Goal: Task Accomplishment & Management: Complete application form

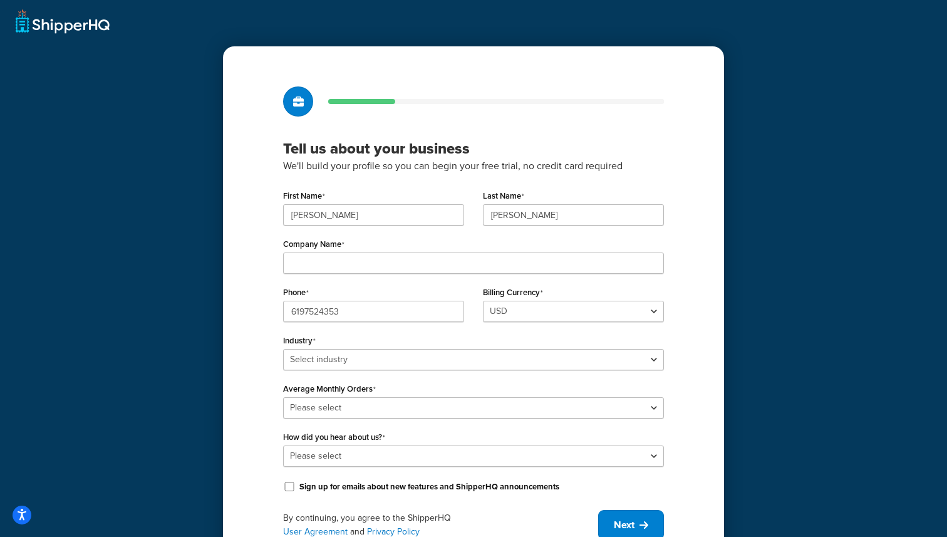
scroll to position [56, 0]
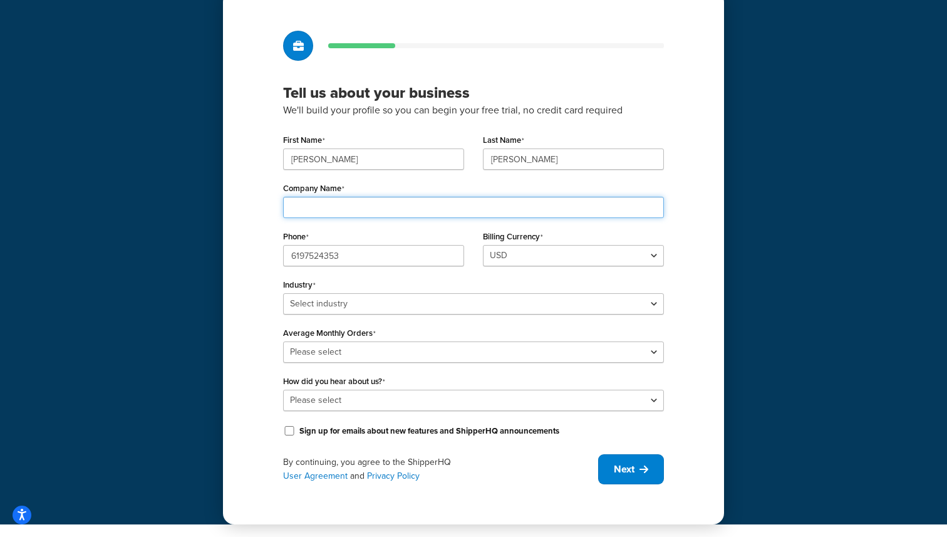
click at [404, 209] on input "Company Name" at bounding box center [473, 207] width 381 height 21
type input "The Meatery"
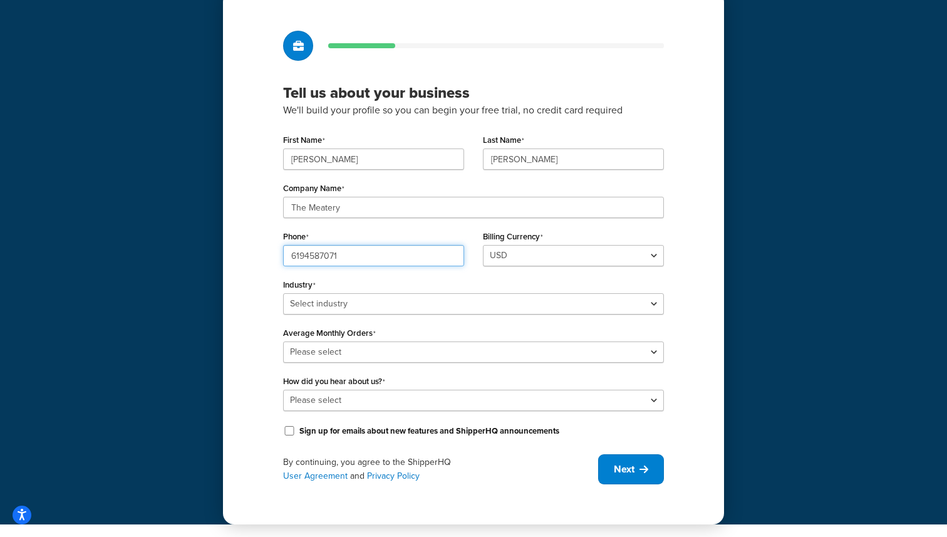
type input "6194587071"
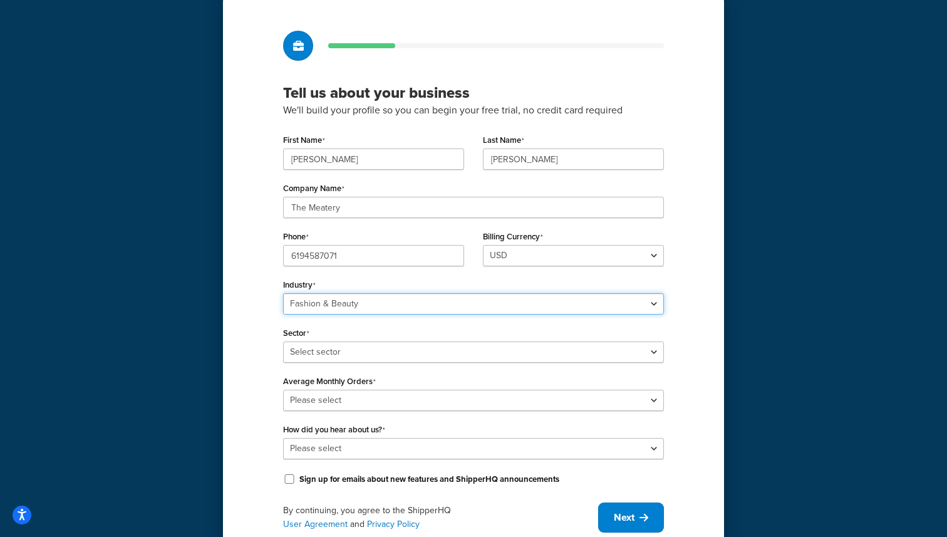
select select "15"
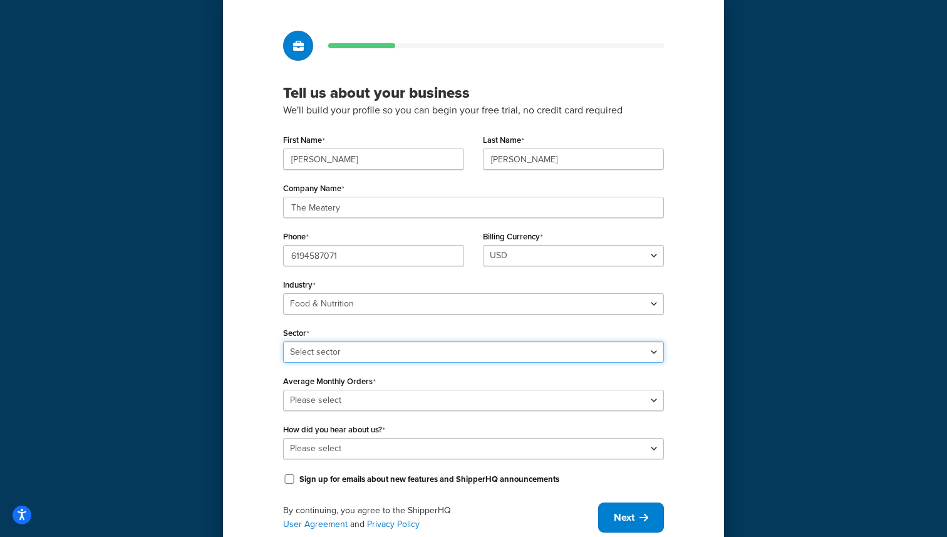
click at [399, 349] on select "Select sector Baby Food Bakery Bulk Foods Catering Chocolate & Confections Coff…" at bounding box center [473, 351] width 381 height 21
select select "34"
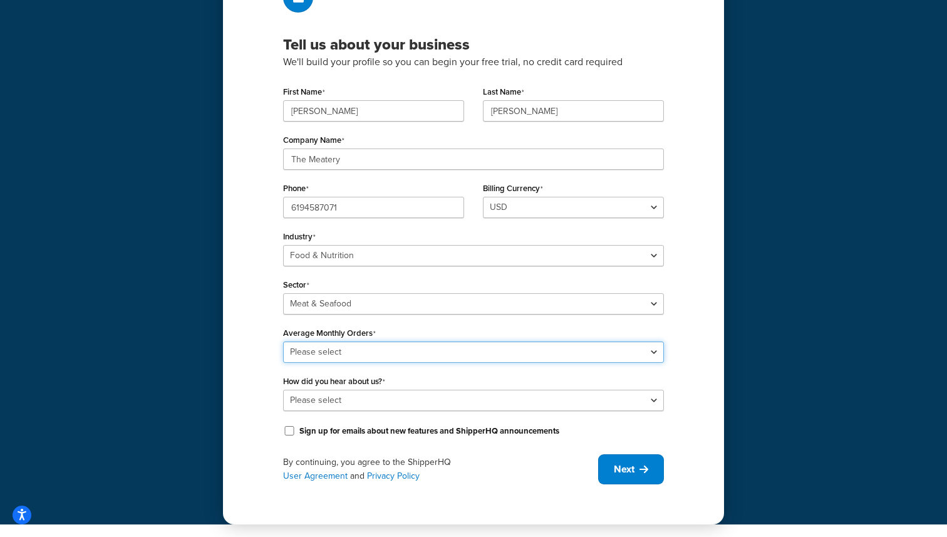
click at [333, 354] on select "Please select 0-500 501-1,000 1,001-10,000 10,001-20,000 Over 20,000" at bounding box center [473, 351] width 381 height 21
select select "2"
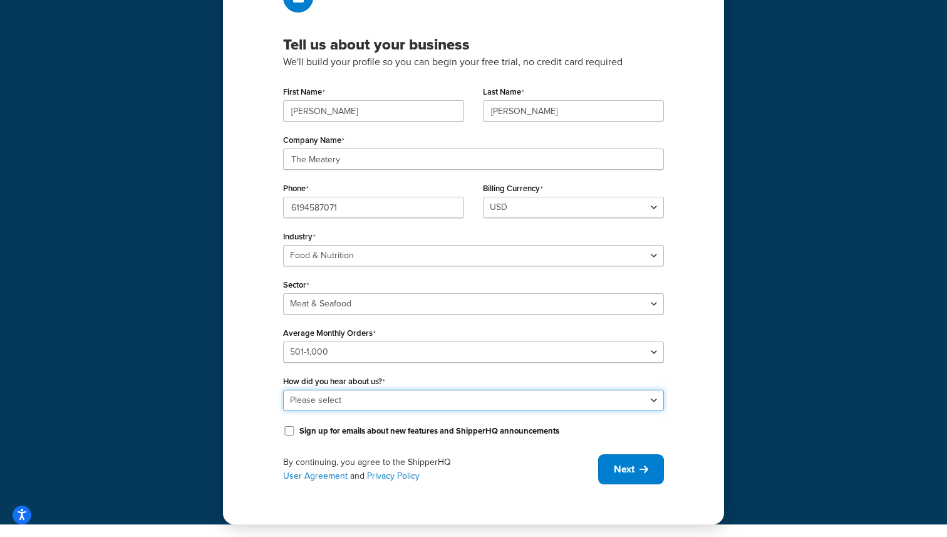
click at [373, 400] on select "Please select Online Search App Store or Marketplace Listing Referred by Agency…" at bounding box center [473, 400] width 381 height 21
select select "9"
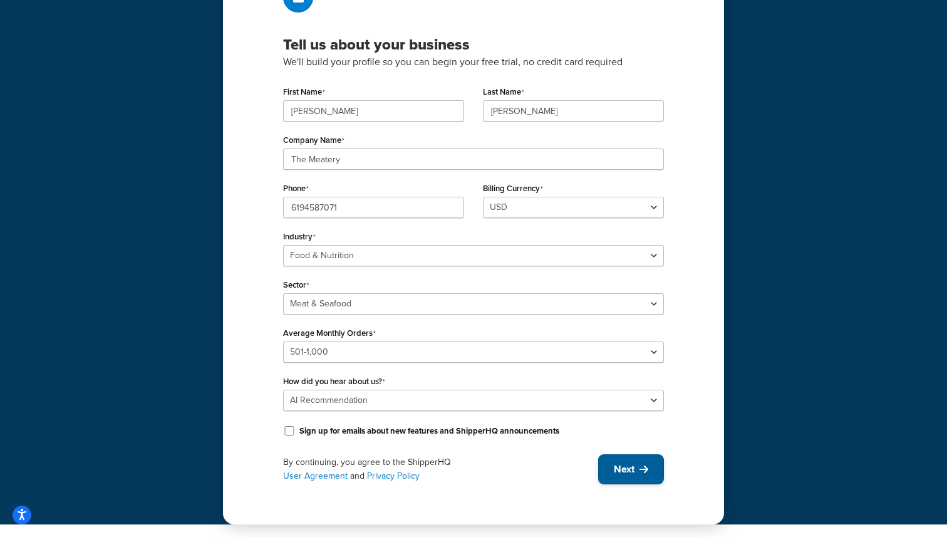
click at [621, 474] on span "Next" at bounding box center [624, 469] width 21 height 14
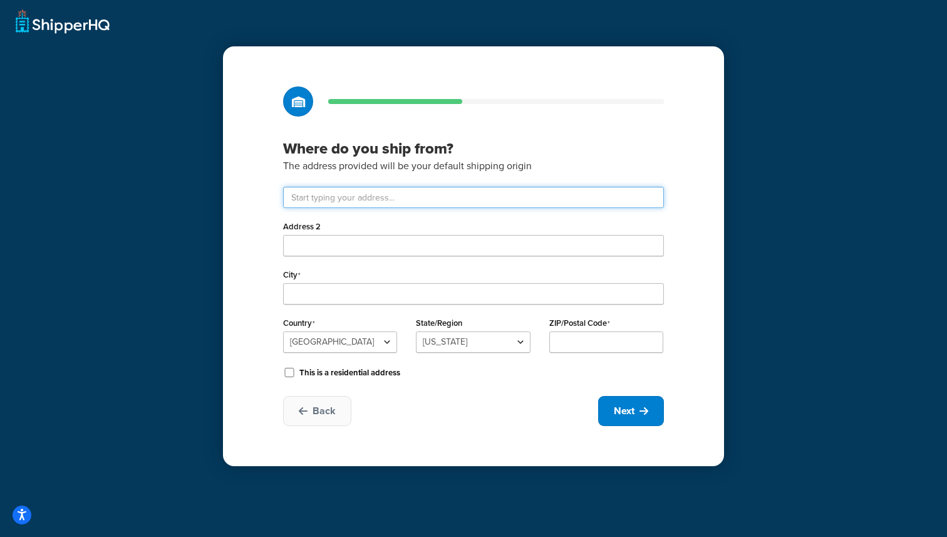
click at [572, 190] on input "text" at bounding box center [473, 197] width 381 height 21
type input "6160 Fairmount Avenue"
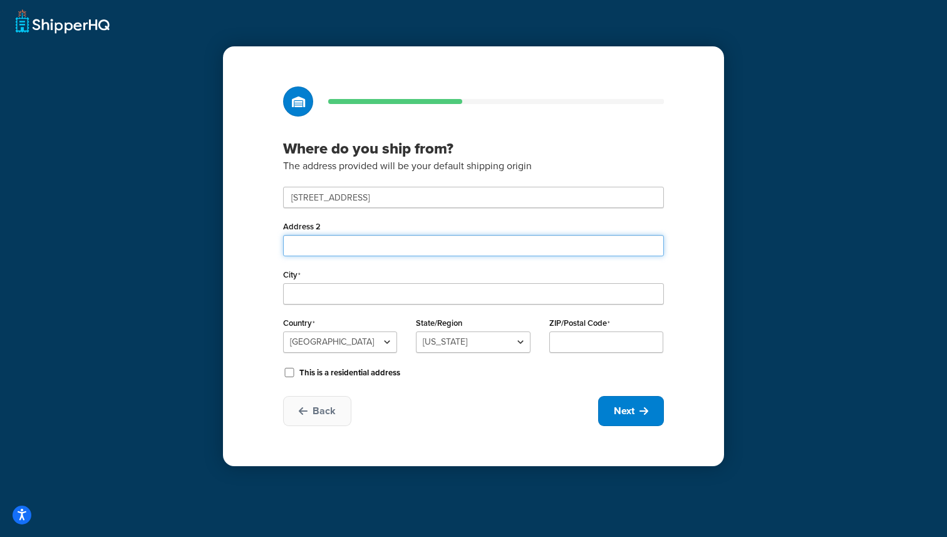
type input "Suite E"
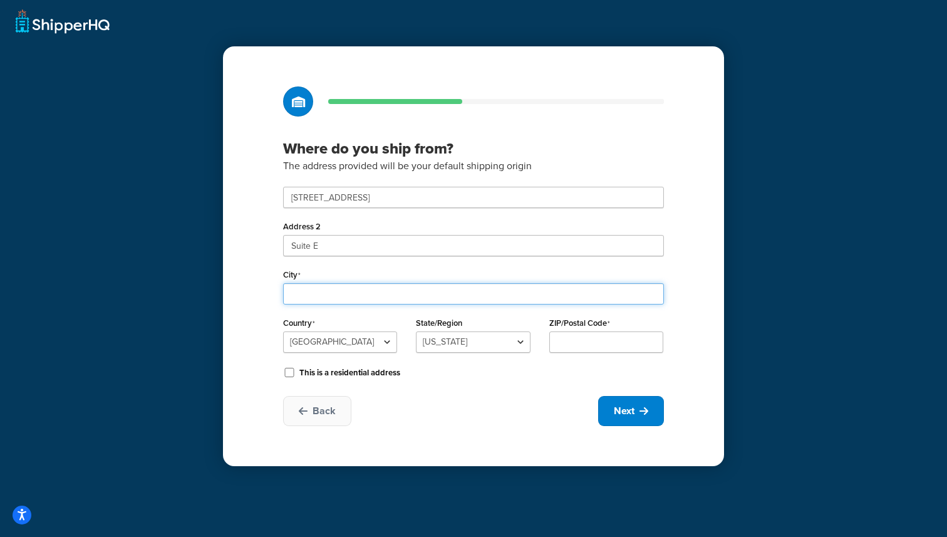
type input "San Diego"
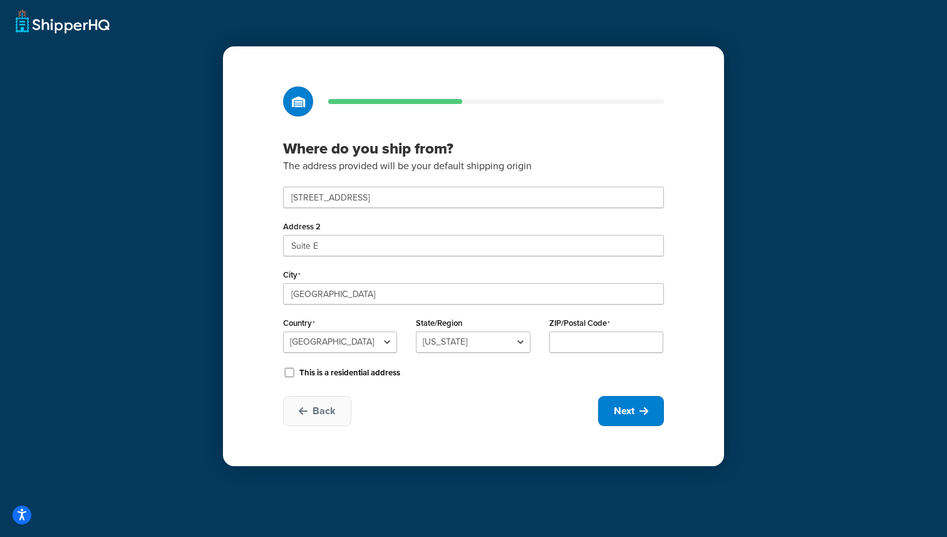
select select "5"
type input "92120"
click at [629, 412] on span "Next" at bounding box center [624, 411] width 21 height 14
select select "1"
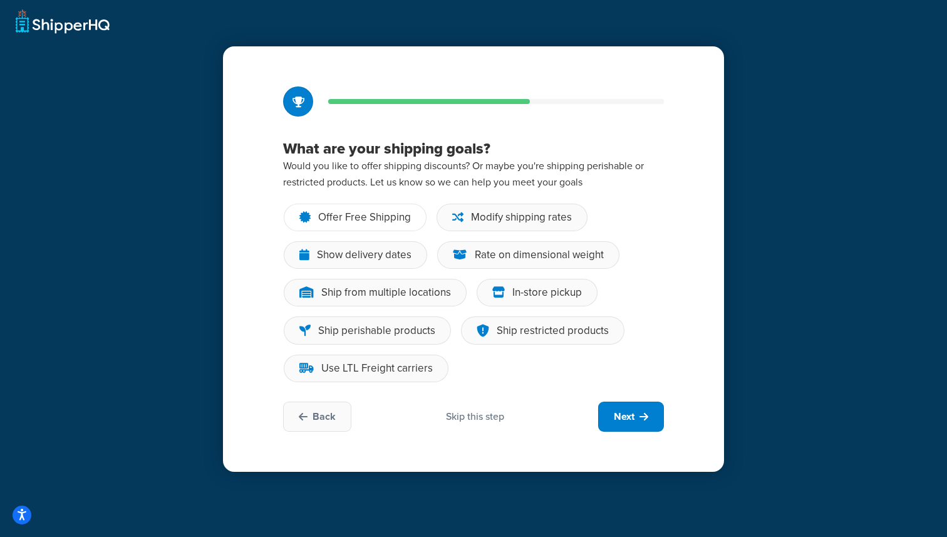
click at [386, 214] on div "Offer Free Shipping" at bounding box center [364, 217] width 93 height 13
click at [0, 0] on input "Offer Free Shipping" at bounding box center [0, 0] width 0 height 0
click at [386, 256] on div "Show delivery dates" at bounding box center [364, 255] width 95 height 13
click at [0, 0] on input "Show delivery dates" at bounding box center [0, 0] width 0 height 0
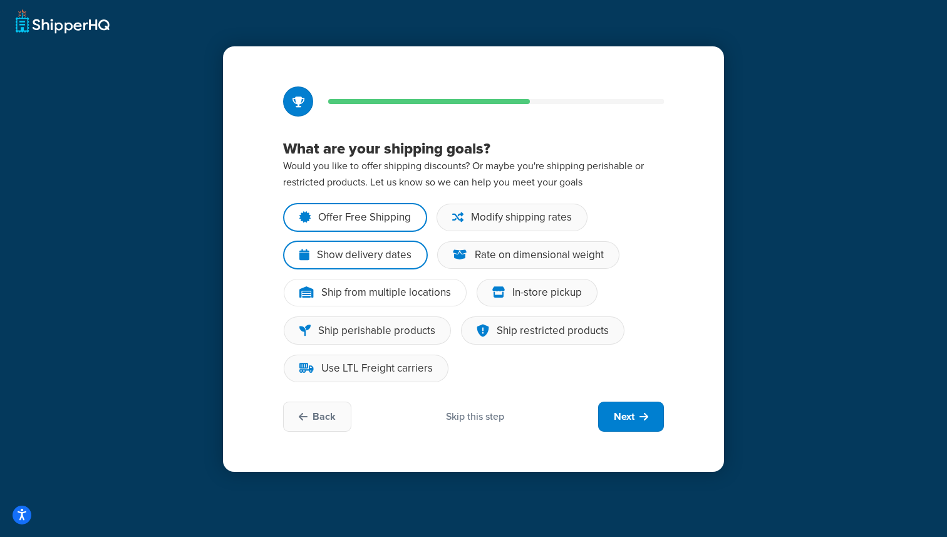
click at [399, 295] on div "Ship from multiple locations" at bounding box center [386, 292] width 130 height 13
click at [0, 0] on input "Ship from multiple locations" at bounding box center [0, 0] width 0 height 0
click at [527, 289] on div "In-store pickup" at bounding box center [547, 292] width 70 height 13
click at [0, 0] on input "In-store pickup" at bounding box center [0, 0] width 0 height 0
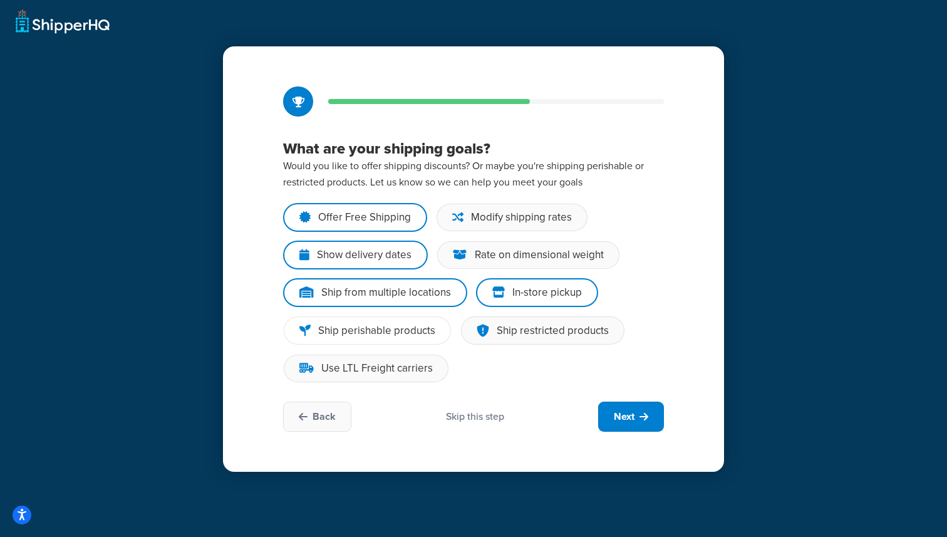
click at [417, 329] on div "Ship perishable products" at bounding box center [376, 330] width 117 height 13
click at [0, 0] on input "Ship perishable products" at bounding box center [0, 0] width 0 height 0
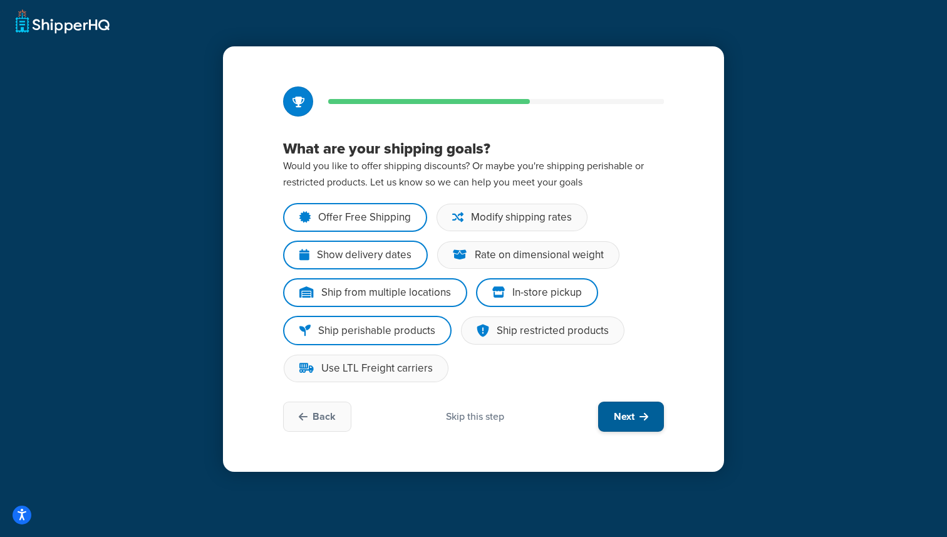
click at [636, 414] on button "Next" at bounding box center [631, 416] width 66 height 30
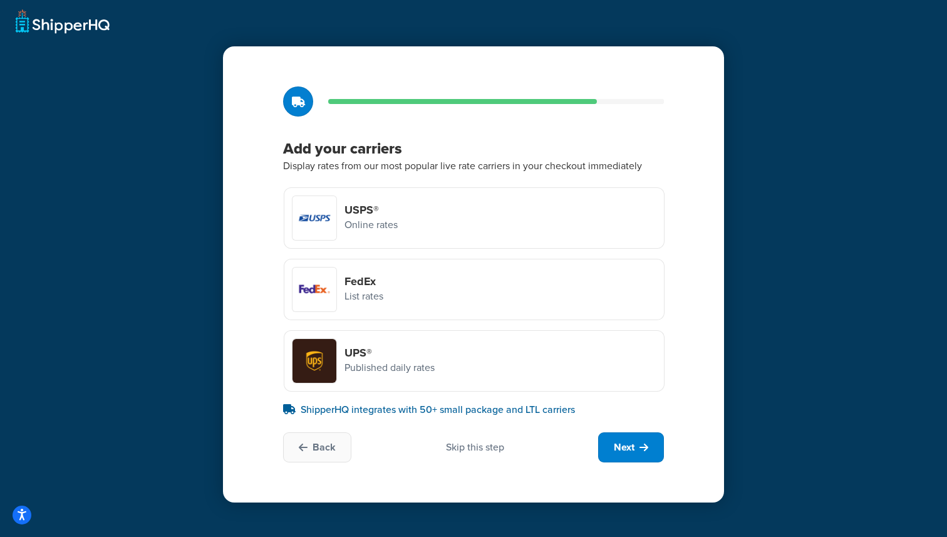
click at [546, 277] on div "FedEx List rates" at bounding box center [474, 289] width 381 height 61
click at [0, 0] on input "FedEx List rates" at bounding box center [0, 0] width 0 height 0
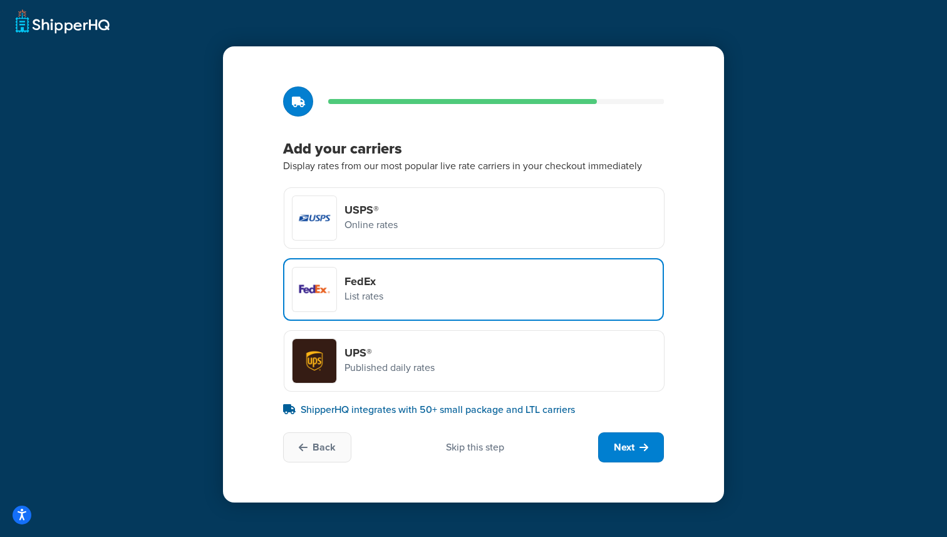
click at [537, 352] on div "UPS® Published daily rates" at bounding box center [474, 360] width 381 height 61
click at [0, 0] on input "UPS® Published daily rates" at bounding box center [0, 0] width 0 height 0
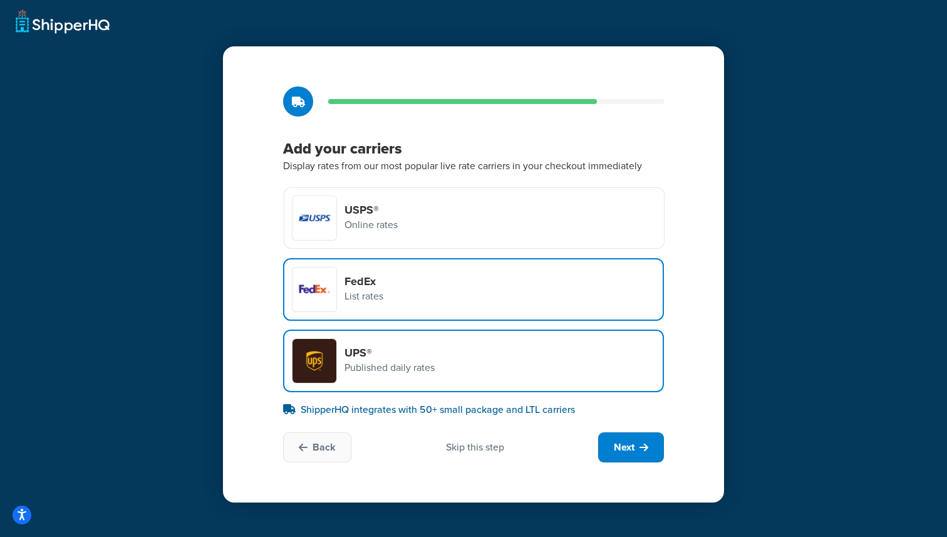
click at [537, 216] on div "USPS® Online rates" at bounding box center [474, 217] width 381 height 61
click at [0, 0] on input "USPS® Online rates" at bounding box center [0, 0] width 0 height 0
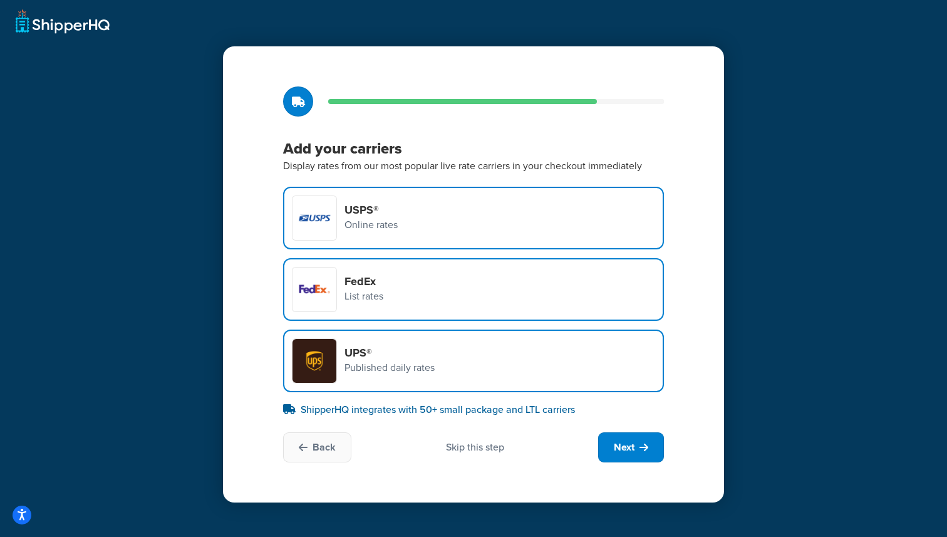
click at [477, 447] on div "Skip this step" at bounding box center [475, 447] width 58 height 14
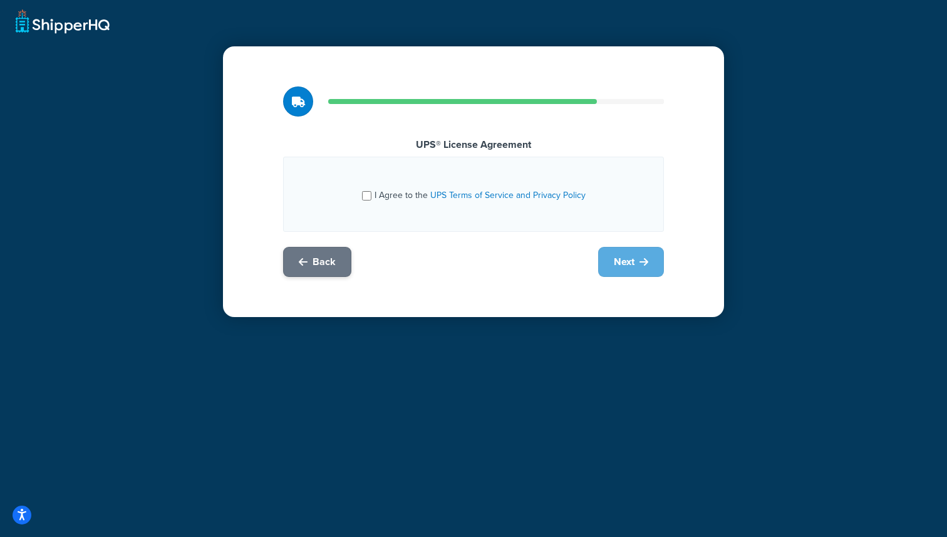
click at [320, 264] on span "Back" at bounding box center [324, 262] width 23 height 14
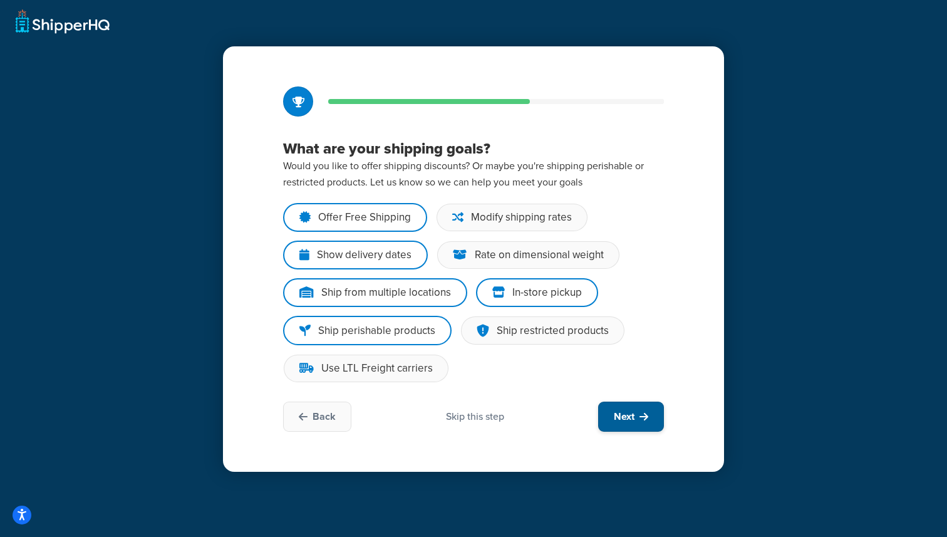
click at [628, 418] on span "Next" at bounding box center [624, 417] width 21 height 14
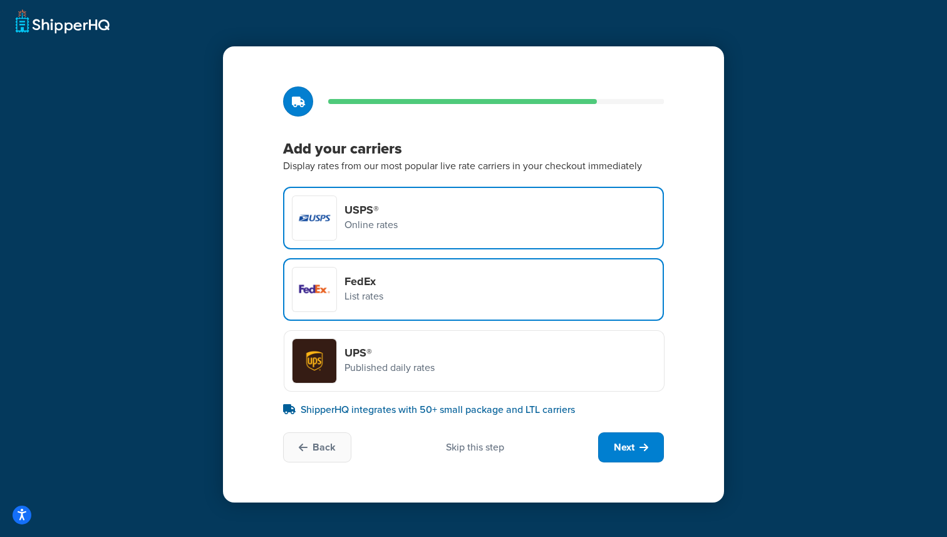
click at [493, 375] on div "UPS® Published daily rates" at bounding box center [474, 360] width 381 height 61
click at [0, 0] on input "UPS® Published daily rates" at bounding box center [0, 0] width 0 height 0
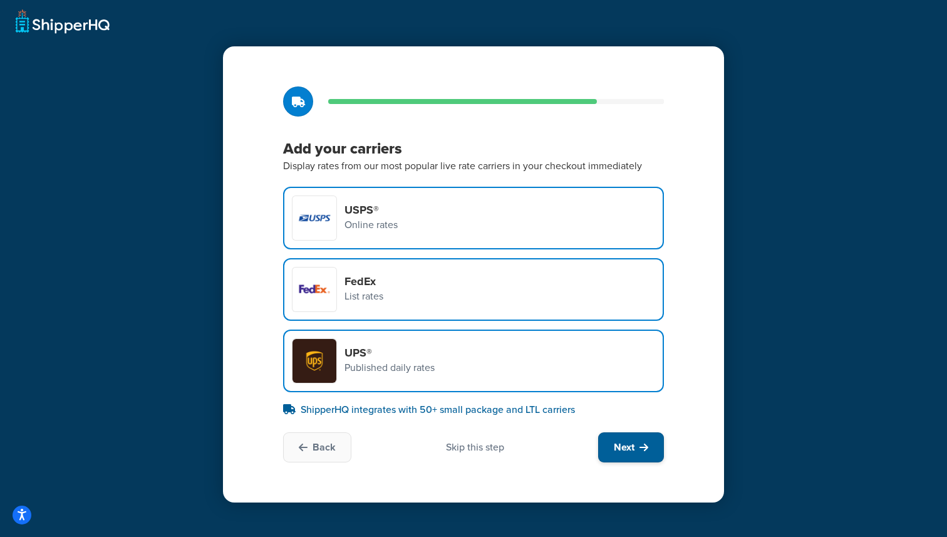
click at [629, 446] on span "Next" at bounding box center [624, 447] width 21 height 14
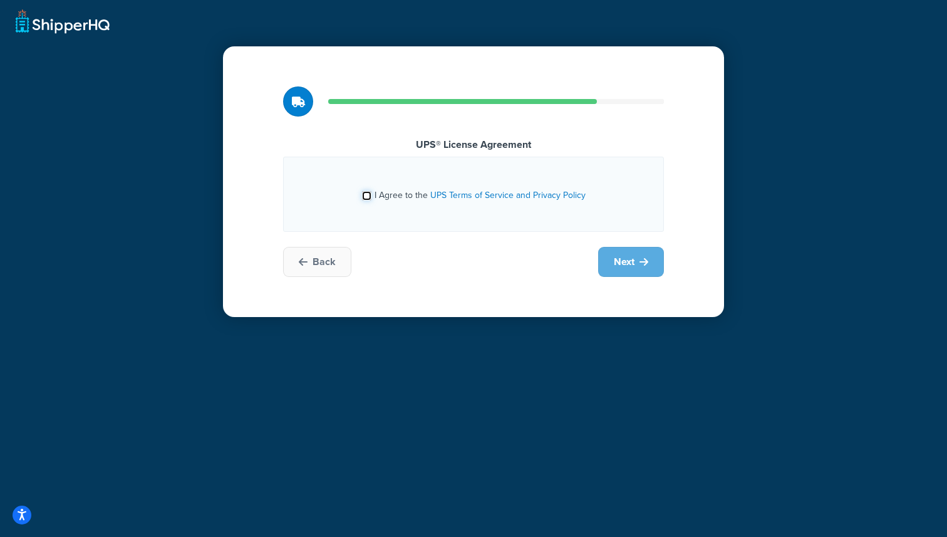
click at [366, 197] on input "I Agree to the UPS Terms of Service and Privacy Policy" at bounding box center [366, 195] width 9 height 9
checkbox input "true"
click at [628, 265] on span "Next" at bounding box center [624, 262] width 21 height 14
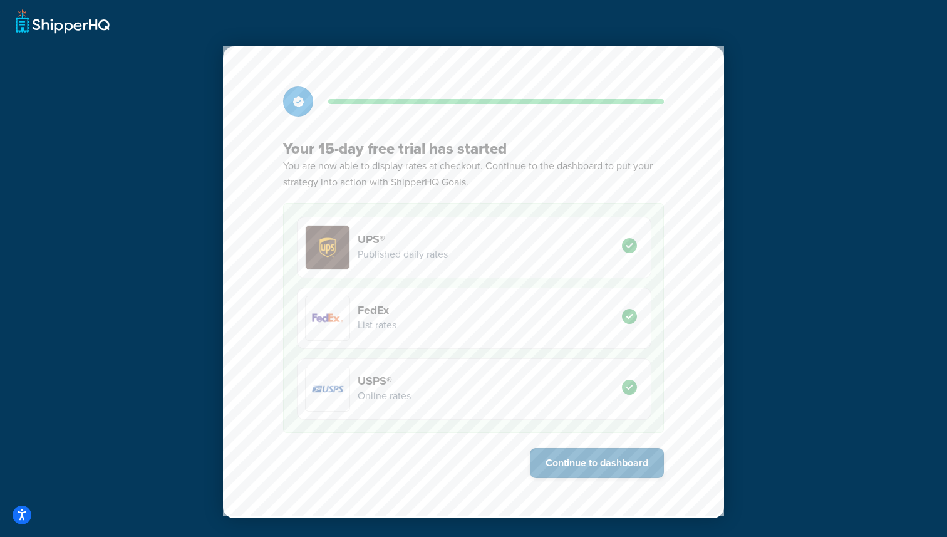
click at [612, 467] on button "Continue to dashboard" at bounding box center [597, 463] width 134 height 30
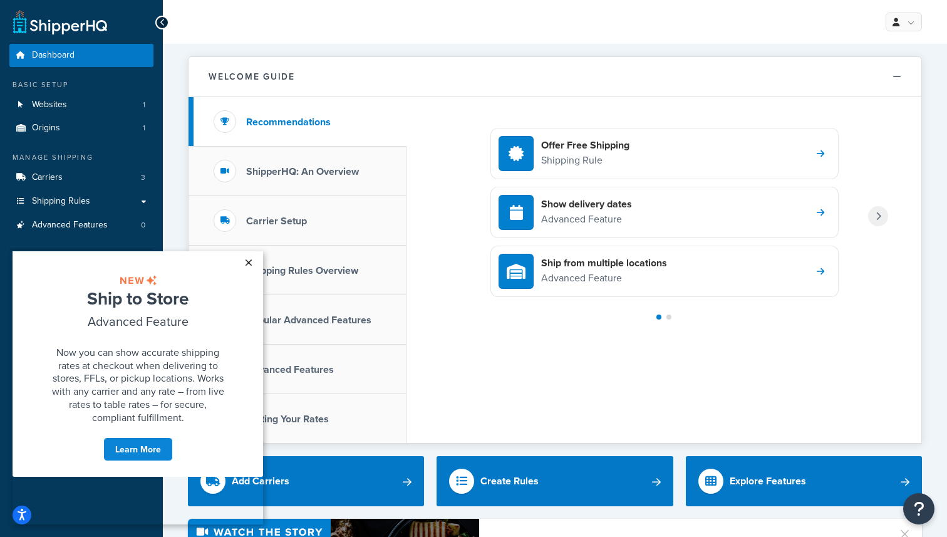
click at [246, 266] on link "×" at bounding box center [248, 262] width 22 height 23
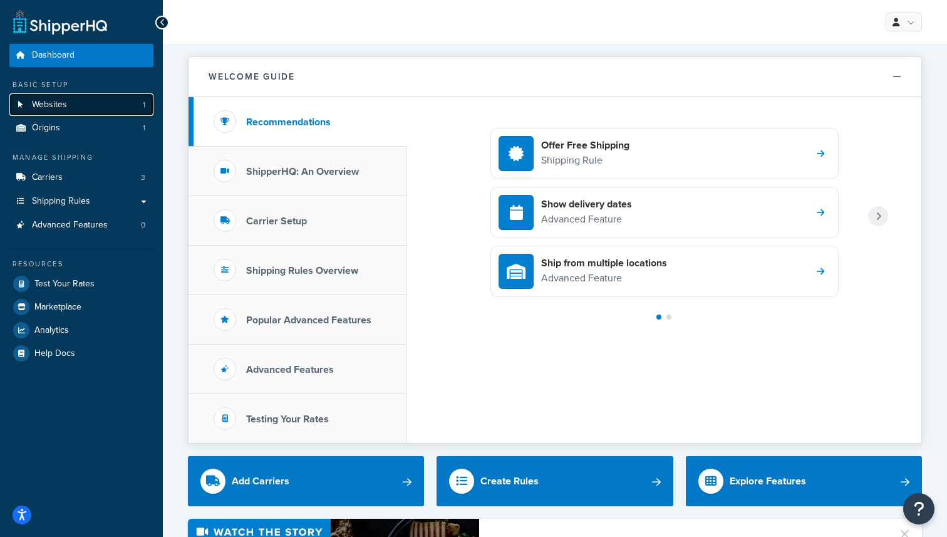
click at [105, 105] on link "Websites 1" at bounding box center [81, 104] width 144 height 23
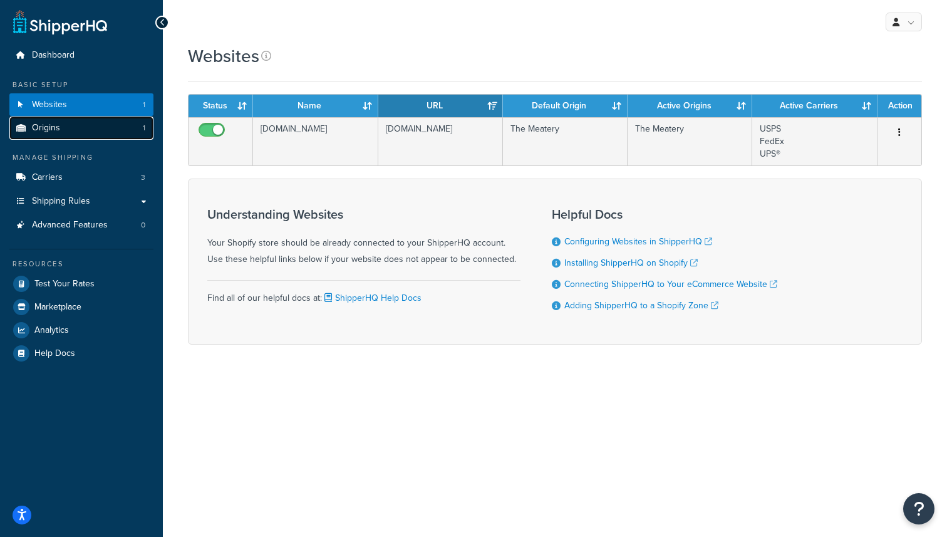
click at [114, 128] on link "Origins 1" at bounding box center [81, 127] width 144 height 23
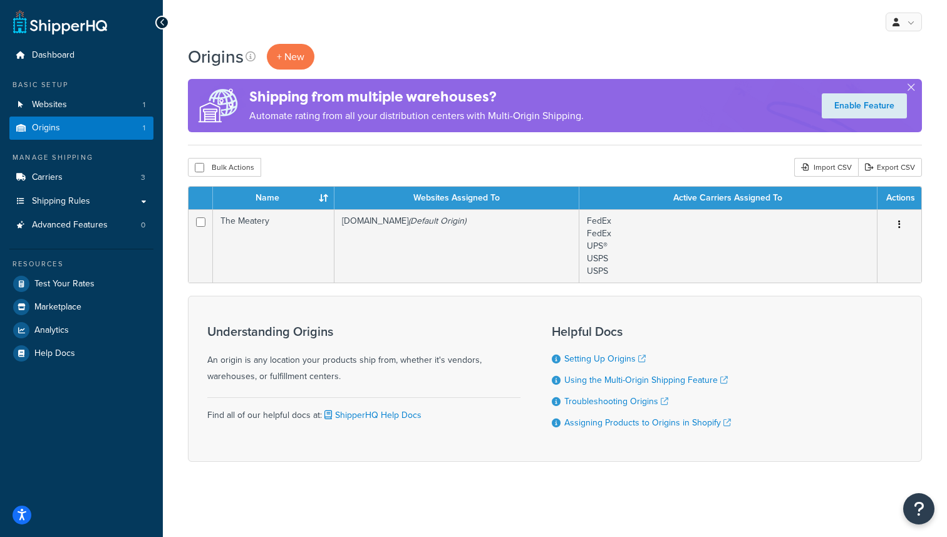
scroll to position [1, 0]
click at [102, 199] on link "Shipping Rules" at bounding box center [81, 201] width 144 height 23
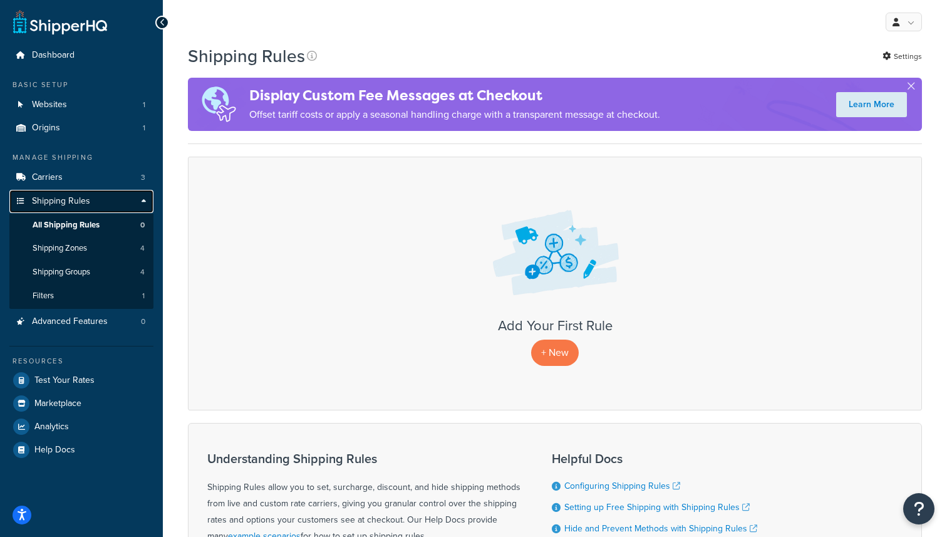
click at [110, 204] on link "Shipping Rules" at bounding box center [81, 201] width 144 height 23
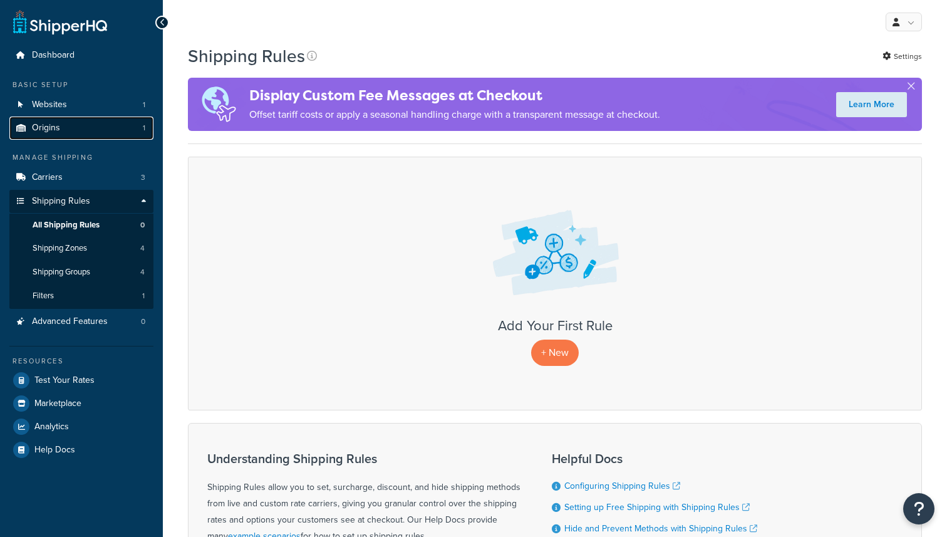
click at [93, 130] on link "Origins 1" at bounding box center [81, 127] width 144 height 23
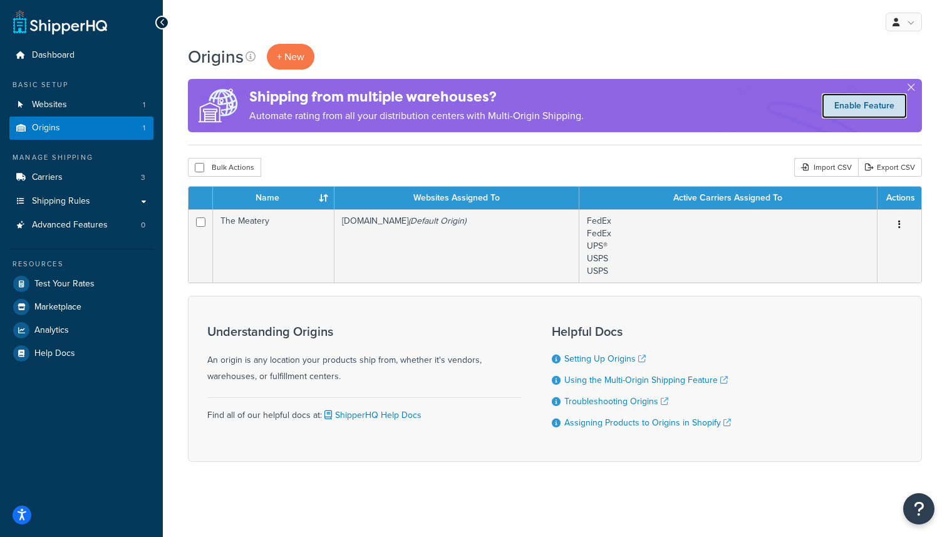
click at [858, 105] on link "Enable Feature" at bounding box center [864, 105] width 85 height 25
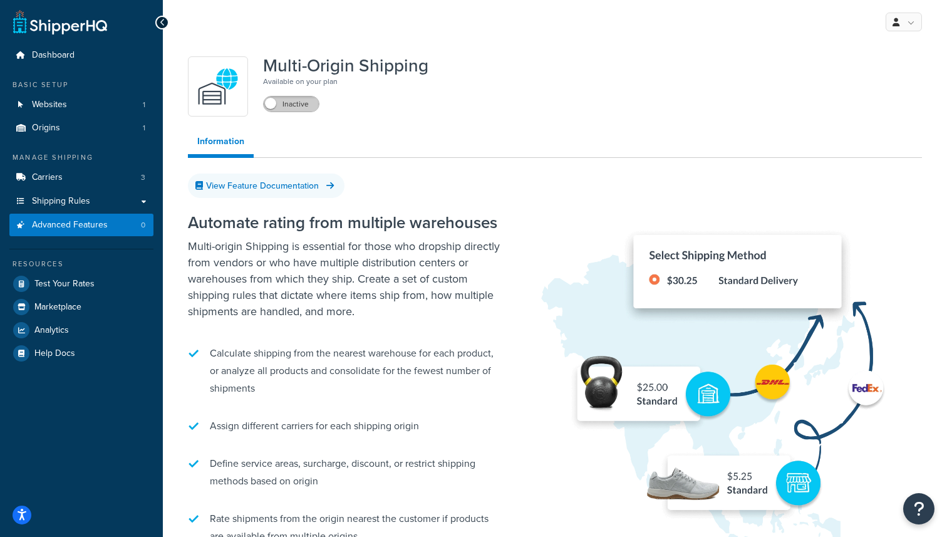
click at [303, 105] on label "Inactive" at bounding box center [291, 103] width 55 height 15
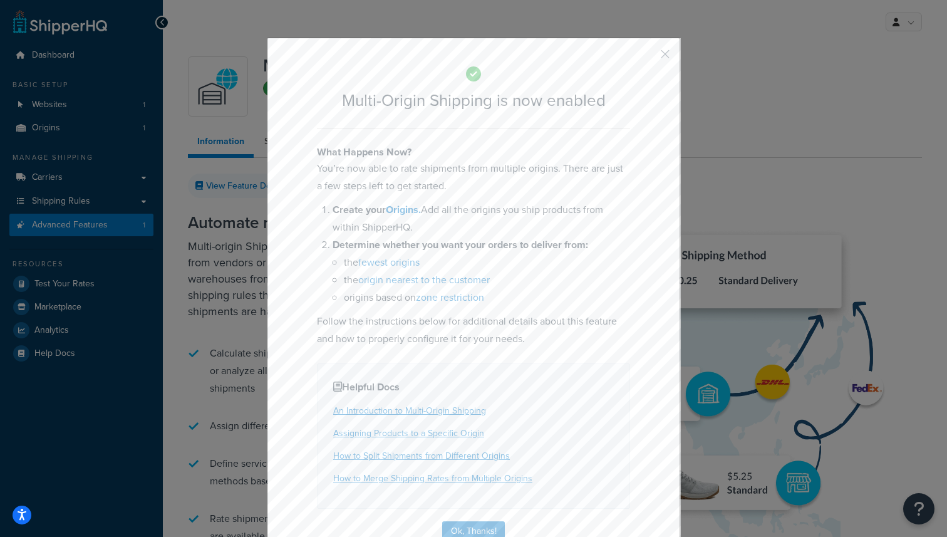
scroll to position [29, 0]
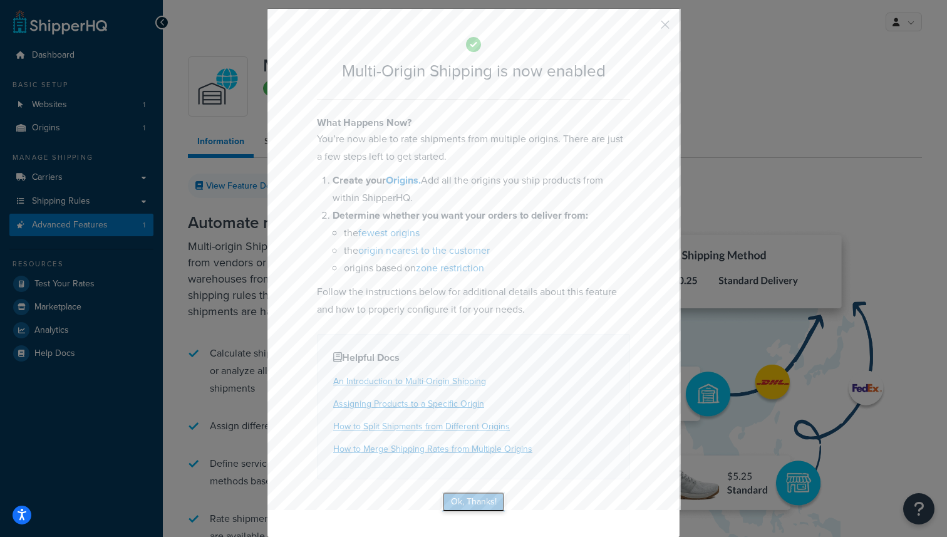
click at [482, 503] on button "Ok, Thanks!" at bounding box center [473, 502] width 63 height 20
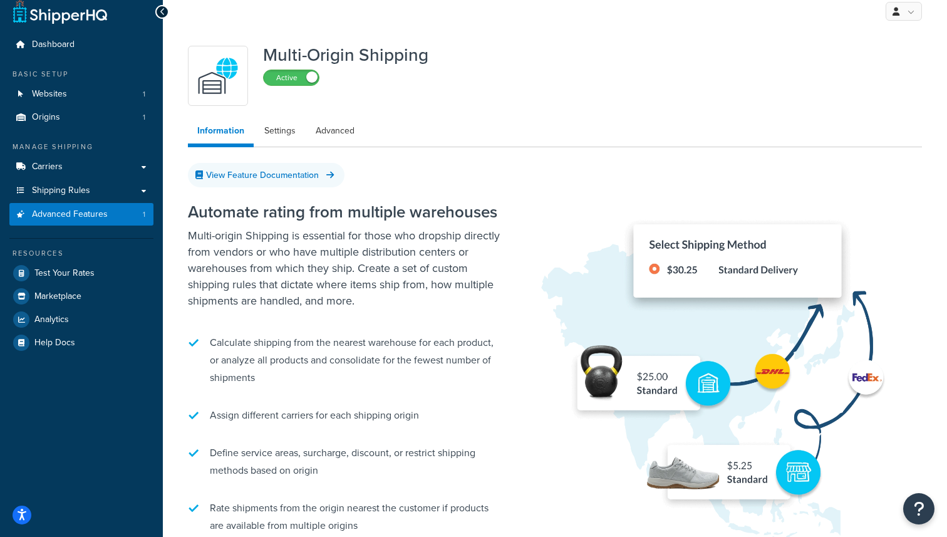
scroll to position [0, 0]
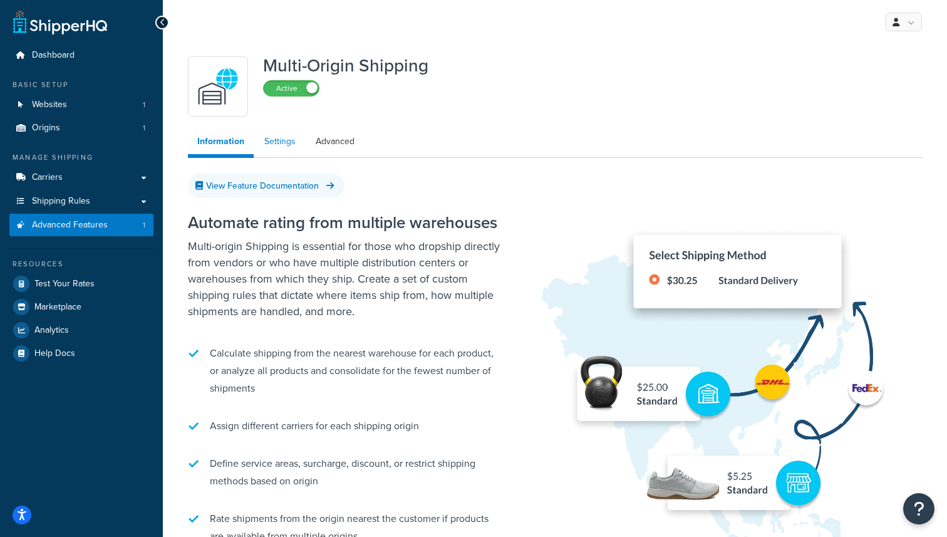
click at [295, 149] on link "Settings" at bounding box center [280, 141] width 50 height 25
select select "false"
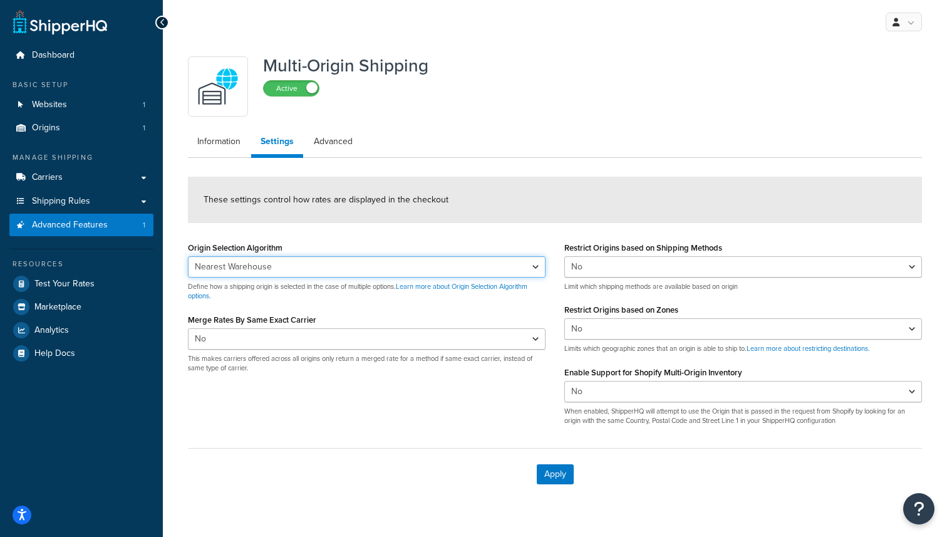
click at [337, 262] on select "Nearest Warehouse Fewest Warehouses" at bounding box center [367, 266] width 358 height 21
select select "FEWEST"
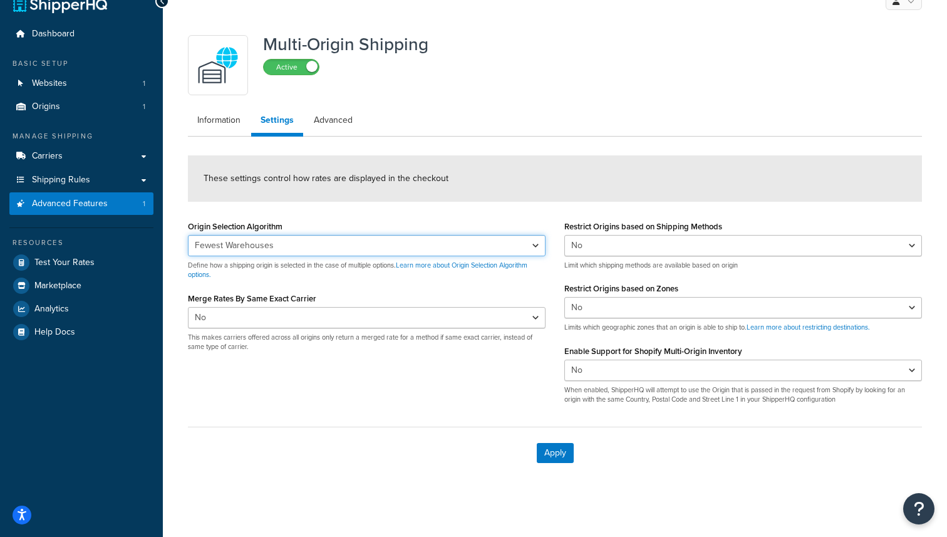
scroll to position [25, 0]
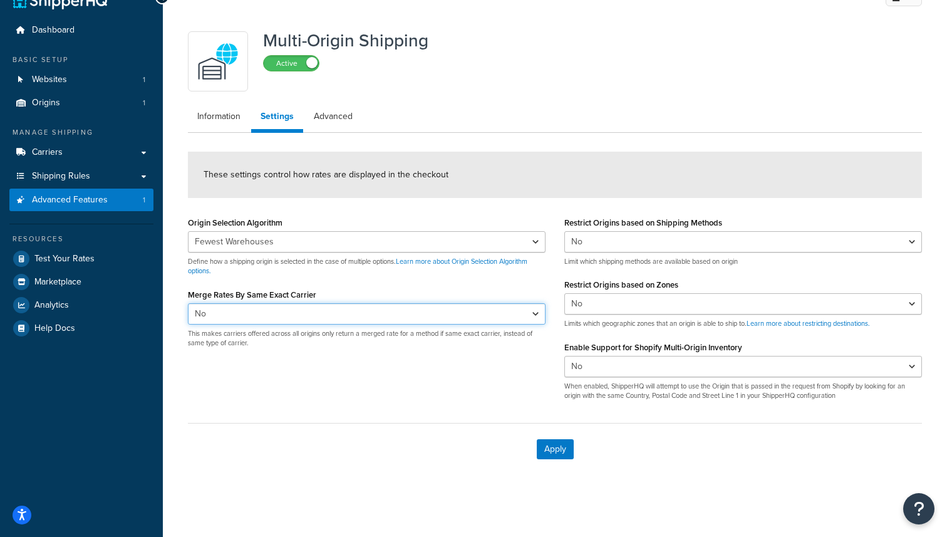
click at [331, 316] on select "Yes No" at bounding box center [367, 313] width 358 height 21
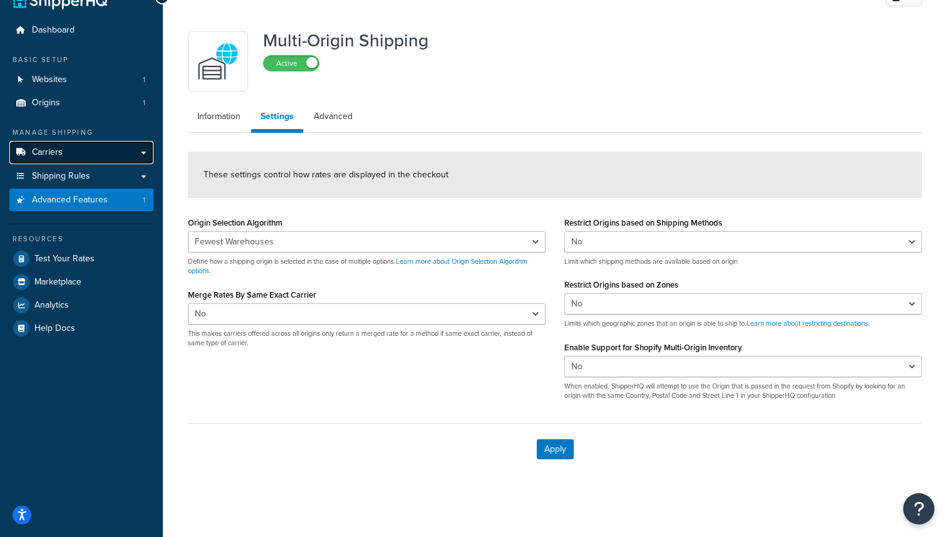
click at [64, 159] on link "Carriers" at bounding box center [81, 152] width 144 height 23
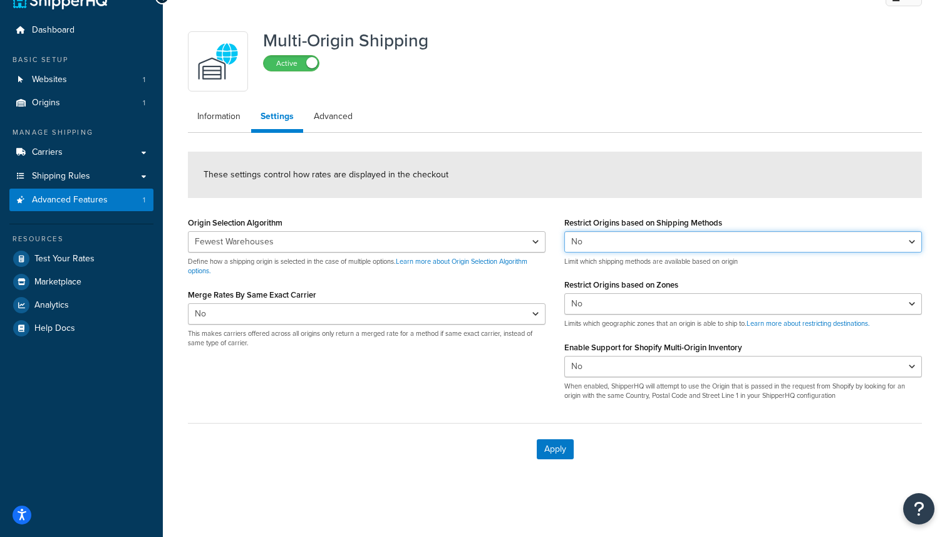
click at [636, 239] on select "Yes No" at bounding box center [743, 241] width 358 height 21
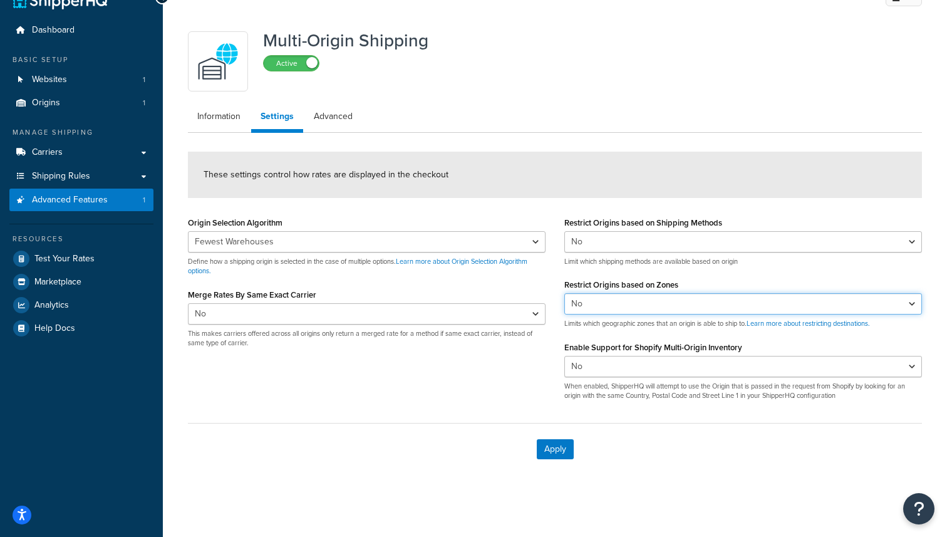
click at [659, 301] on select "Yes No" at bounding box center [743, 303] width 358 height 21
select select "true"
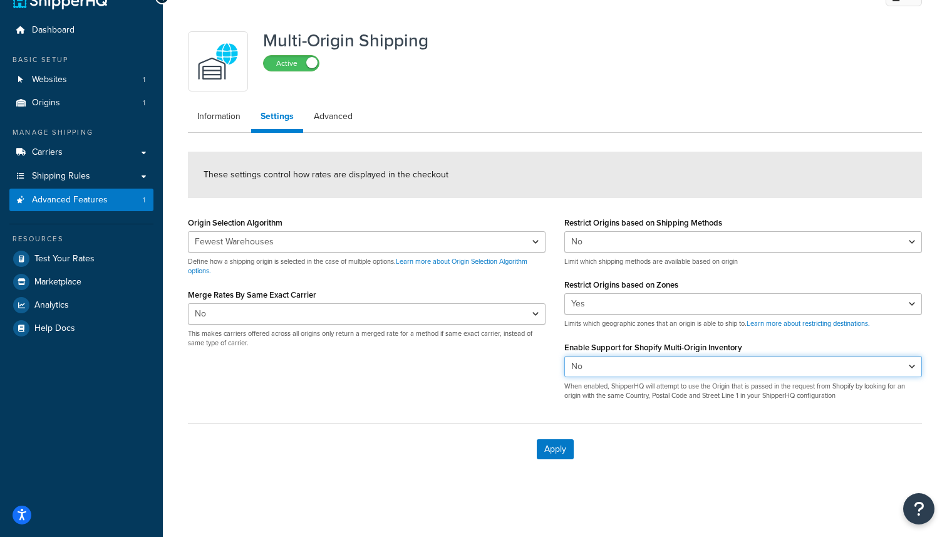
click at [654, 370] on select "Yes No" at bounding box center [743, 366] width 358 height 21
click at [563, 453] on button "Apply" at bounding box center [555, 449] width 37 height 20
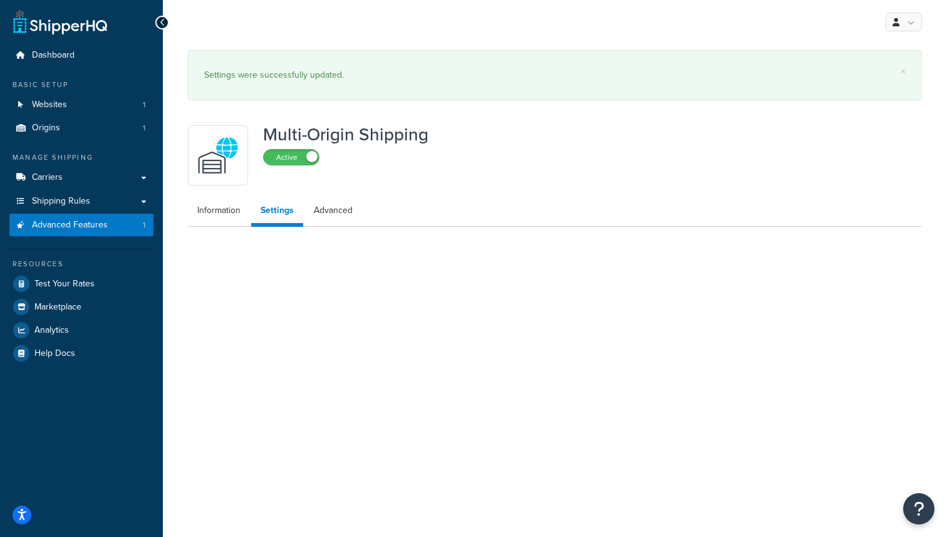
select select "FEWEST"
select select "false"
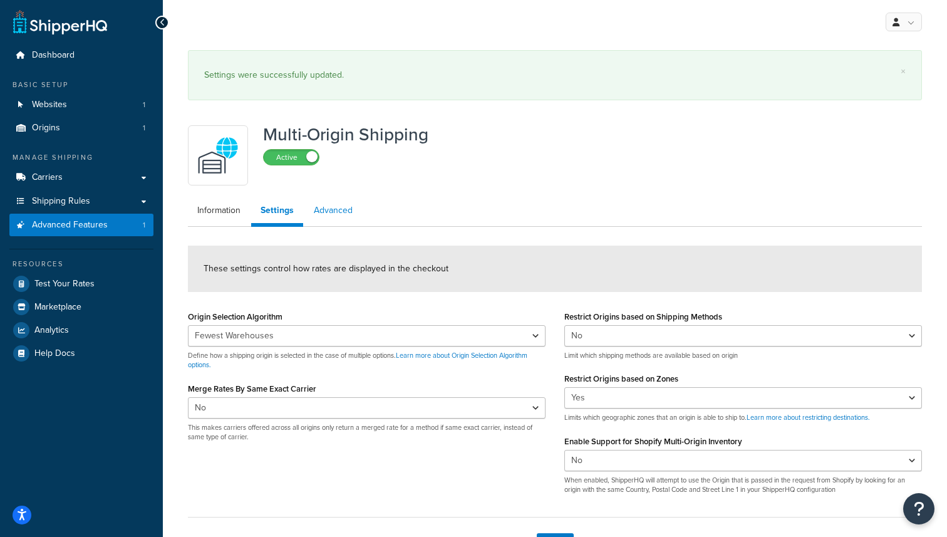
click at [342, 214] on link "Advanced" at bounding box center [333, 210] width 58 height 25
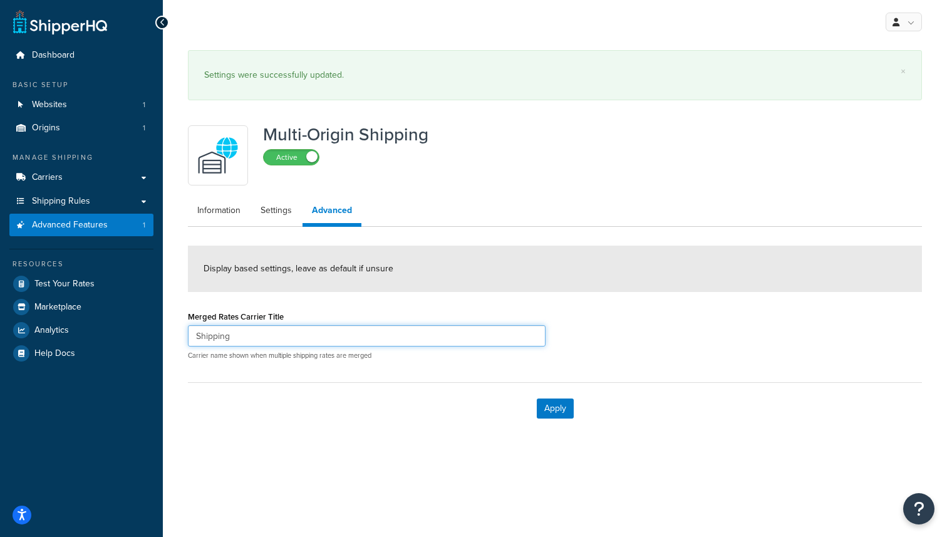
click at [356, 335] on input "Shipping" at bounding box center [367, 335] width 358 height 21
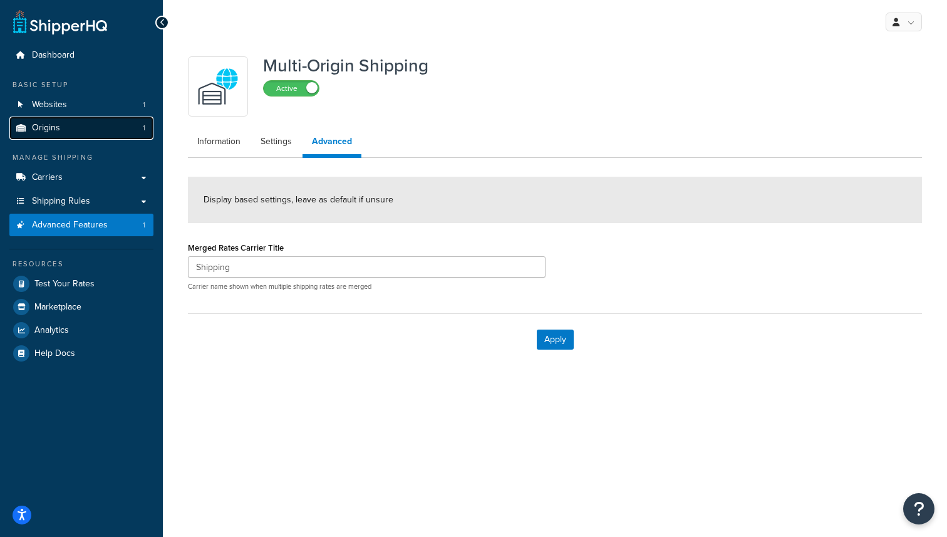
click at [113, 127] on link "Origins 1" at bounding box center [81, 127] width 144 height 23
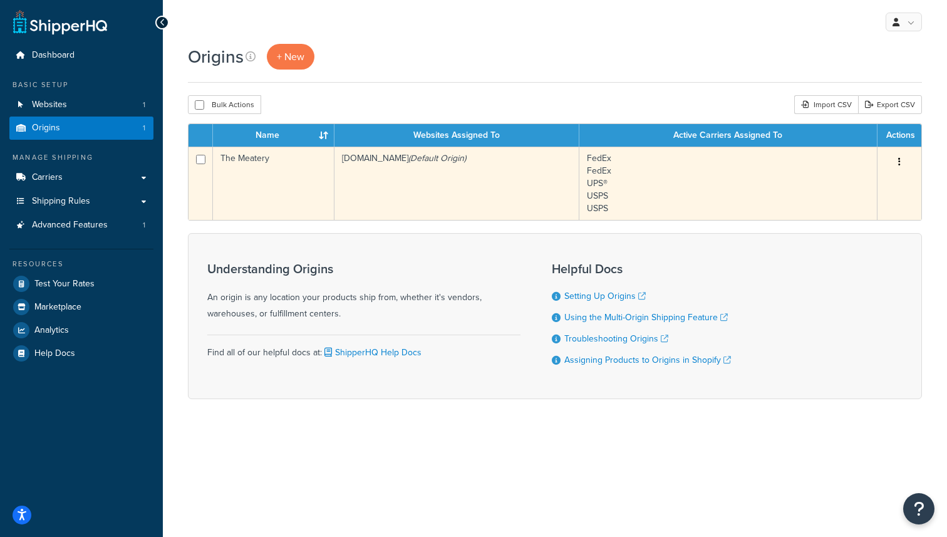
click at [898, 163] on icon "button" at bounding box center [899, 161] width 3 height 9
click at [874, 192] on link "Edit" at bounding box center [858, 186] width 99 height 26
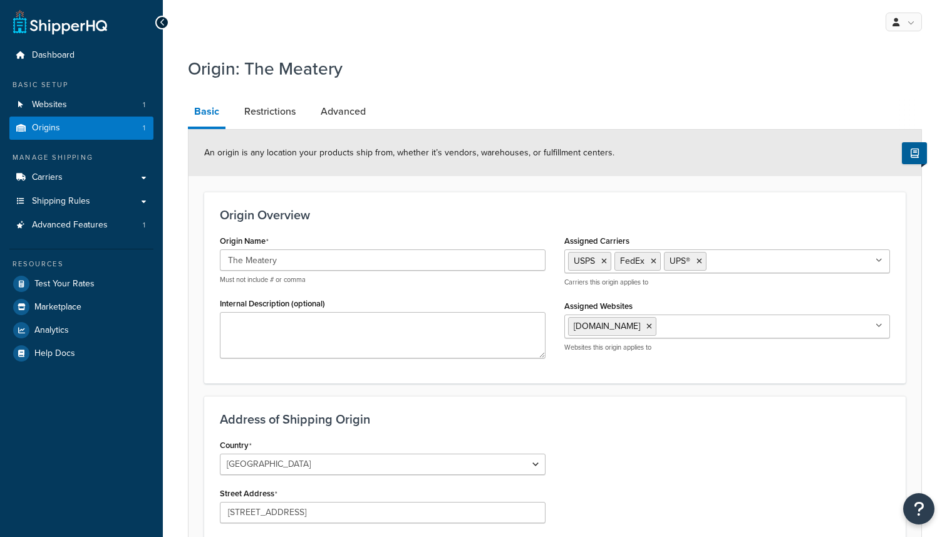
select select "5"
click at [281, 111] on link "Restrictions" at bounding box center [270, 111] width 64 height 30
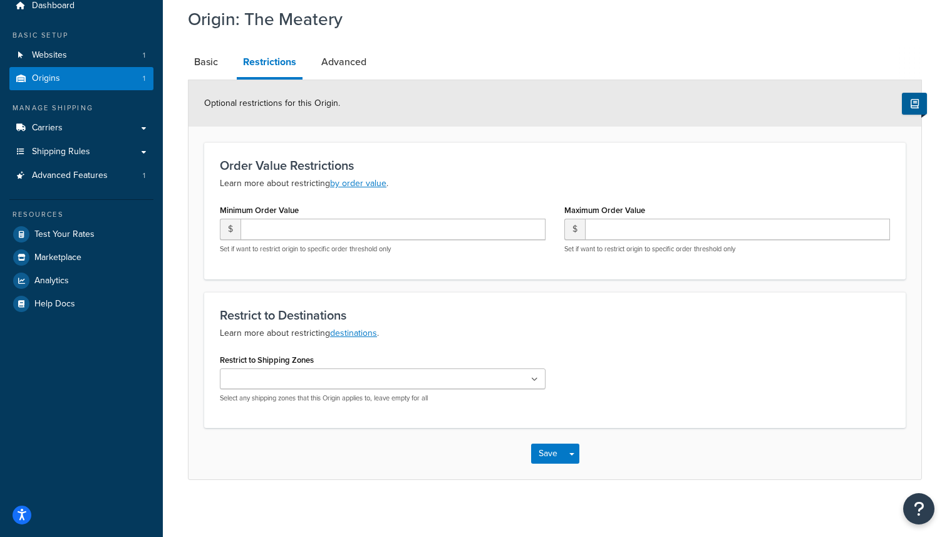
scroll to position [38, 0]
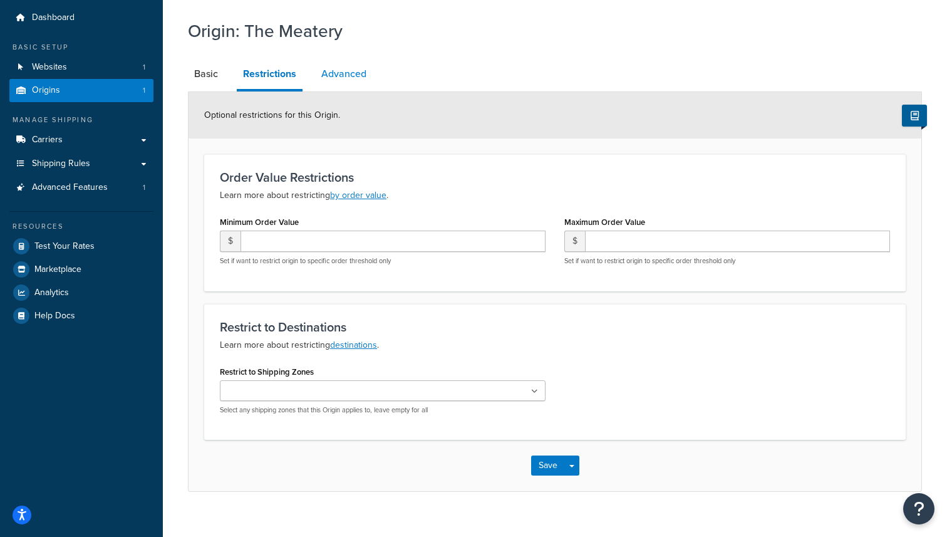
click at [343, 68] on link "Advanced" at bounding box center [344, 74] width 58 height 30
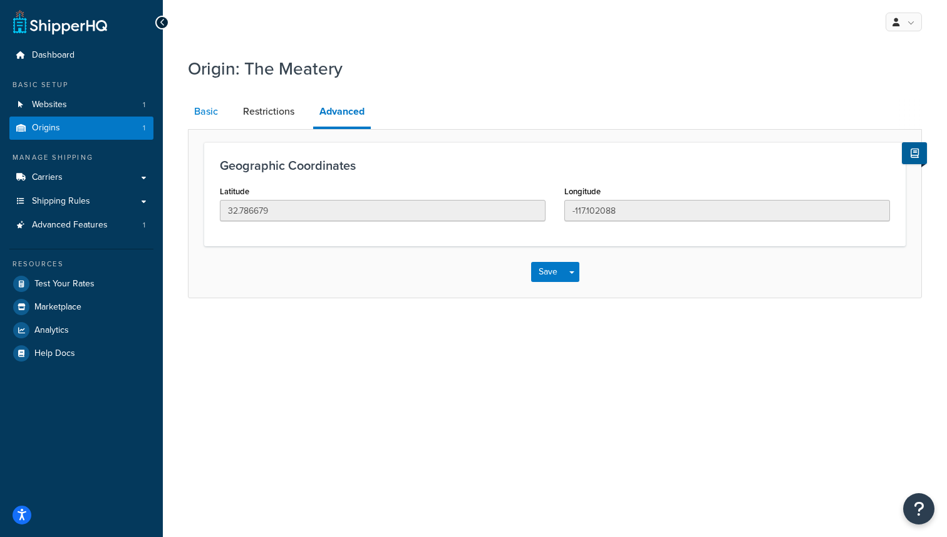
click at [209, 111] on link "Basic" at bounding box center [206, 111] width 36 height 30
select select "5"
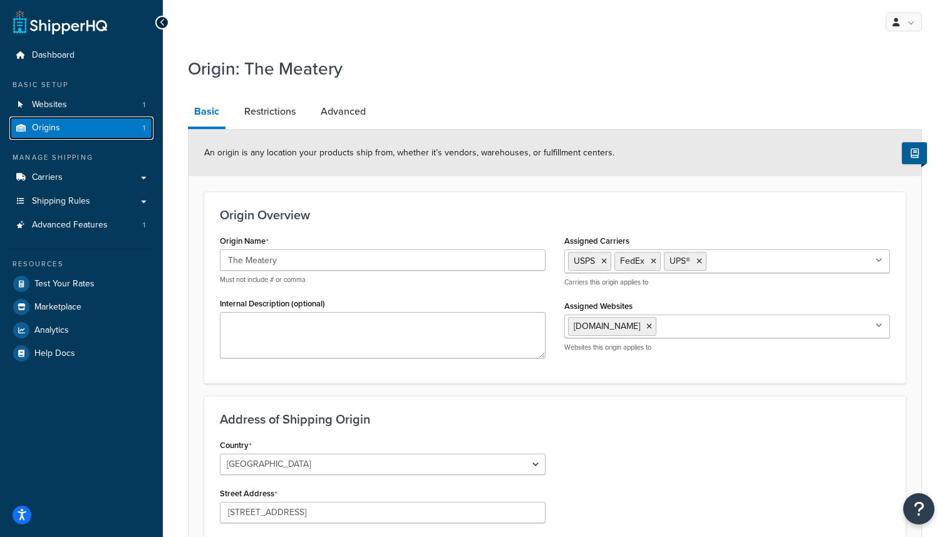
click at [67, 128] on link "Origins 1" at bounding box center [81, 127] width 144 height 23
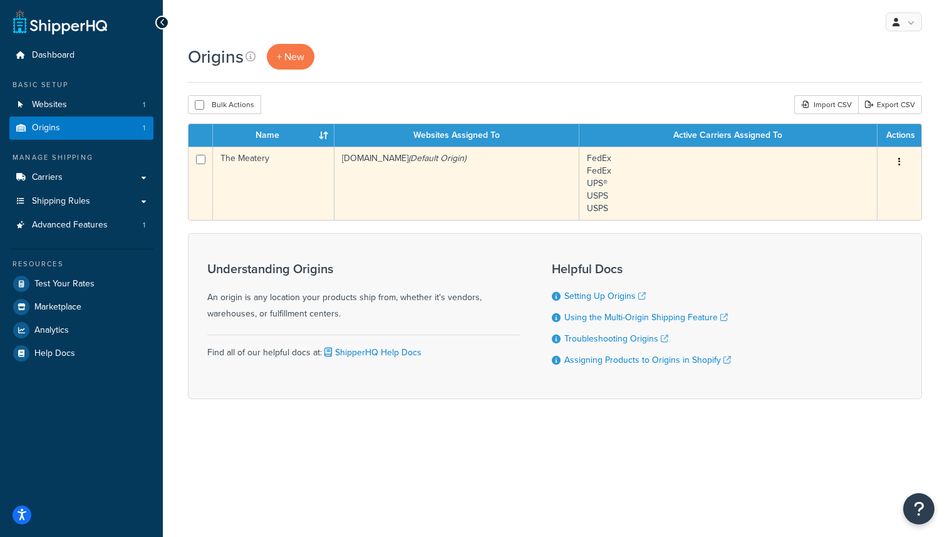
click at [667, 165] on td "FedEx FedEx UPS® USPS USPS" at bounding box center [728, 183] width 298 height 73
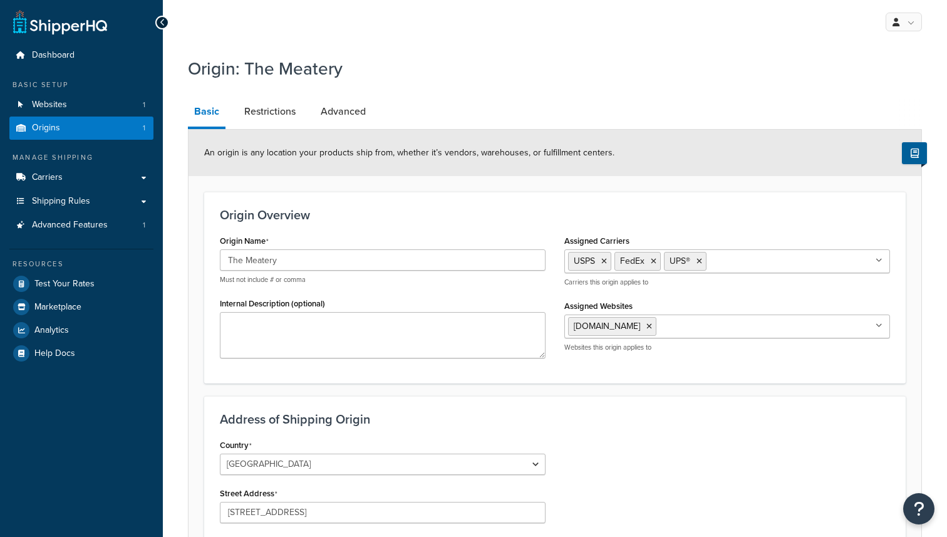
select select "5"
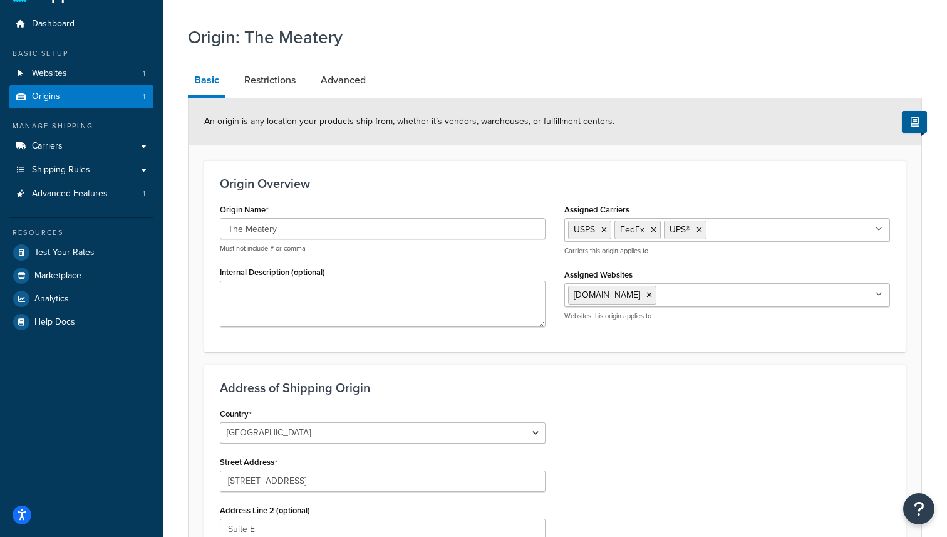
scroll to position [34, 0]
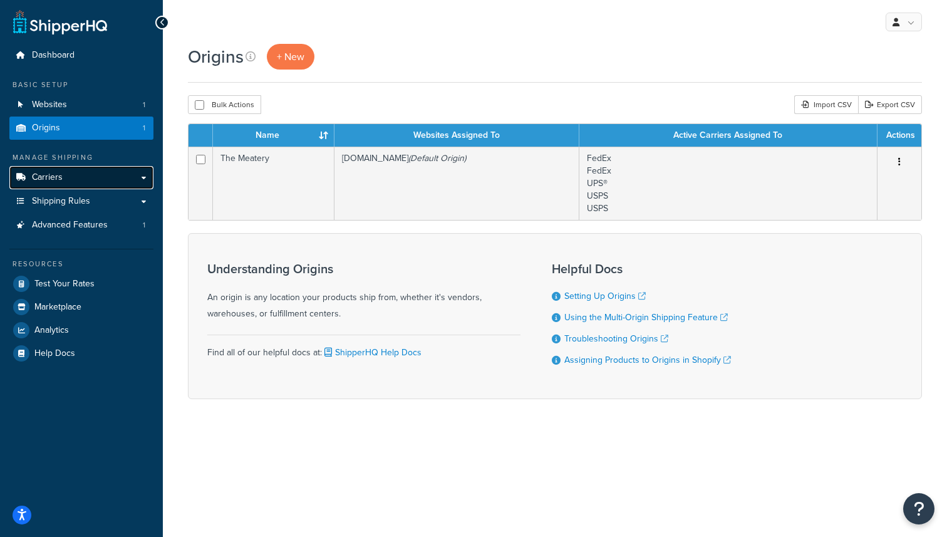
click at [61, 179] on span "Carriers" at bounding box center [47, 177] width 31 height 11
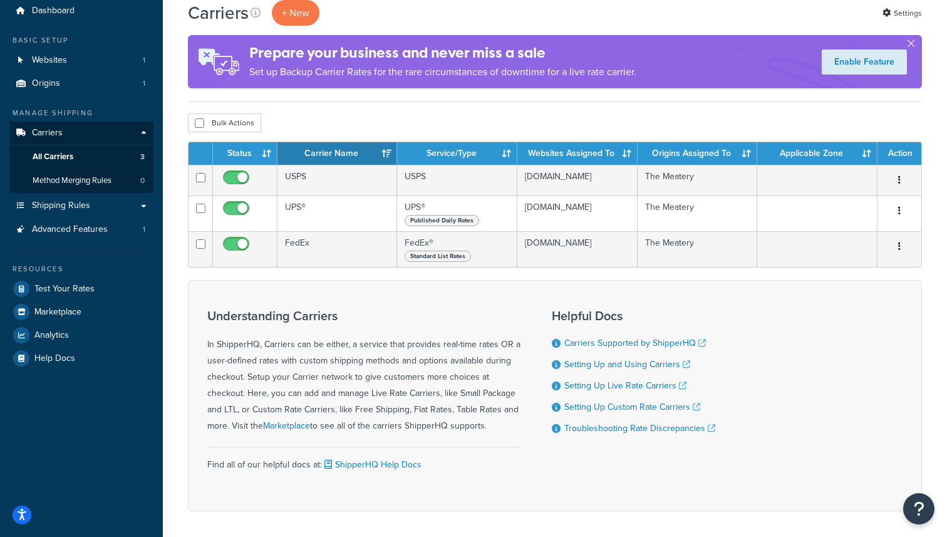
scroll to position [53, 0]
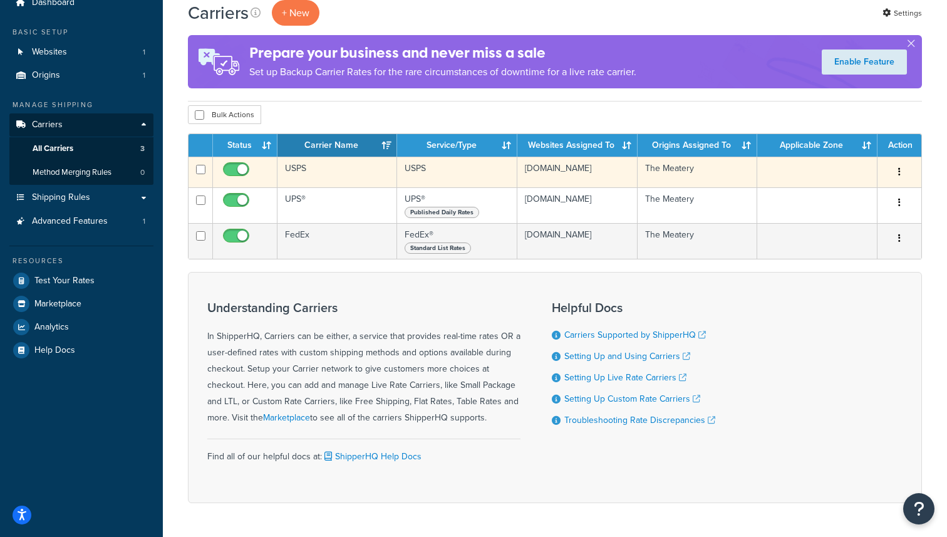
click at [902, 171] on button "button" at bounding box center [900, 172] width 18 height 20
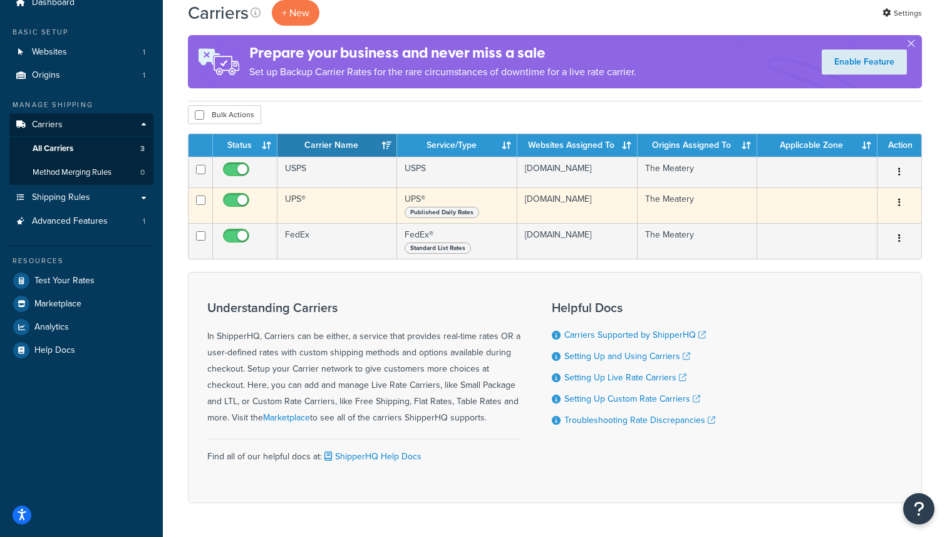
click at [898, 207] on icon "button" at bounding box center [899, 202] width 3 height 9
click at [867, 230] on link "Edit" at bounding box center [848, 233] width 99 height 26
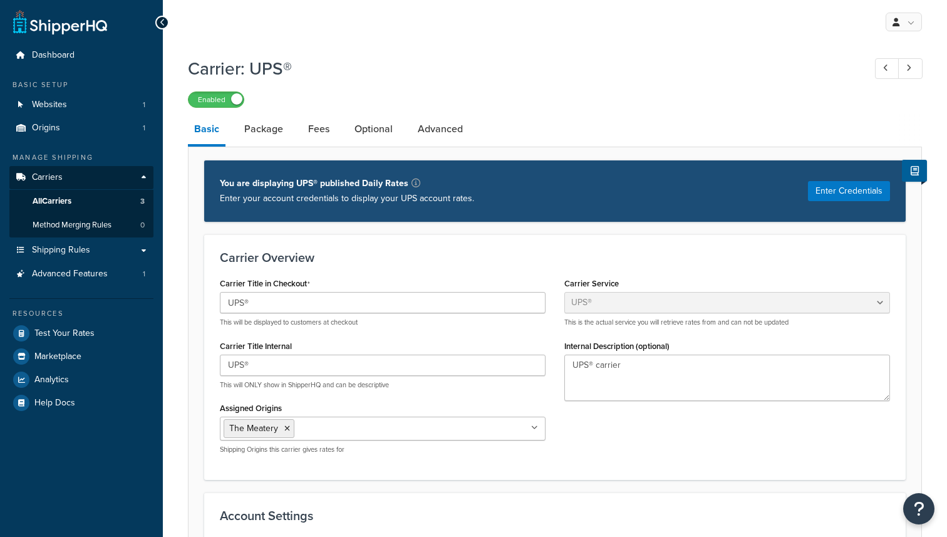
select select "ups"
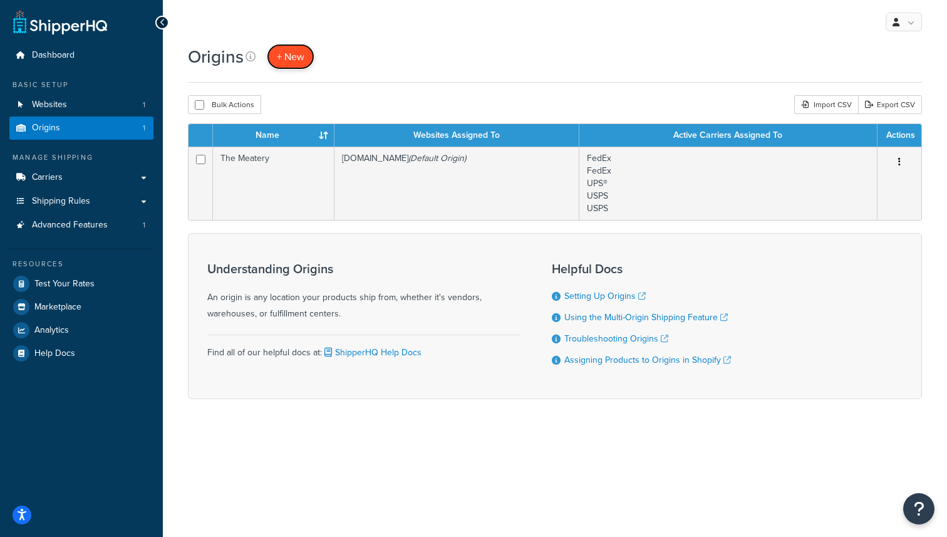
click at [300, 53] on span "+ New" at bounding box center [291, 56] width 28 height 14
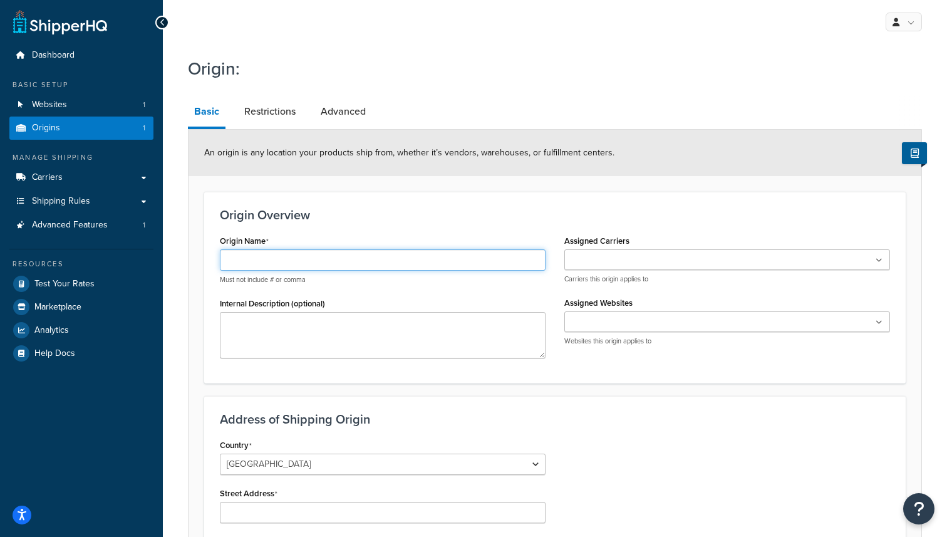
click at [326, 256] on input "Origin Name" at bounding box center [383, 259] width 326 height 21
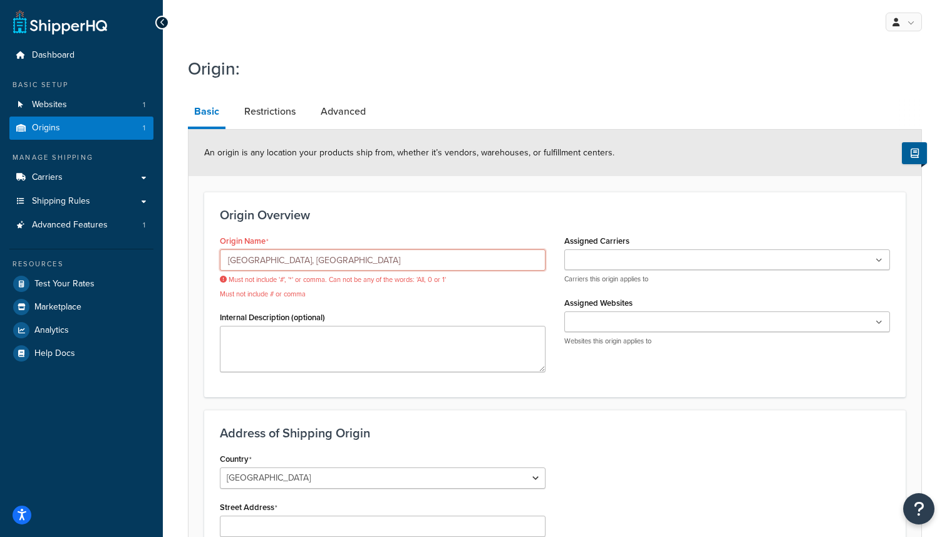
click at [314, 261] on input "Reno, NV" at bounding box center [383, 259] width 326 height 21
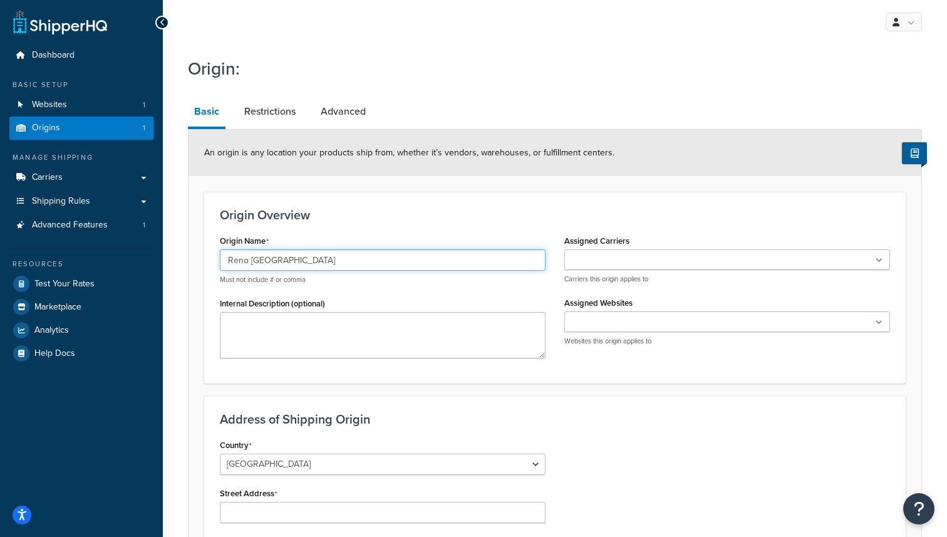
type input "Reno [GEOGRAPHIC_DATA]"
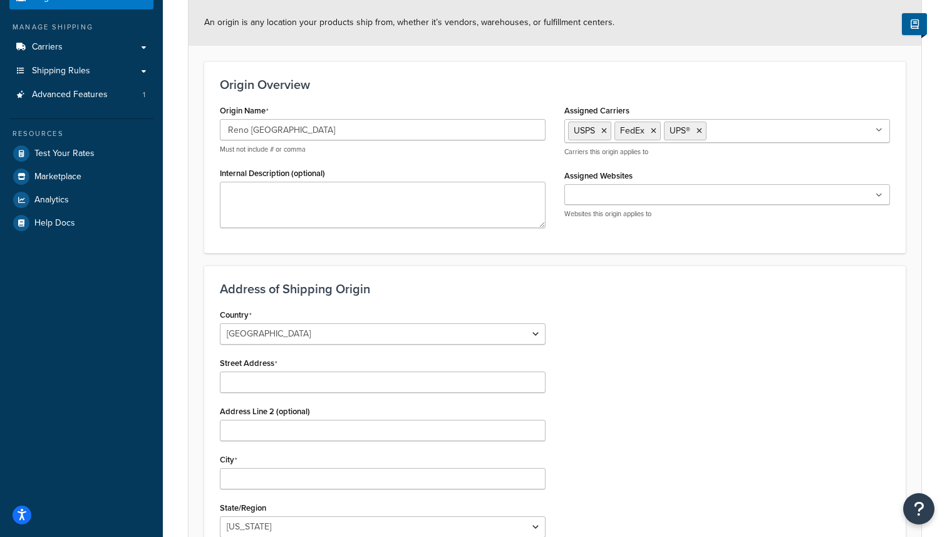
scroll to position [136, 0]
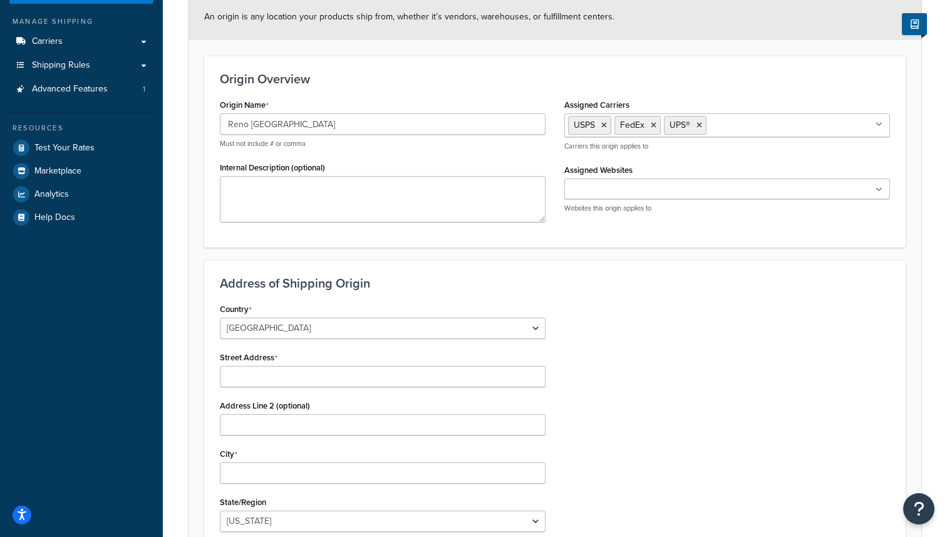
click at [880, 189] on icon at bounding box center [879, 190] width 7 height 8
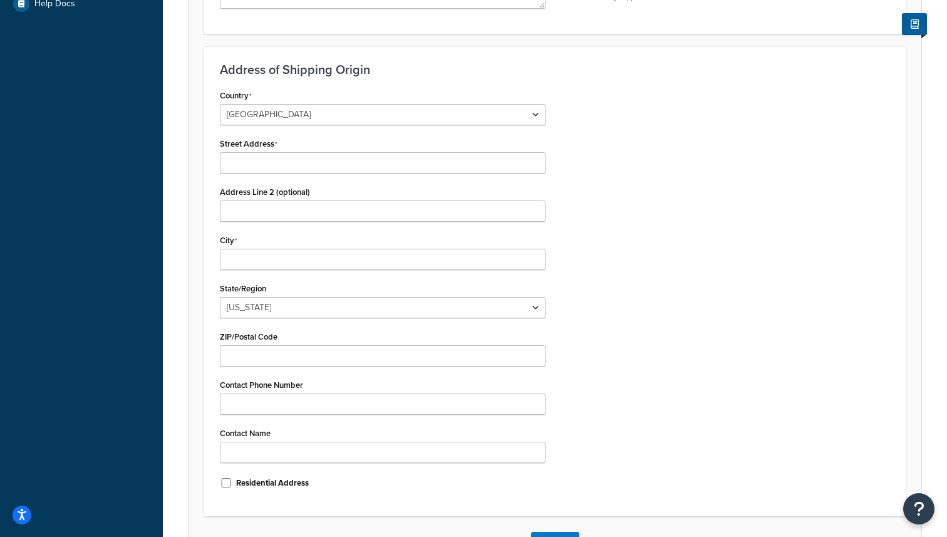
scroll to position [354, 0]
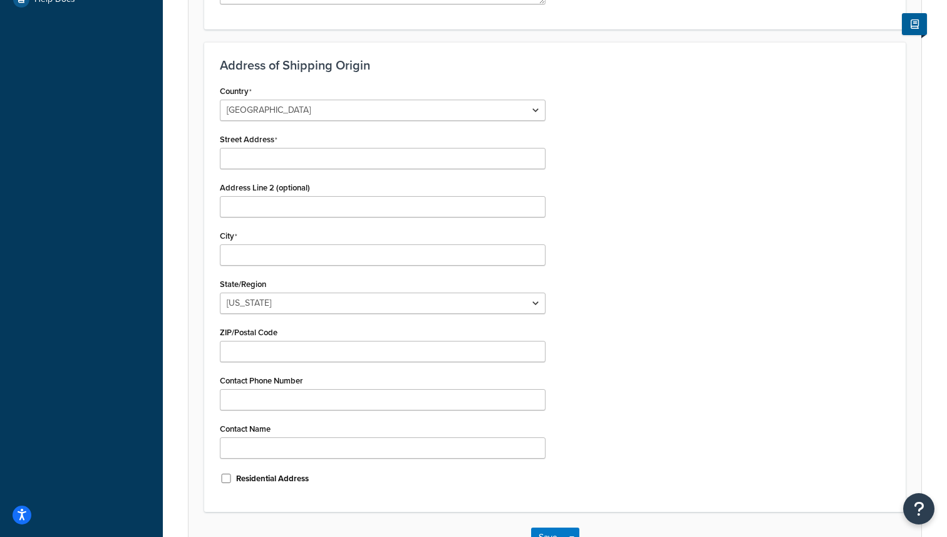
click at [324, 147] on div "Street Address" at bounding box center [383, 149] width 326 height 39
click at [315, 157] on input "Street Address" at bounding box center [383, 158] width 326 height 21
paste input "9250 N Red Rock Rd,"
type input "9250 N Red Rock Rd"
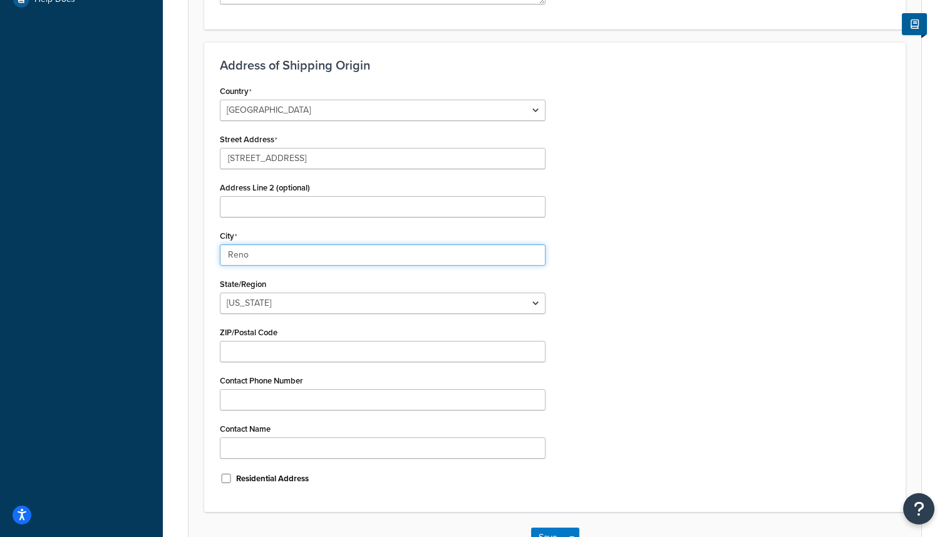
type input "Reno"
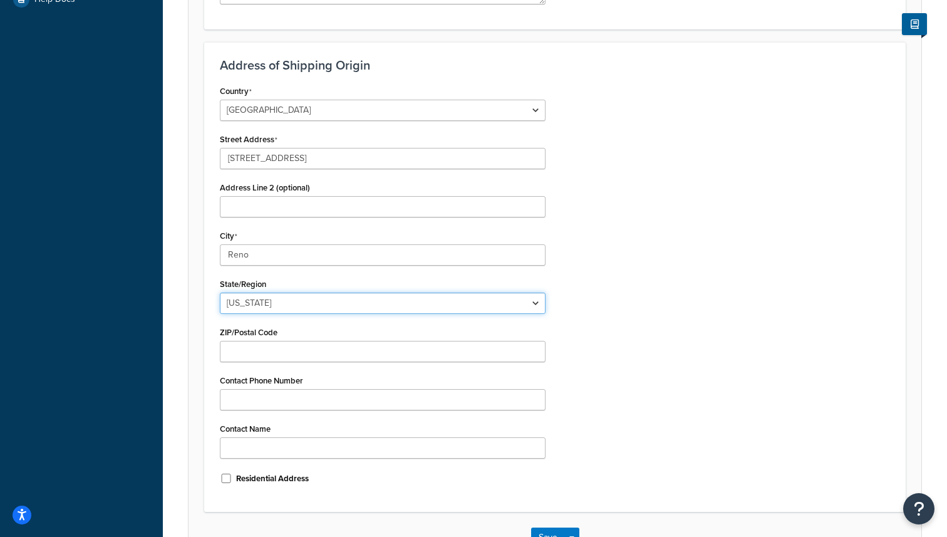
select select "28"
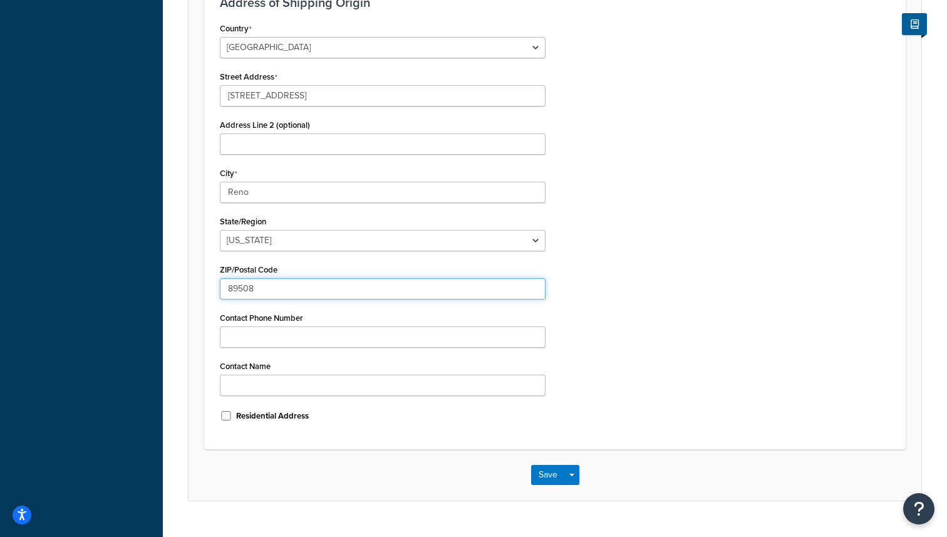
scroll to position [443, 0]
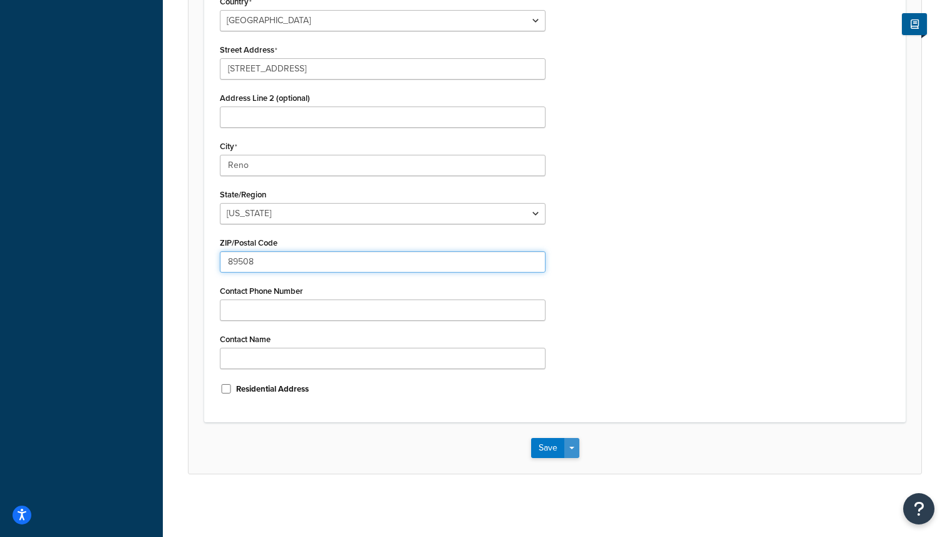
type input "89508"
click at [577, 452] on button "Save Dropdown" at bounding box center [571, 448] width 15 height 20
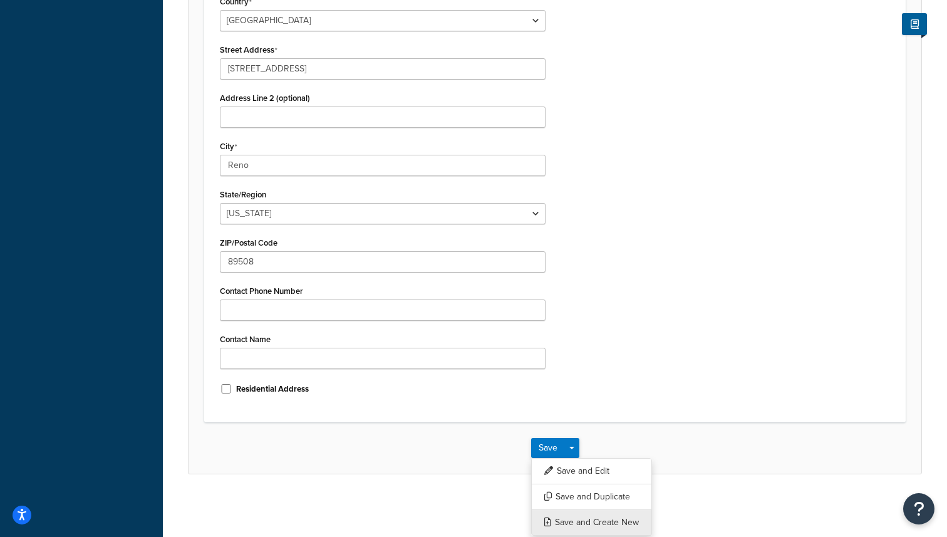
click at [568, 518] on button "Save and Create New" at bounding box center [591, 522] width 121 height 26
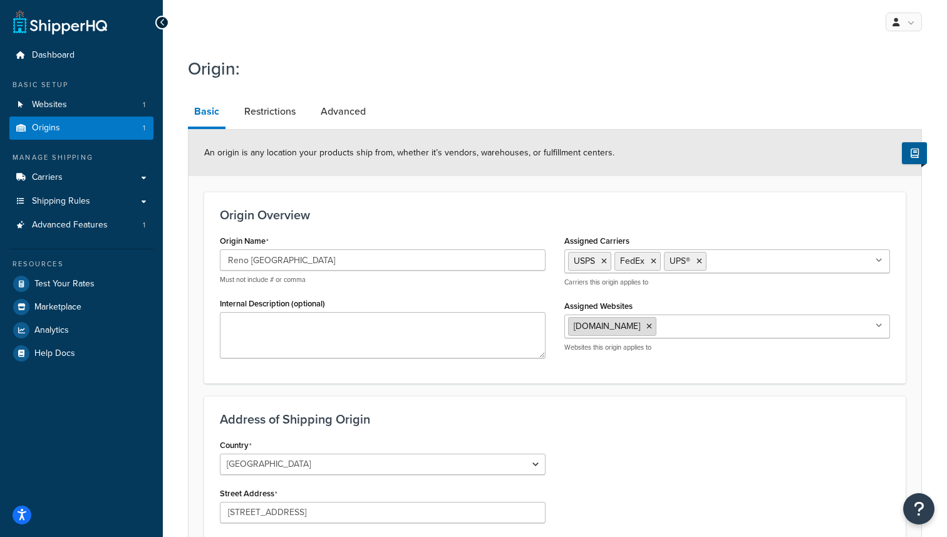
select select "28"
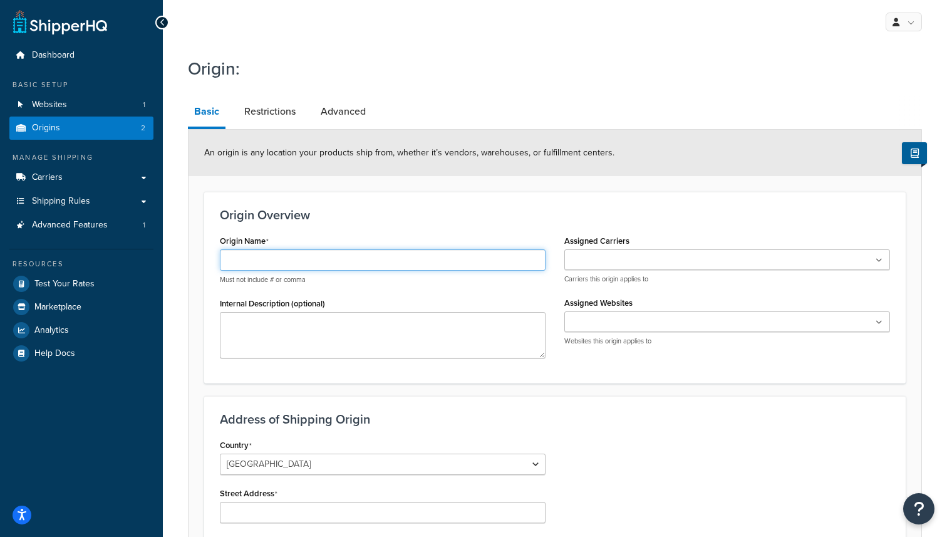
click at [352, 261] on input "Origin Name" at bounding box center [383, 259] width 326 height 21
type input "[GEOGRAPHIC_DATA]"
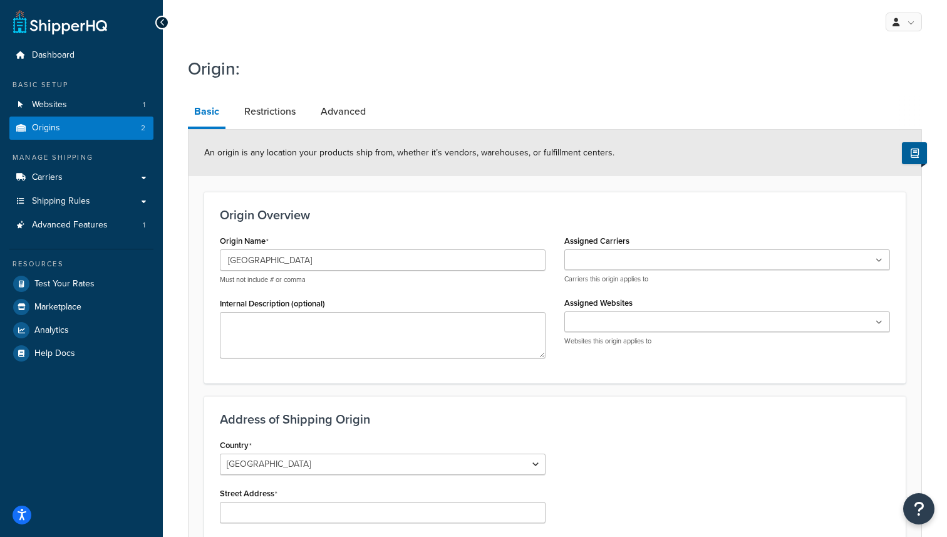
click at [610, 253] on ul at bounding box center [727, 259] width 326 height 21
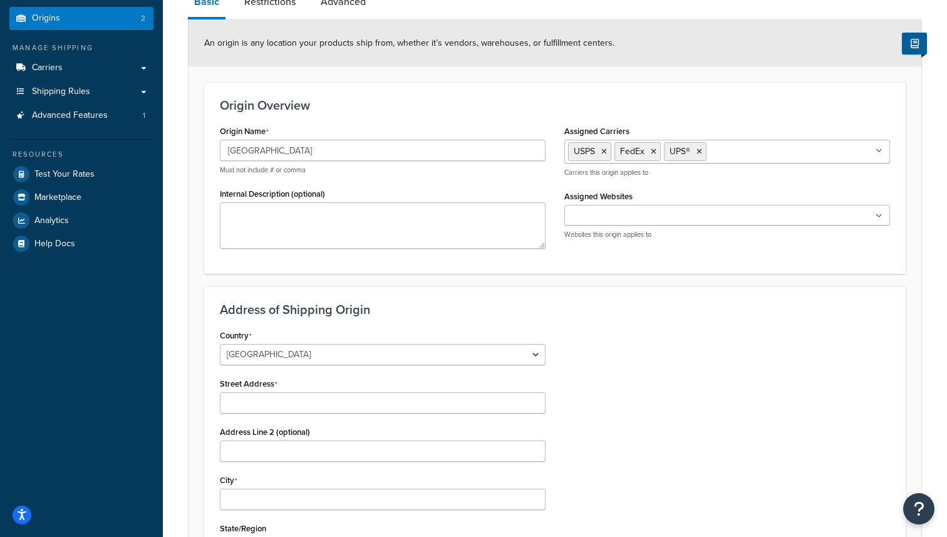
scroll to position [128, 0]
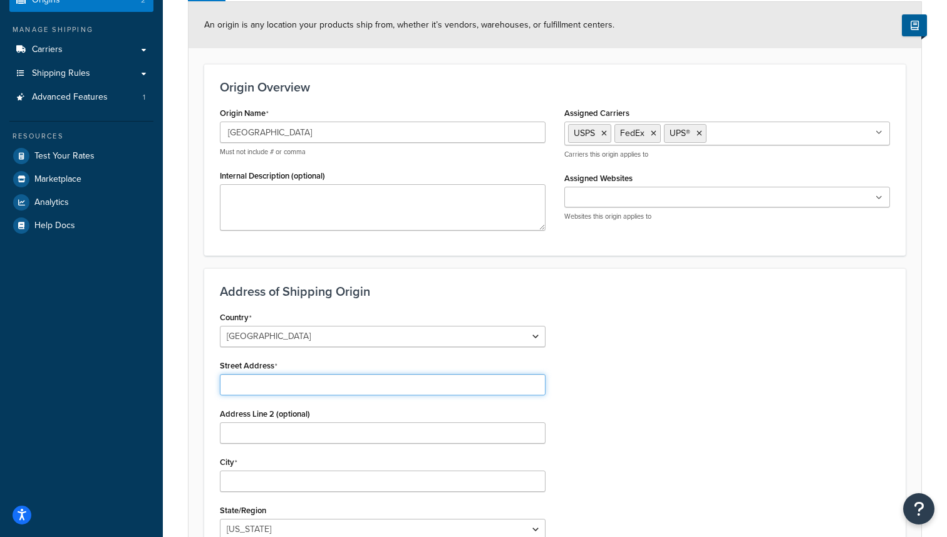
click at [292, 383] on input "Street Address" at bounding box center [383, 384] width 326 height 21
paste input "[STREET_ADDRESS]"
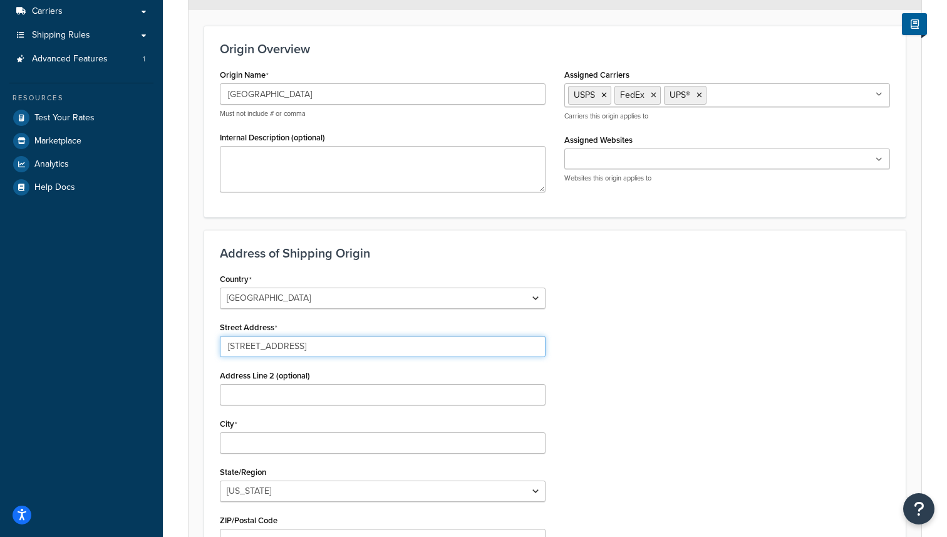
type input "[STREET_ADDRESS]"
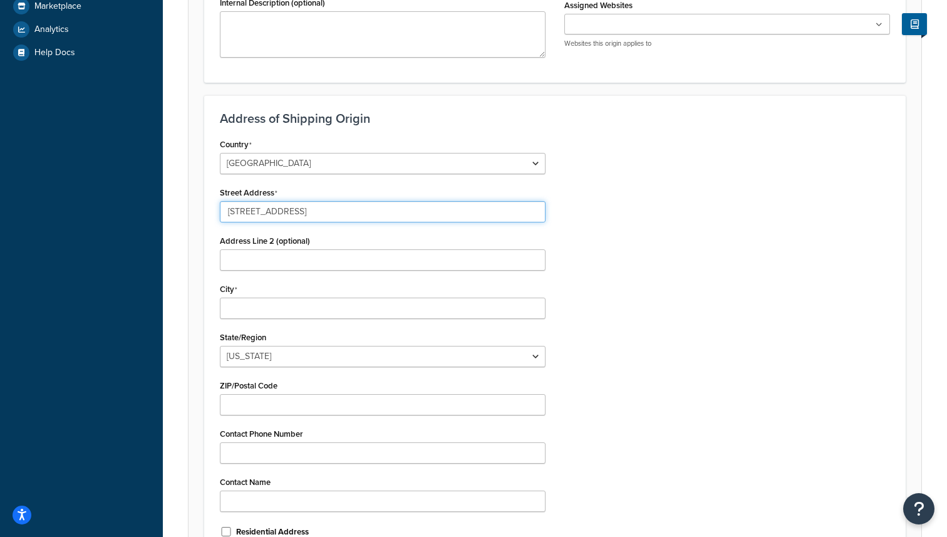
scroll to position [325, 0]
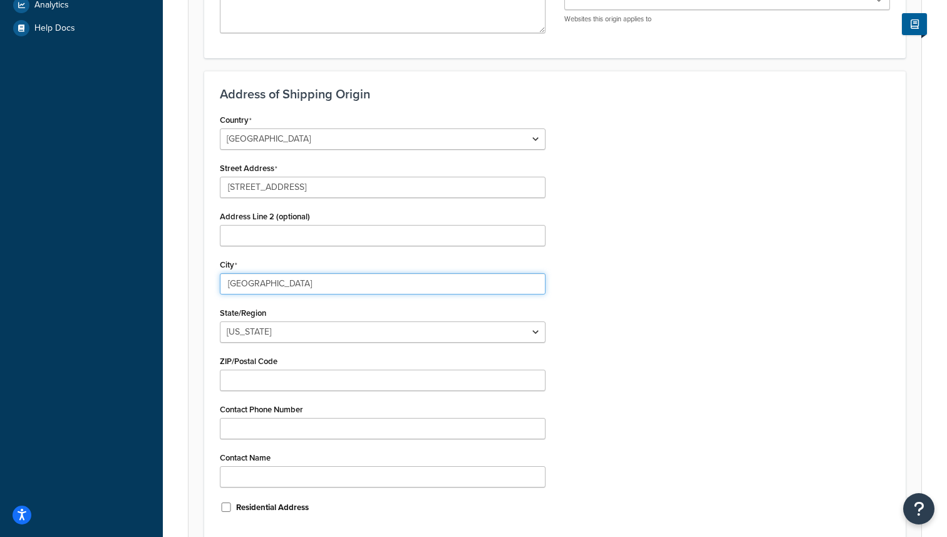
type input "New Castle"
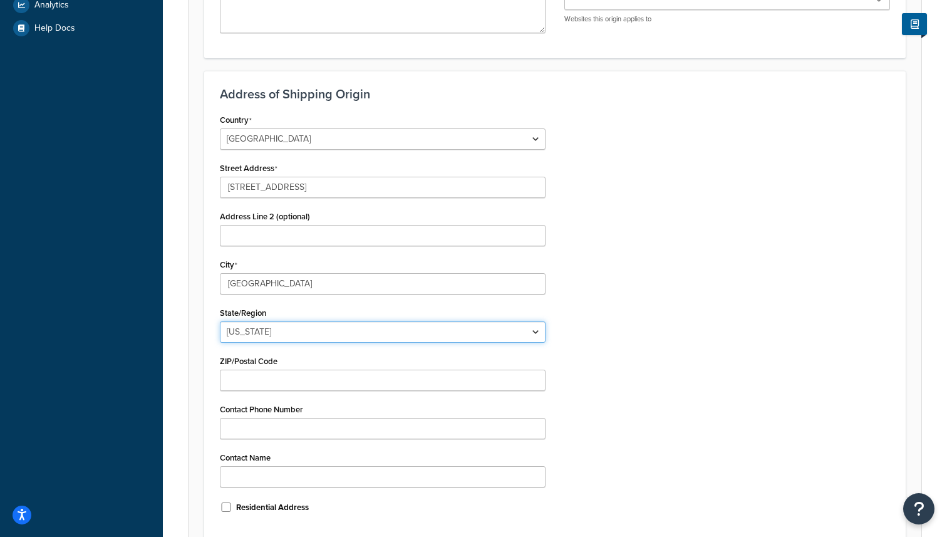
select select "8"
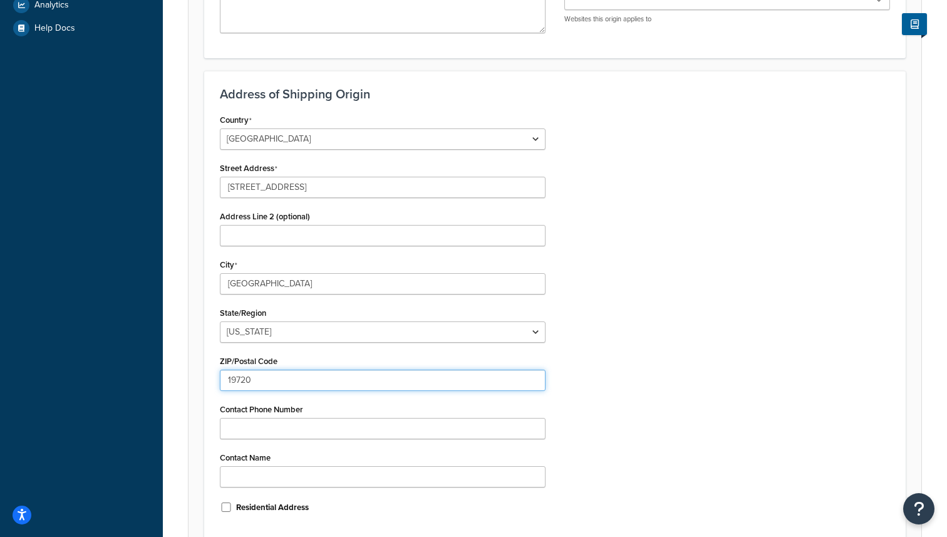
type input "19720"
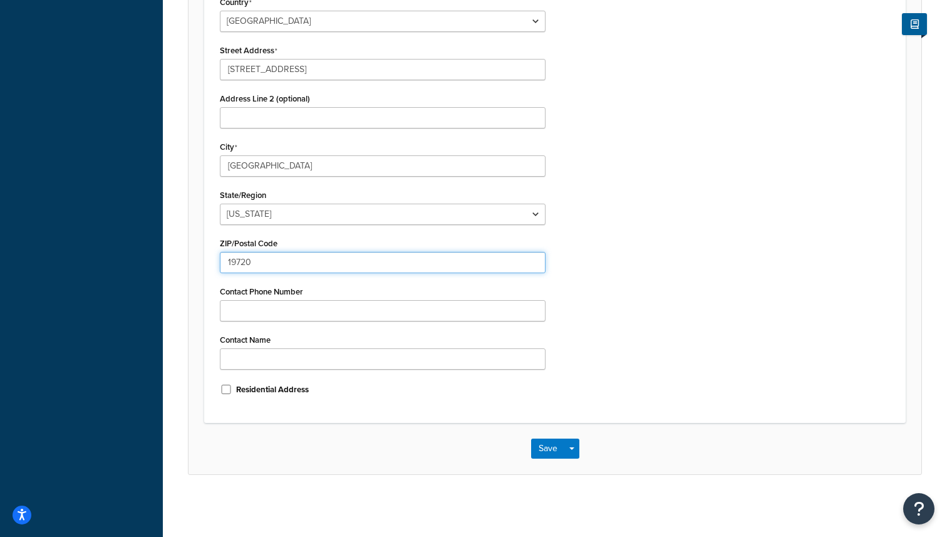
scroll to position [443, 0]
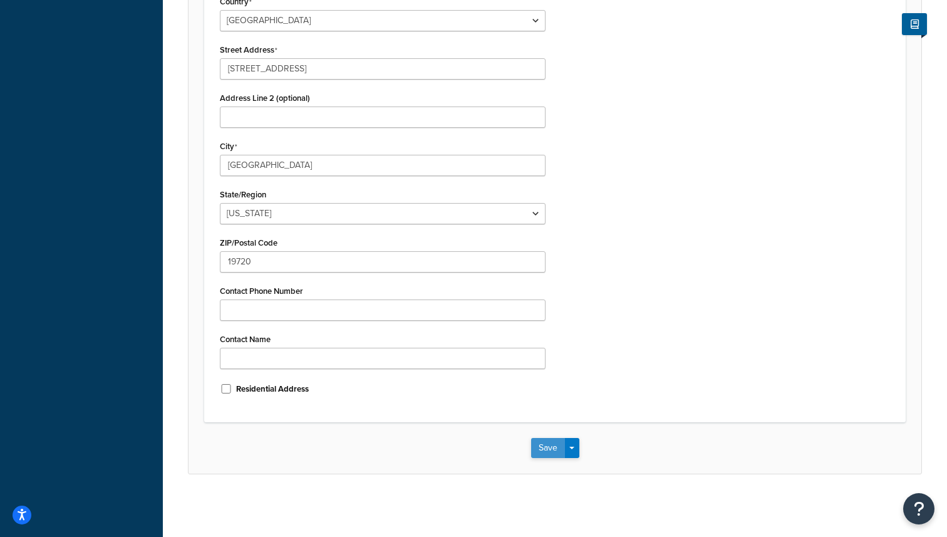
click at [551, 455] on button "Save" at bounding box center [548, 448] width 34 height 20
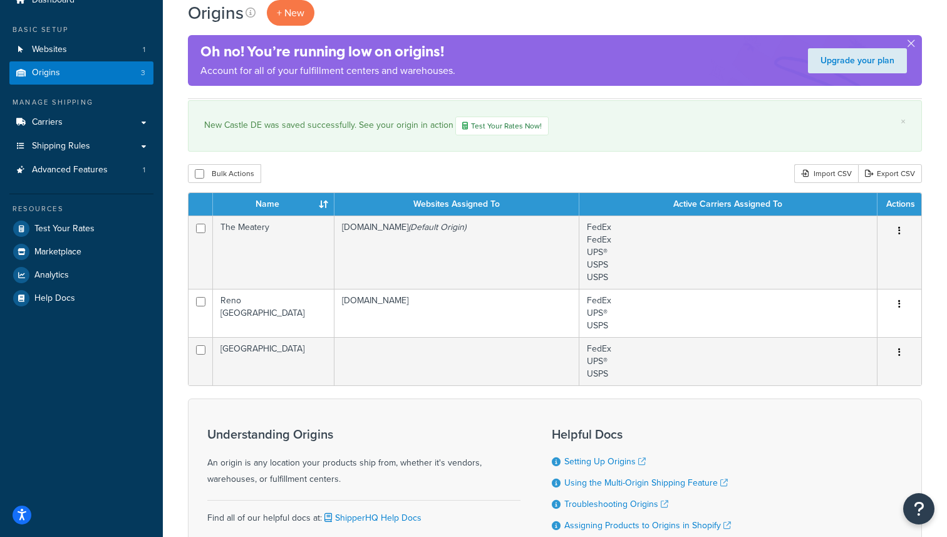
scroll to position [56, 0]
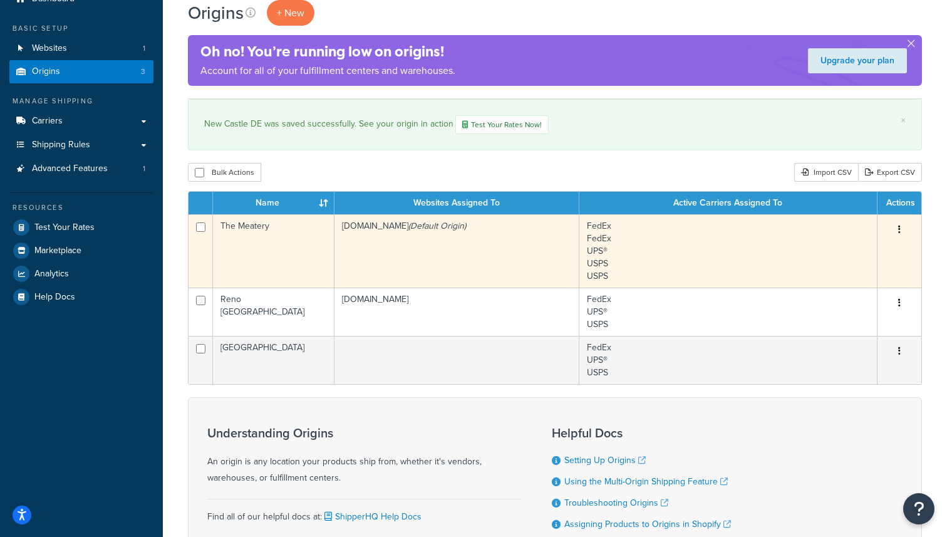
click at [635, 253] on td "FedEx FedEx UPS® USPS USPS" at bounding box center [728, 250] width 298 height 73
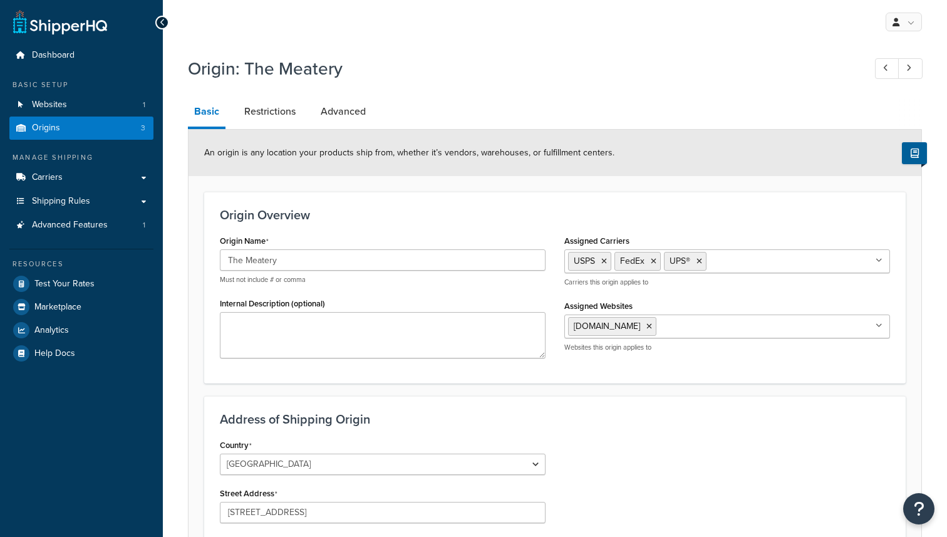
select select "5"
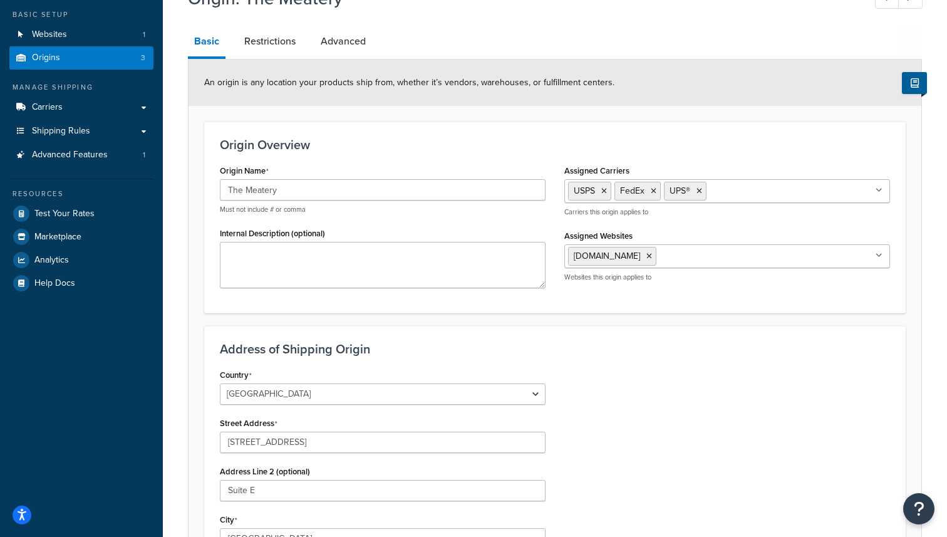
scroll to position [81, 0]
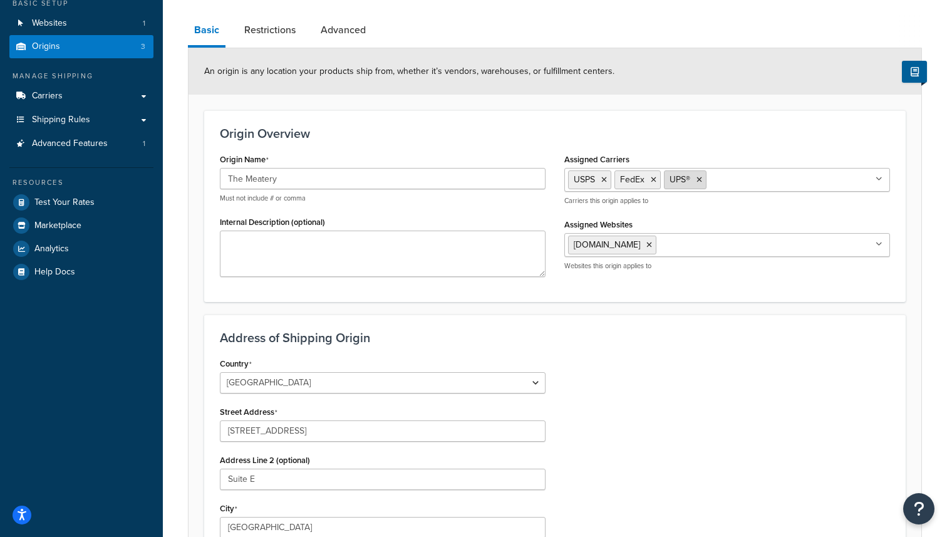
click at [701, 179] on icon at bounding box center [699, 180] width 6 height 8
click at [656, 180] on icon at bounding box center [654, 180] width 6 height 8
click at [604, 178] on icon at bounding box center [604, 180] width 6 height 8
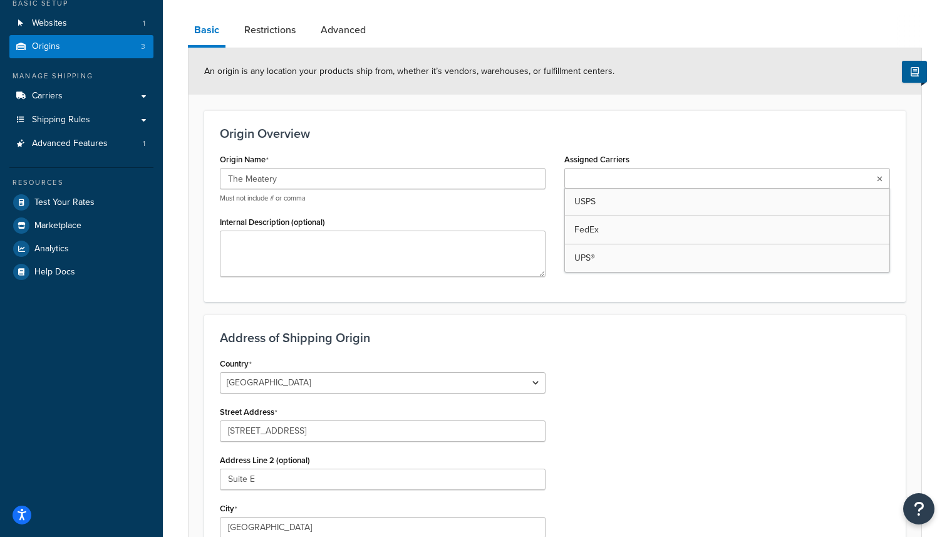
click at [619, 144] on div "Origin Overview Origin Name The Meatery Must not include # or comma Internal De…" at bounding box center [554, 205] width 701 height 191
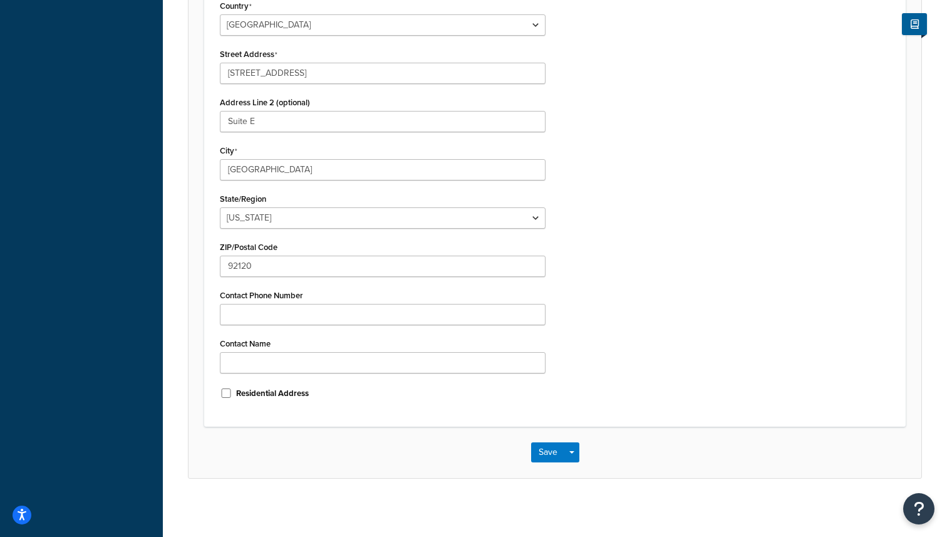
scroll to position [443, 0]
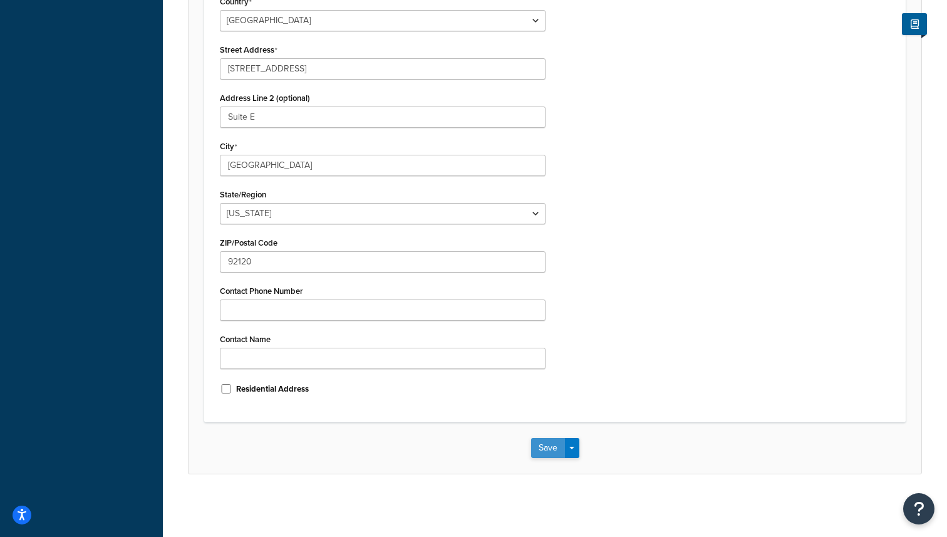
click at [543, 452] on button "Save" at bounding box center [548, 448] width 34 height 20
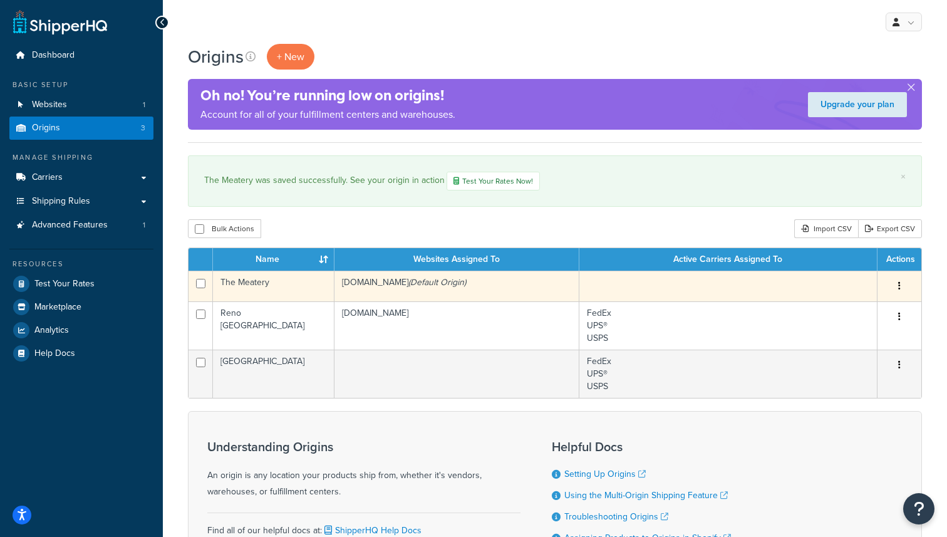
click at [900, 281] on button "button" at bounding box center [900, 286] width 18 height 20
click at [854, 314] on link "Edit" at bounding box center [858, 310] width 99 height 26
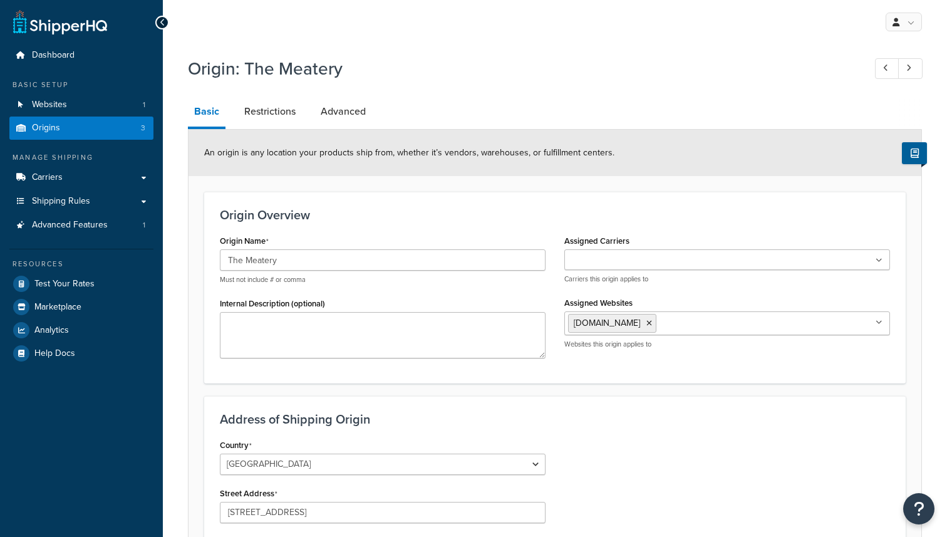
select select "5"
click at [675, 262] on ul at bounding box center [727, 259] width 326 height 21
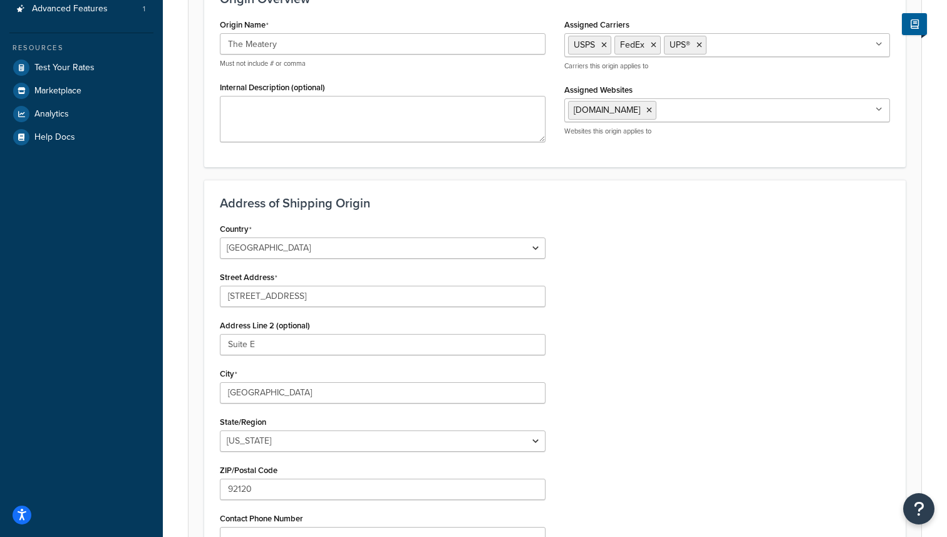
scroll to position [443, 0]
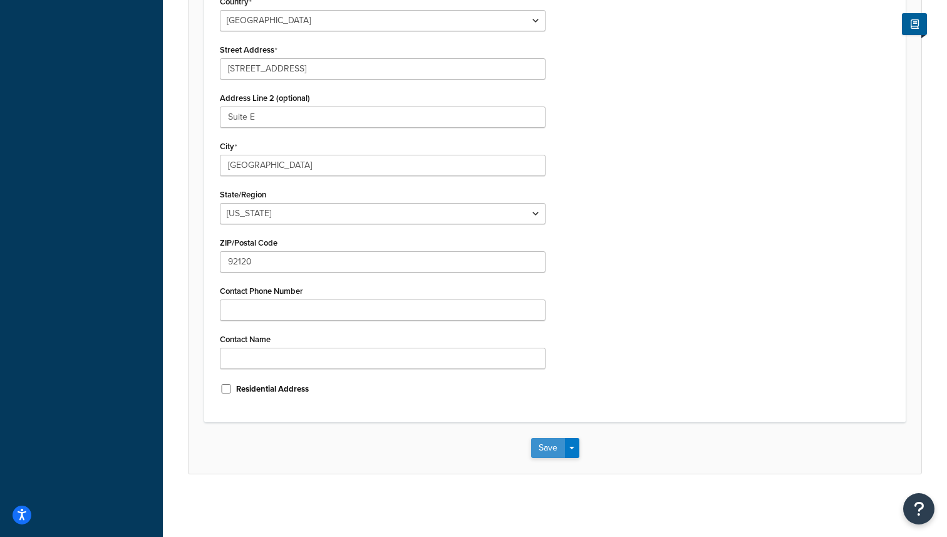
click at [544, 448] on button "Save" at bounding box center [548, 448] width 34 height 20
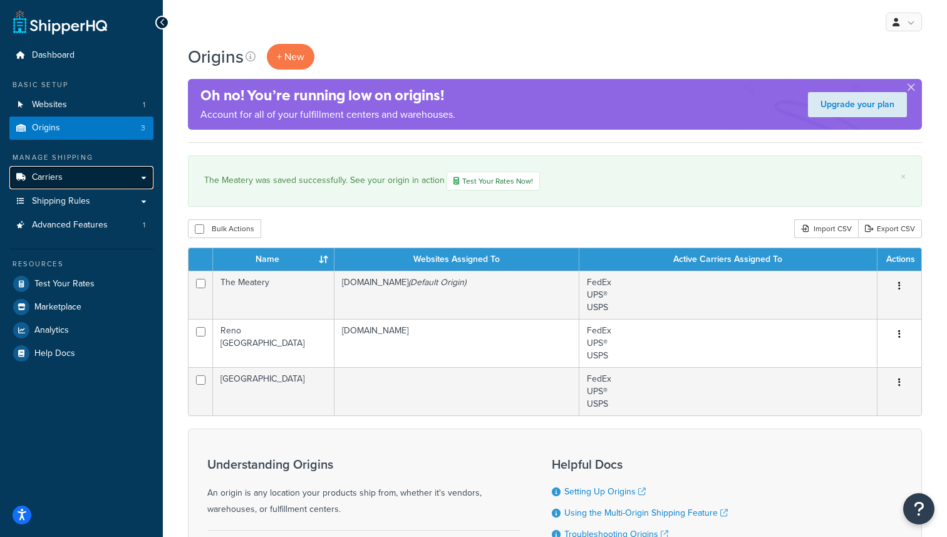
click at [56, 180] on span "Carriers" at bounding box center [47, 177] width 31 height 11
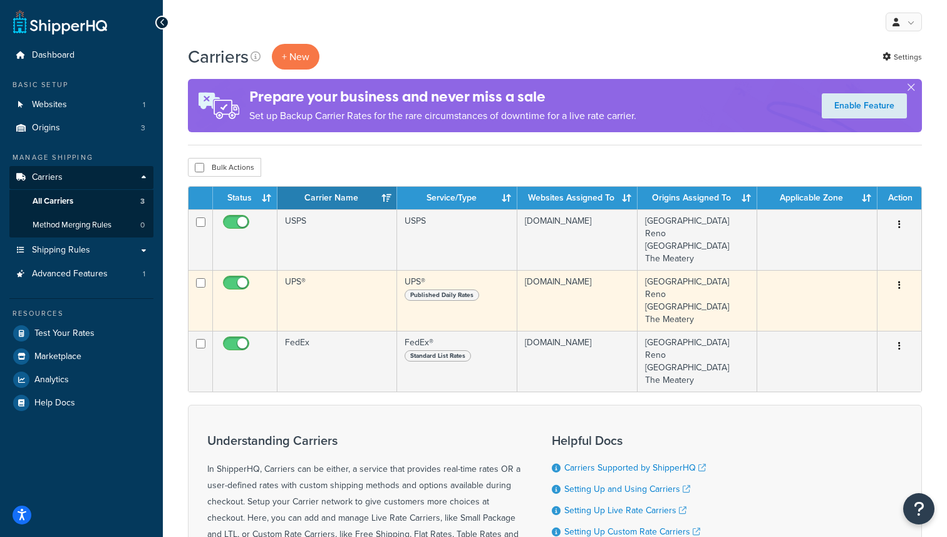
click at [898, 281] on icon "button" at bounding box center [899, 285] width 3 height 9
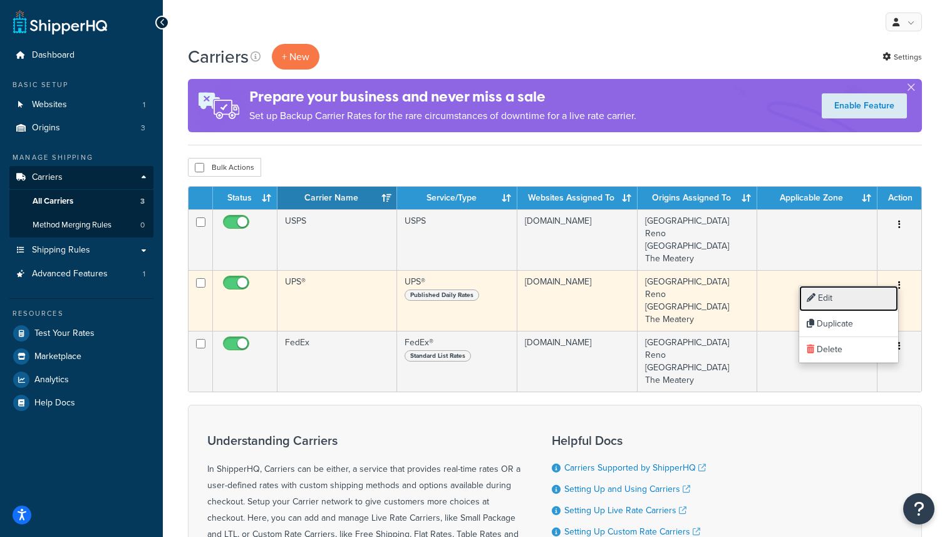
click at [876, 296] on link "Edit" at bounding box center [848, 299] width 99 height 26
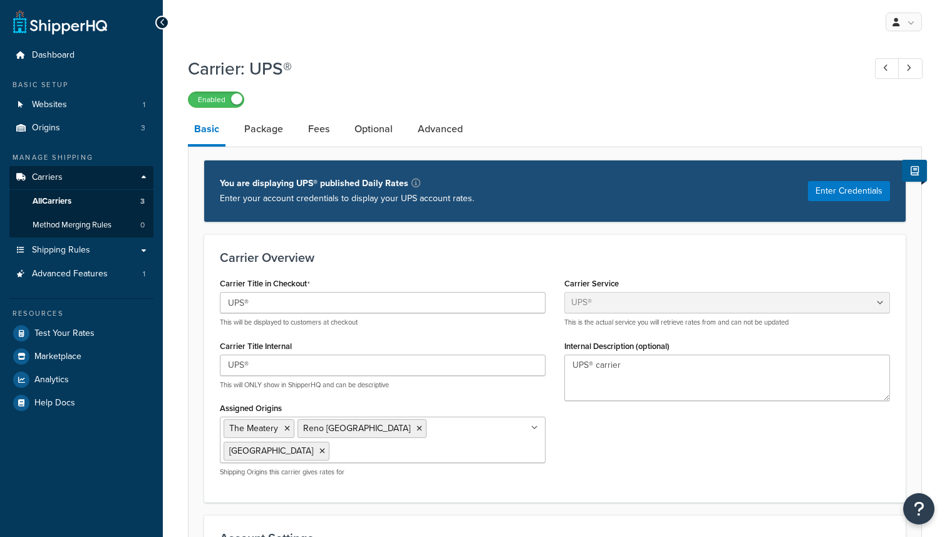
select select "ups"
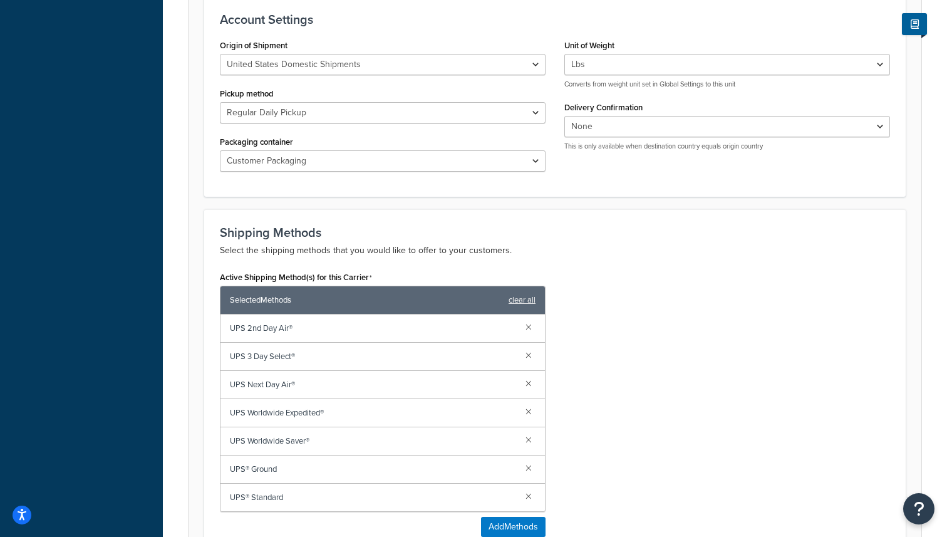
scroll to position [520, 0]
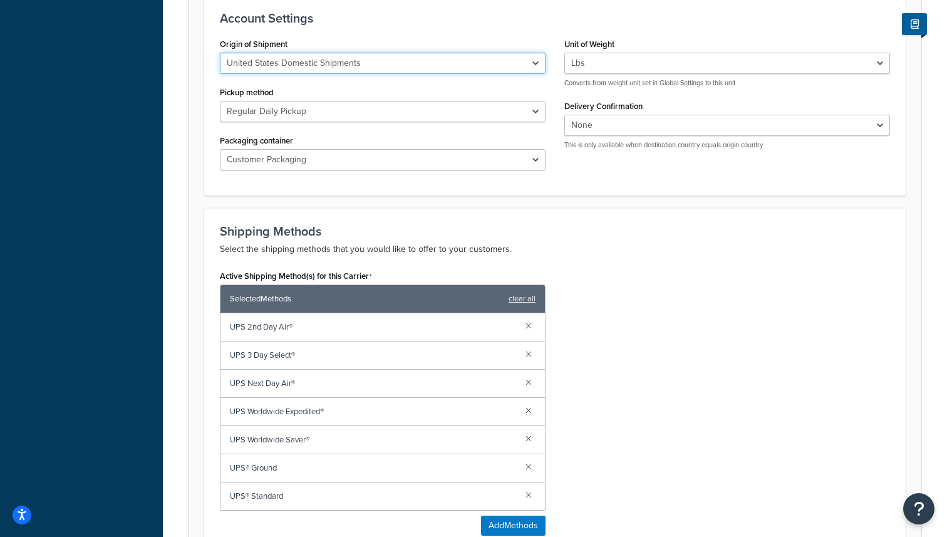
click at [443, 59] on select "United States Domestic Shipments Shipments Originating in United States Shipmen…" at bounding box center [383, 63] width 326 height 21
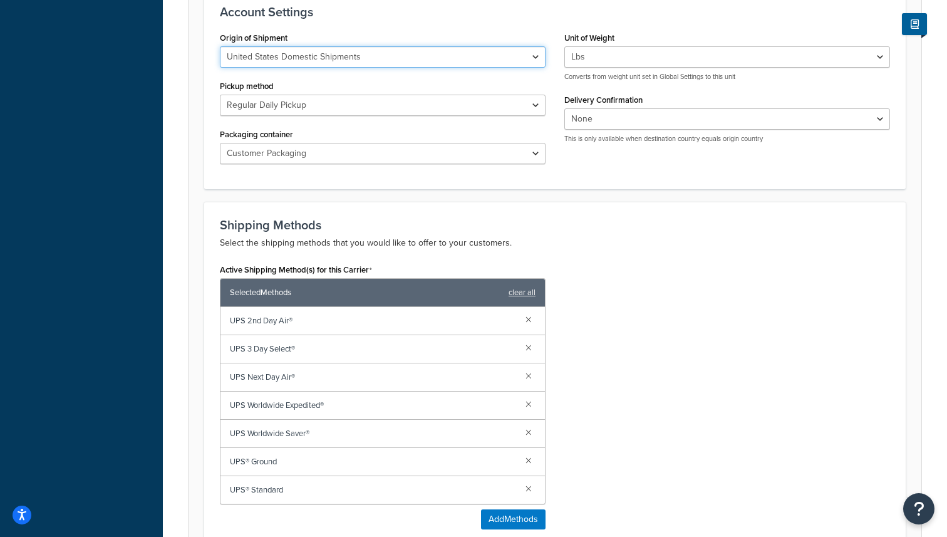
scroll to position [532, 0]
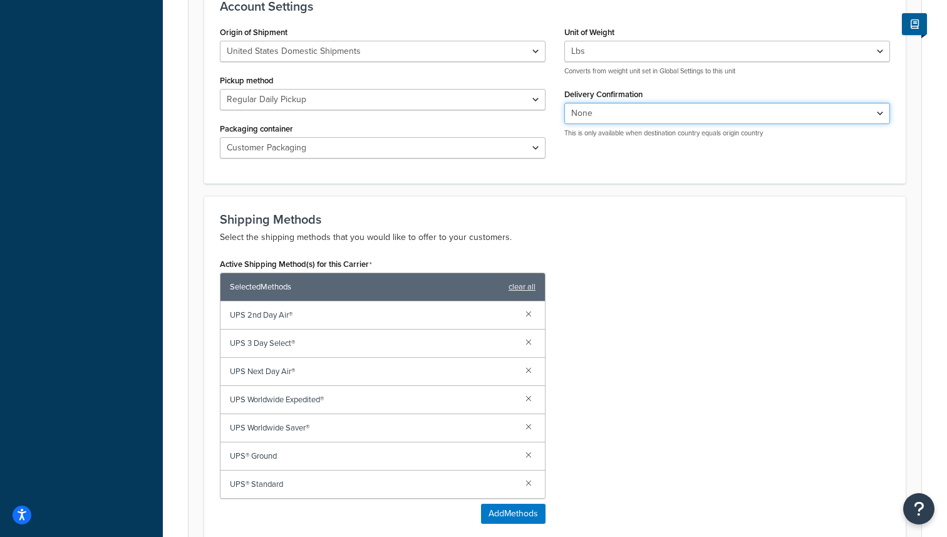
click at [607, 111] on select "None Signature Required Adult Signature Required" at bounding box center [727, 113] width 326 height 21
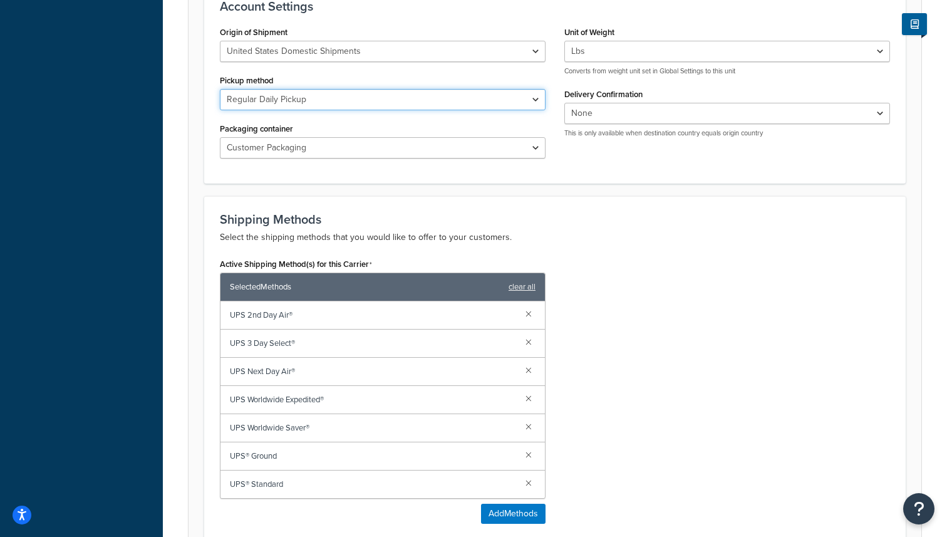
click at [337, 98] on select "Regular Daily Pickup Customer Counter One Time Pickup On Call Air Letter Center…" at bounding box center [383, 99] width 326 height 21
click at [326, 98] on select "Regular Daily Pickup Customer Counter One Time Pickup On Call Air Letter Center…" at bounding box center [383, 99] width 326 height 21
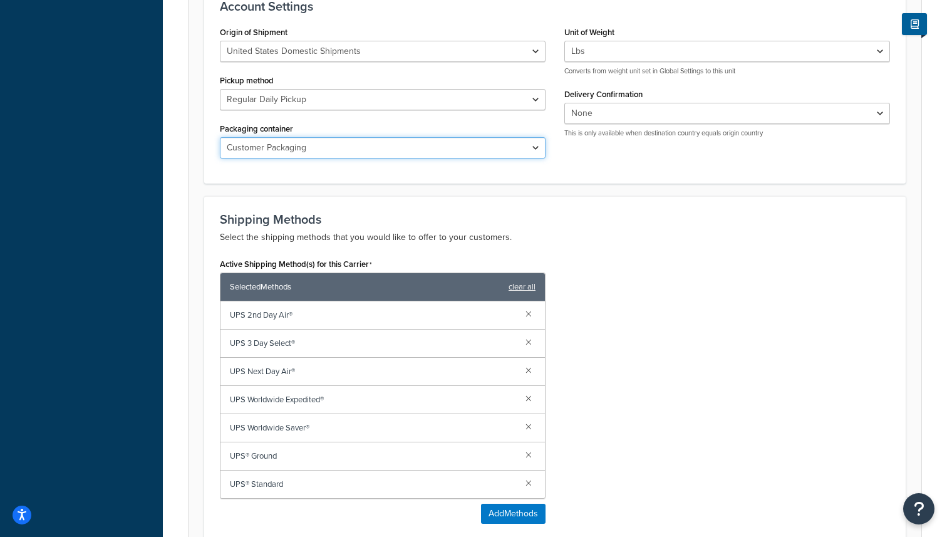
click at [337, 147] on select "Customer Packaging UPS Letter Envelope Customer Supplied Package UPS Tube UPS P…" at bounding box center [383, 147] width 326 height 21
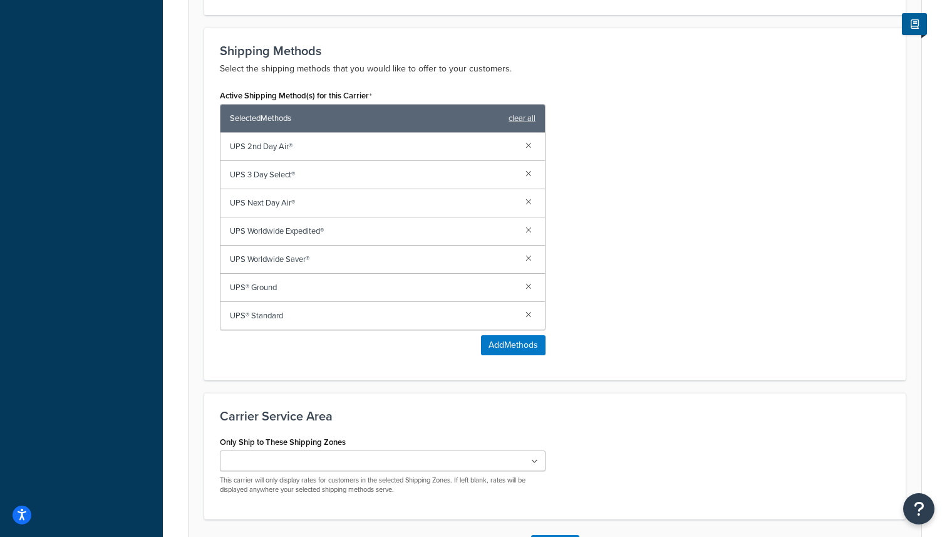
scroll to position [699, 0]
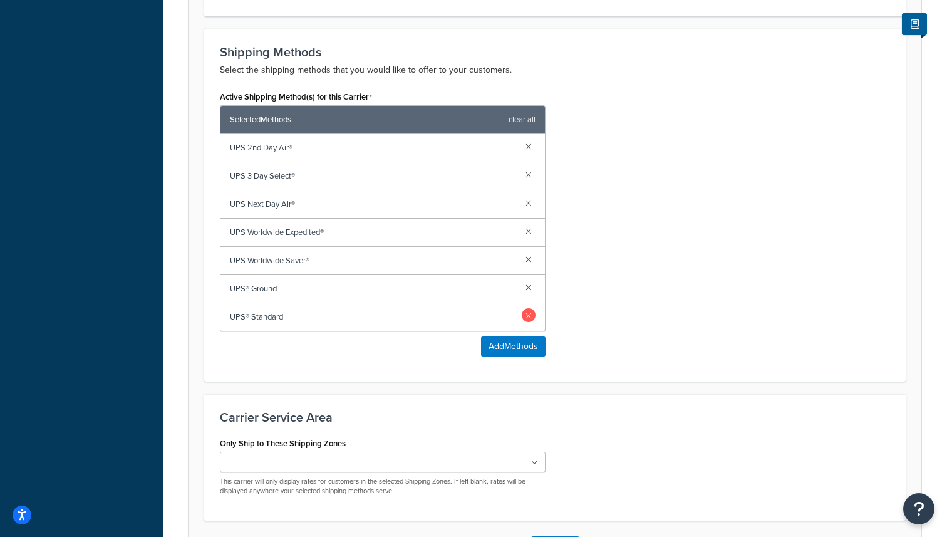
click at [530, 314] on link at bounding box center [529, 315] width 14 height 14
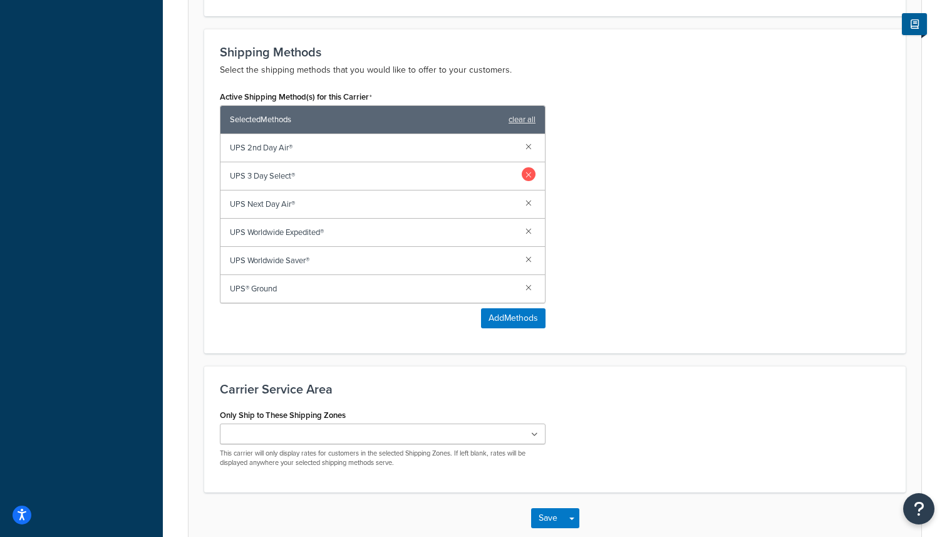
click at [529, 171] on link at bounding box center [529, 174] width 14 height 14
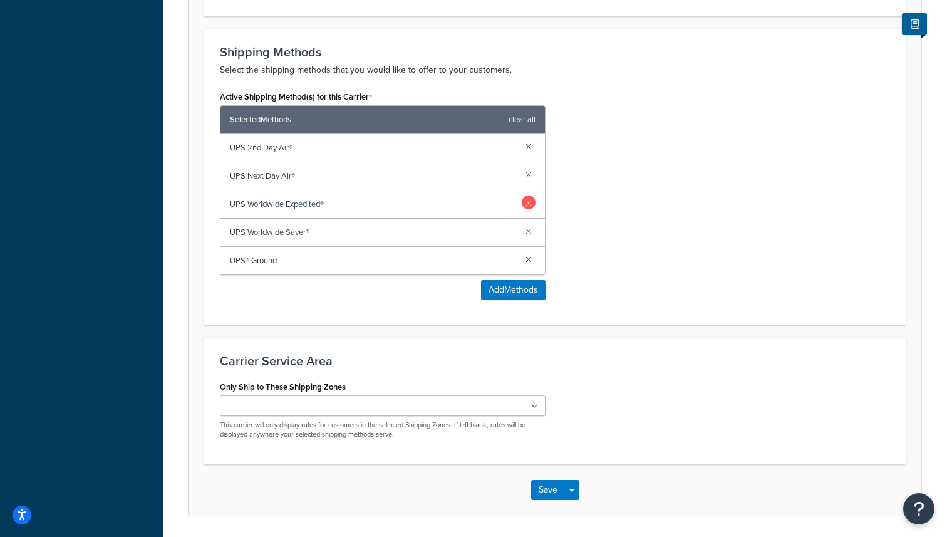
click at [530, 200] on link at bounding box center [529, 202] width 14 height 14
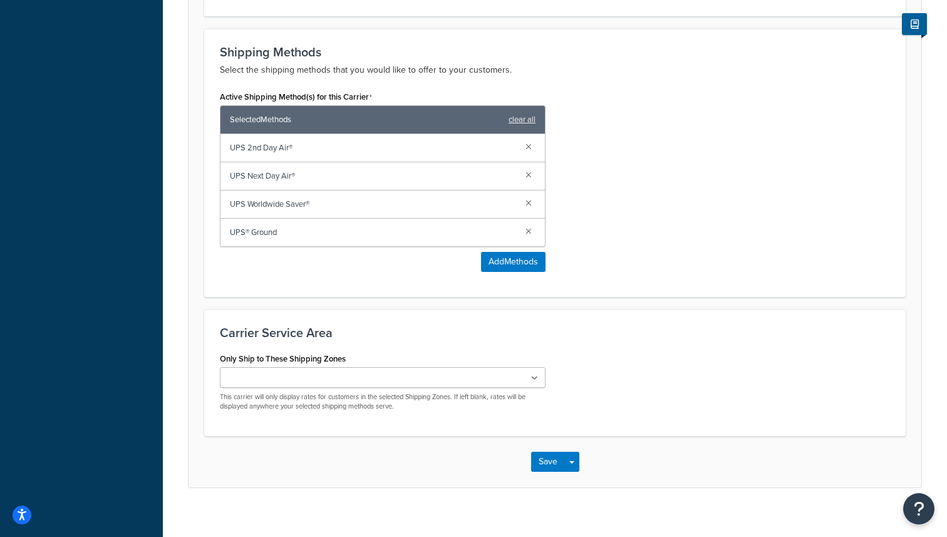
click at [530, 200] on link at bounding box center [529, 202] width 14 height 14
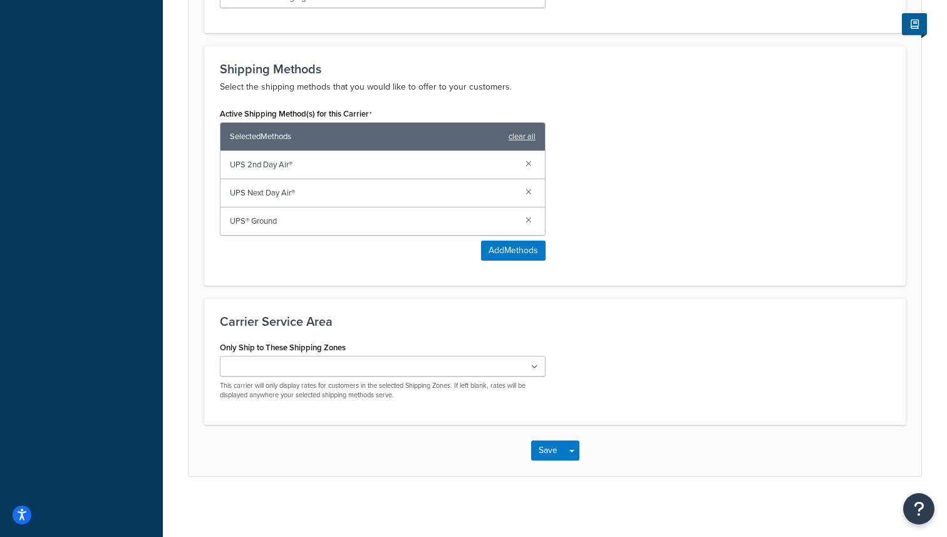
click at [432, 365] on ul at bounding box center [383, 366] width 326 height 21
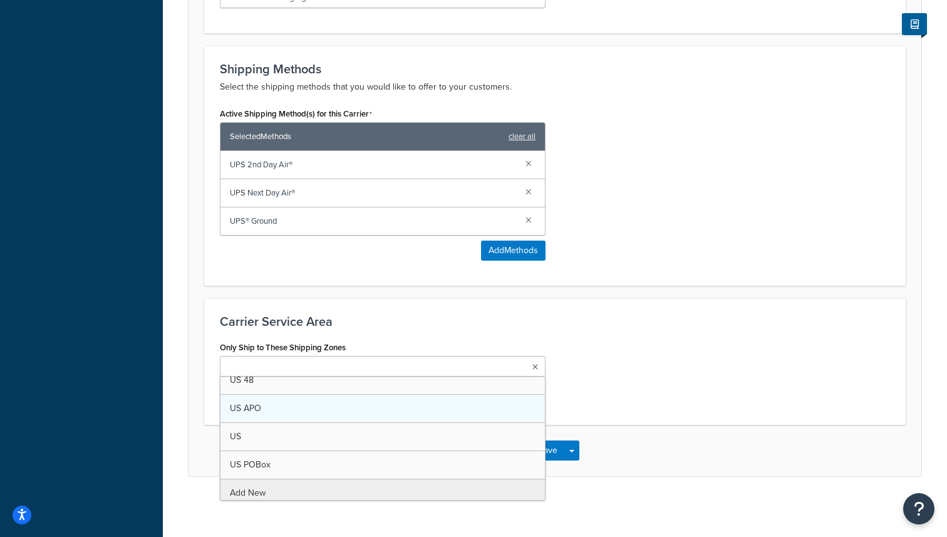
scroll to position [16, 0]
click at [444, 311] on div "Carrier Service Area Only Ship to These Shipping Zones US 48 US APO US US POBox…" at bounding box center [554, 361] width 701 height 127
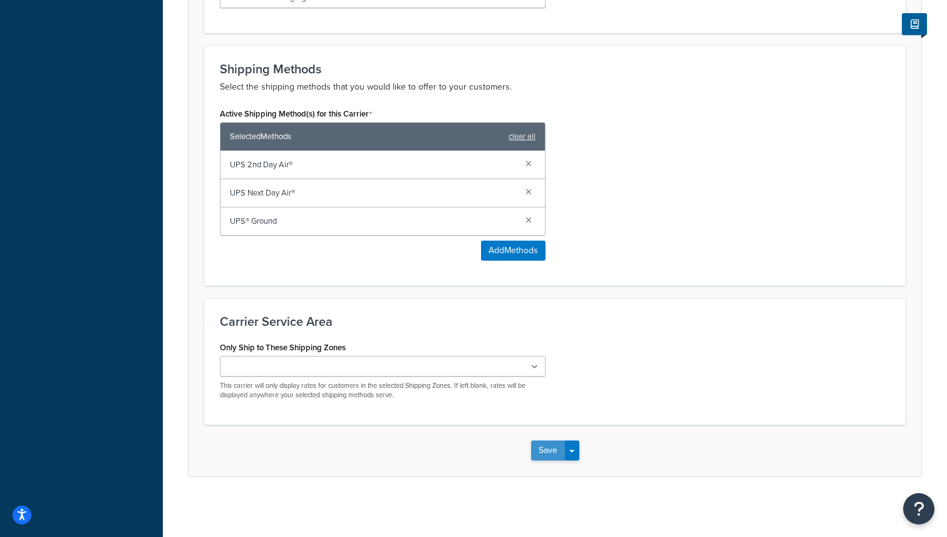
click at [555, 454] on button "Save" at bounding box center [548, 450] width 34 height 20
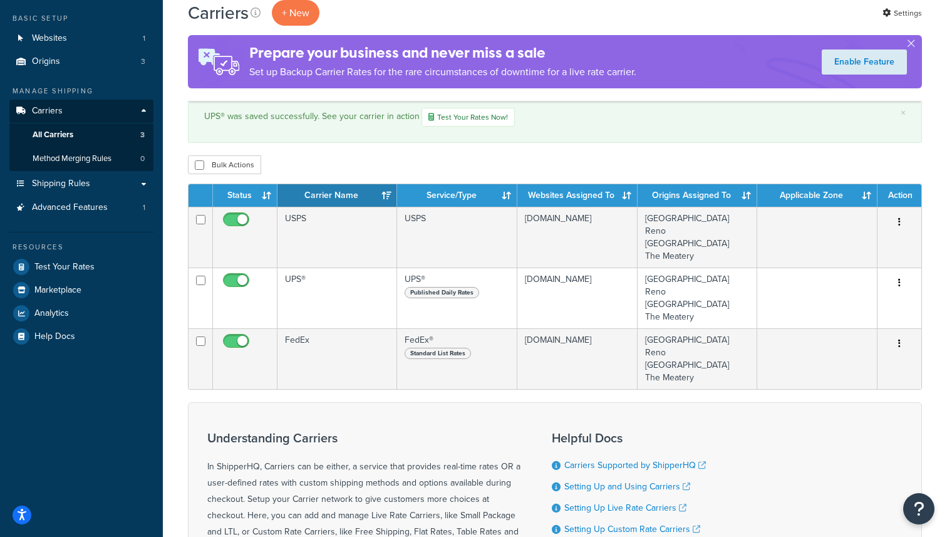
scroll to position [68, 0]
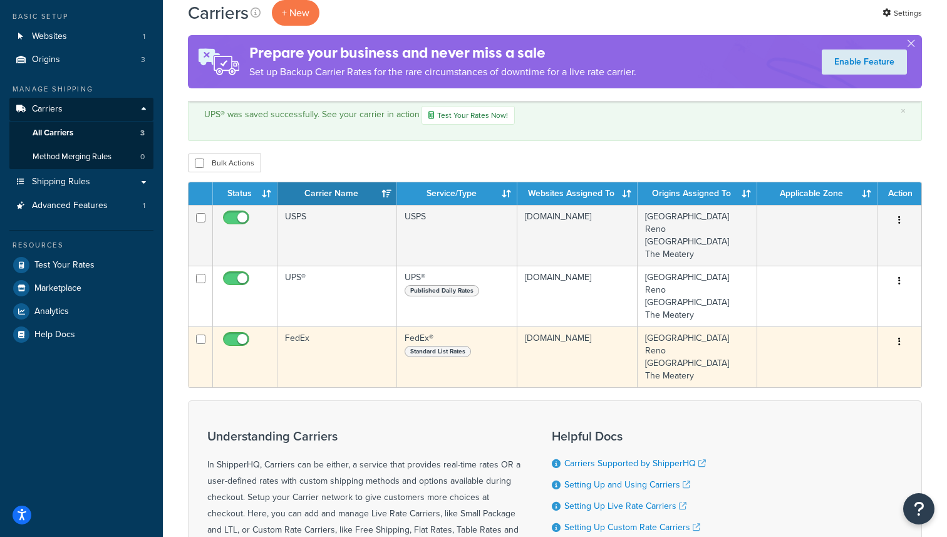
click at [903, 332] on button "button" at bounding box center [900, 342] width 18 height 20
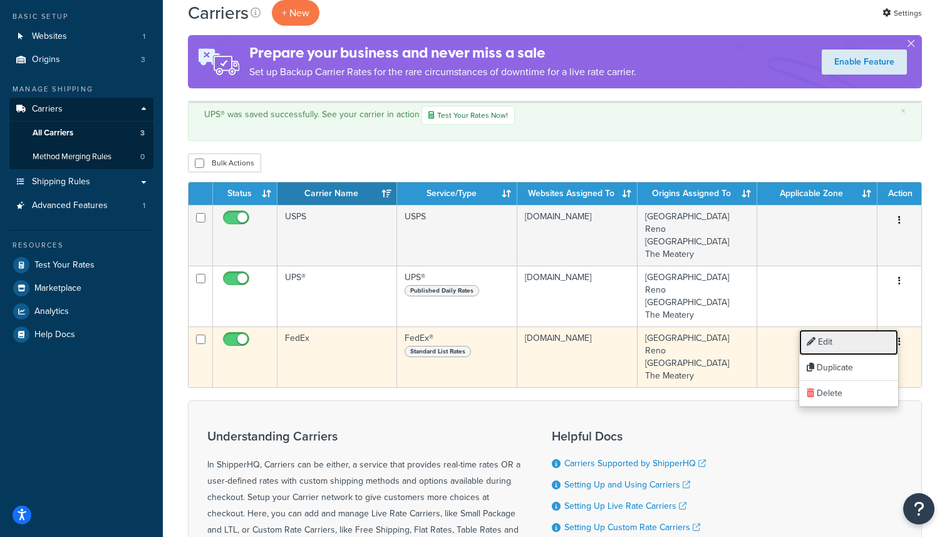
click at [863, 340] on link "Edit" at bounding box center [848, 342] width 99 height 26
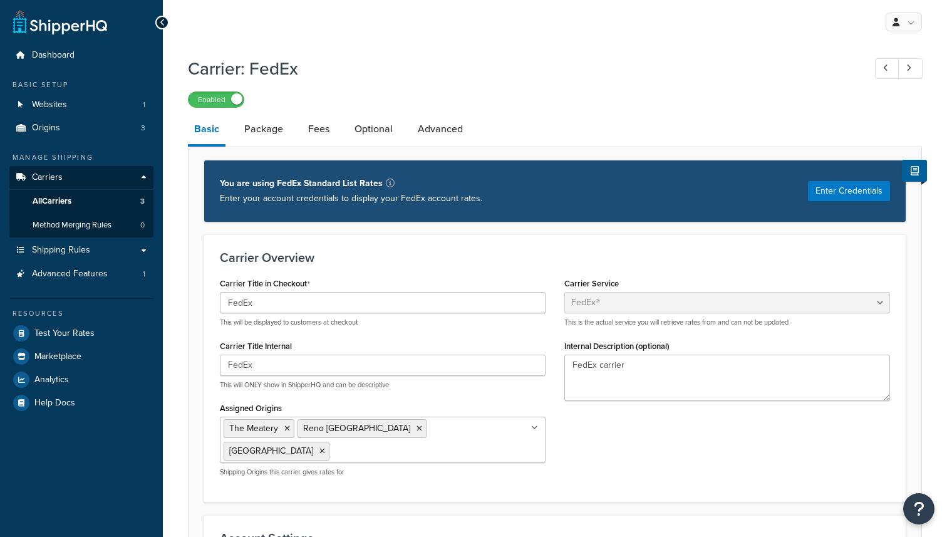
select select "fedEx"
select select "REGULAR_PICKUP"
select select "YOUR_PACKAGING"
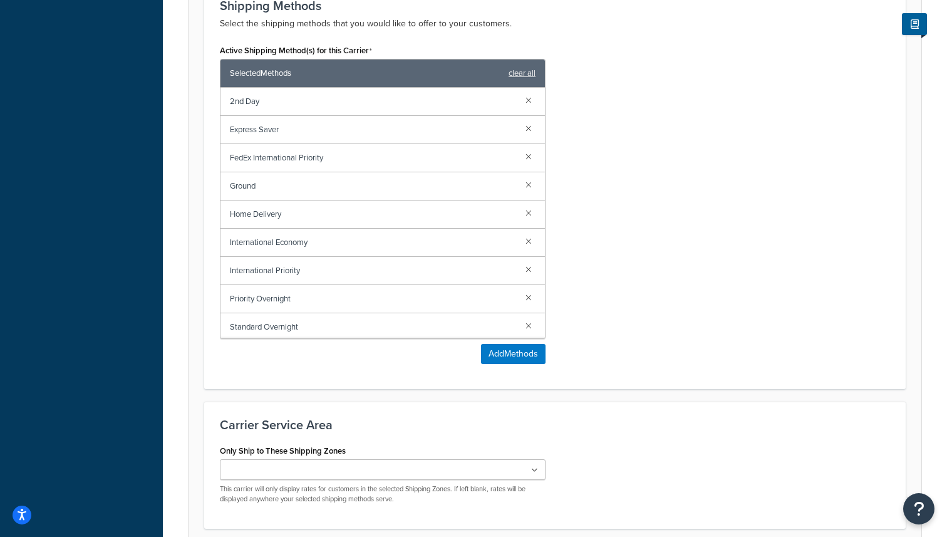
scroll to position [803, 0]
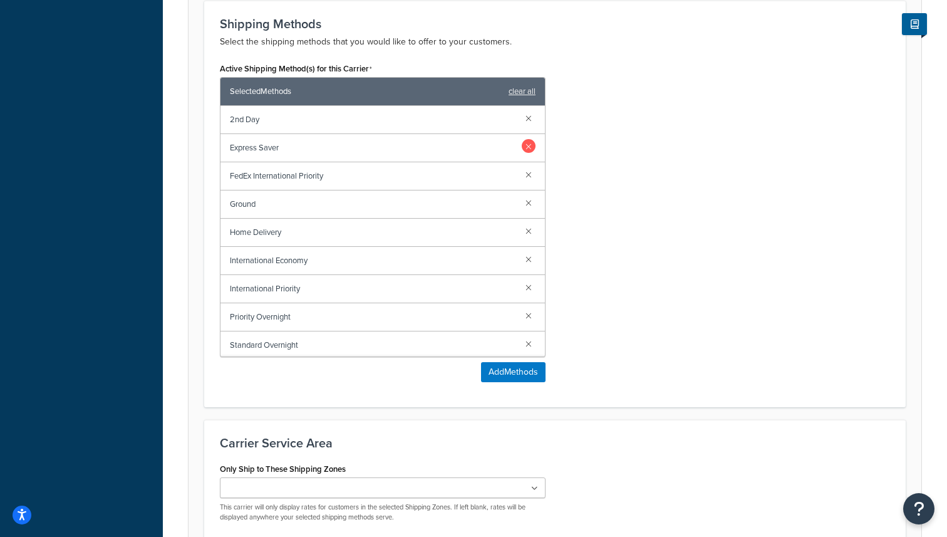
click at [527, 146] on link at bounding box center [529, 146] width 14 height 14
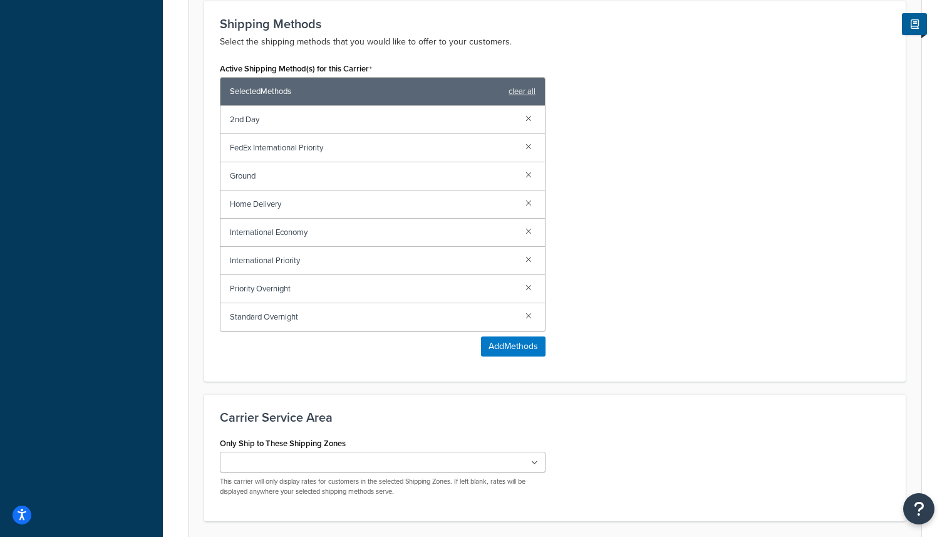
click at [527, 146] on link at bounding box center [529, 146] width 14 height 14
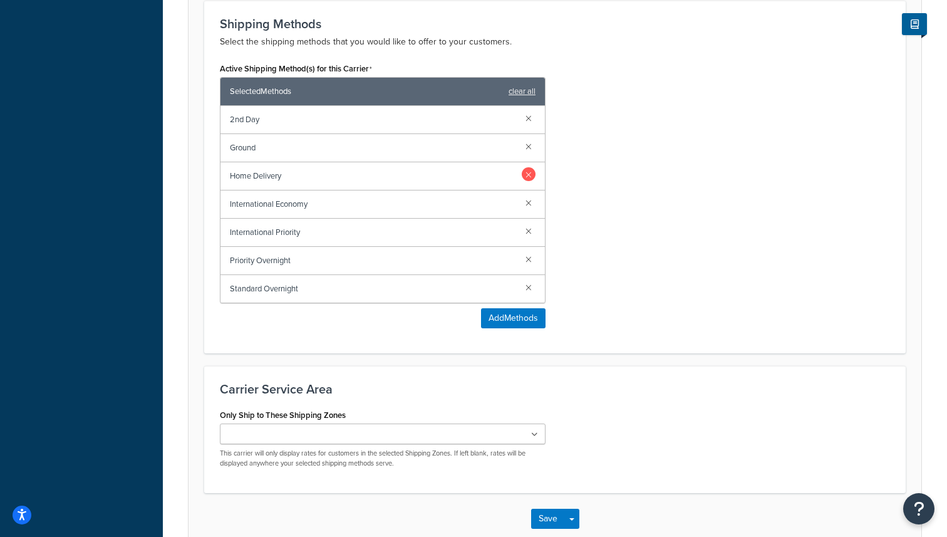
click at [530, 171] on link at bounding box center [529, 174] width 14 height 14
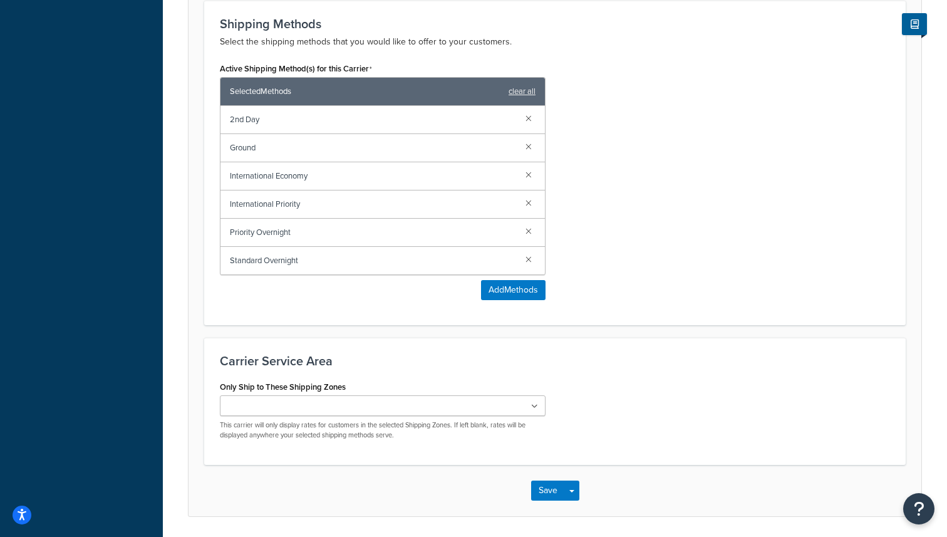
click at [530, 171] on link at bounding box center [529, 174] width 14 height 14
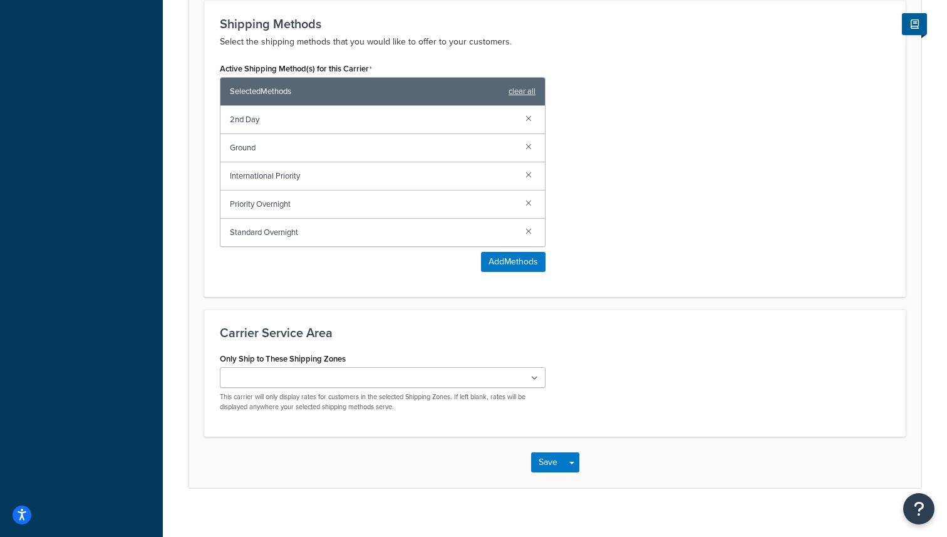
click at [530, 171] on link at bounding box center [529, 174] width 14 height 14
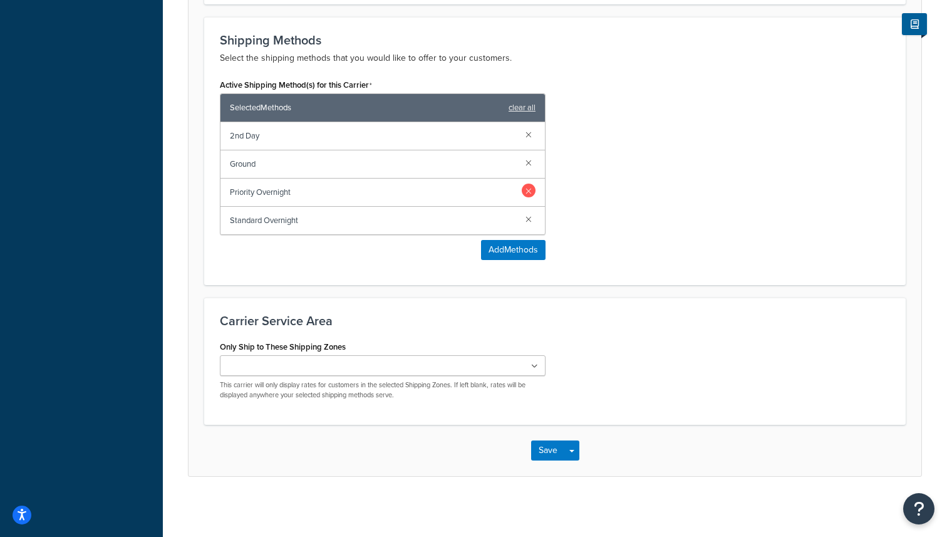
click at [529, 189] on link at bounding box center [529, 191] width 14 height 14
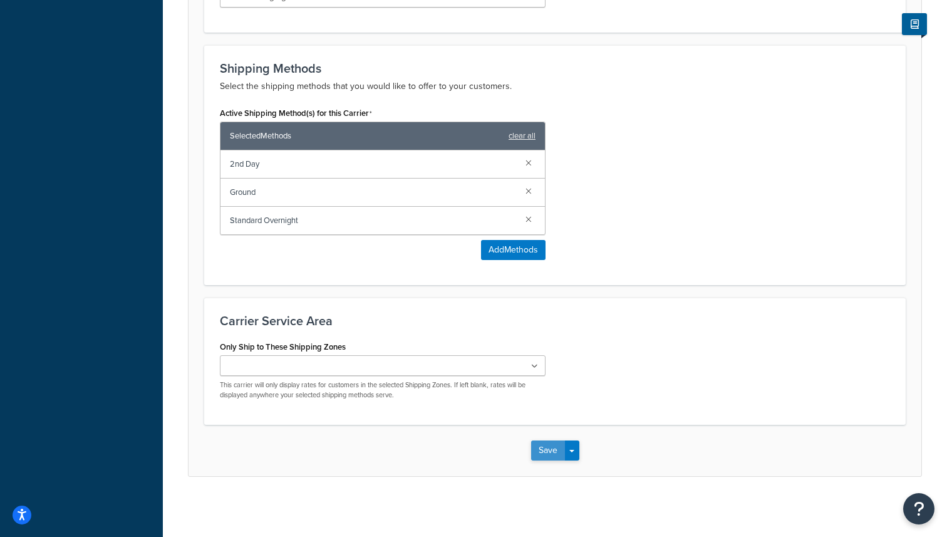
click at [549, 449] on button "Save" at bounding box center [548, 450] width 34 height 20
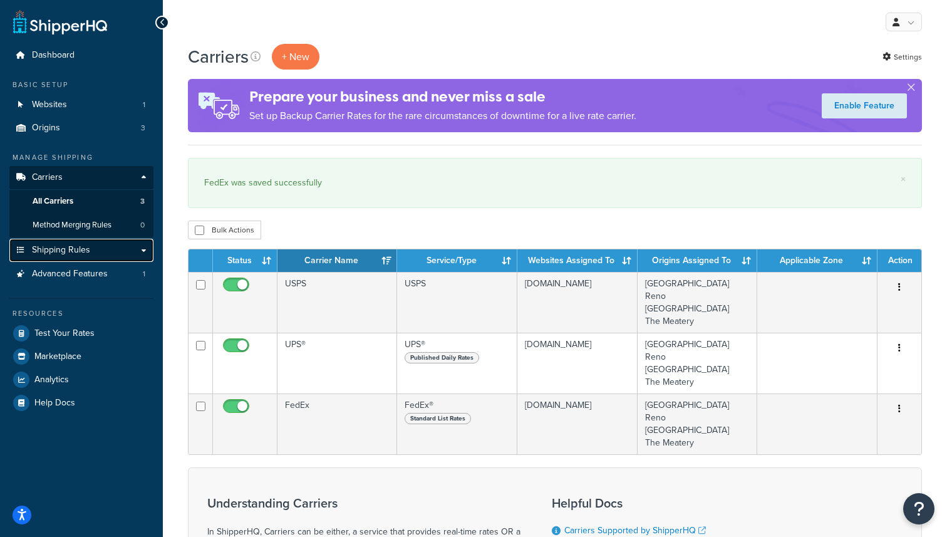
click at [83, 252] on span "Shipping Rules" at bounding box center [61, 250] width 58 height 11
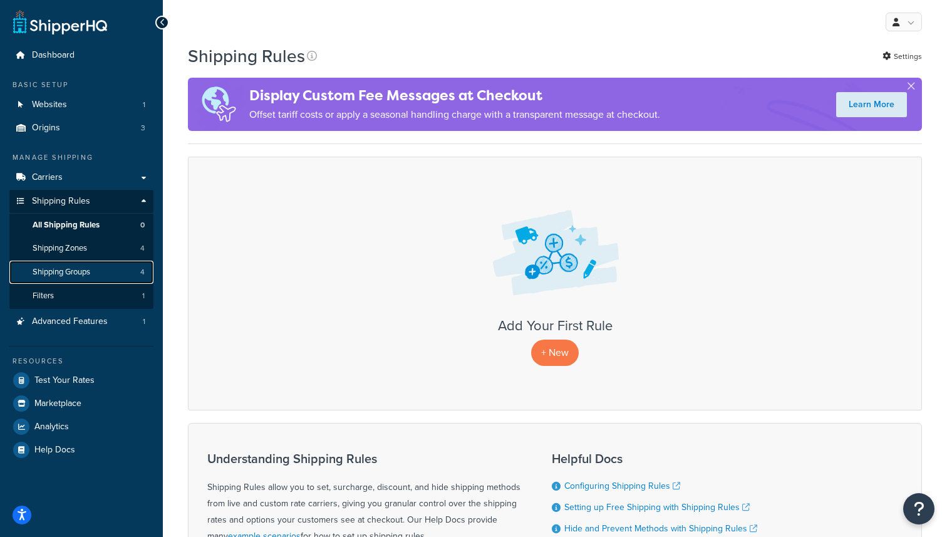
click at [85, 271] on span "Shipping Groups" at bounding box center [62, 272] width 58 height 11
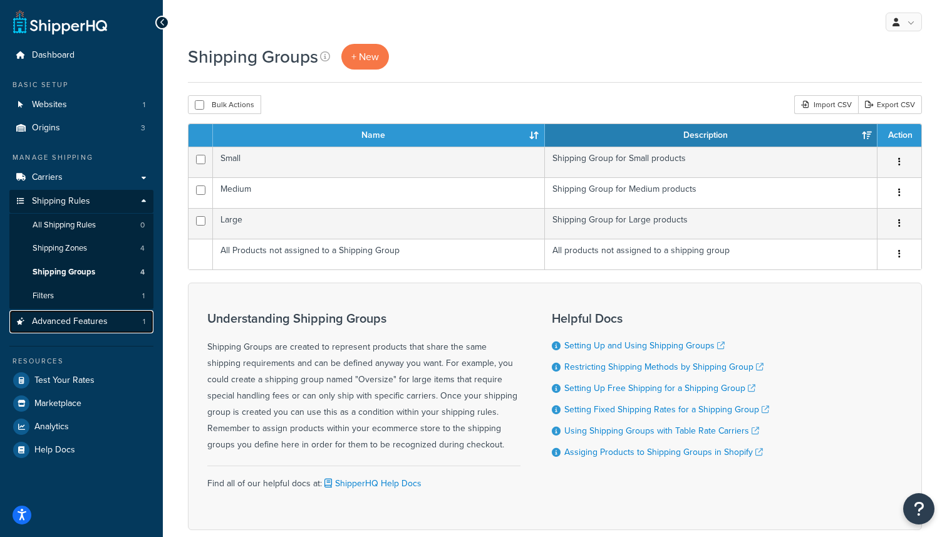
click at [78, 324] on span "Advanced Features" at bounding box center [70, 321] width 76 height 11
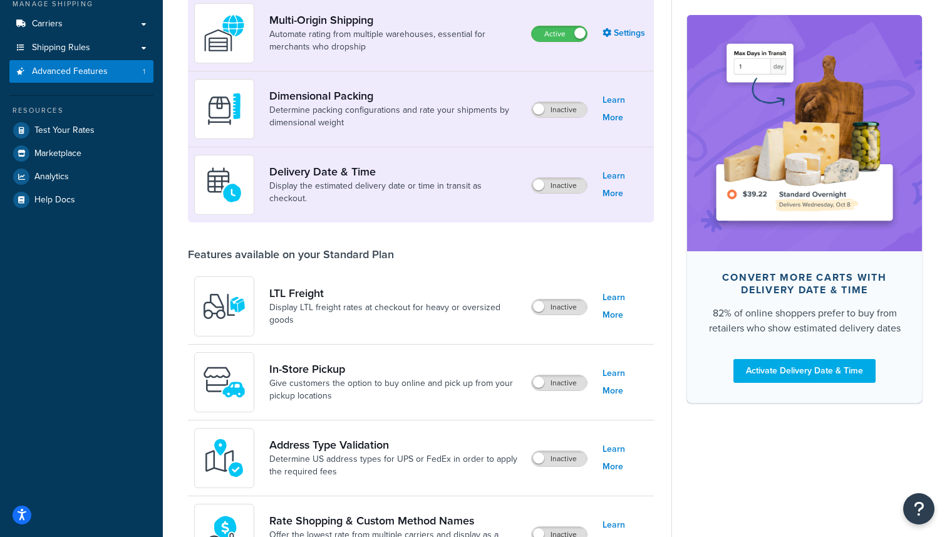
scroll to position [154, 0]
click at [551, 184] on label "Inactive" at bounding box center [559, 184] width 55 height 15
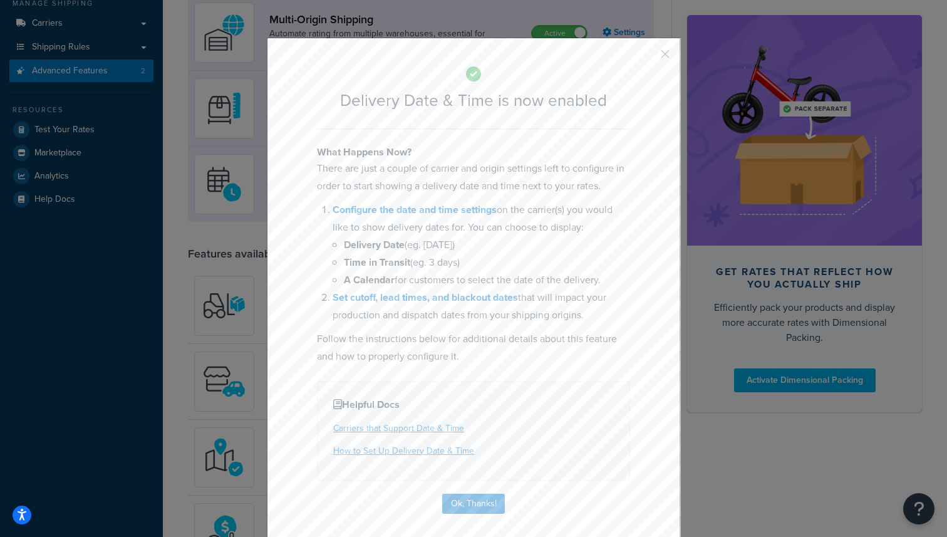
scroll to position [3, 0]
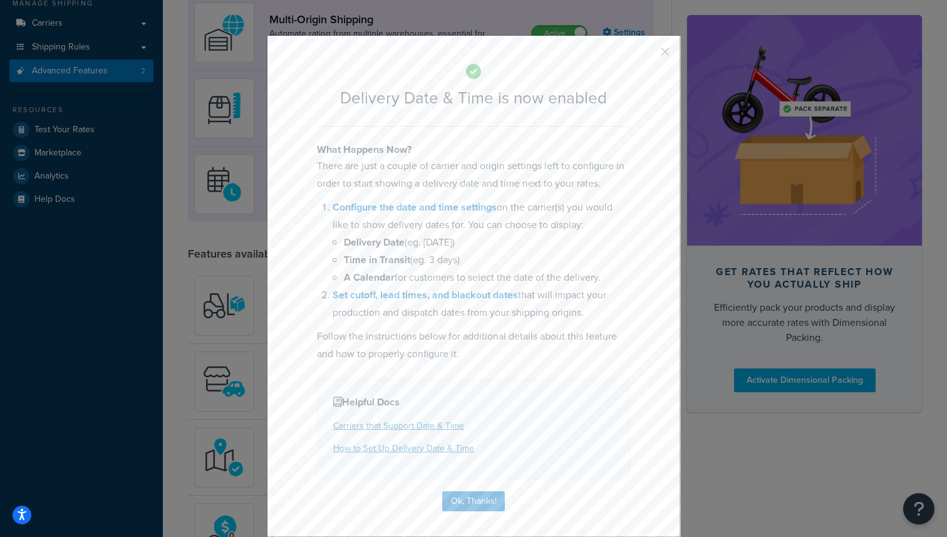
click at [427, 165] on p "There are just a couple of carrier and origin settings left to configure in ord…" at bounding box center [473, 174] width 313 height 35
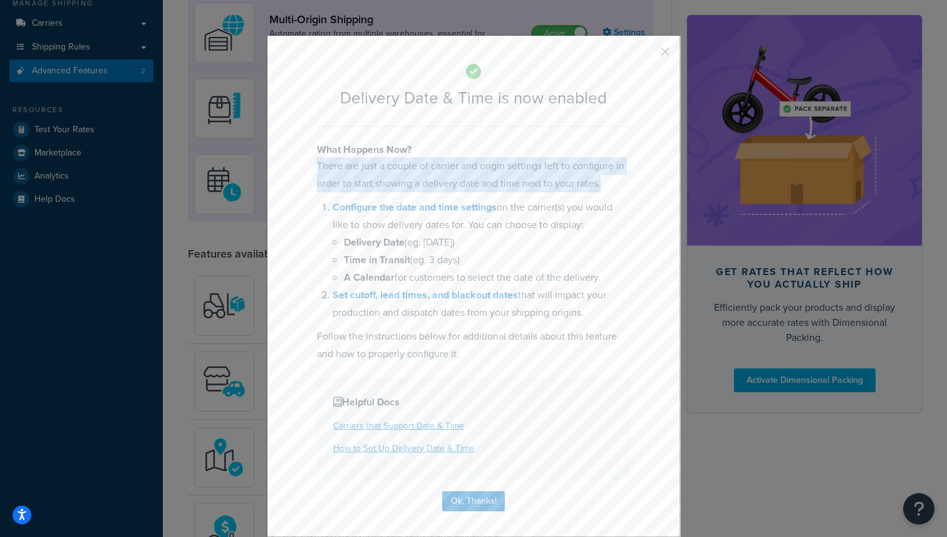
click at [422, 169] on p "There are just a couple of carrier and origin settings left to configure in ord…" at bounding box center [473, 174] width 313 height 35
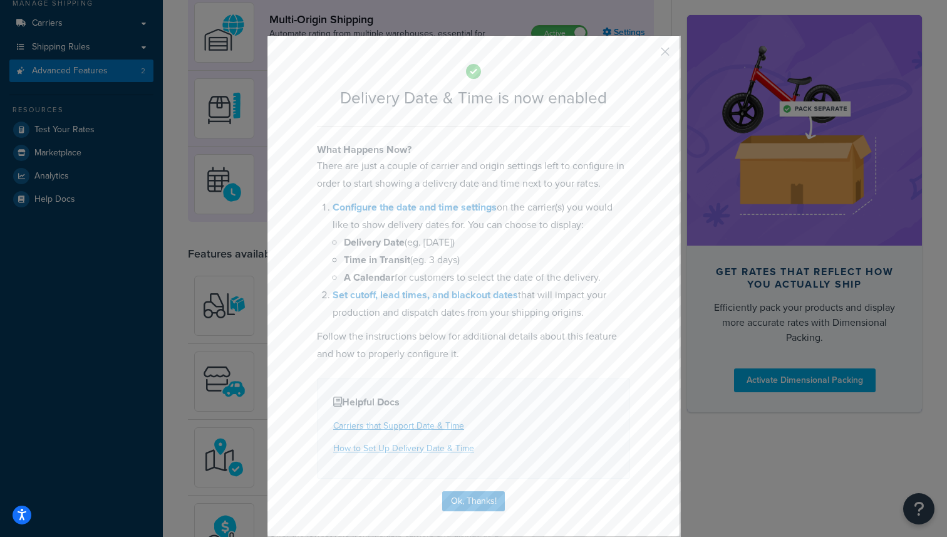
click at [420, 94] on h2 "Delivery Date & Time is now enabled" at bounding box center [473, 98] width 313 height 18
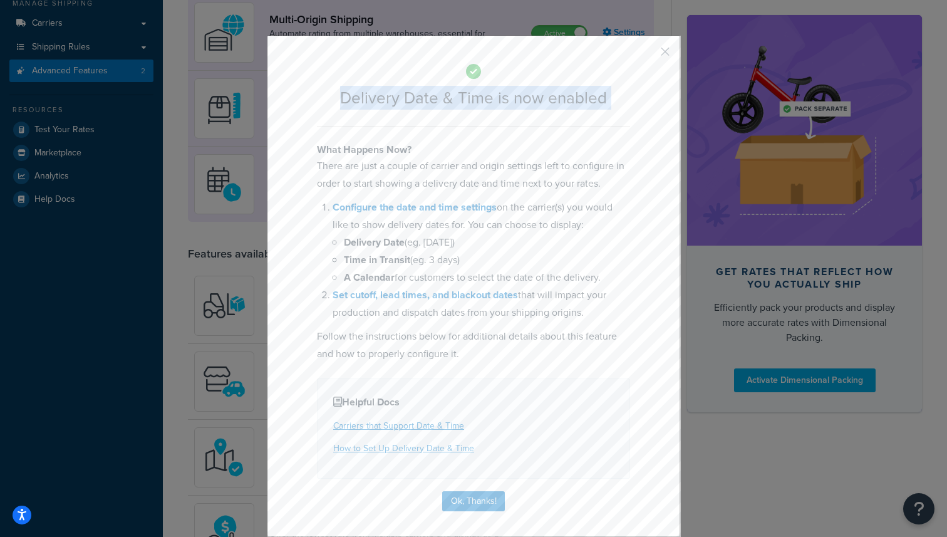
click at [420, 94] on h2 "Delivery Date & Time is now enabled" at bounding box center [473, 98] width 313 height 18
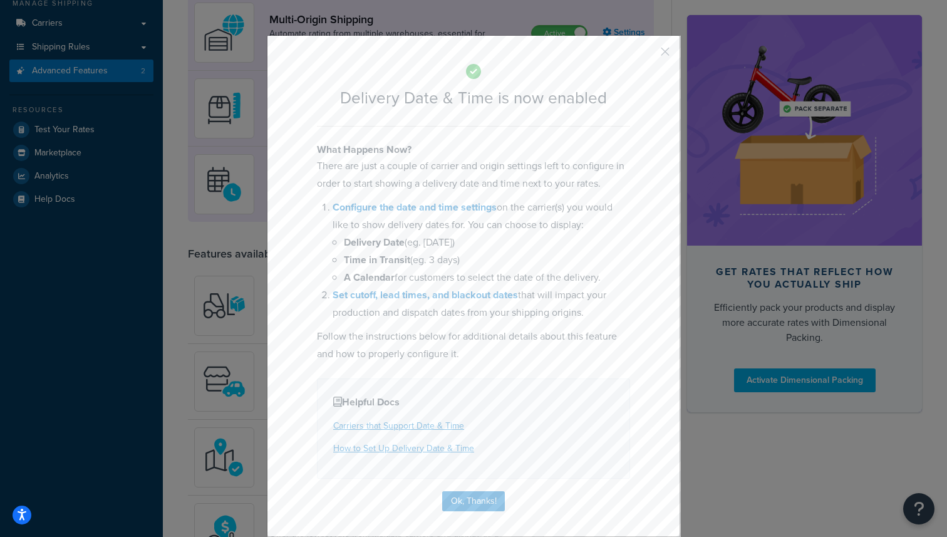
click at [427, 95] on h2 "Delivery Date & Time is now enabled" at bounding box center [473, 98] width 313 height 18
click at [446, 173] on p "There are just a couple of carrier and origin settings left to configure in ord…" at bounding box center [473, 174] width 313 height 35
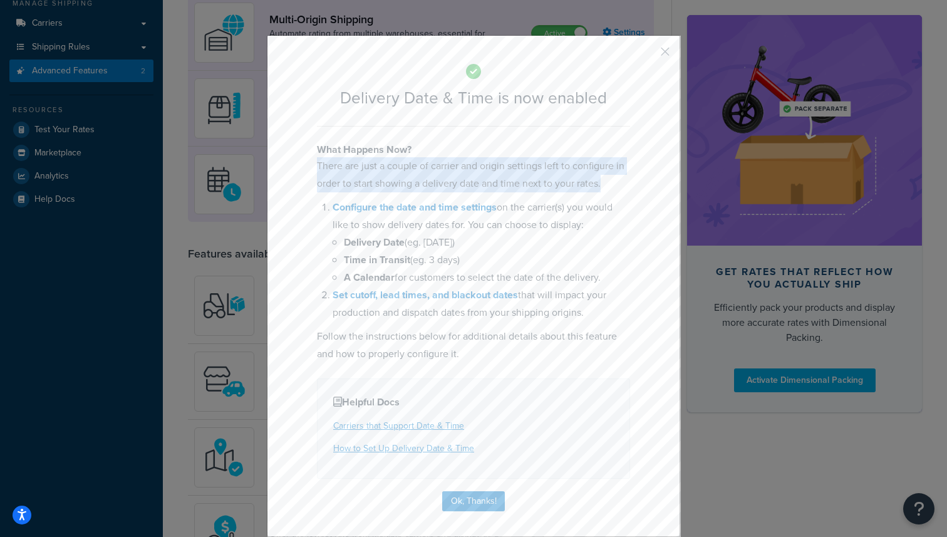
click at [446, 173] on p "There are just a couple of carrier and origin settings left to configure in ord…" at bounding box center [473, 174] width 313 height 35
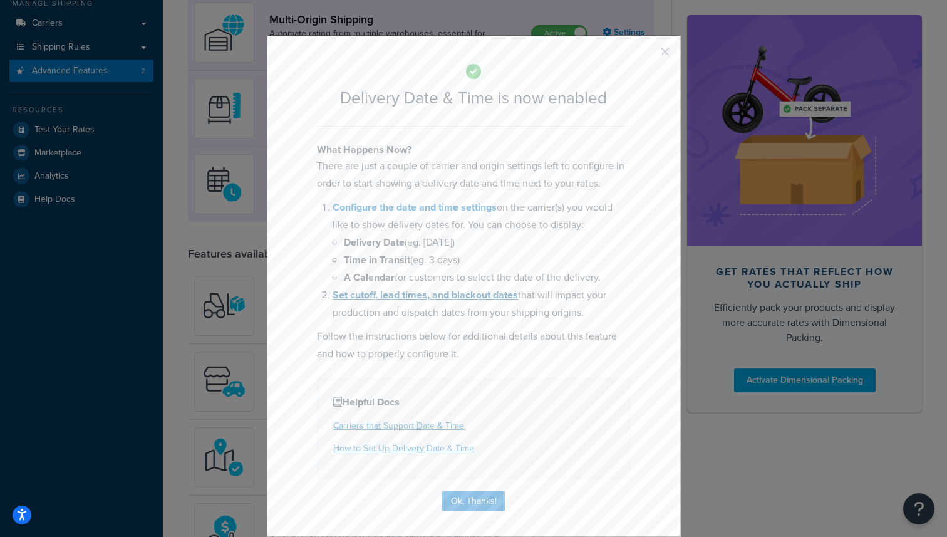
click at [463, 296] on link "Set cutoff, lead times, and blackout dates" at bounding box center [425, 294] width 185 height 14
click at [470, 496] on button "Ok, Thanks!" at bounding box center [473, 501] width 63 height 20
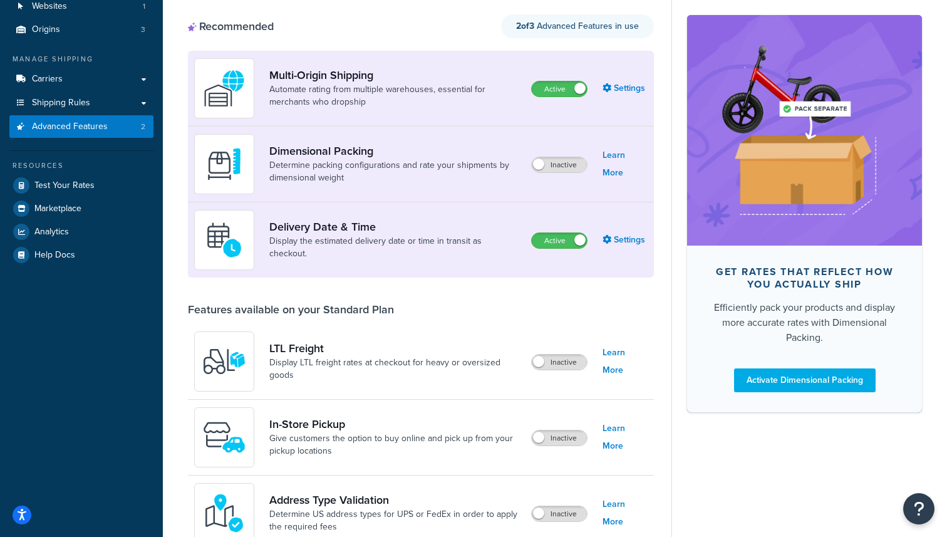
scroll to position [85, 0]
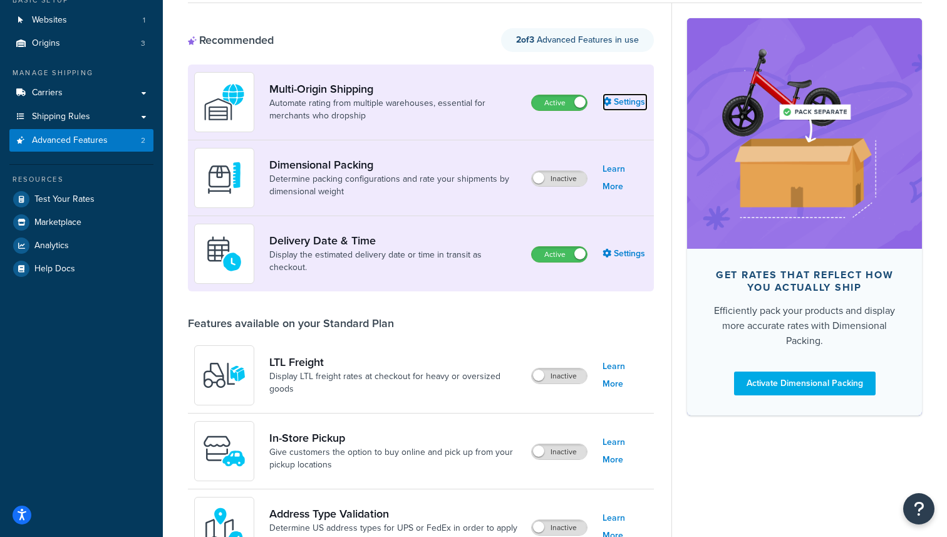
click at [628, 105] on link "Settings" at bounding box center [625, 102] width 45 height 18
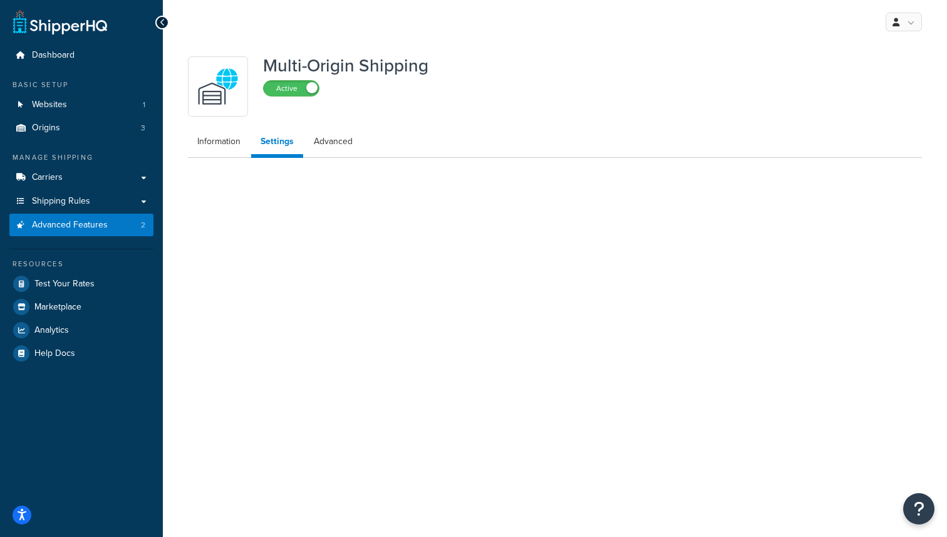
select select "FEWEST"
select select "false"
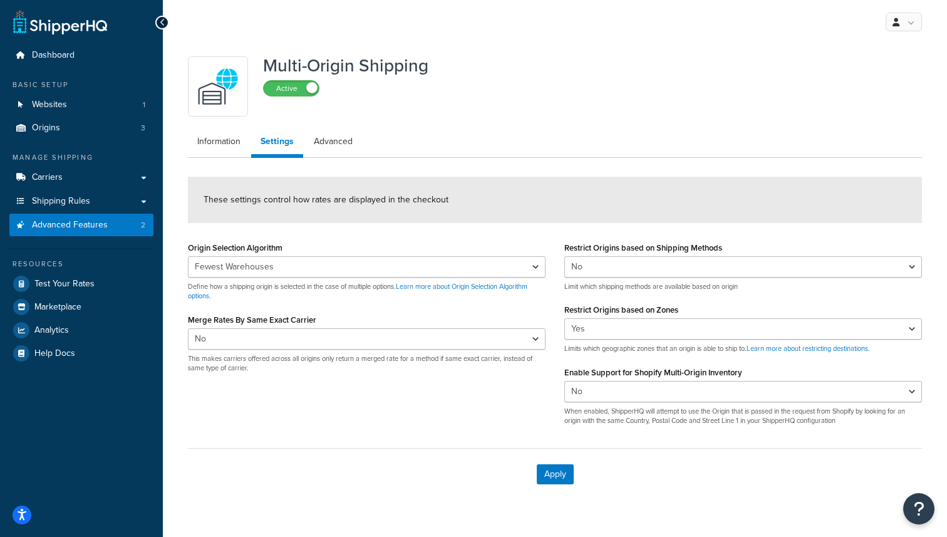
scroll to position [25, 0]
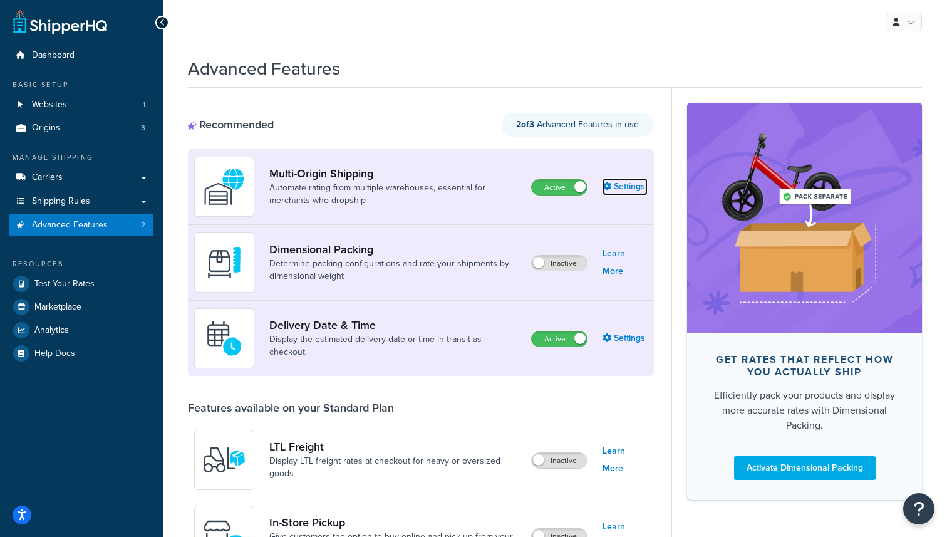
click at [621, 190] on link "Settings" at bounding box center [625, 187] width 45 height 18
select select "FEWEST"
select select "false"
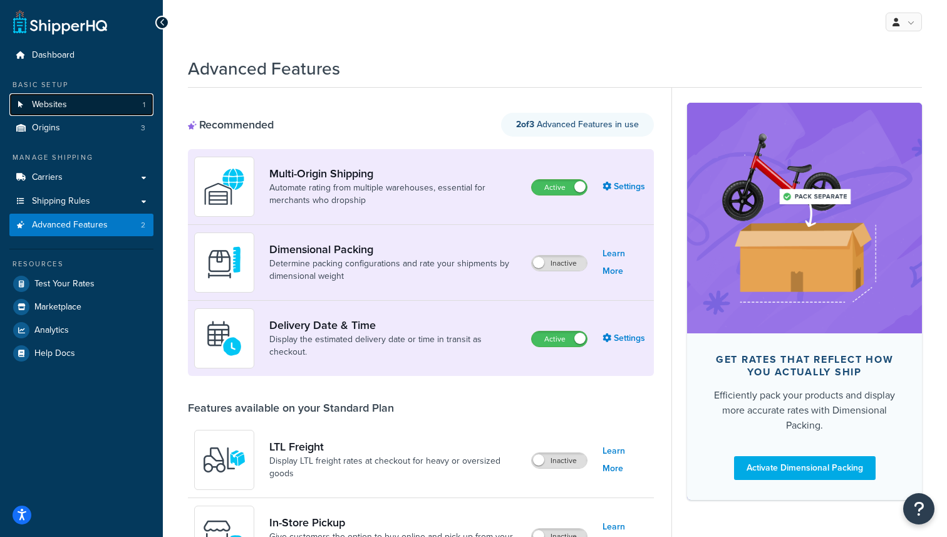
click at [79, 112] on link "Websites 1" at bounding box center [81, 104] width 144 height 23
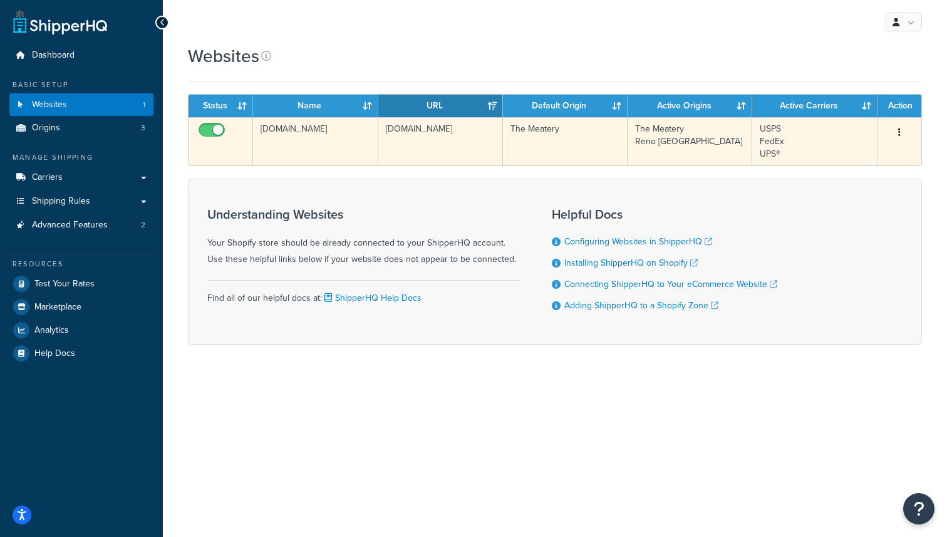
click at [903, 137] on button "button" at bounding box center [900, 133] width 18 height 20
click at [874, 153] on link "Edit" at bounding box center [848, 158] width 99 height 26
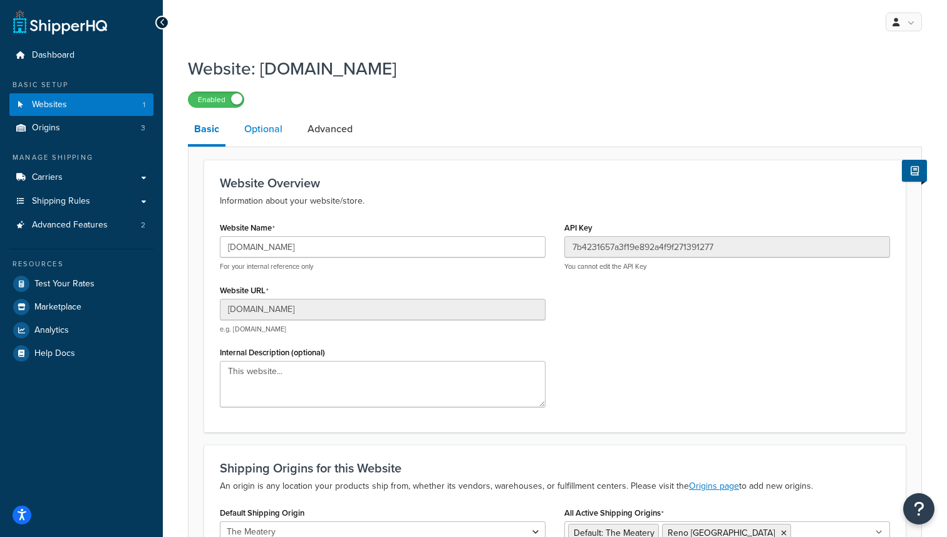
click at [272, 127] on link "Optional" at bounding box center [263, 129] width 51 height 30
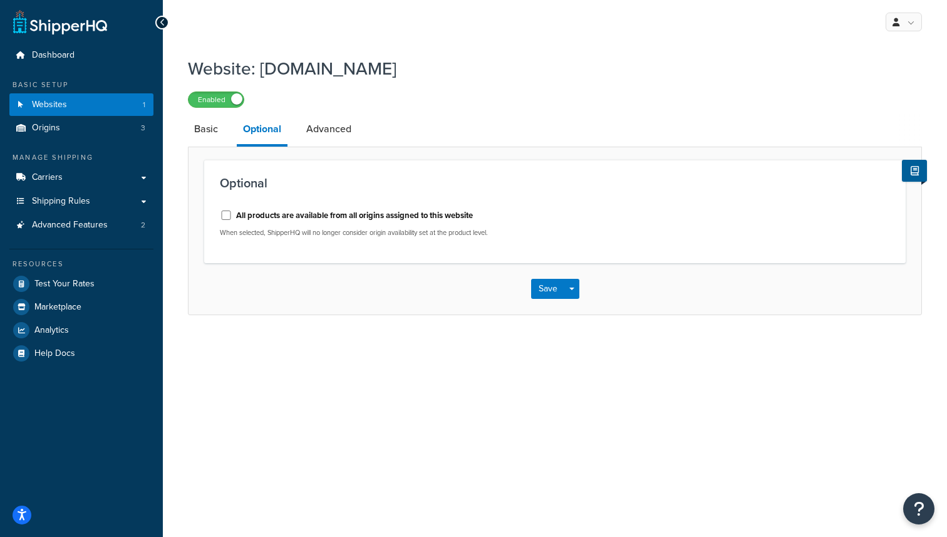
click at [310, 216] on label "All products are available from all origins assigned to this website" at bounding box center [354, 215] width 237 height 11
click at [232, 216] on input "All products are available from all origins assigned to this website" at bounding box center [226, 214] width 13 height 9
click at [310, 216] on label "All products are available from all origins assigned to this website" at bounding box center [354, 215] width 237 height 11
click at [232, 216] on input "All products are available from all origins assigned to this website" at bounding box center [226, 214] width 13 height 9
checkbox input "false"
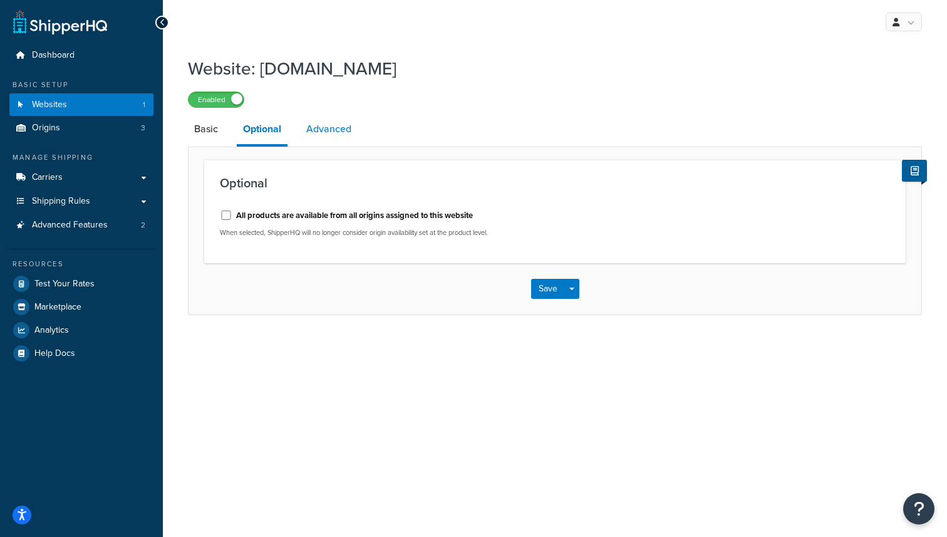
click at [336, 128] on link "Advanced" at bounding box center [329, 129] width 58 height 30
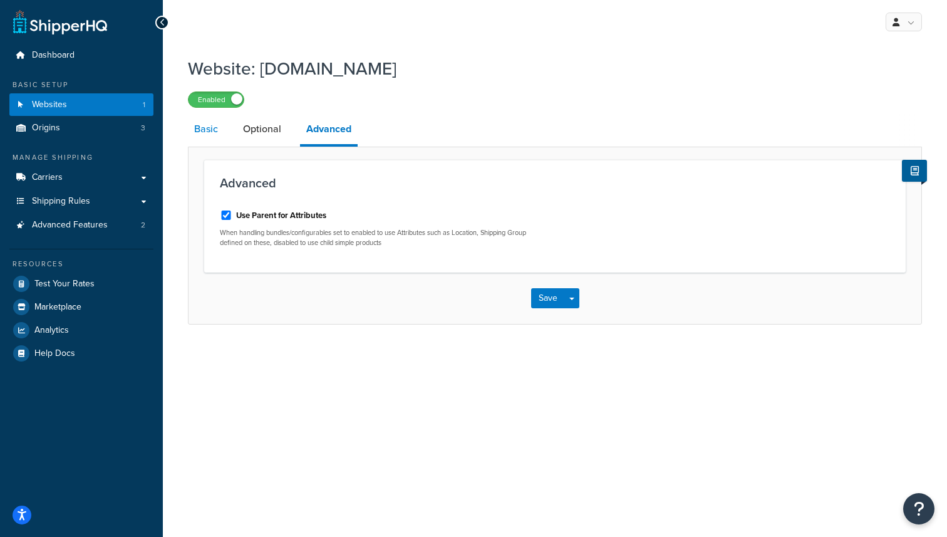
click at [209, 130] on link "Basic" at bounding box center [206, 129] width 36 height 30
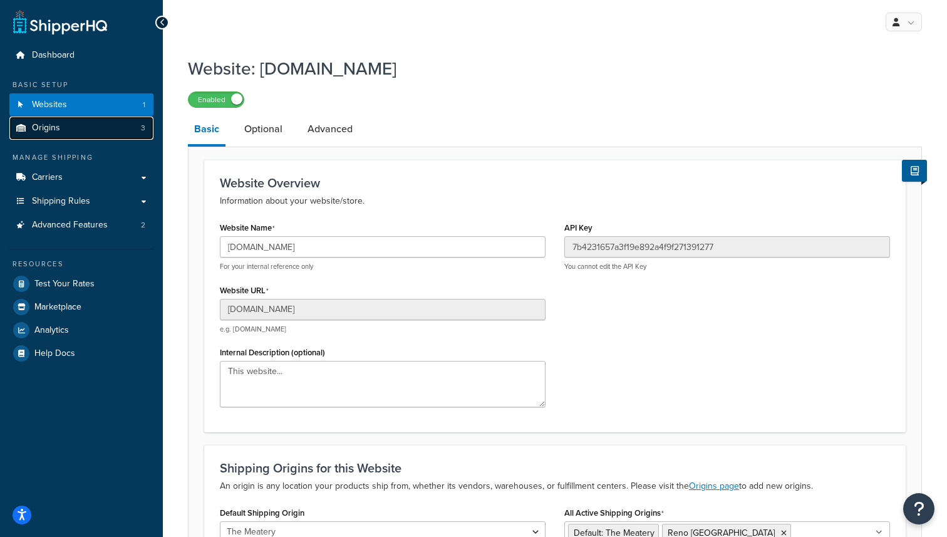
click at [94, 122] on link "Origins 3" at bounding box center [81, 127] width 144 height 23
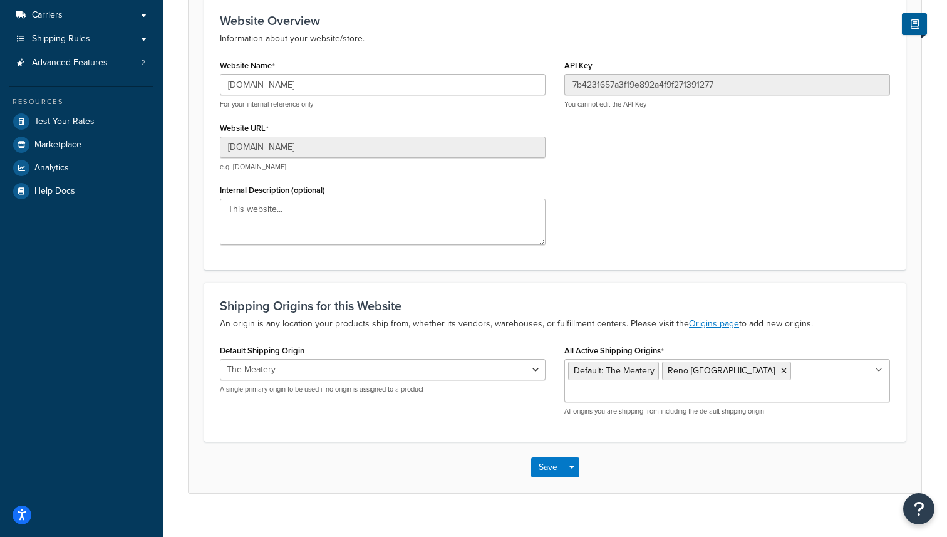
click at [679, 386] on input "All Active Shipping Origins" at bounding box center [623, 393] width 111 height 14
click at [547, 460] on button "Save" at bounding box center [548, 470] width 34 height 20
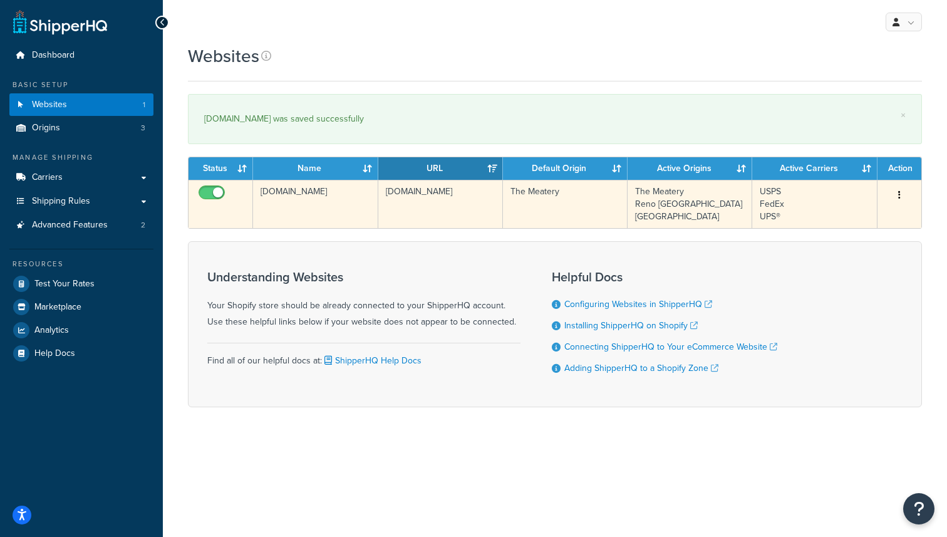
click at [899, 192] on icon "button" at bounding box center [899, 194] width 3 height 9
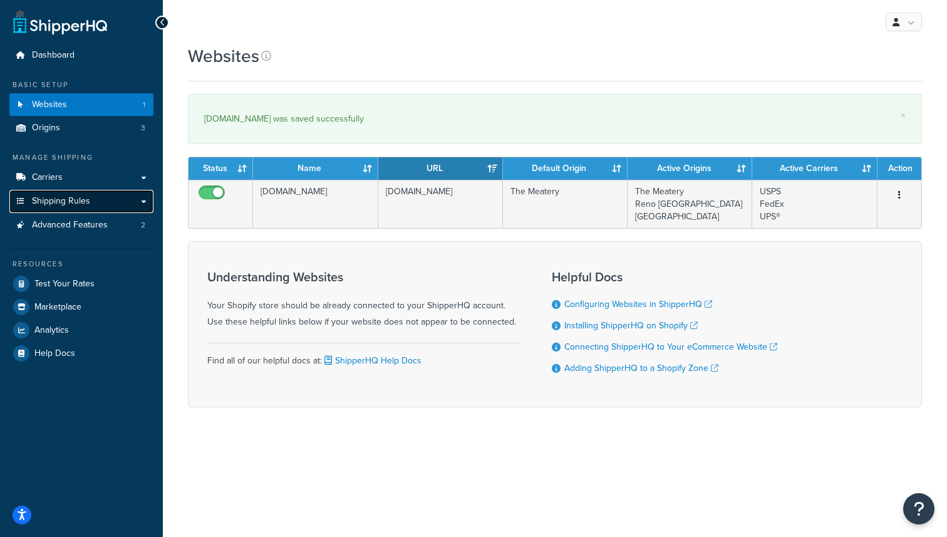
click at [89, 197] on link "Shipping Rules" at bounding box center [81, 201] width 144 height 23
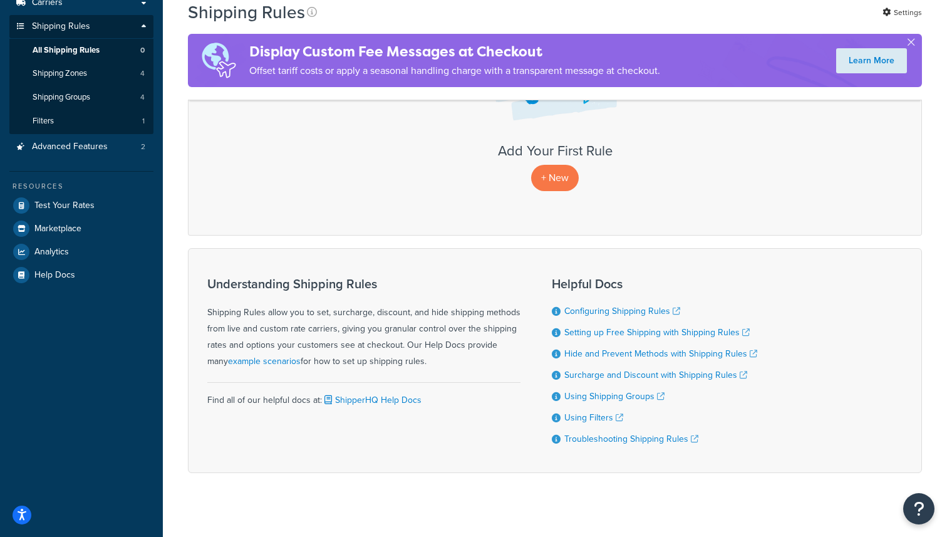
scroll to position [185, 0]
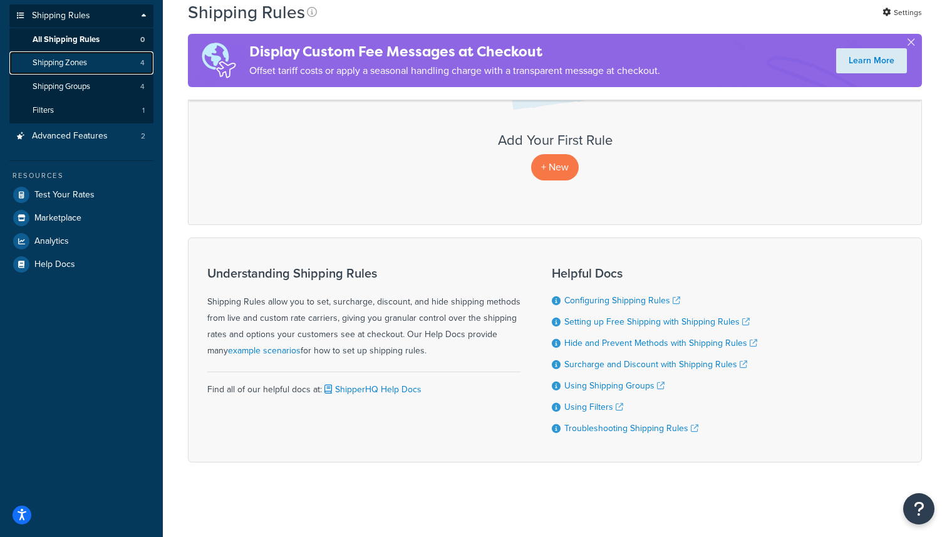
click at [73, 65] on span "Shipping Zones" at bounding box center [60, 63] width 54 height 11
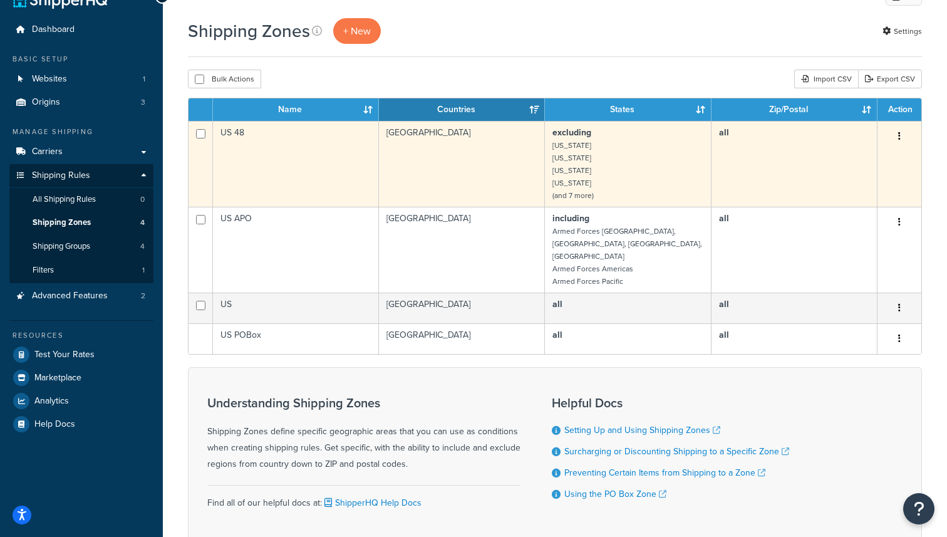
scroll to position [31, 0]
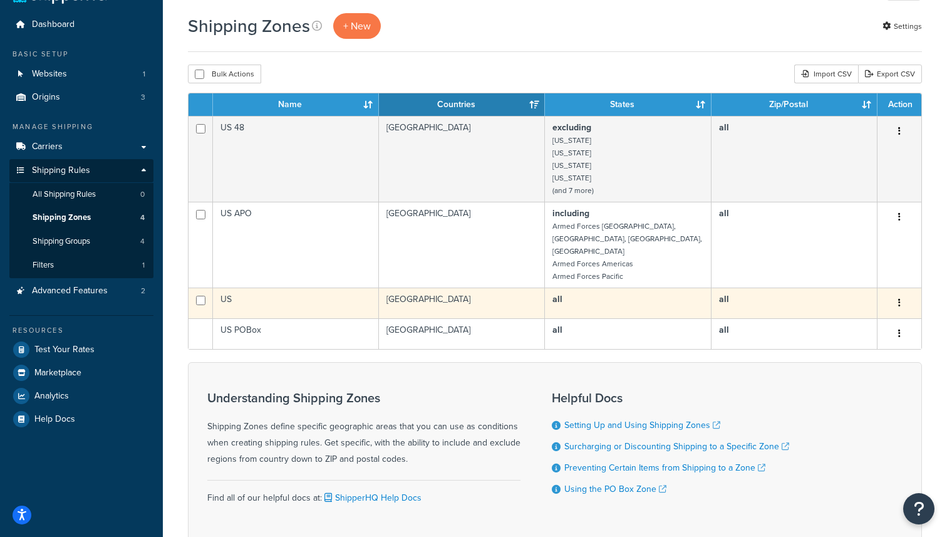
click at [898, 298] on icon "button" at bounding box center [899, 302] width 3 height 9
click at [867, 318] on link "Edit" at bounding box center [848, 317] width 99 height 26
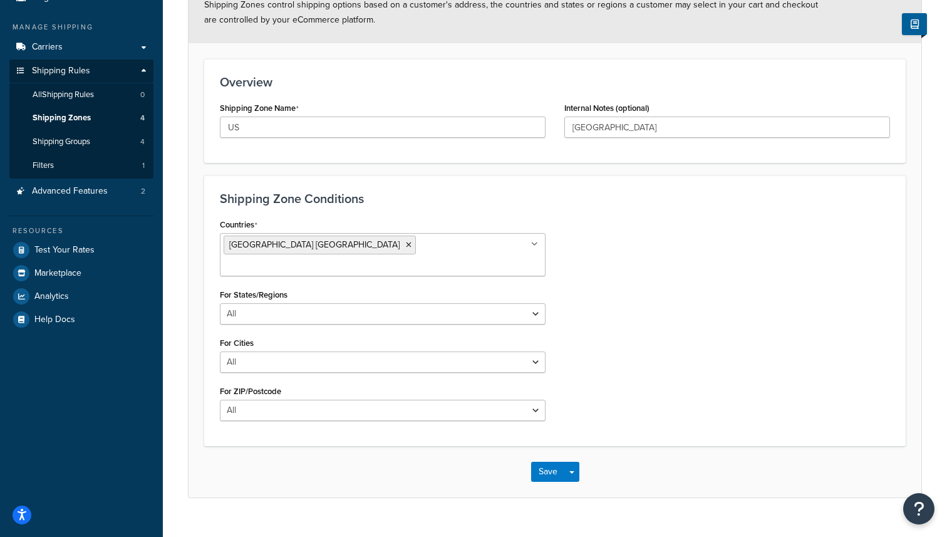
scroll to position [135, 0]
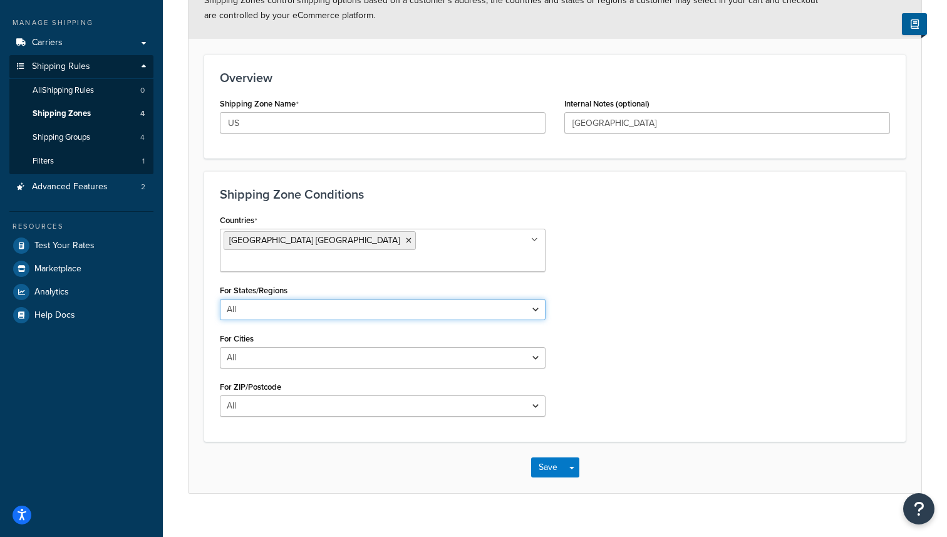
click at [408, 299] on select "All Including Excluding" at bounding box center [383, 309] width 326 height 21
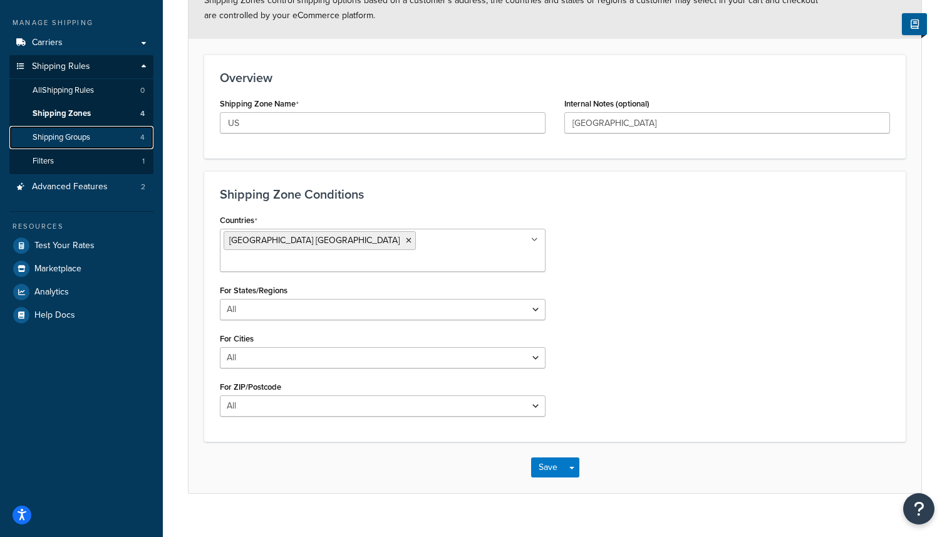
click at [104, 132] on link "Shipping Groups 4" at bounding box center [81, 137] width 144 height 23
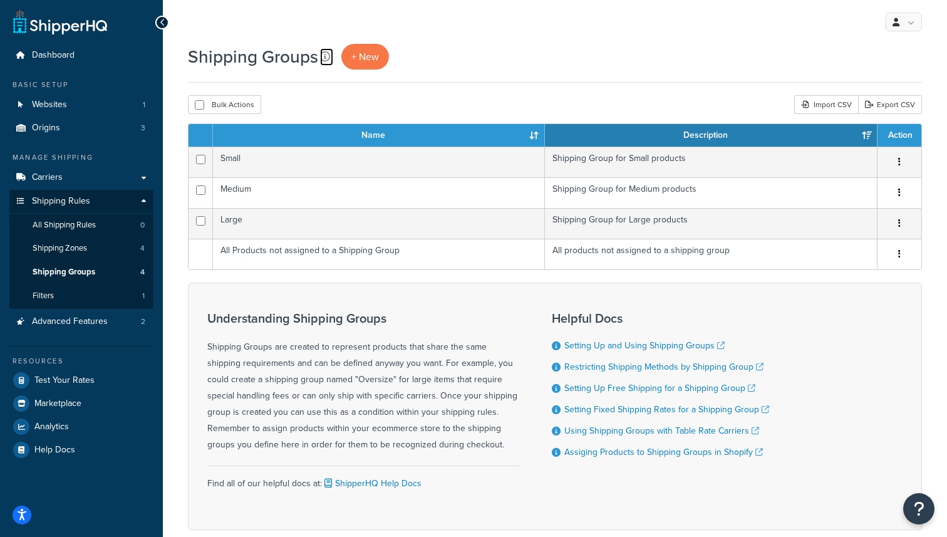
click at [325, 53] on icon at bounding box center [325, 56] width 10 height 10
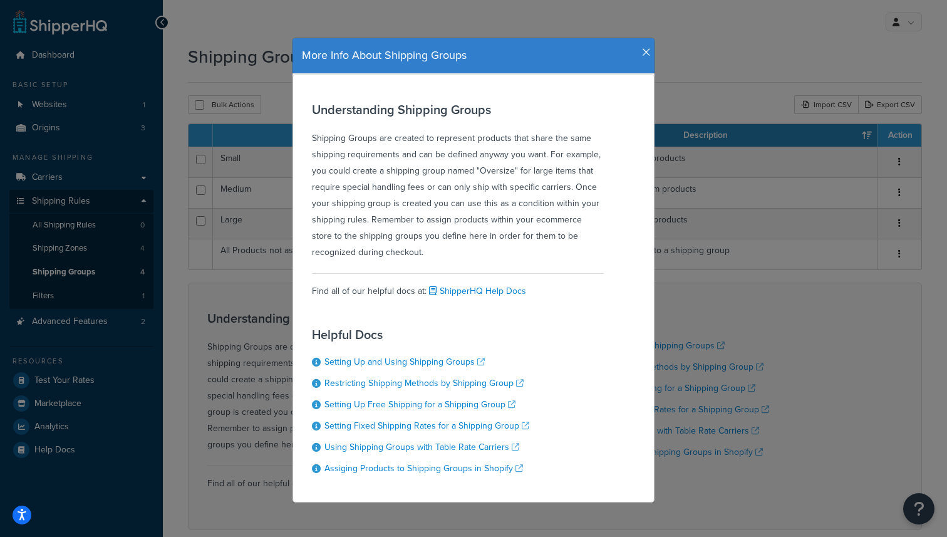
click at [237, 53] on div "More Info About Shipping Groups Understanding Shipping Groups Shipping Groups a…" at bounding box center [473, 268] width 947 height 537
click at [648, 53] on icon "button" at bounding box center [646, 52] width 9 height 11
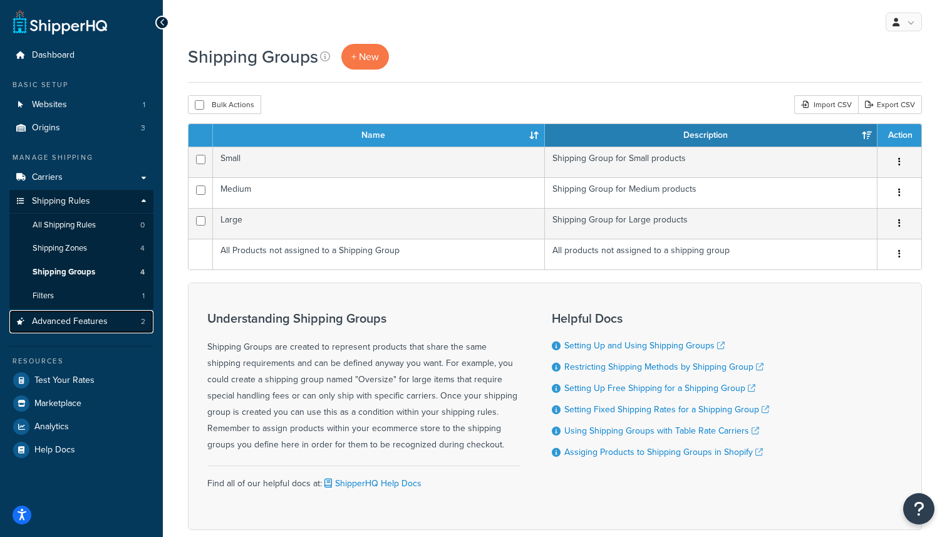
click at [78, 321] on span "Advanced Features" at bounding box center [70, 321] width 76 height 11
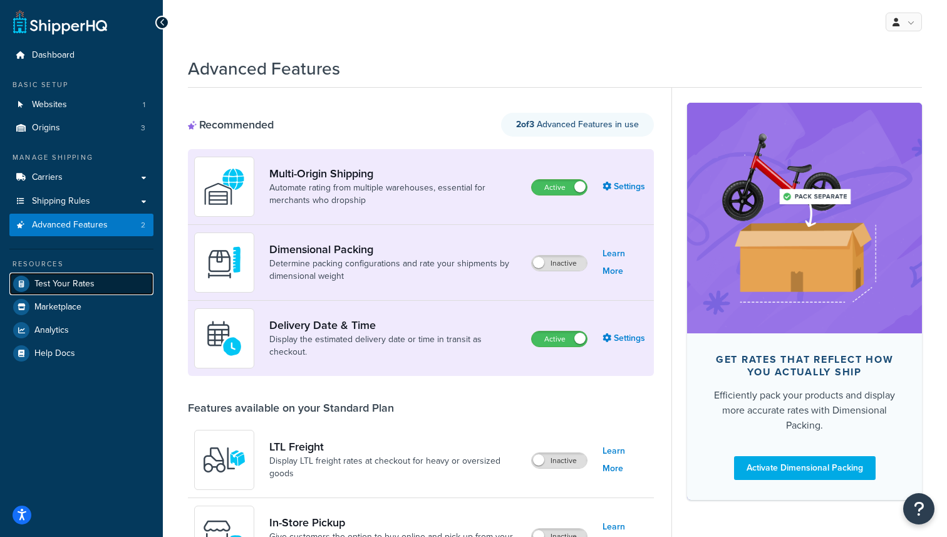
click at [75, 284] on span "Test Your Rates" at bounding box center [64, 284] width 60 height 11
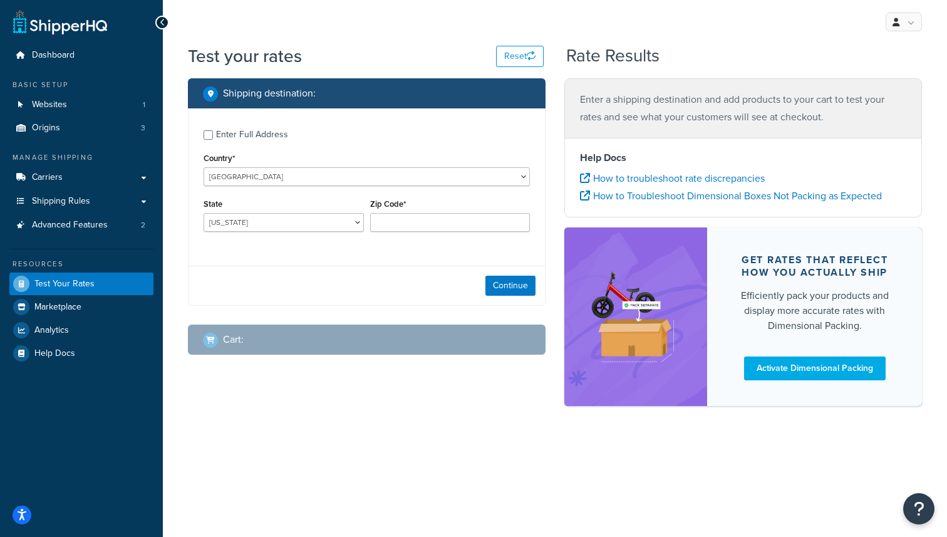
click at [269, 134] on div "Enter Full Address" at bounding box center [252, 135] width 72 height 18
click at [213, 134] on input "Enter Full Address" at bounding box center [208, 134] width 9 height 9
checkbox input "true"
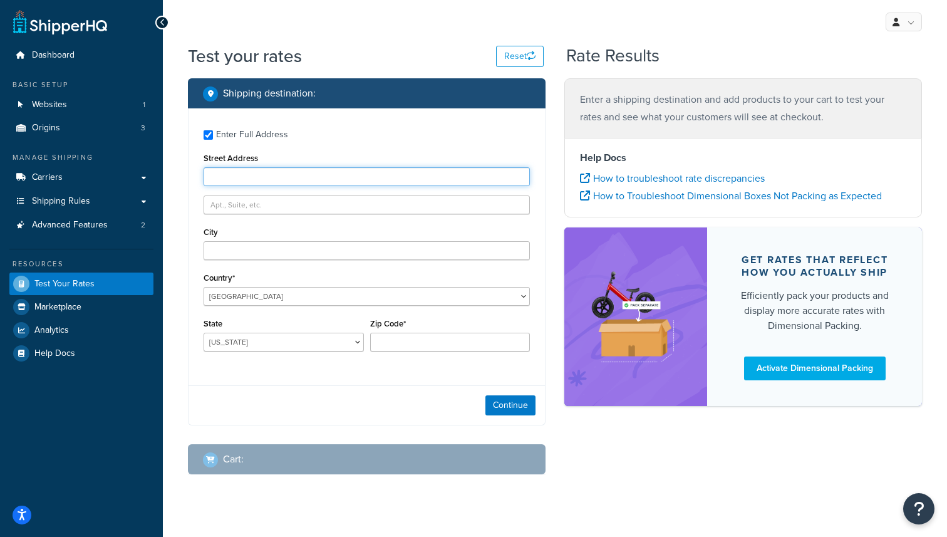
click at [274, 181] on input "Street Address" at bounding box center [367, 176] width 326 height 19
type input "[STREET_ADDRESS]"
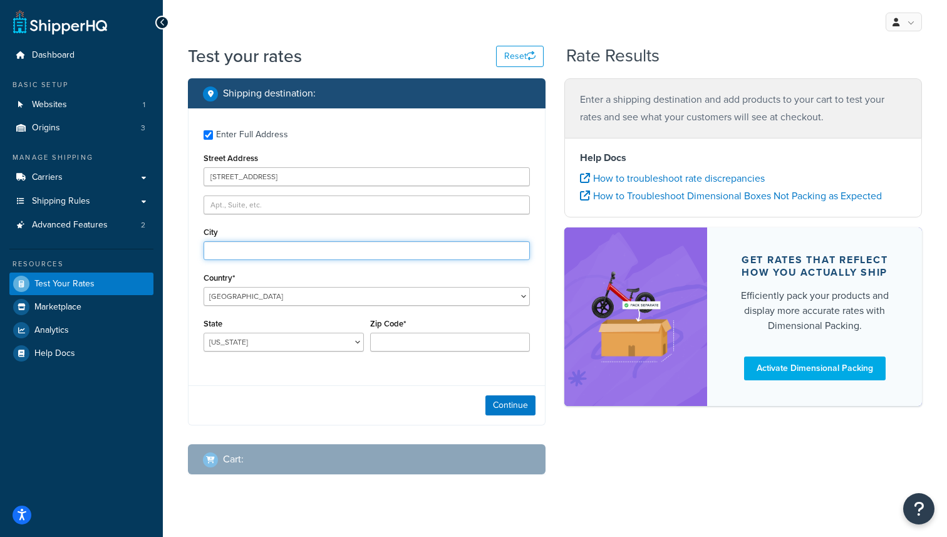
type input "Chula Vista"
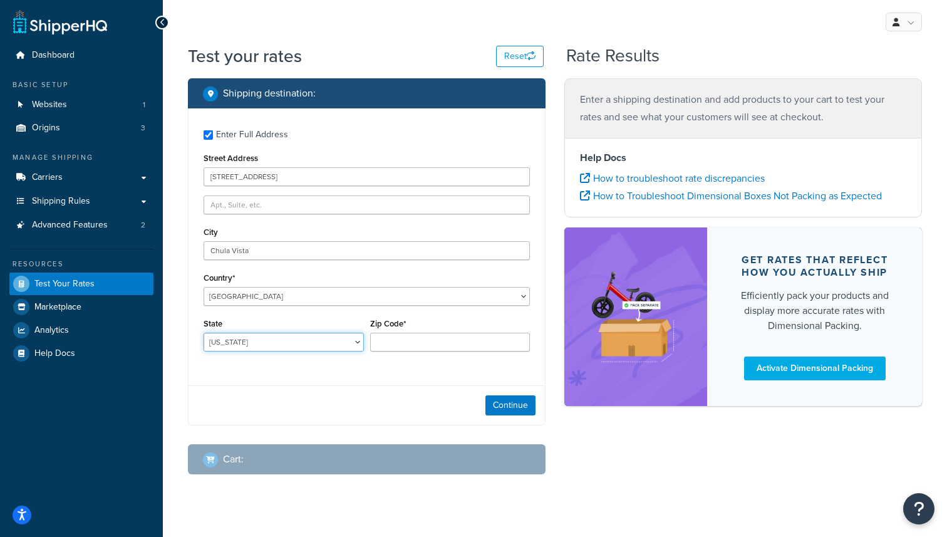
select select "CA"
type input "91910"
click at [380, 461] on div "Cart :" at bounding box center [371, 459] width 336 height 18
click at [512, 406] on button "Continue" at bounding box center [510, 405] width 50 height 20
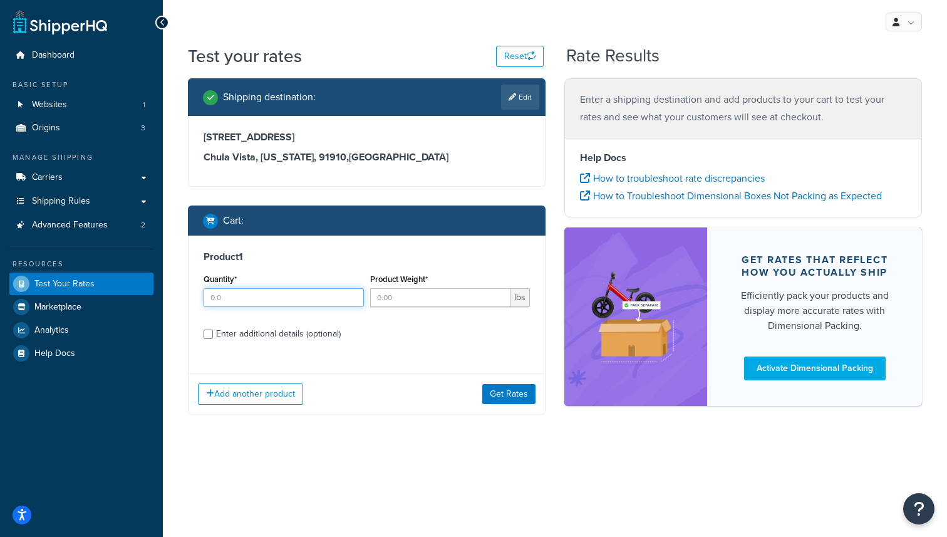
click at [329, 296] on input "Quantity*" at bounding box center [284, 297] width 160 height 19
type input "1"
type input "12"
click at [518, 398] on button "Get Rates" at bounding box center [508, 394] width 53 height 20
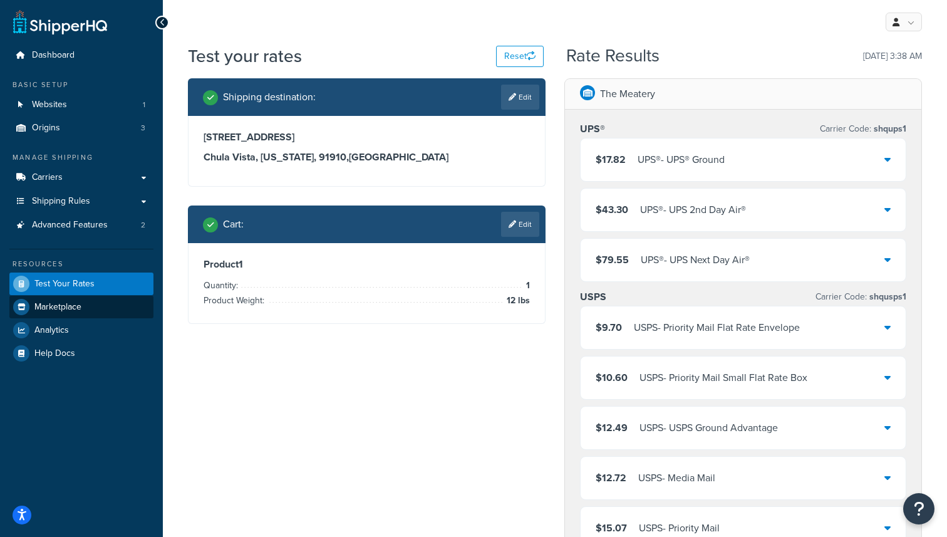
click at [91, 306] on link "Marketplace" at bounding box center [81, 307] width 144 height 23
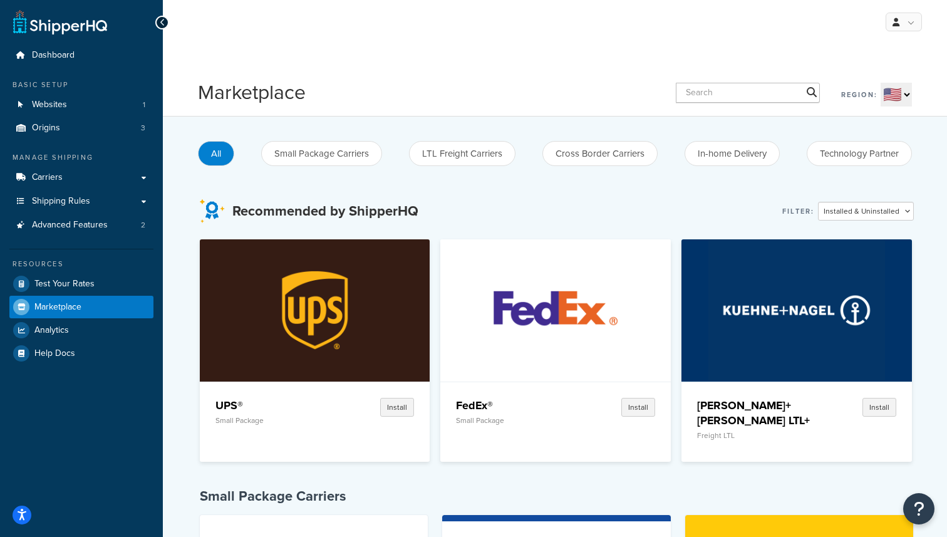
scroll to position [34, 0]
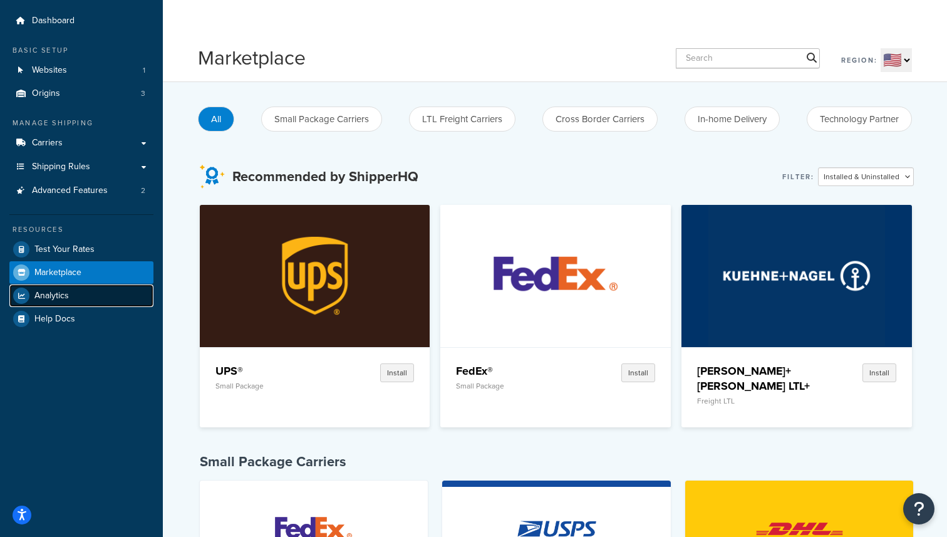
click at [97, 294] on link "Analytics" at bounding box center [81, 295] width 144 height 23
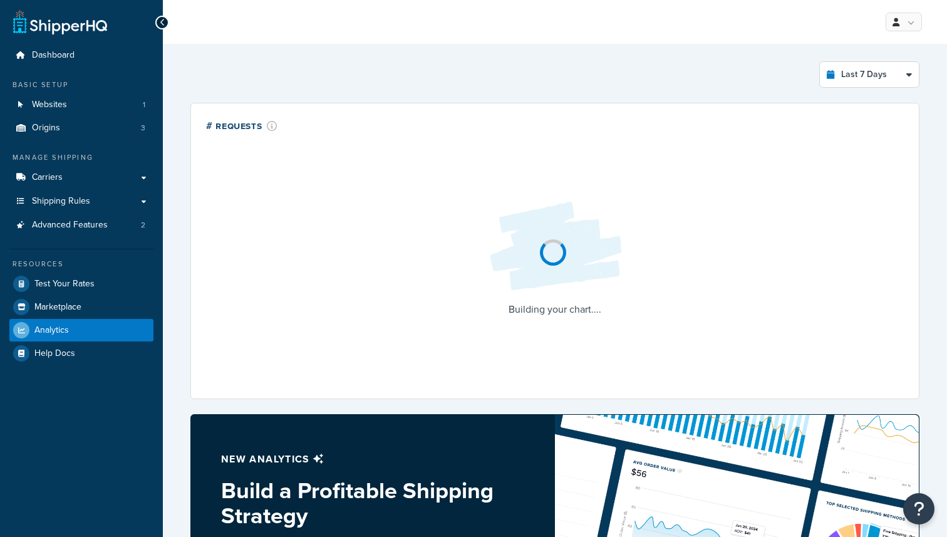
select select "last_7_days"
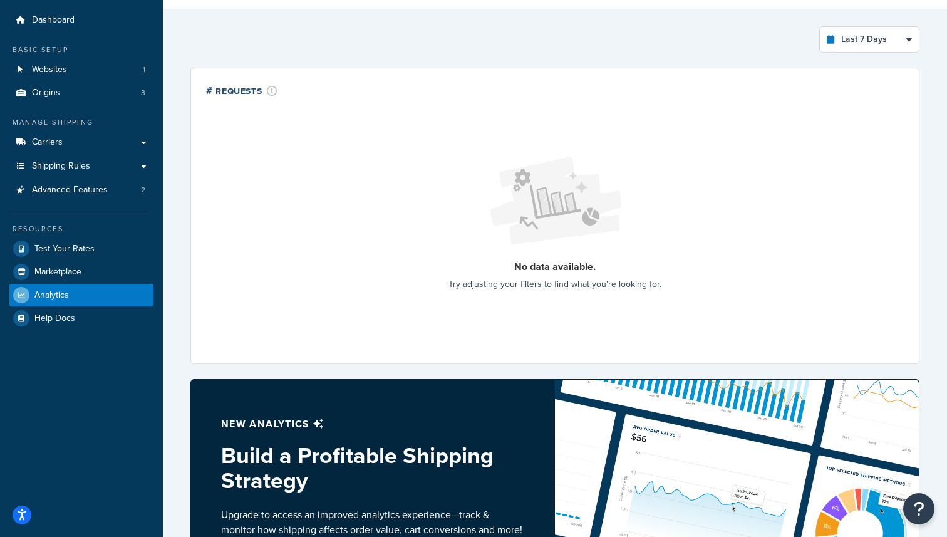
scroll to position [36, 0]
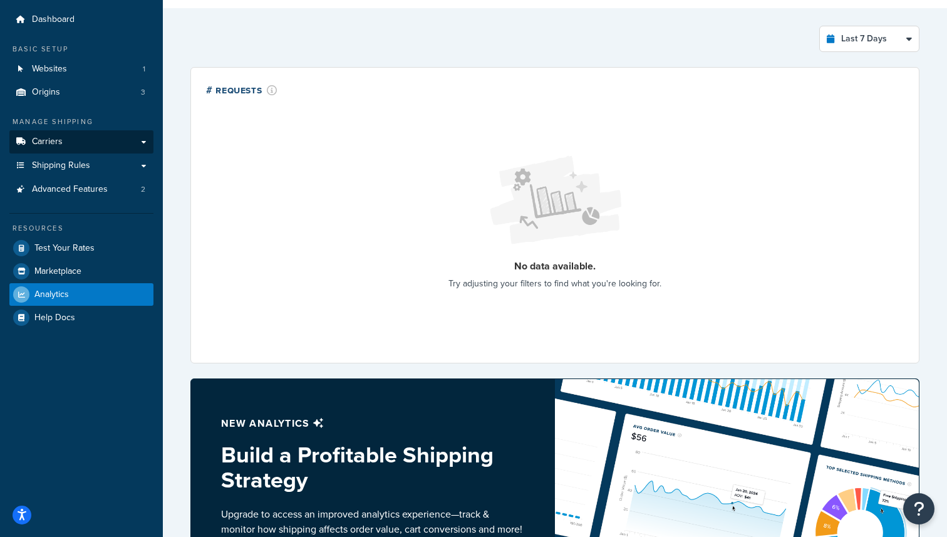
click at [123, 143] on link "Carriers" at bounding box center [81, 141] width 144 height 23
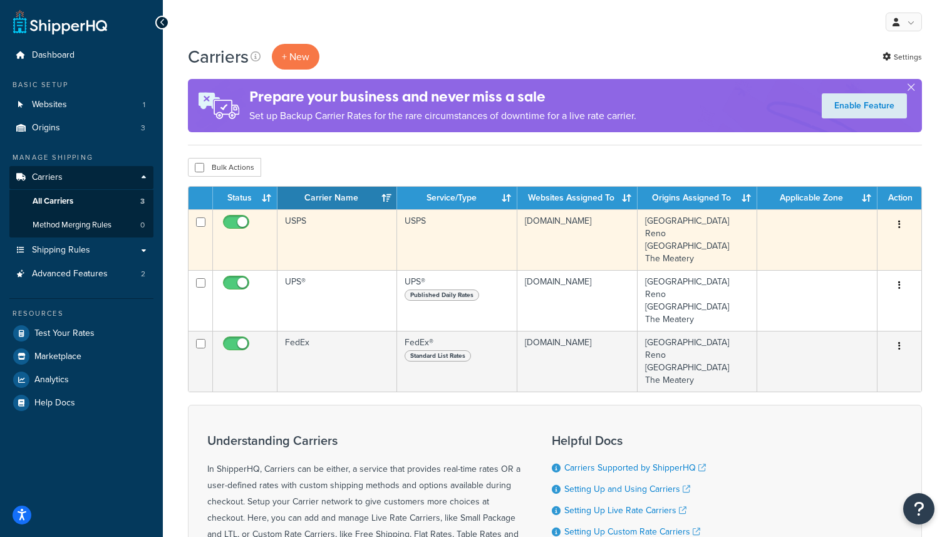
click at [905, 220] on button "button" at bounding box center [900, 225] width 18 height 20
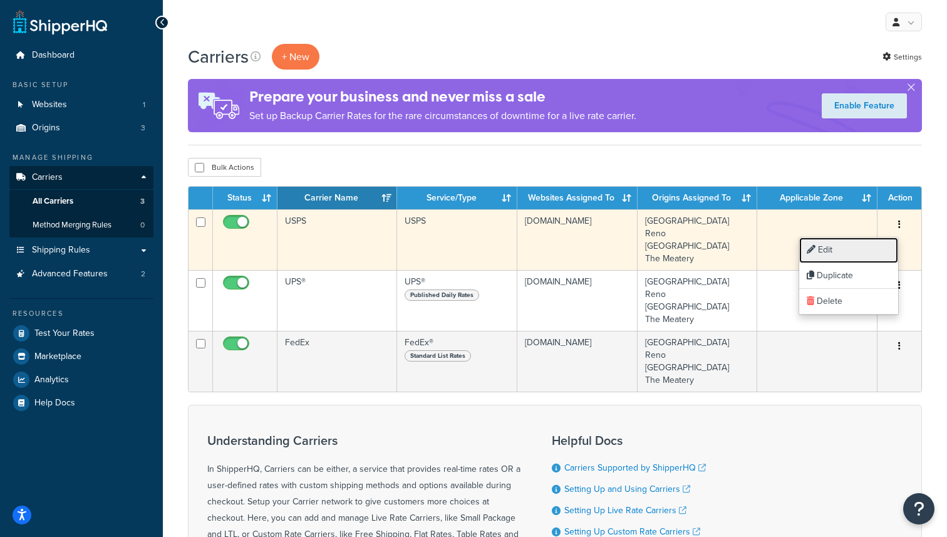
click at [862, 256] on link "Edit" at bounding box center [848, 250] width 99 height 26
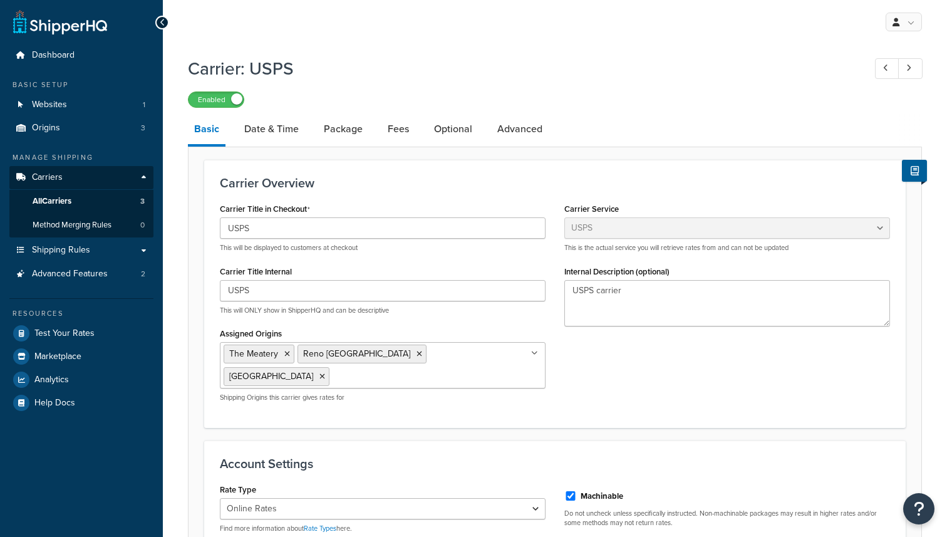
select select "usps"
select select "ONLINE"
click at [417, 356] on icon at bounding box center [420, 354] width 6 height 8
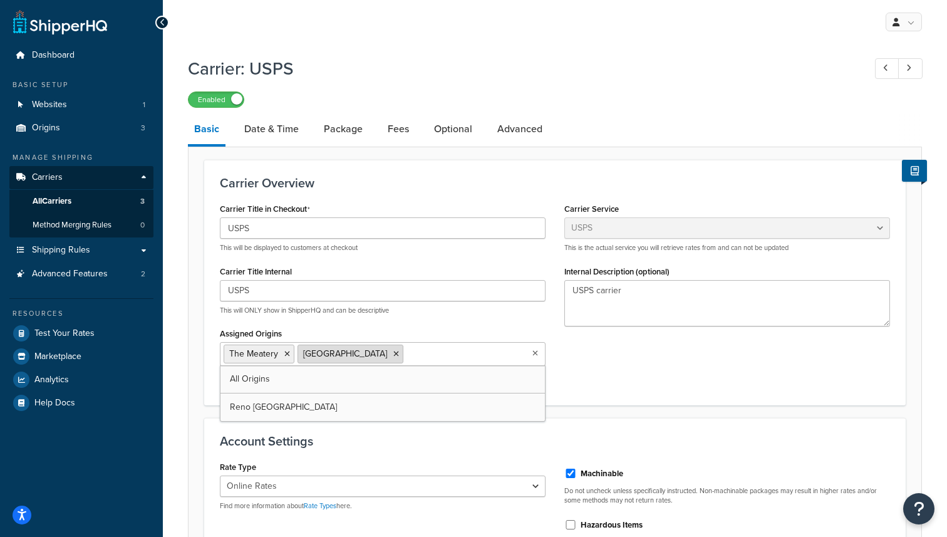
click at [393, 354] on icon at bounding box center [396, 354] width 6 height 8
click at [613, 349] on div "Carrier Title in Checkout USPS This will be displayed to customers at checkout …" at bounding box center [554, 294] width 689 height 189
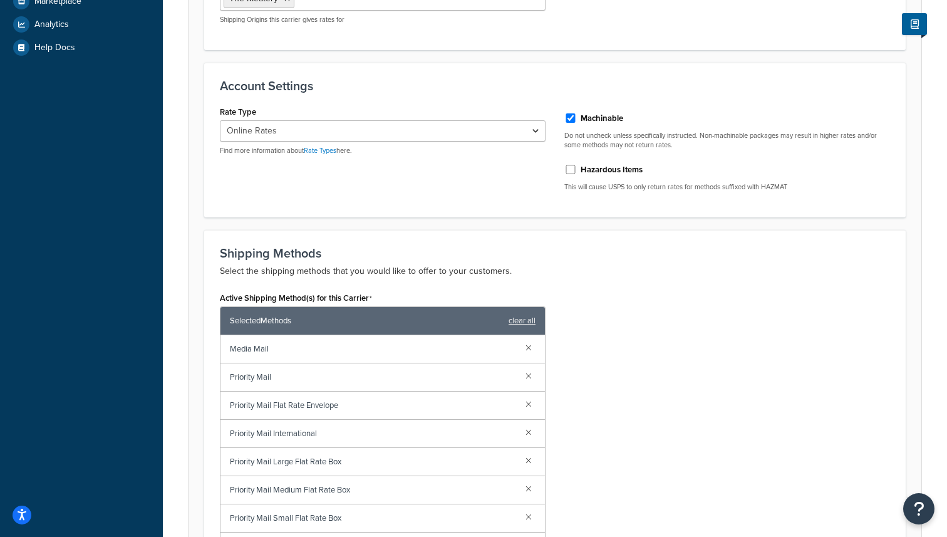
scroll to position [356, 0]
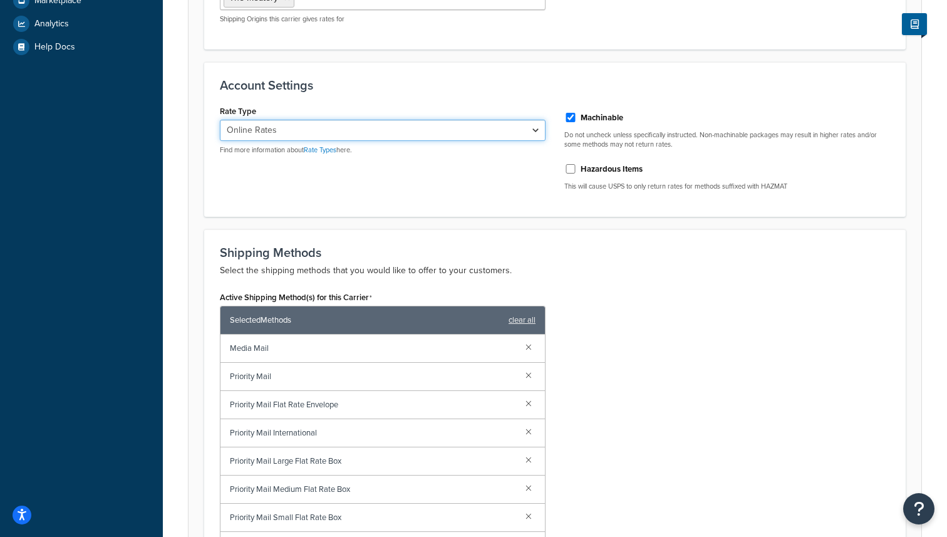
click at [487, 132] on select "Retail Rates Online Rates Commercial Plus" at bounding box center [383, 130] width 326 height 21
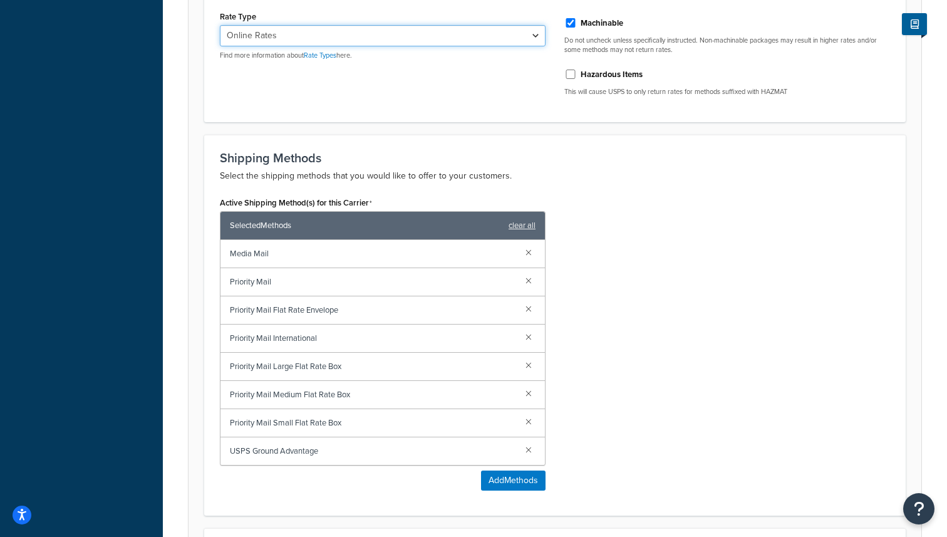
scroll to position [563, 0]
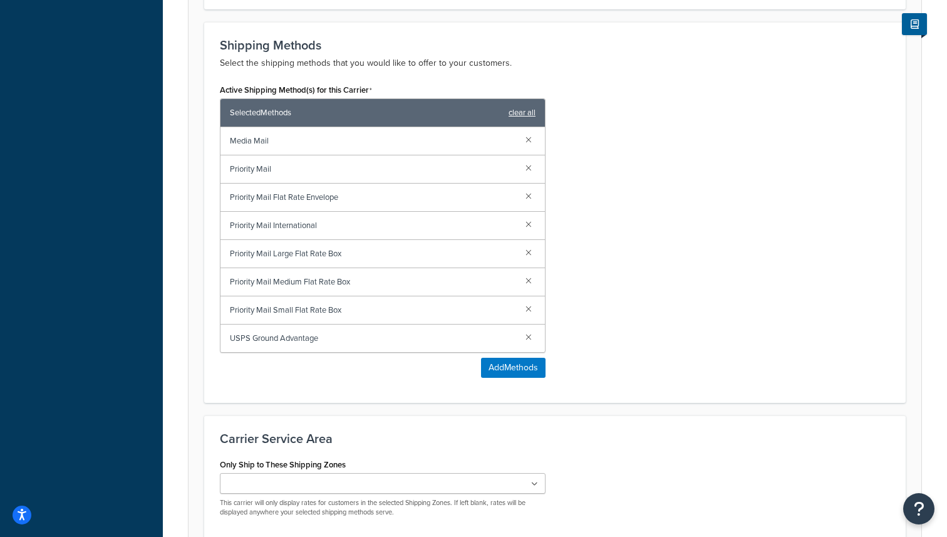
click at [530, 113] on link "clear all" at bounding box center [522, 113] width 27 height 18
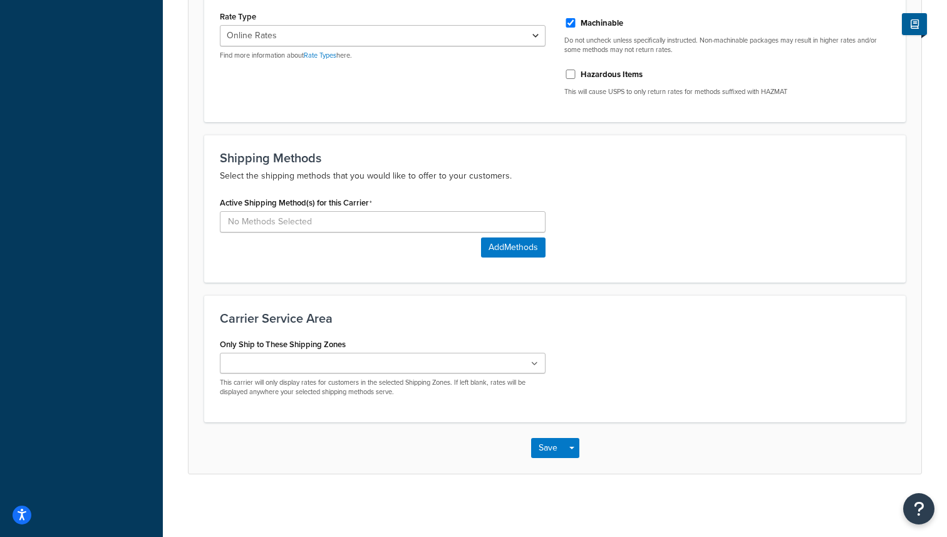
scroll to position [450, 0]
click at [450, 217] on input at bounding box center [383, 221] width 326 height 21
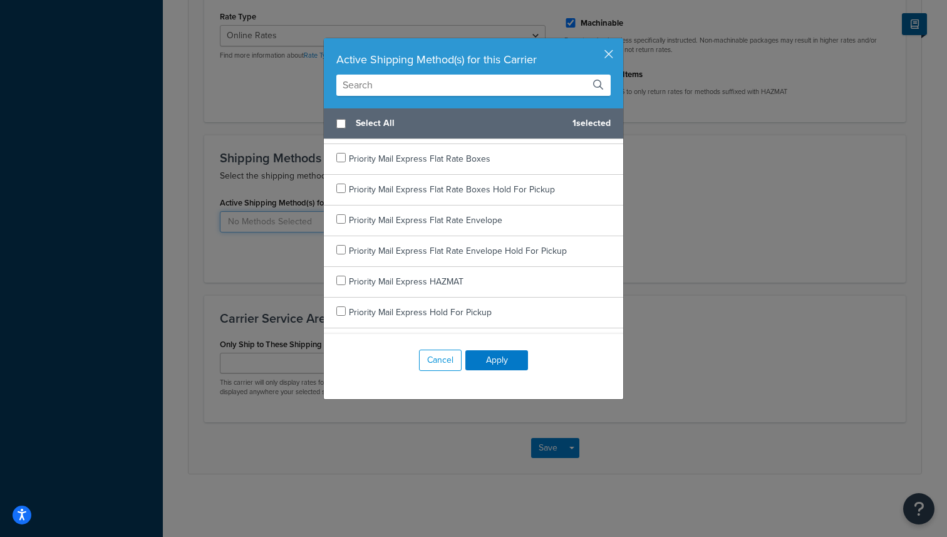
scroll to position [611, 0]
click at [458, 217] on span "Priority Mail Express Flat Rate Envelope" at bounding box center [425, 217] width 153 height 13
checkbox input "true"
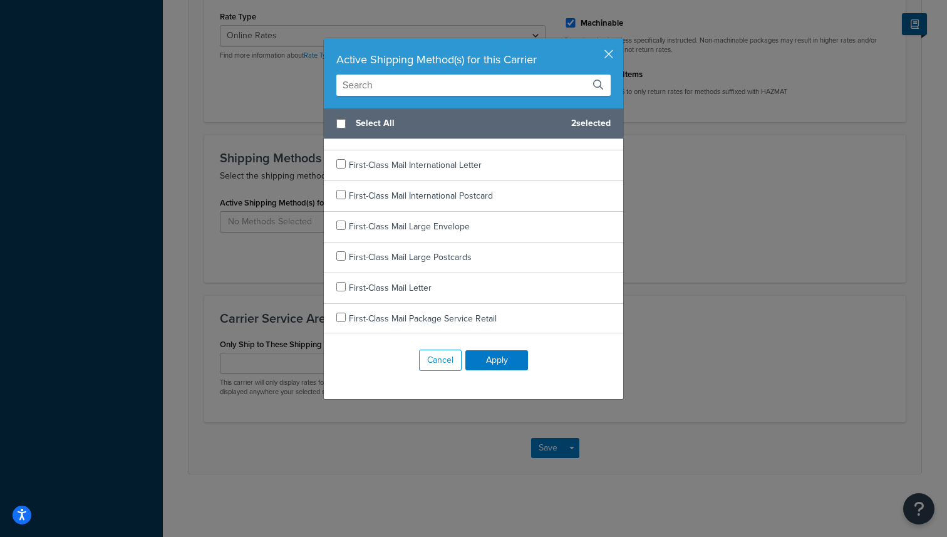
scroll to position [0, 0]
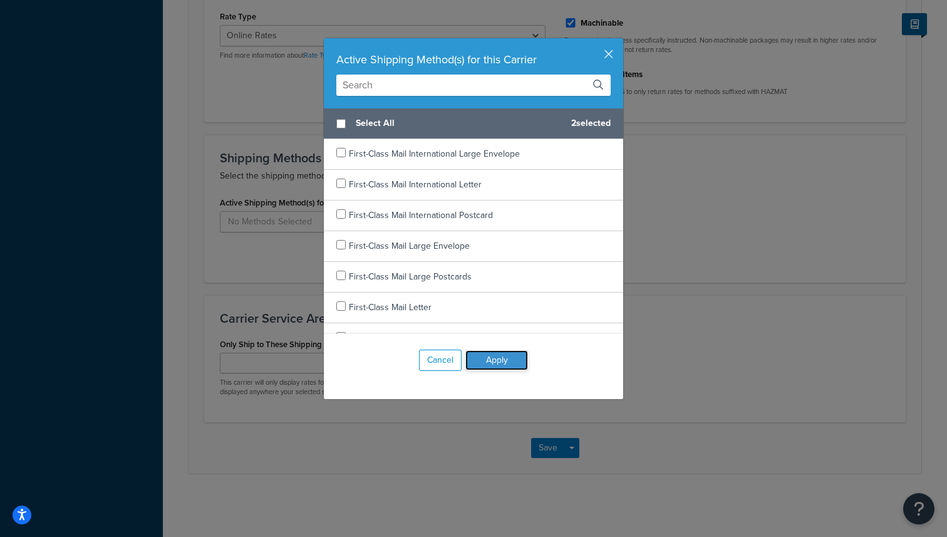
click at [506, 364] on button "Apply" at bounding box center [496, 360] width 63 height 20
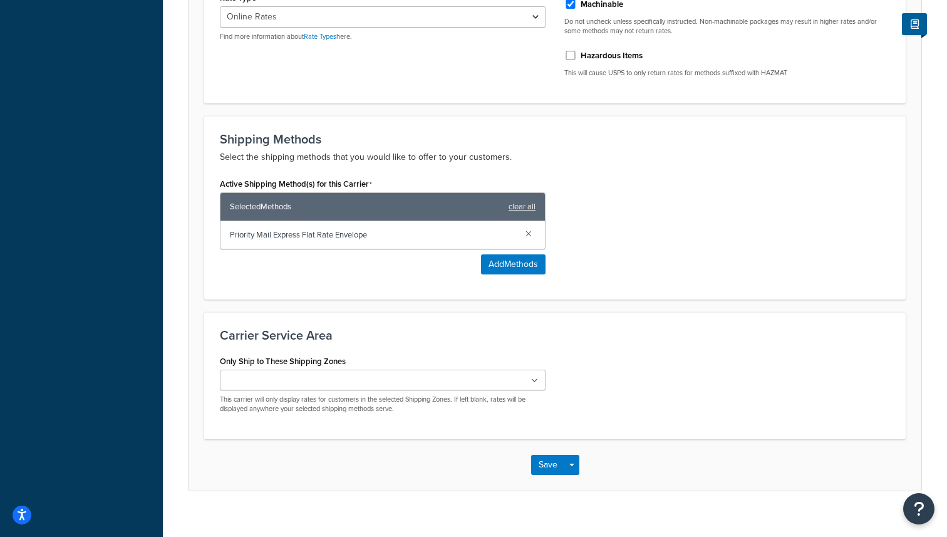
scroll to position [470, 0]
click at [476, 388] on ul at bounding box center [383, 379] width 326 height 21
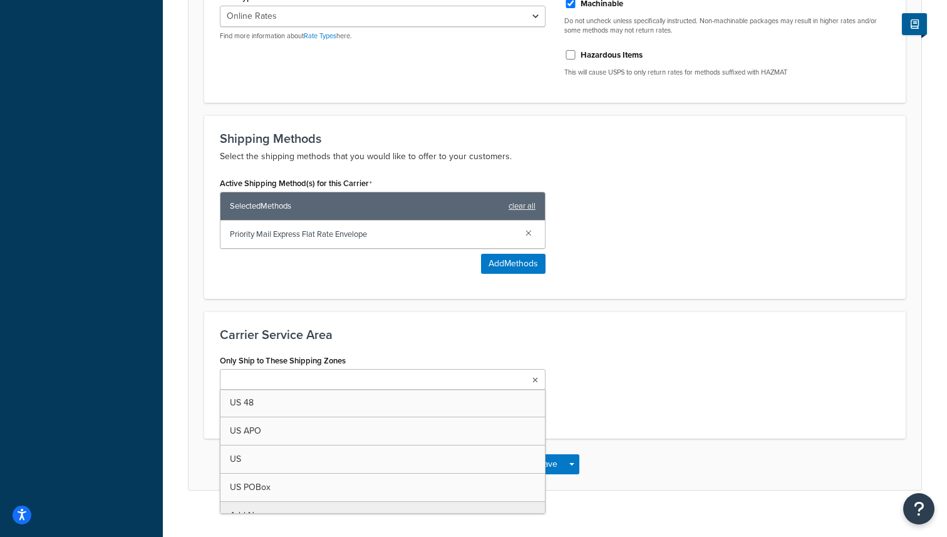
click at [476, 388] on ul at bounding box center [383, 379] width 326 height 21
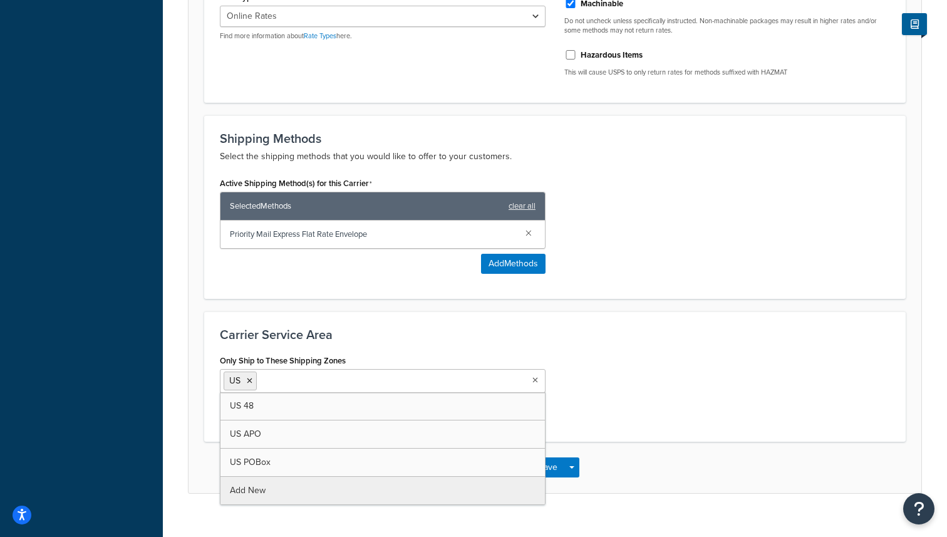
click at [634, 385] on div "Only Ship to These Shipping Zones US US 48 US APO US POBox Add New This carrier…" at bounding box center [554, 388] width 689 height 75
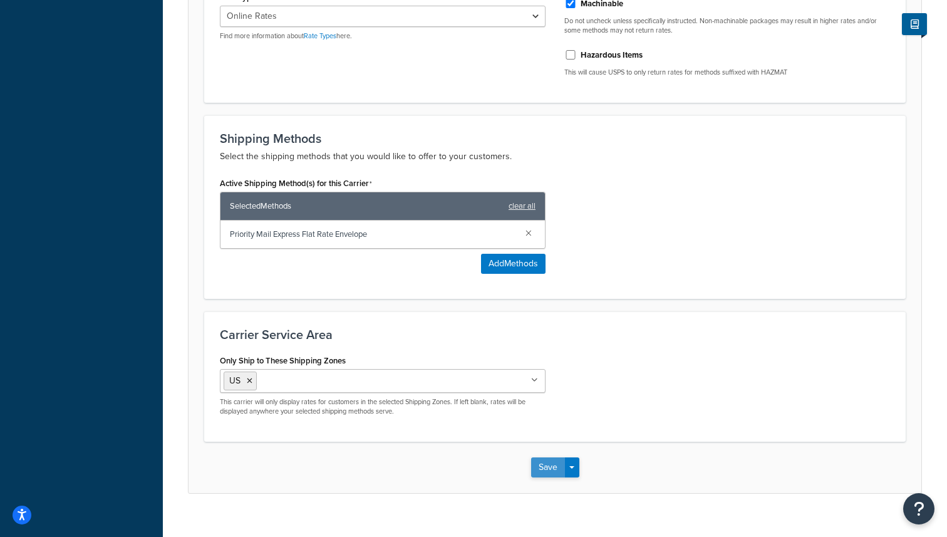
click at [544, 474] on button "Save" at bounding box center [548, 467] width 34 height 20
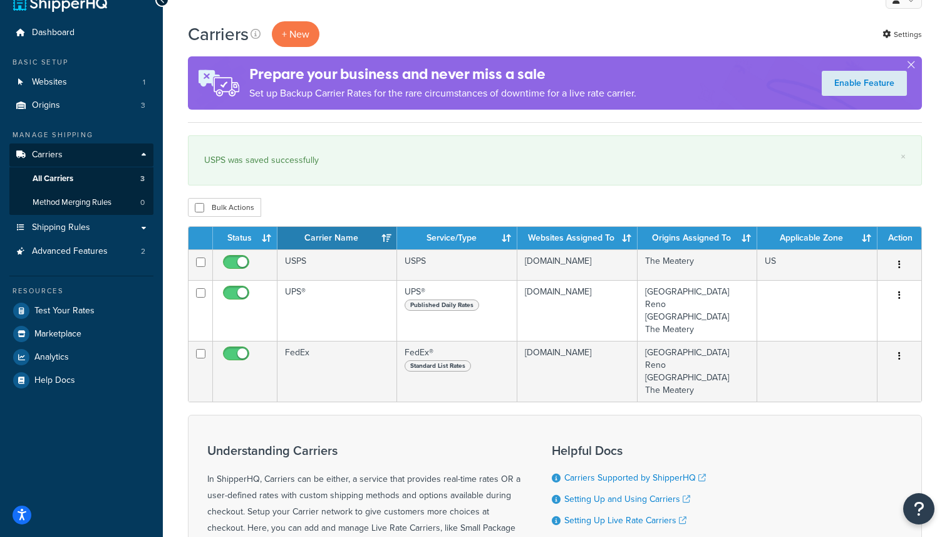
scroll to position [17, 0]
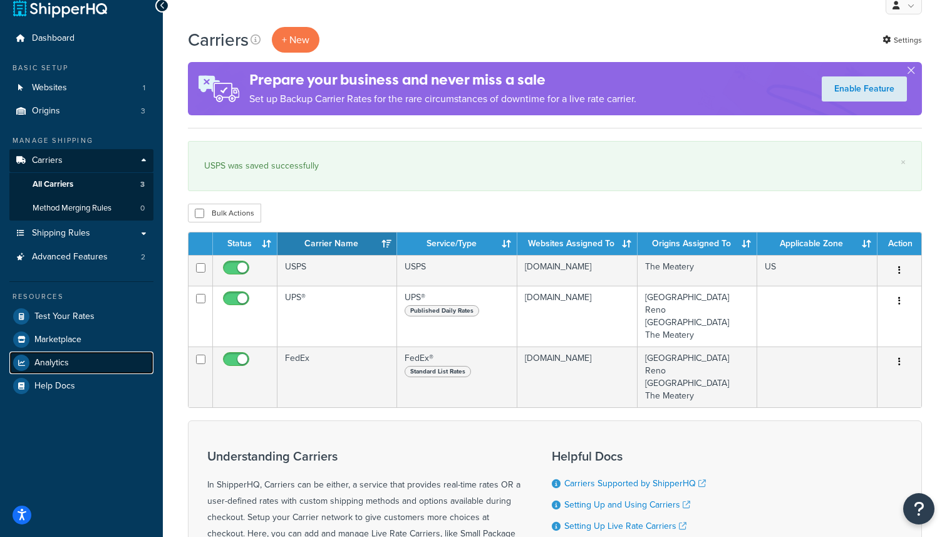
click at [88, 363] on link "Analytics" at bounding box center [81, 362] width 144 height 23
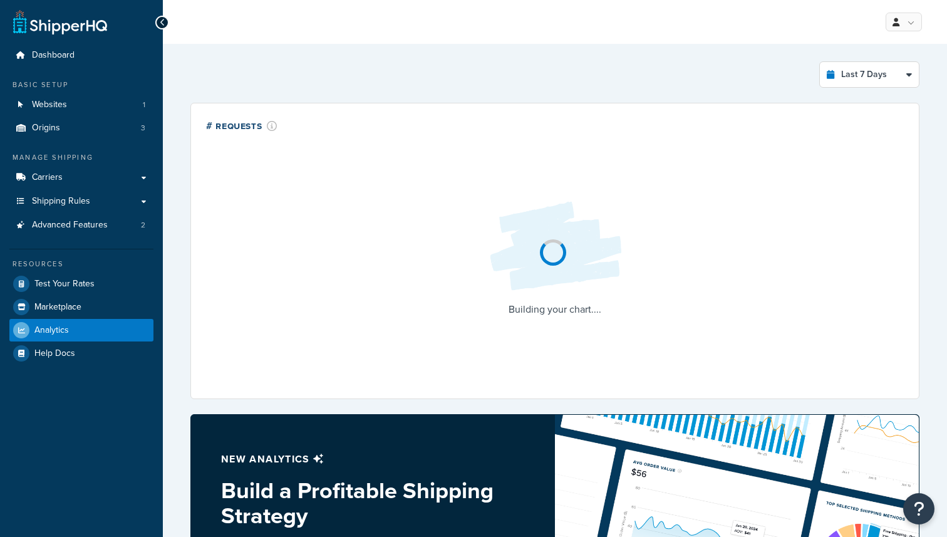
select select "last_7_days"
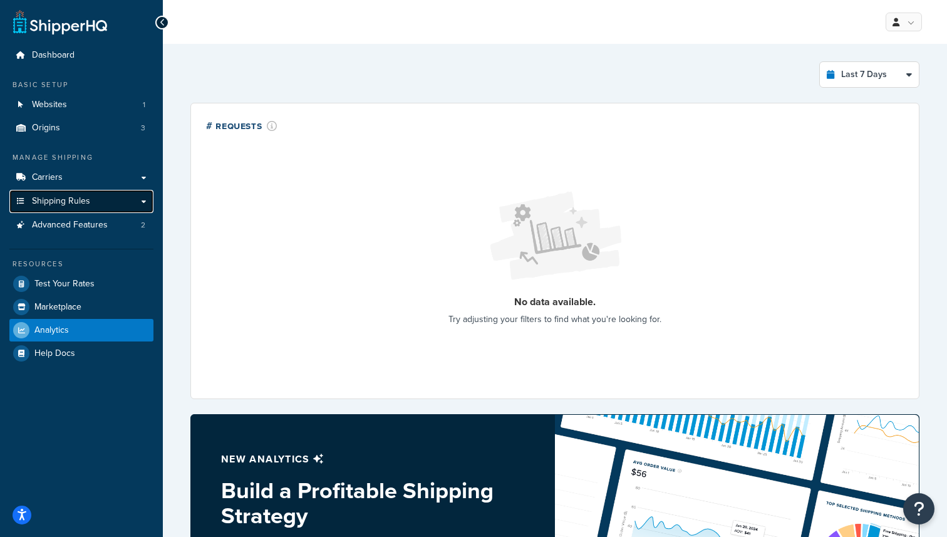
click at [95, 207] on link "Shipping Rules" at bounding box center [81, 201] width 144 height 23
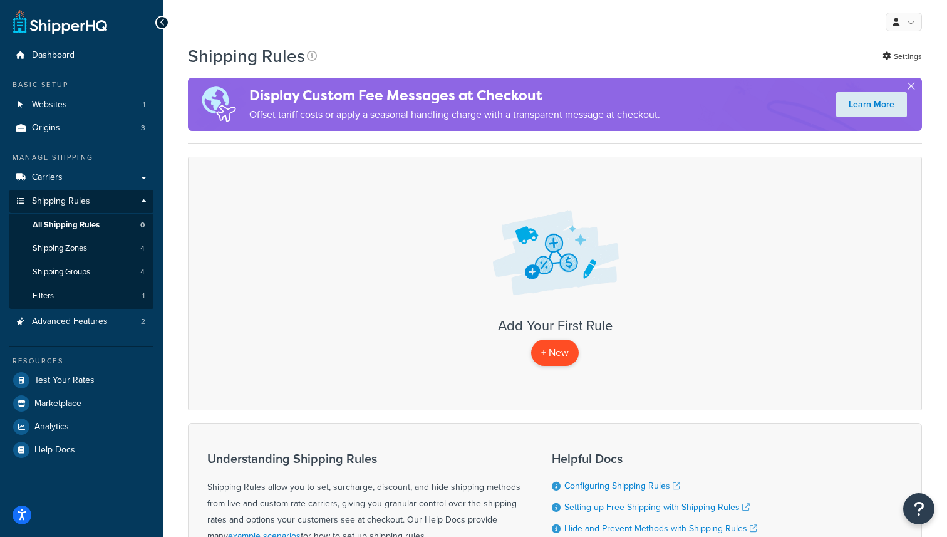
click at [559, 360] on p "+ New" at bounding box center [555, 352] width 48 height 26
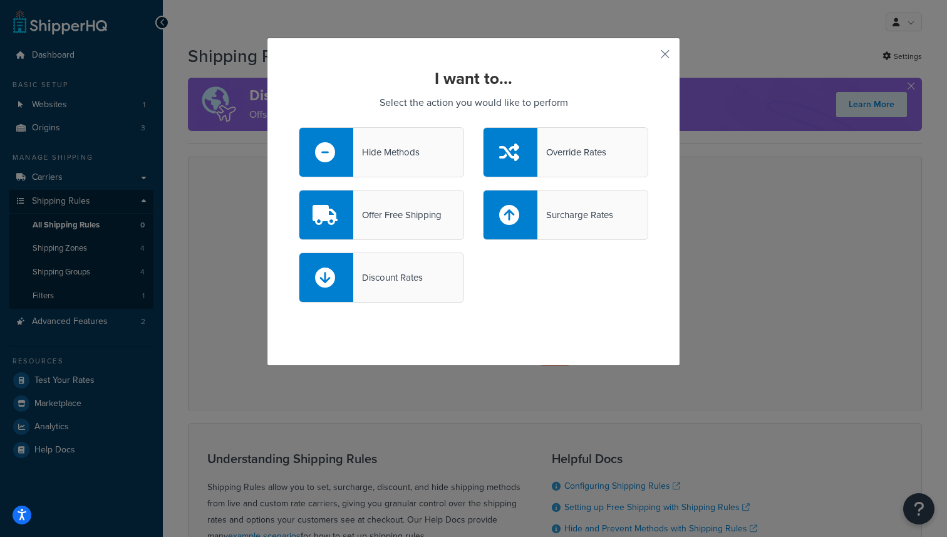
click at [559, 152] on div "Override Rates" at bounding box center [571, 152] width 69 height 18
click at [0, 0] on input "Override Rates" at bounding box center [0, 0] width 0 height 0
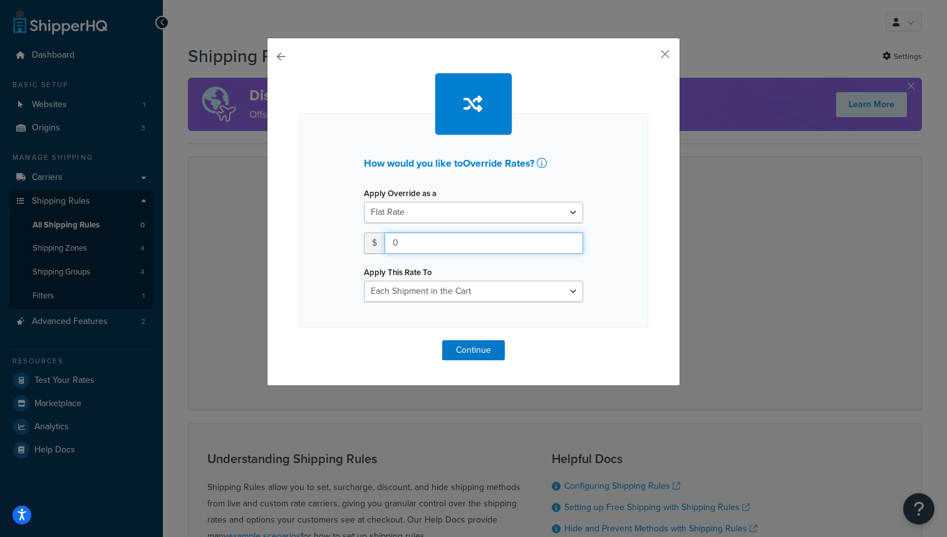
click at [463, 245] on input "0" at bounding box center [484, 242] width 199 height 21
click at [544, 165] on icon at bounding box center [542, 163] width 10 height 10
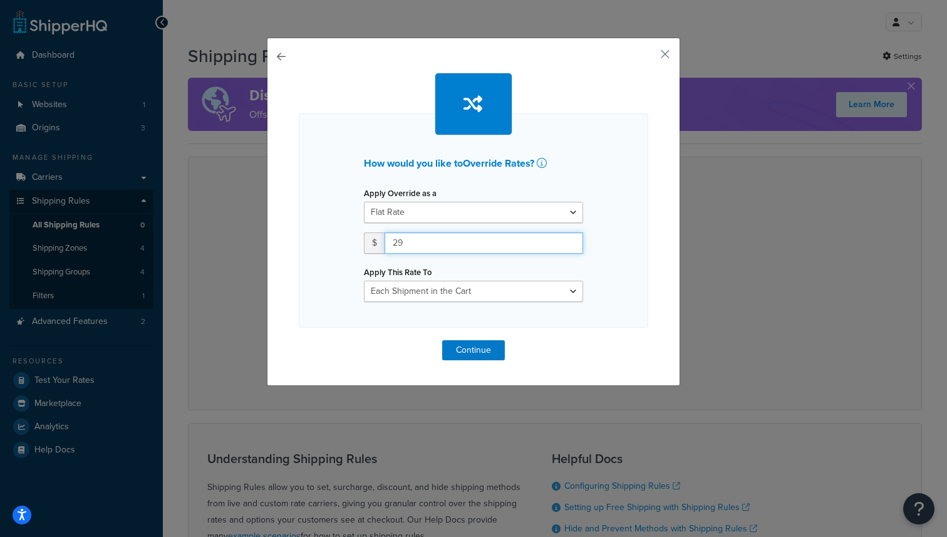
click at [480, 242] on input "29" at bounding box center [484, 242] width 199 height 21
type input "39"
click at [513, 271] on div "Apply This Rate To Each Shipment in the Cart Each Origin in the Cart Each Shipp…" at bounding box center [473, 282] width 219 height 39
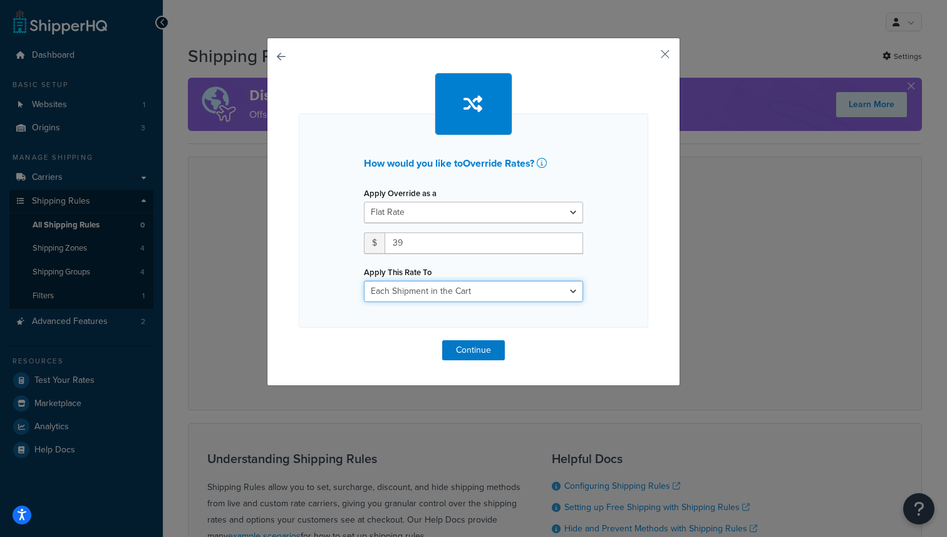
click at [488, 290] on select "Each Shipment in the Cart Each Origin in the Cart Each Shipping Group in the Ca…" at bounding box center [473, 291] width 219 height 21
click at [544, 164] on icon at bounding box center [542, 163] width 10 height 10
click at [451, 291] on select "Each Shipment in the Cart Each Origin in the Cart Each Shipping Group in the Ca…" at bounding box center [473, 291] width 219 height 21
click at [465, 353] on button "Continue" at bounding box center [473, 350] width 63 height 20
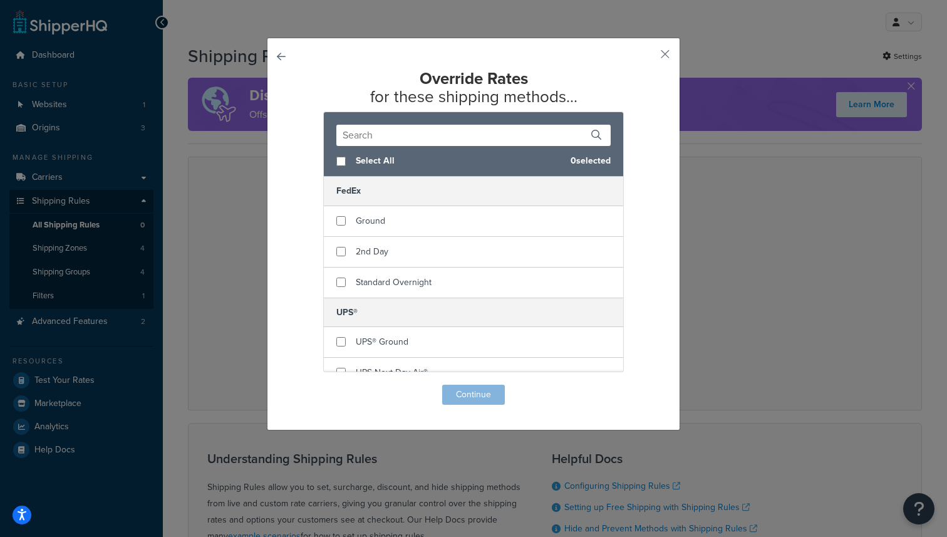
click at [382, 159] on span "Select All" at bounding box center [458, 161] width 205 height 18
checkbox input "true"
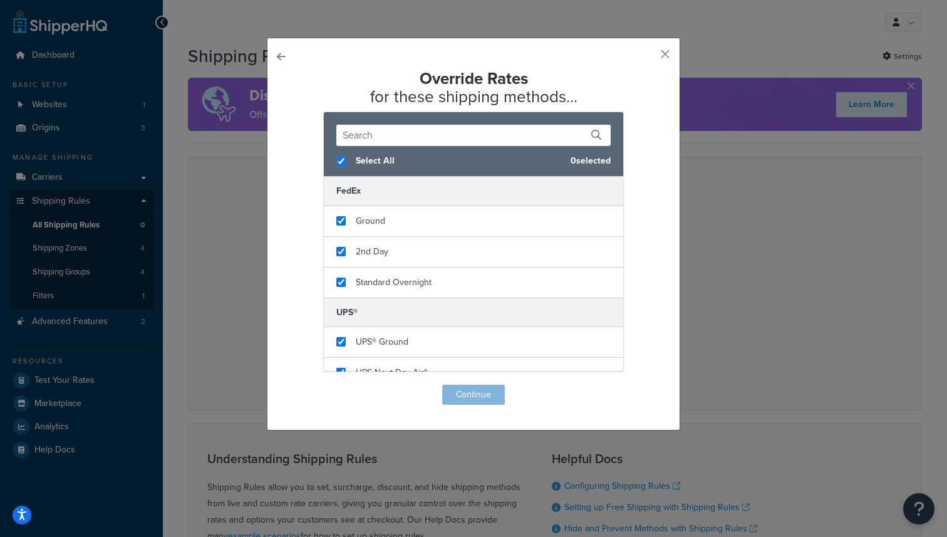
checkbox input "true"
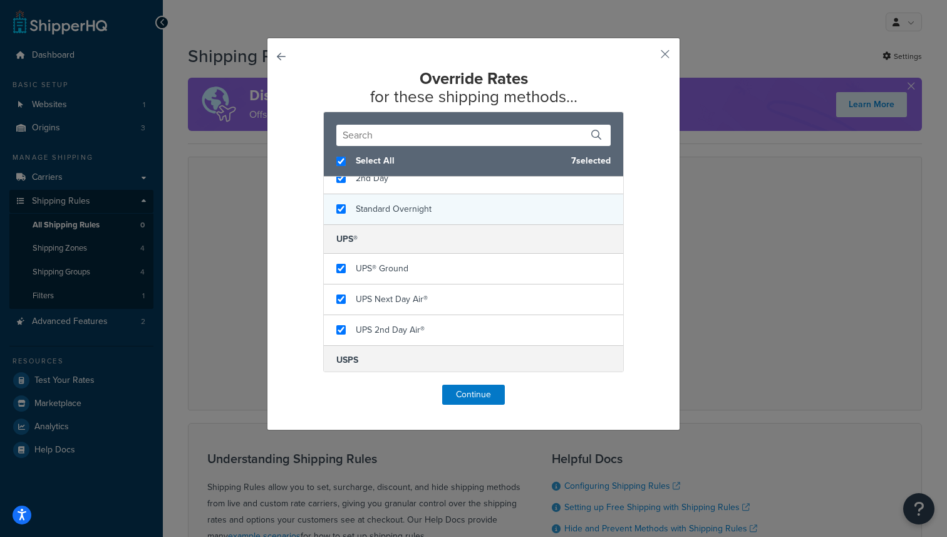
scroll to position [106, 0]
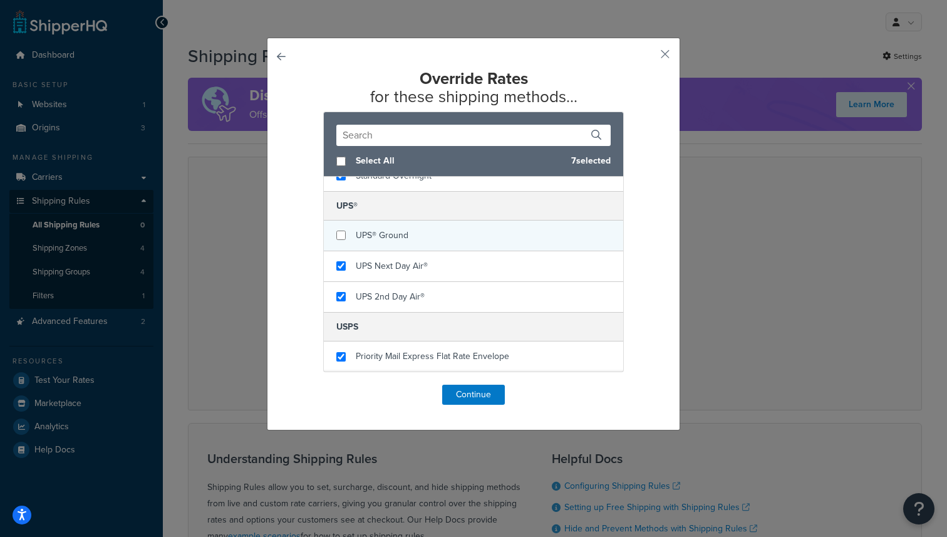
click at [388, 241] on span "UPS® Ground" at bounding box center [382, 235] width 53 height 13
checkbox input "false"
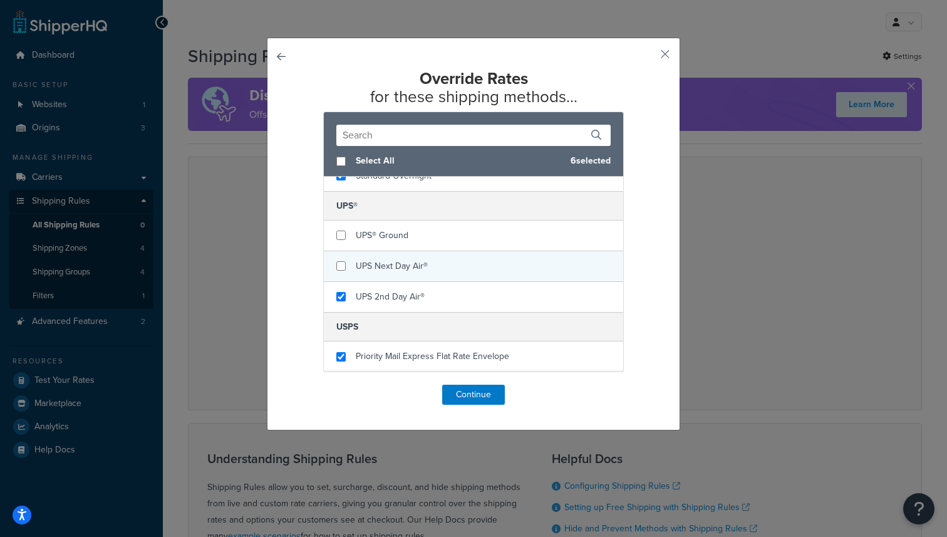
click at [388, 266] on span "UPS Next Day Air®" at bounding box center [392, 265] width 72 height 13
checkbox input "false"
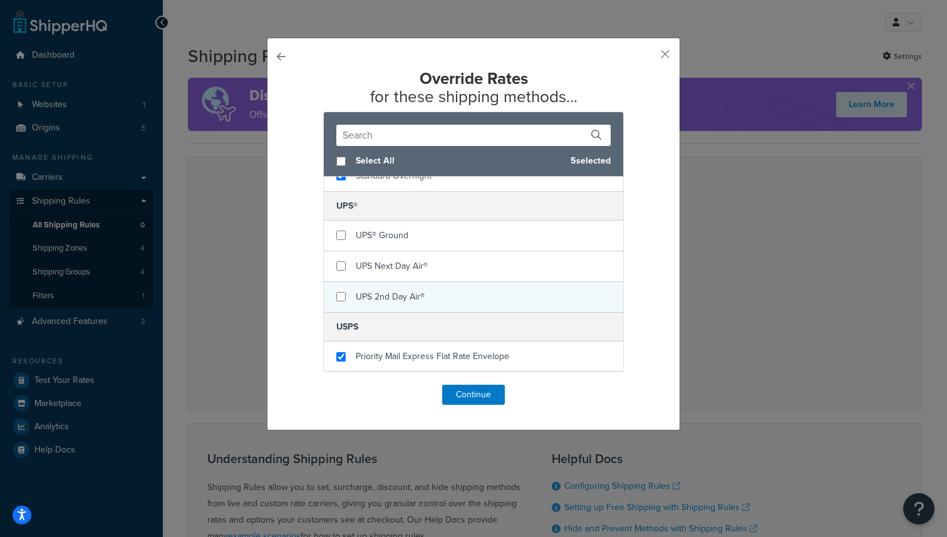
click at [387, 296] on span "UPS 2nd Day Air®" at bounding box center [390, 296] width 69 height 13
checkbox input "false"
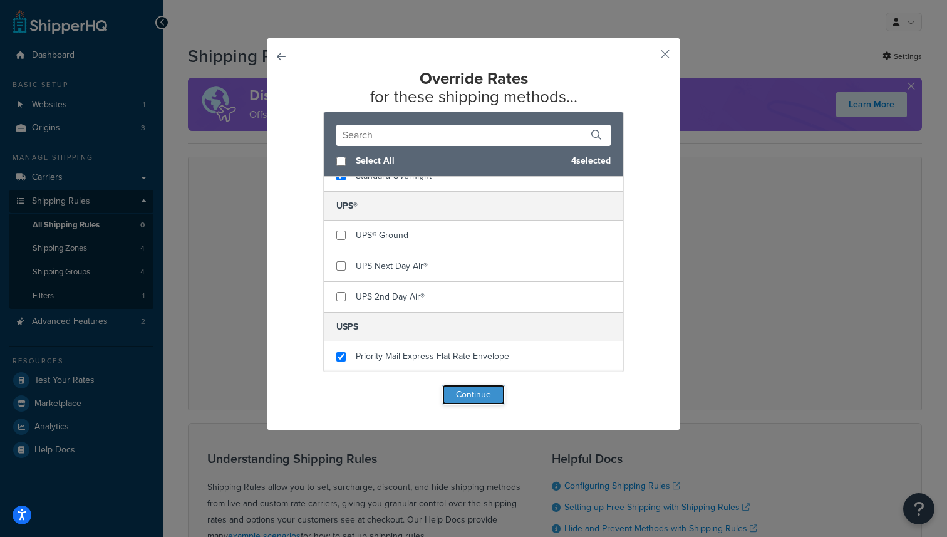
click at [470, 396] on button "Continue" at bounding box center [473, 395] width 63 height 20
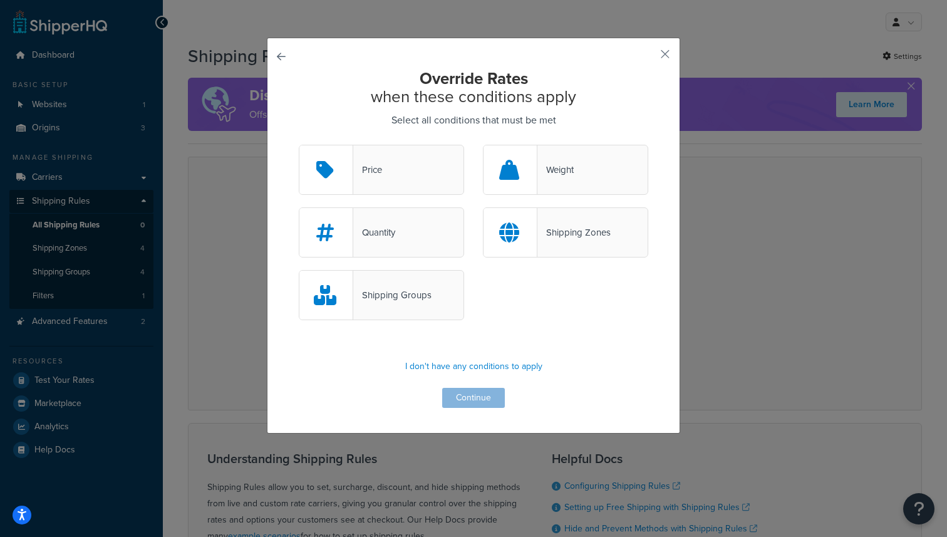
click at [425, 187] on div "Price" at bounding box center [381, 170] width 165 height 50
click at [0, 0] on input "Price" at bounding box center [0, 0] width 0 height 0
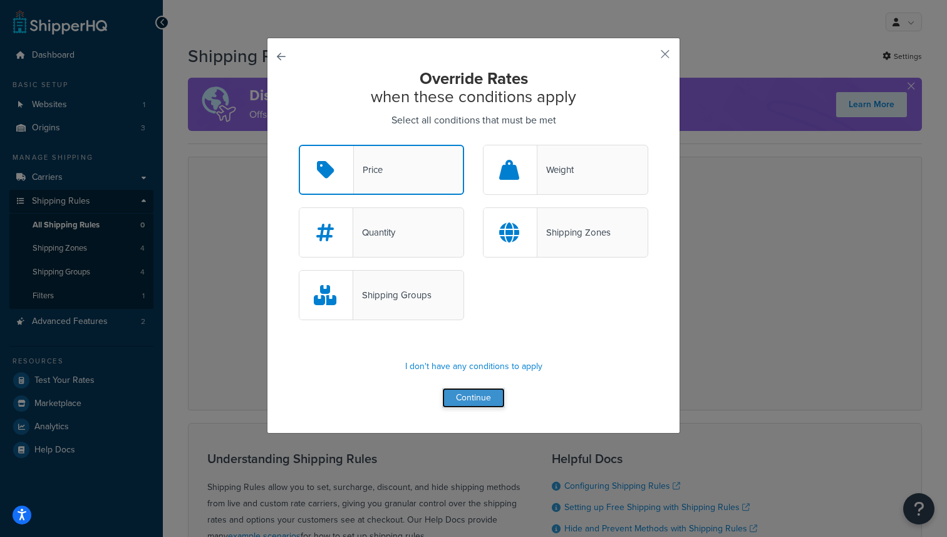
click at [485, 401] on button "Continue" at bounding box center [473, 398] width 63 height 20
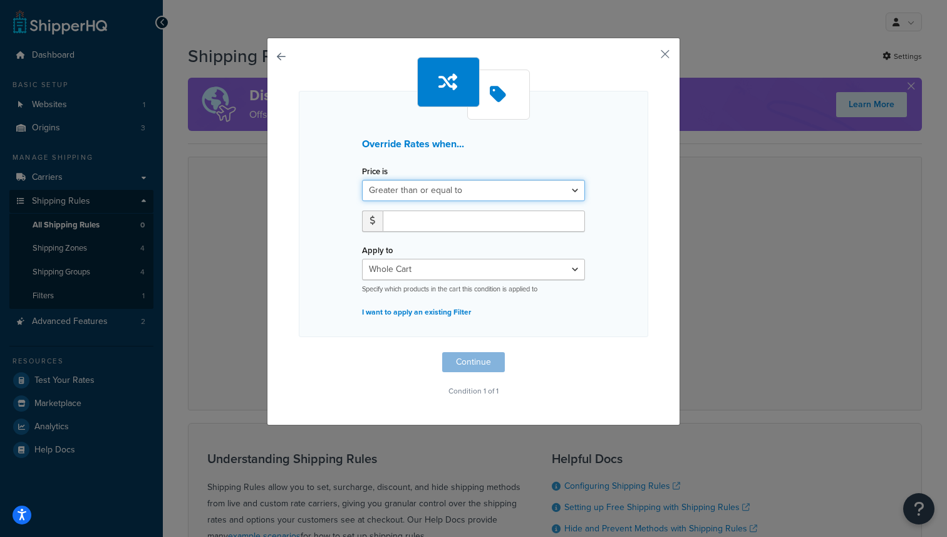
click at [440, 190] on select "Greater than or equal to Between or equal to Less than or equal to" at bounding box center [473, 190] width 223 height 21
select select "UNDER"
click at [414, 229] on input "number" at bounding box center [484, 220] width 202 height 21
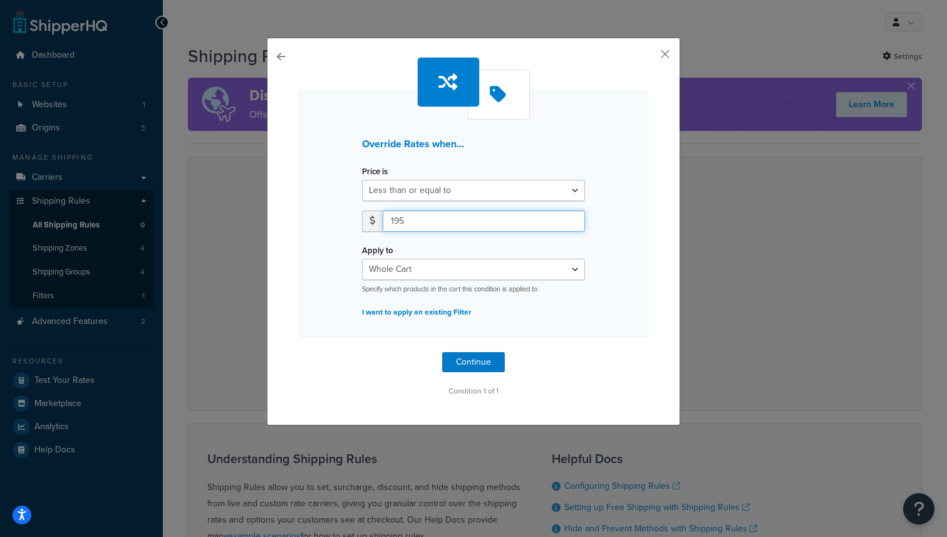
type input "195"
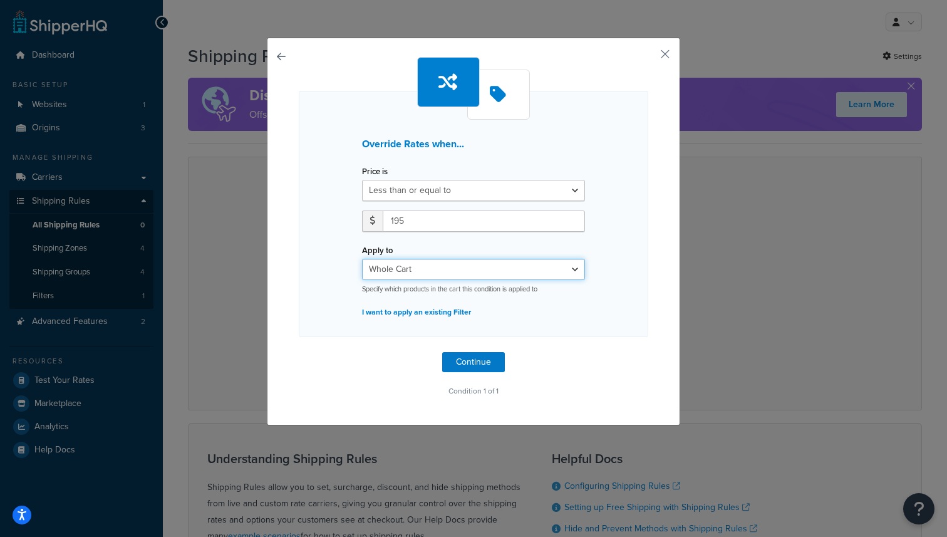
click at [448, 266] on select "Whole Cart Everything in Shipping Group Everything at Origin Each Item within S…" at bounding box center [473, 269] width 223 height 21
click at [472, 361] on button "Continue" at bounding box center [473, 362] width 63 height 20
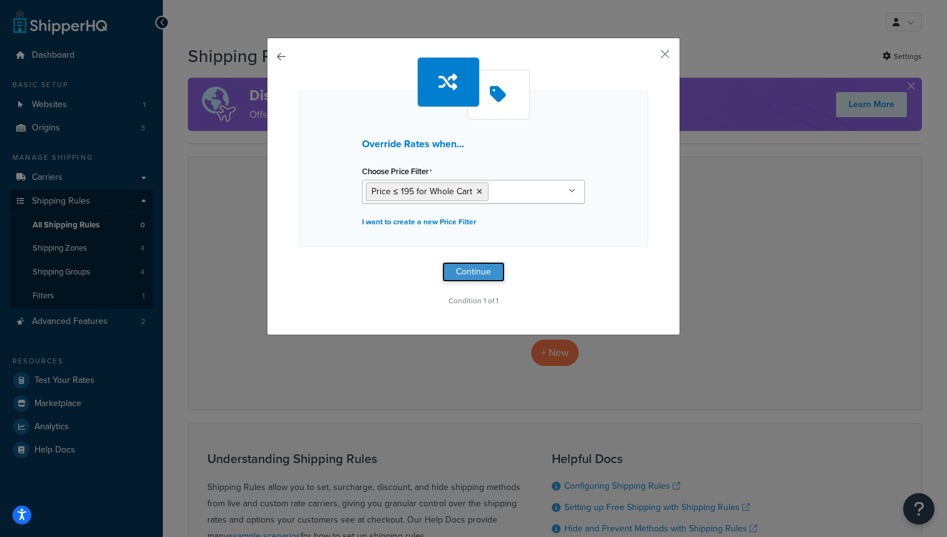
click at [478, 271] on button "Continue" at bounding box center [473, 272] width 63 height 20
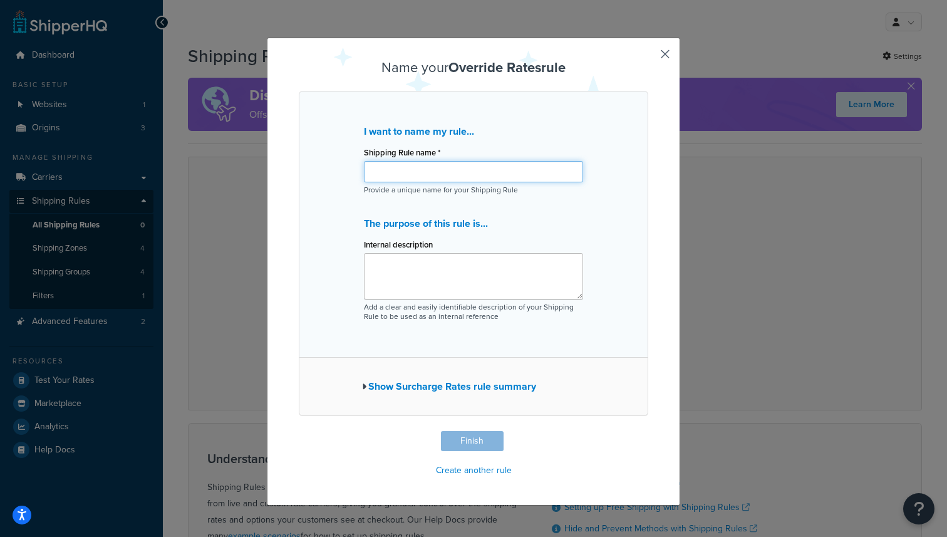
click at [457, 168] on input "Shipping Rule name *" at bounding box center [473, 171] width 219 height 21
type input "S"
type input "Standard Shipping"
click at [484, 390] on button "Show Surcharge Rates rule summary" at bounding box center [449, 387] width 174 height 18
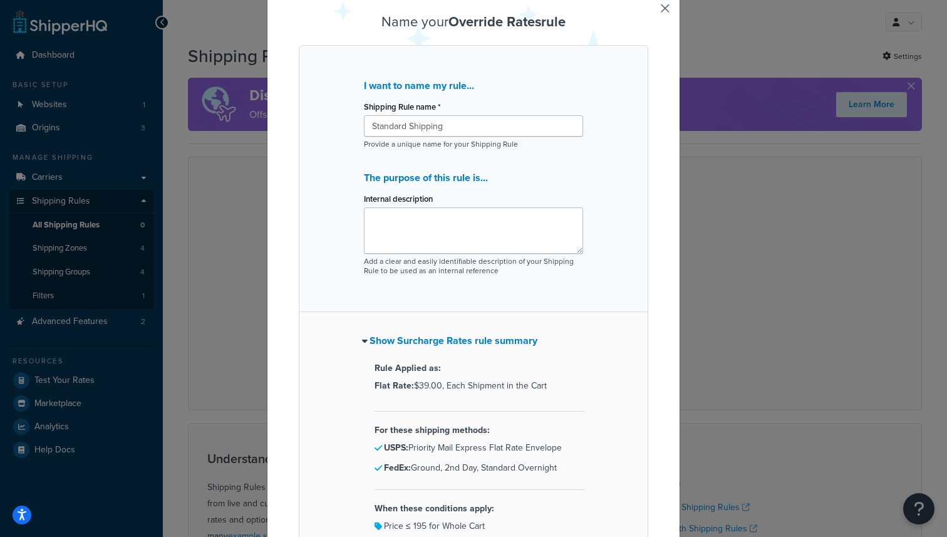
scroll to position [168, 0]
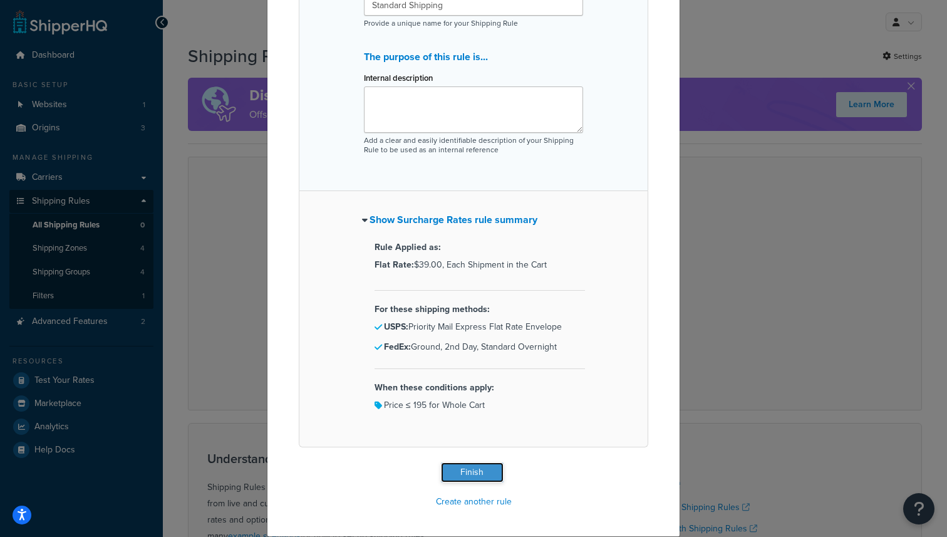
click at [477, 476] on button "Finish" at bounding box center [472, 472] width 63 height 20
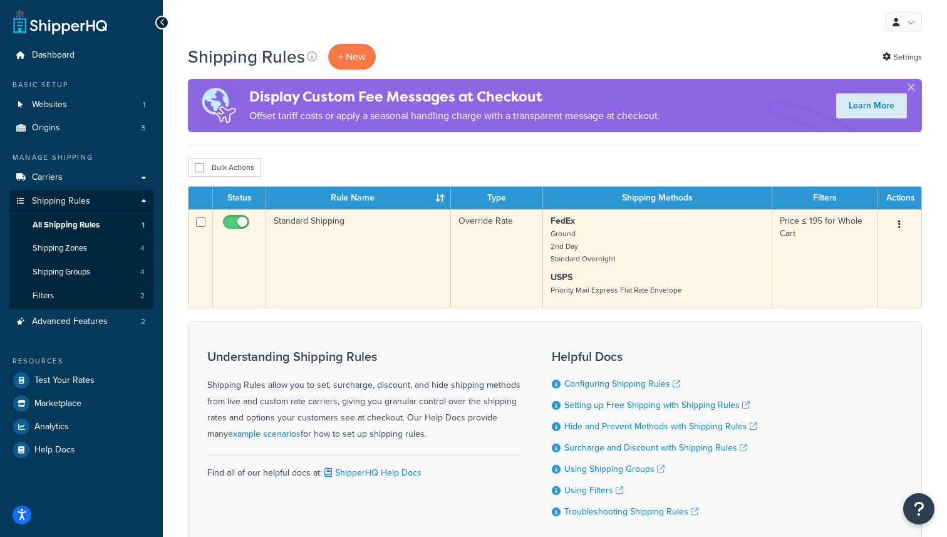
click at [893, 228] on button "button" at bounding box center [900, 225] width 18 height 20
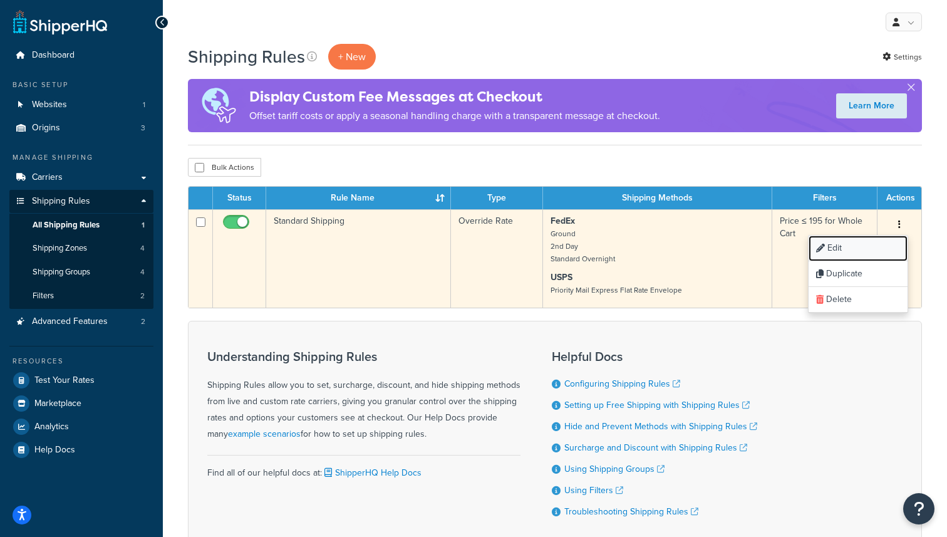
click at [871, 250] on link "Edit" at bounding box center [858, 248] width 99 height 26
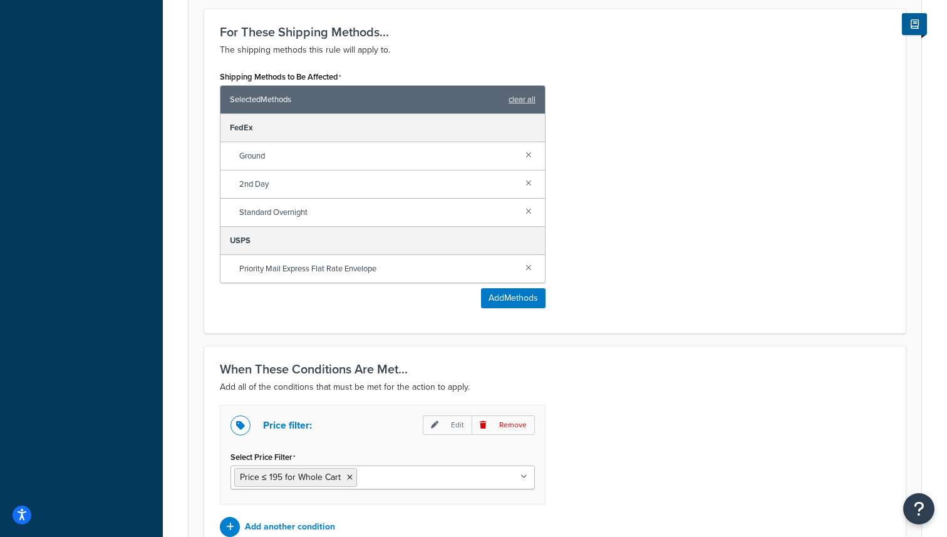
scroll to position [663, 0]
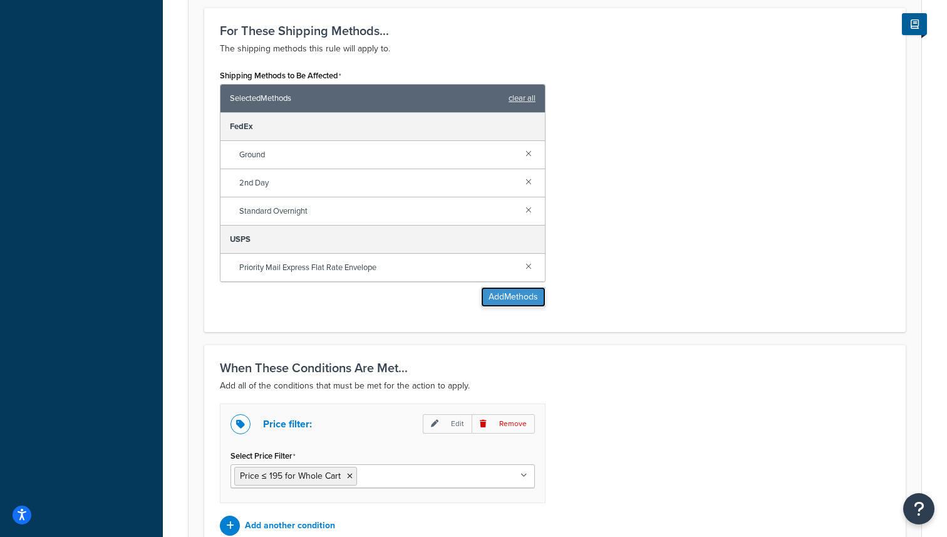
click at [524, 304] on button "Add Methods" at bounding box center [513, 297] width 65 height 20
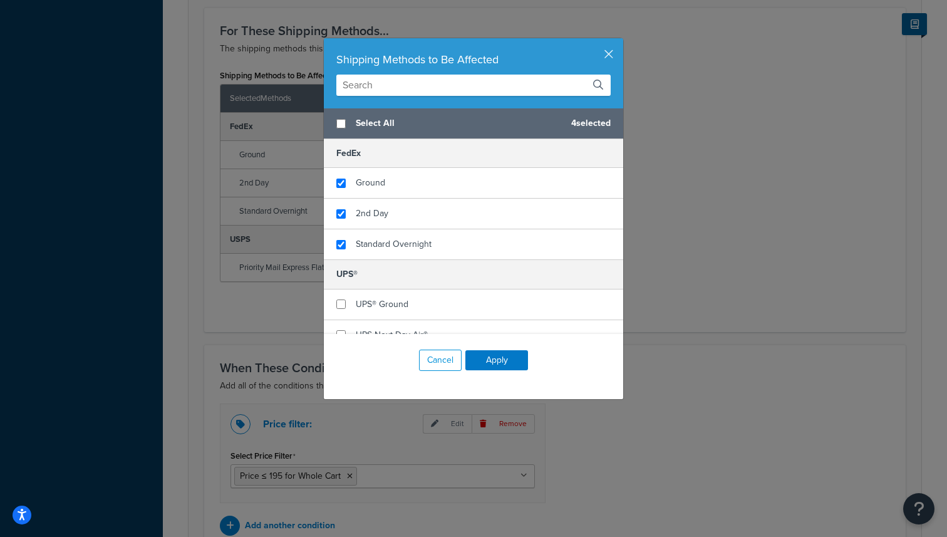
click at [383, 126] on span "Select All" at bounding box center [458, 124] width 205 height 18
checkbox input "true"
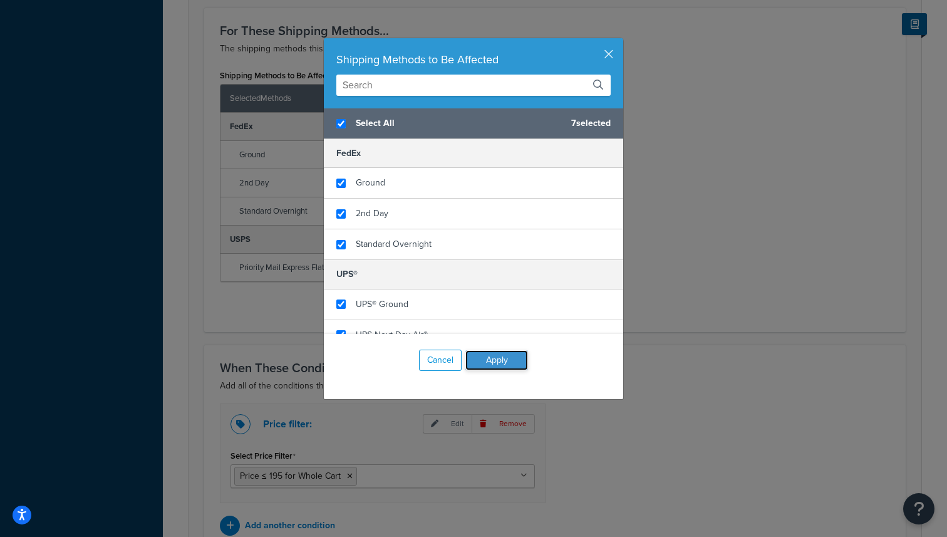
click at [493, 362] on button "Apply" at bounding box center [496, 360] width 63 height 20
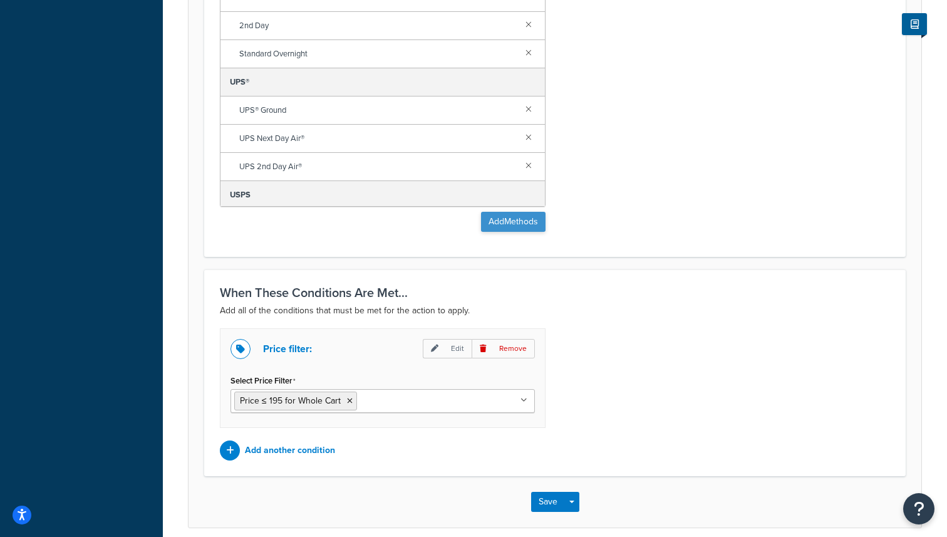
scroll to position [874, 0]
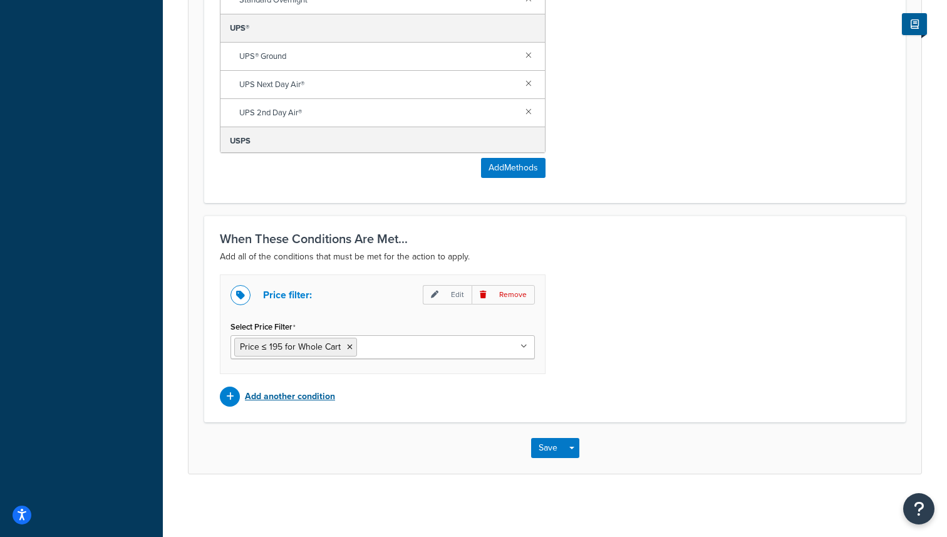
click at [313, 396] on p "Add another condition" at bounding box center [290, 397] width 90 height 18
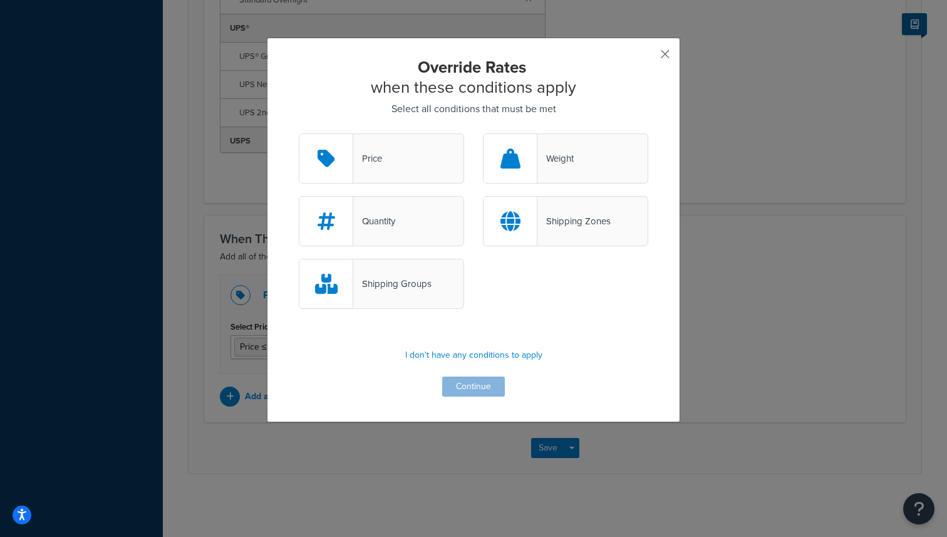
click at [648, 57] on button "button" at bounding box center [646, 58] width 3 height 3
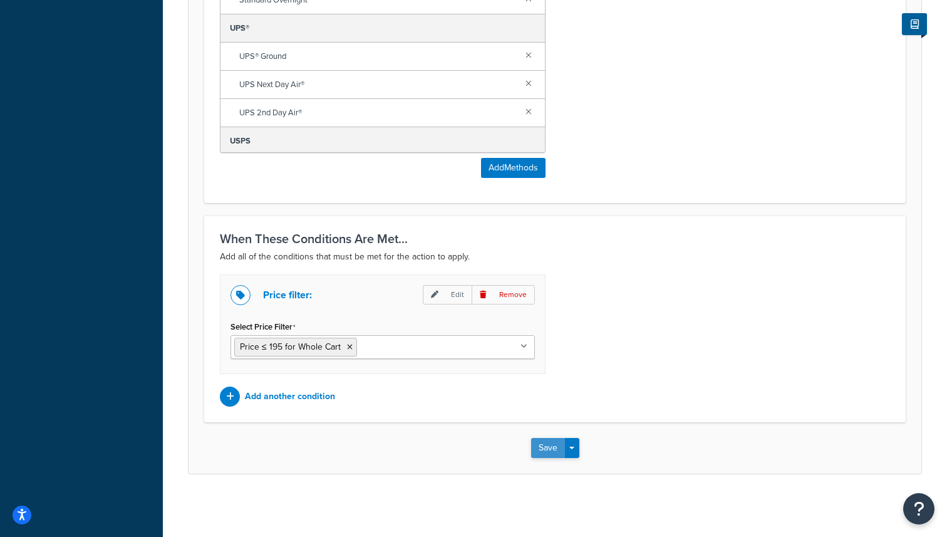
click at [549, 452] on button "Save" at bounding box center [548, 448] width 34 height 20
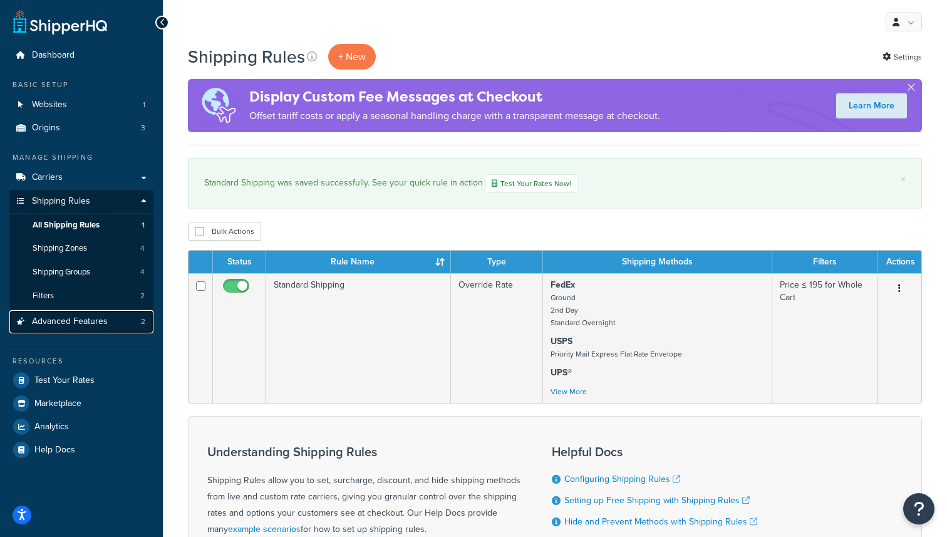
click at [111, 324] on link "Advanced Features 2" at bounding box center [81, 321] width 144 height 23
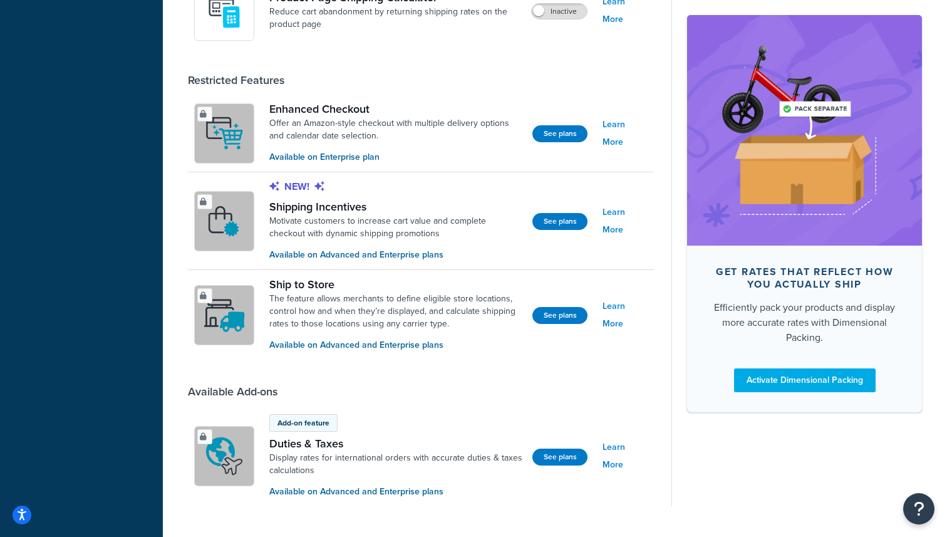
scroll to position [898, 0]
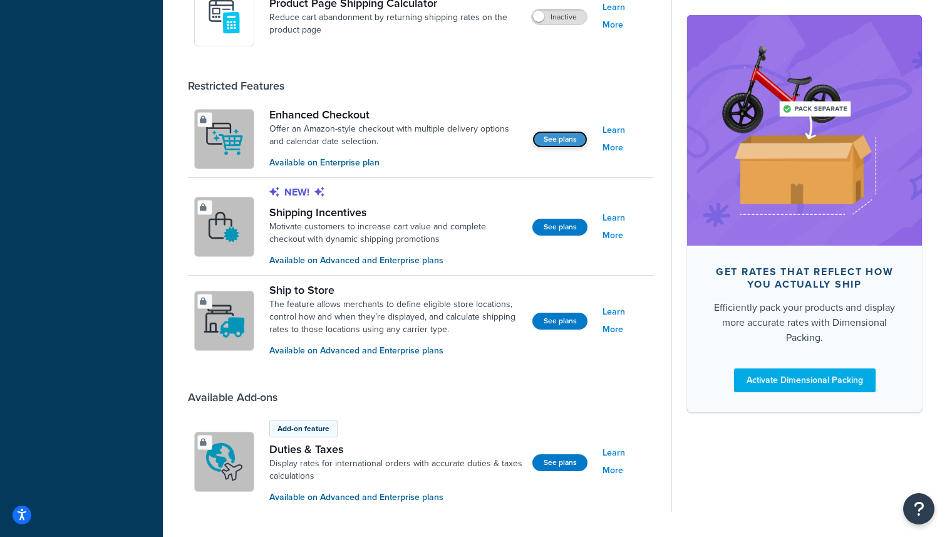
click at [563, 137] on button "See plans" at bounding box center [559, 139] width 55 height 17
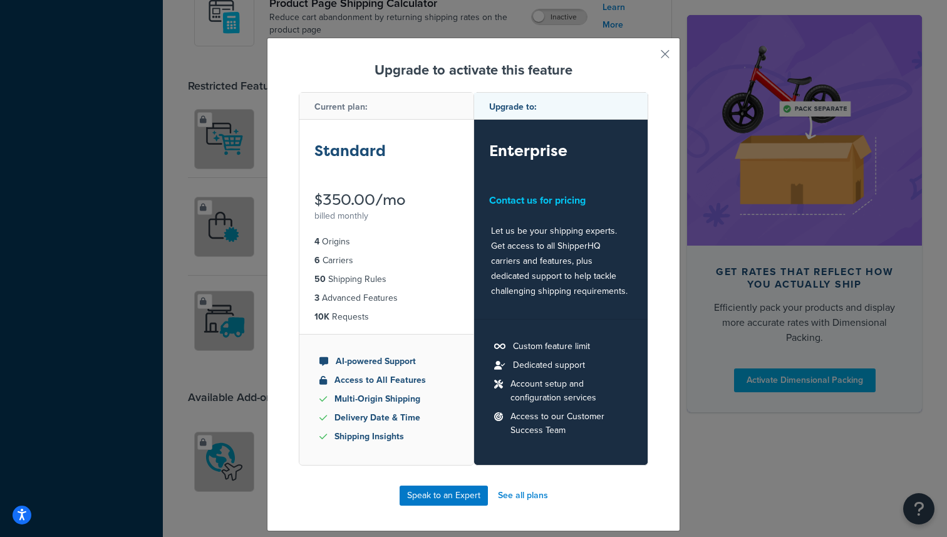
click at [210, 162] on div "Upgrade to activate this feature Current plan: Standard $350.00/mo billed month…" at bounding box center [473, 268] width 947 height 537
click at [648, 57] on button "button" at bounding box center [646, 58] width 3 height 3
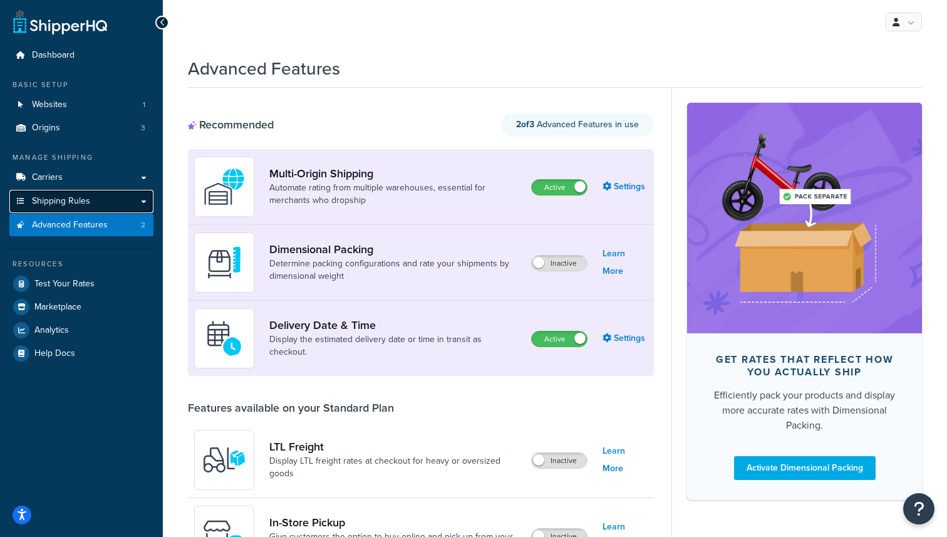
click at [122, 200] on link "Shipping Rules" at bounding box center [81, 201] width 144 height 23
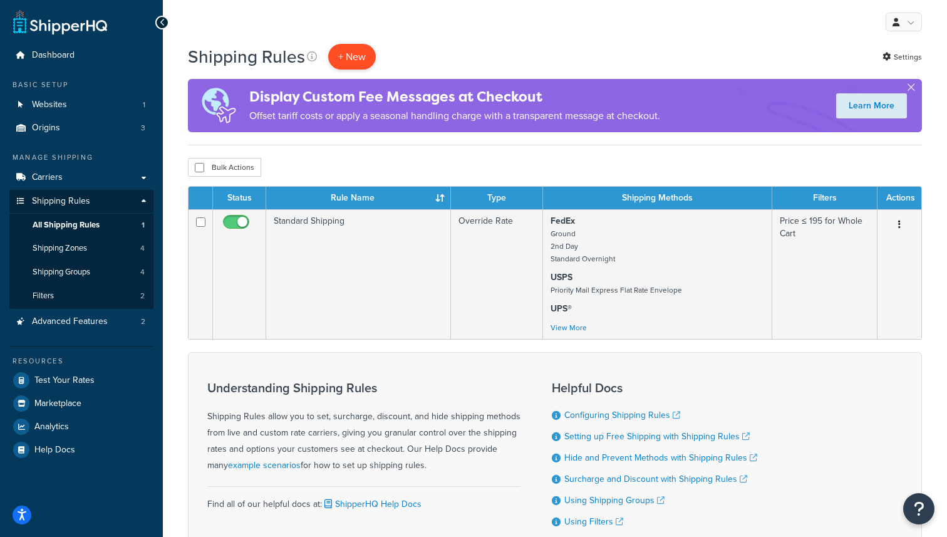
click at [351, 63] on p "+ New" at bounding box center [352, 57] width 48 height 26
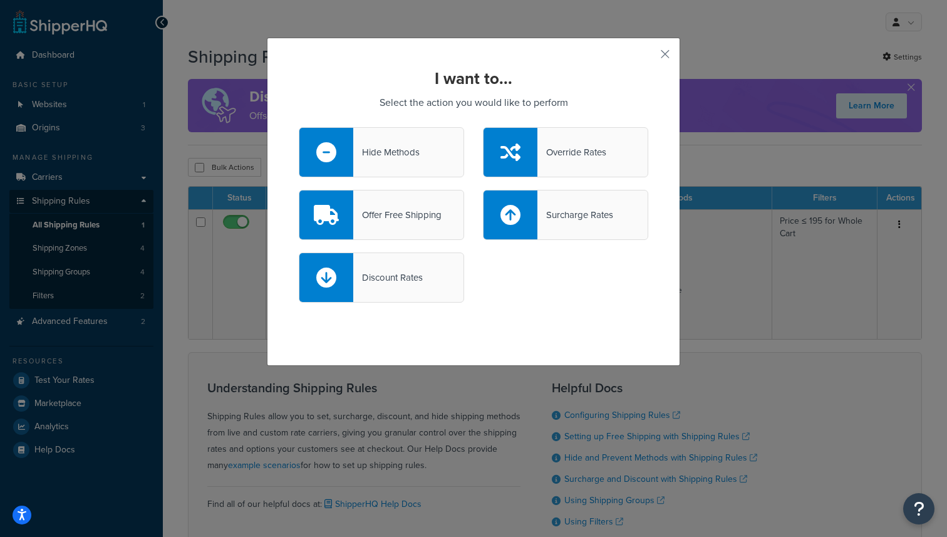
click at [403, 216] on div "Offer Free Shipping" at bounding box center [397, 215] width 88 height 18
click at [0, 0] on input "Offer Free Shipping" at bounding box center [0, 0] width 0 height 0
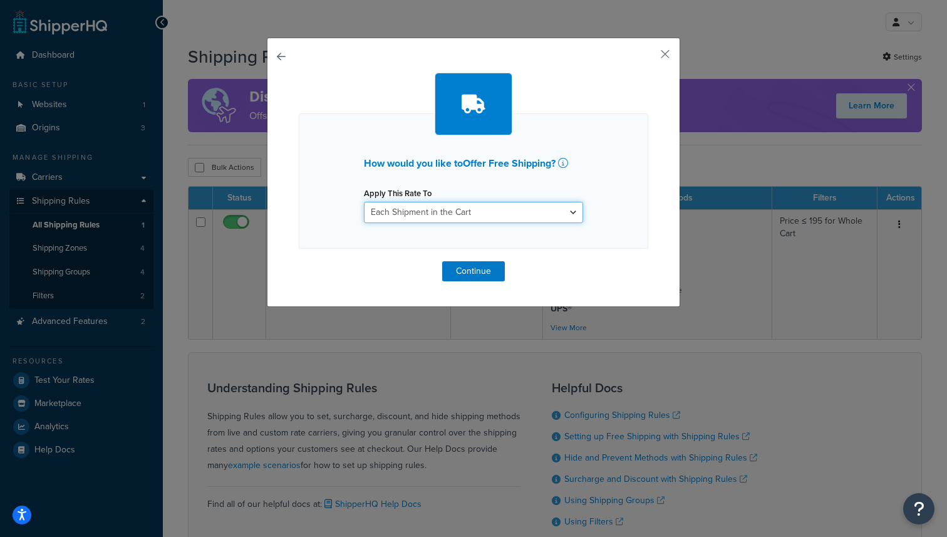
click at [427, 210] on select "Each Shipment in the Cart Each Origin in the Cart Each Shipping Group in the Ca…" at bounding box center [473, 212] width 219 height 21
click at [468, 272] on button "Continue" at bounding box center [473, 271] width 63 height 20
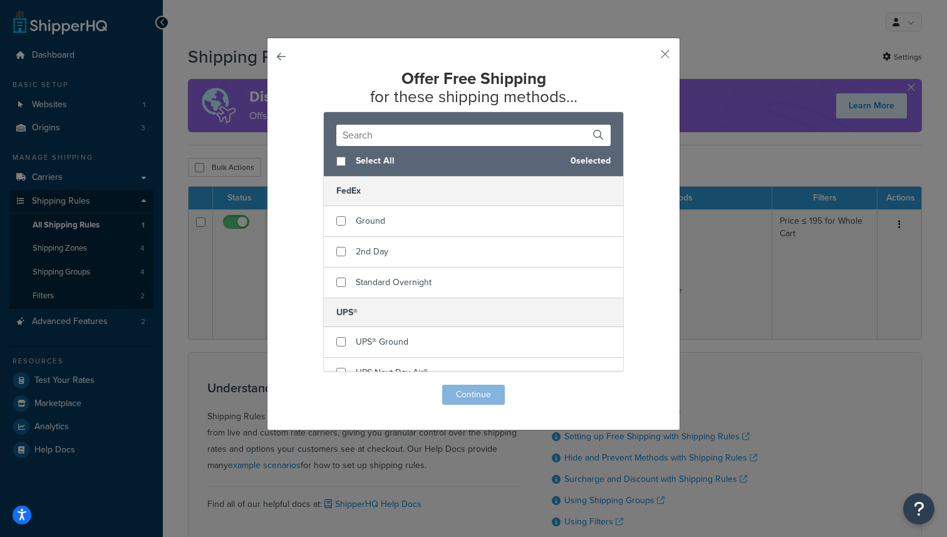
click at [383, 162] on span "Select All" at bounding box center [458, 161] width 205 height 18
checkbox input "true"
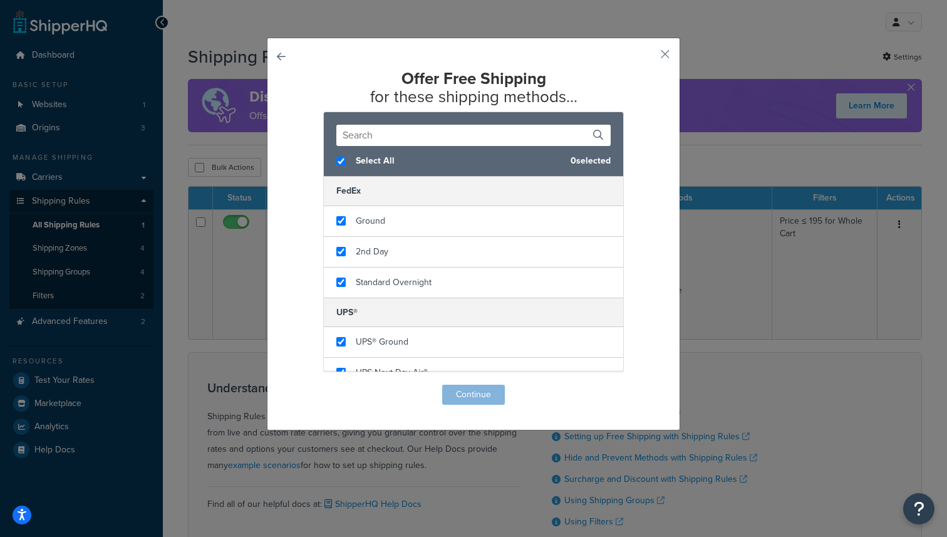
checkbox input "true"
click at [485, 396] on button "Continue" at bounding box center [473, 395] width 63 height 20
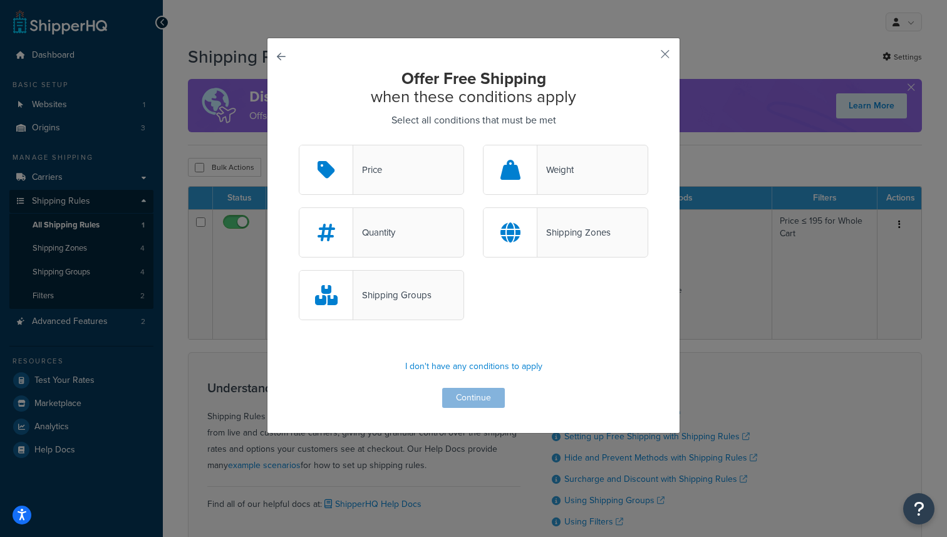
click at [414, 171] on div "Price" at bounding box center [381, 170] width 165 height 50
click at [0, 0] on input "Price" at bounding box center [0, 0] width 0 height 0
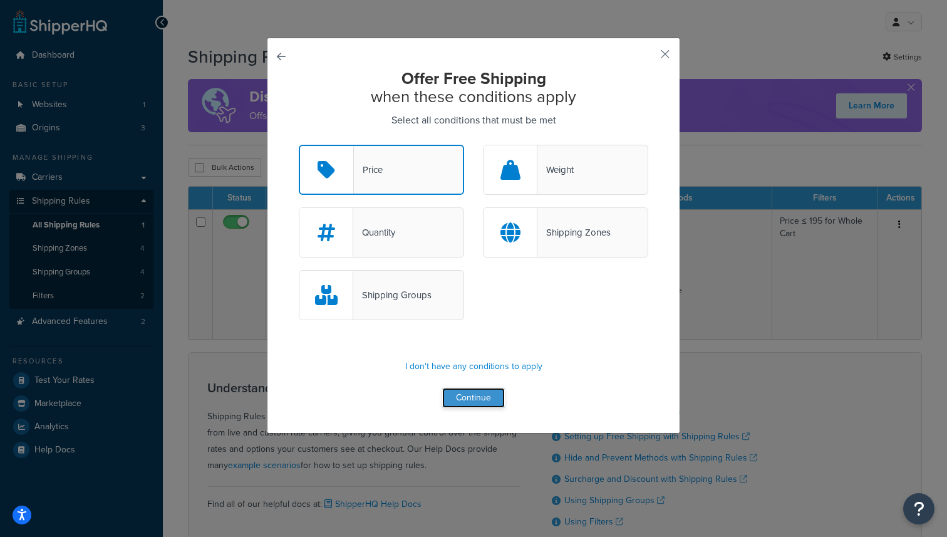
click at [481, 404] on button "Continue" at bounding box center [473, 398] width 63 height 20
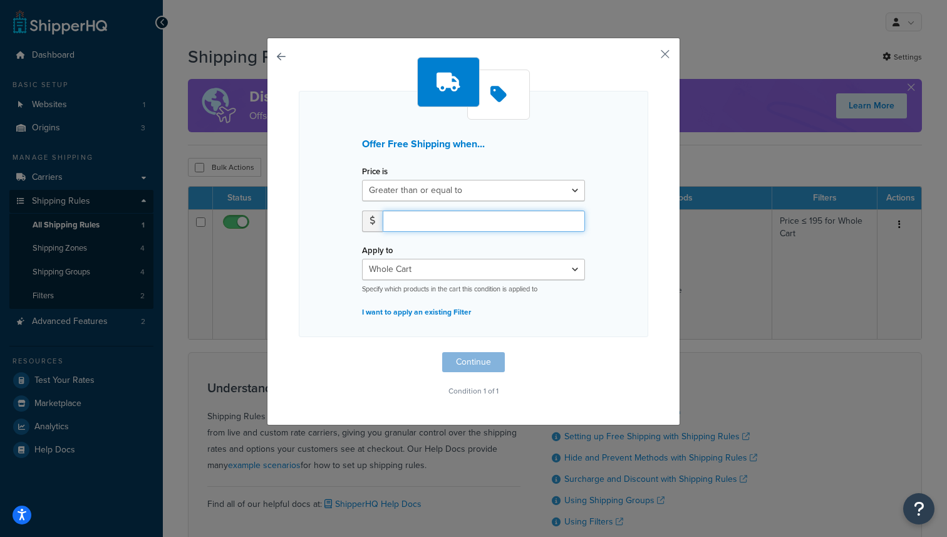
click at [444, 227] on input "number" at bounding box center [484, 220] width 202 height 21
type input "195.00"
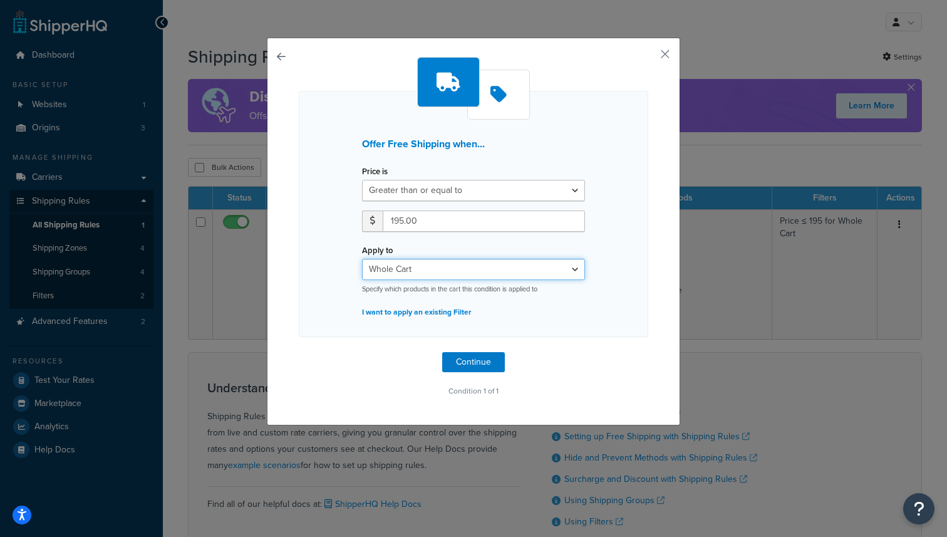
click at [477, 269] on select "Whole Cart Everything in Shipping Group Everything at Origin Each Item within S…" at bounding box center [473, 269] width 223 height 21
click at [475, 363] on button "Continue" at bounding box center [473, 362] width 63 height 20
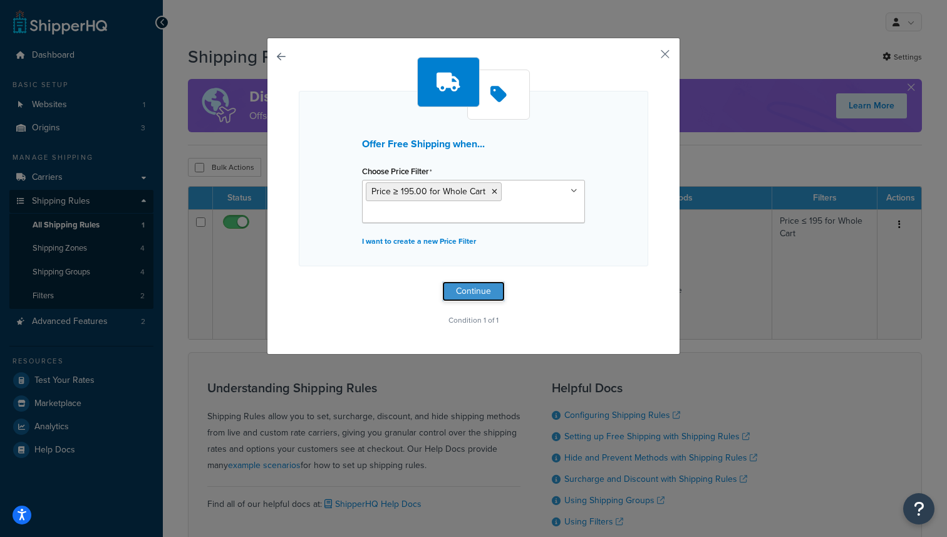
click at [482, 294] on button "Continue" at bounding box center [473, 291] width 63 height 20
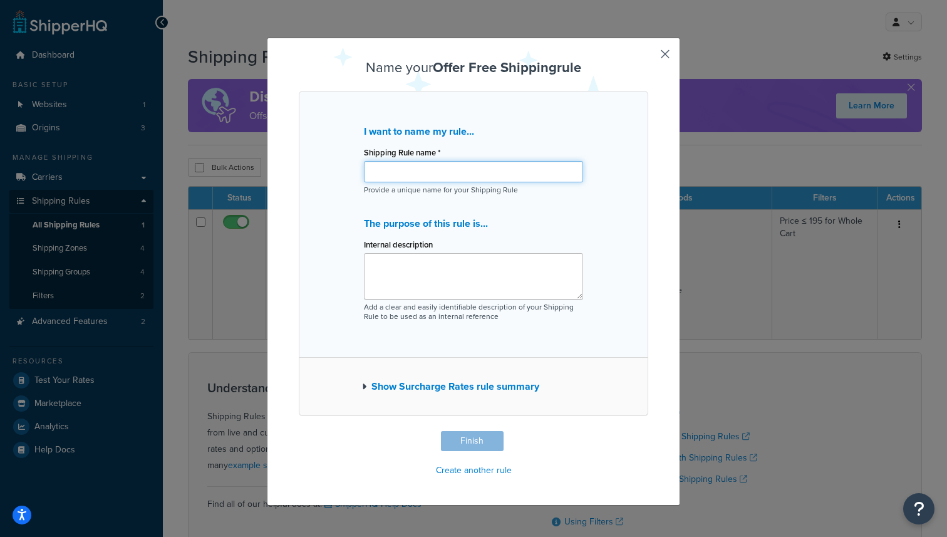
click at [454, 165] on input "Shipping Rule name *" at bounding box center [473, 171] width 219 height 21
click at [394, 172] on input "Free Shipping" at bounding box center [473, 171] width 219 height 21
type input "Free Standard Shipping"
click at [454, 387] on button "Show Surcharge Rates rule summary" at bounding box center [450, 387] width 177 height 18
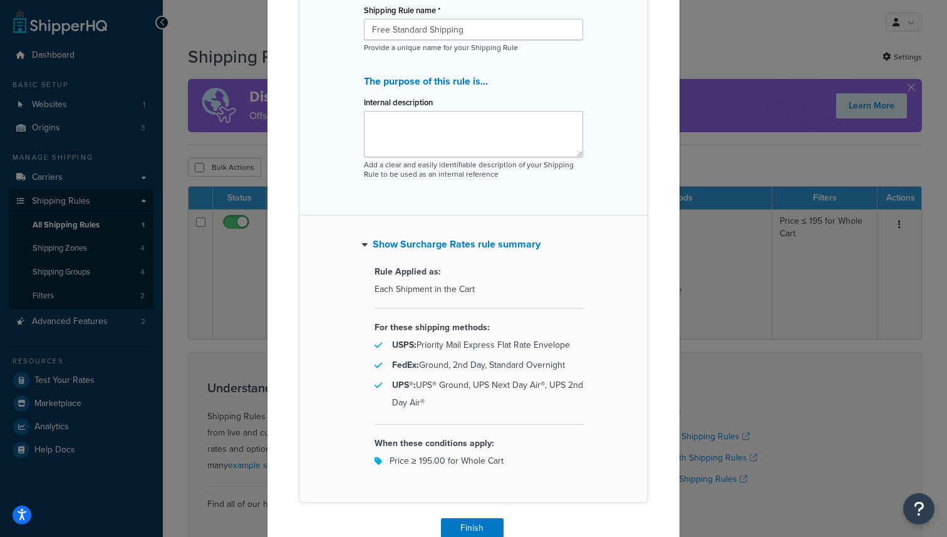
scroll to position [199, 0]
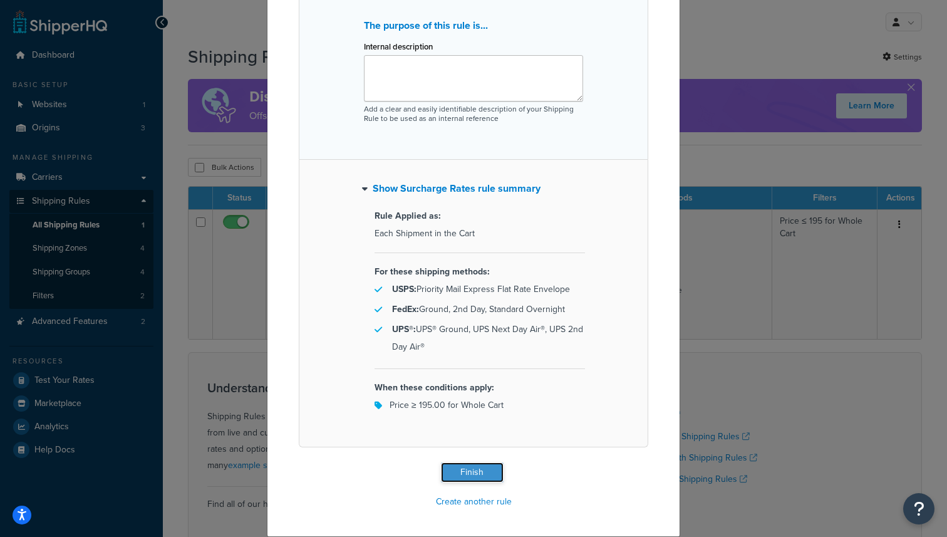
click at [485, 477] on button "Finish" at bounding box center [472, 472] width 63 height 20
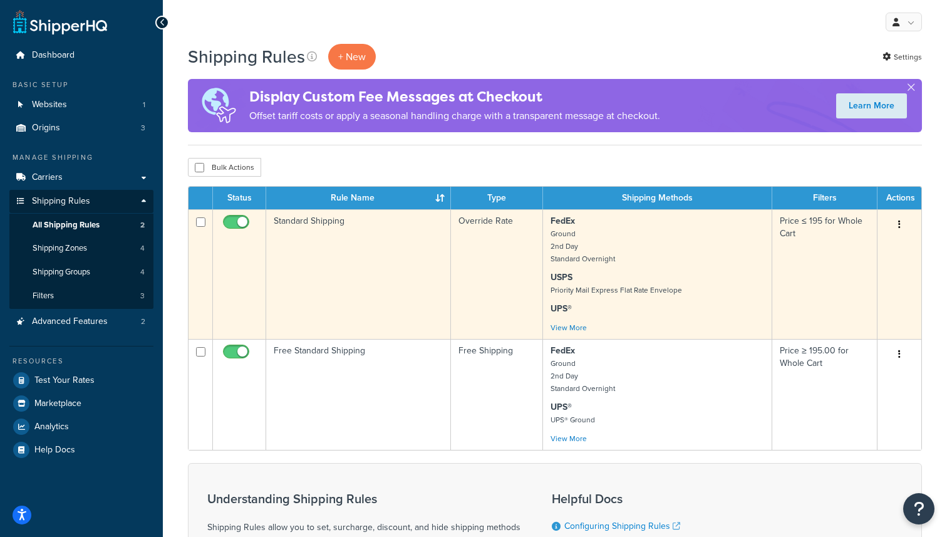
click at [905, 223] on button "button" at bounding box center [900, 225] width 18 height 20
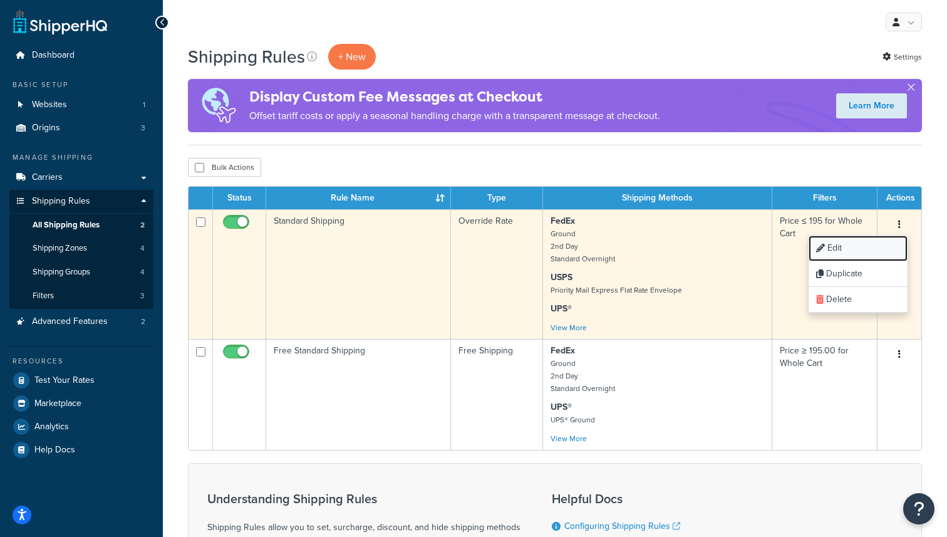
click at [881, 247] on link "Edit" at bounding box center [858, 248] width 99 height 26
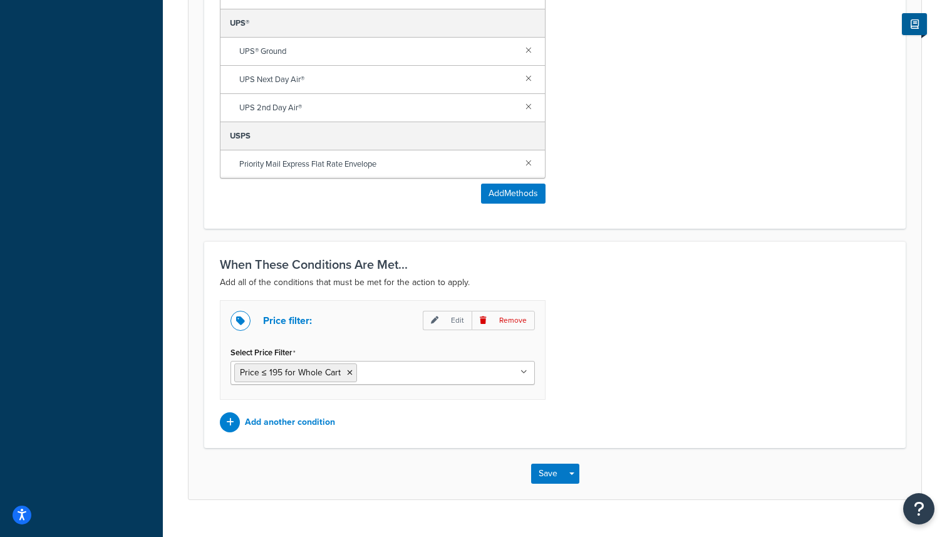
scroll to position [874, 0]
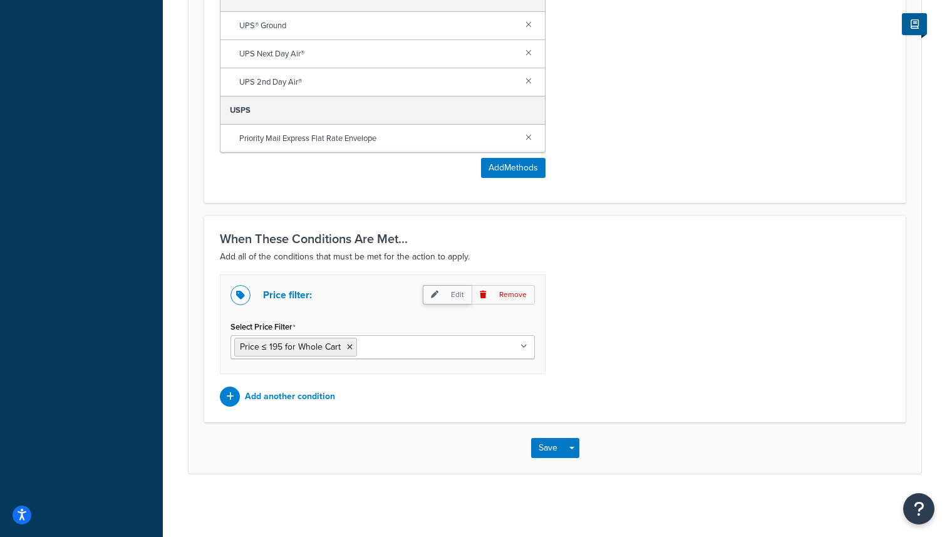
click at [451, 295] on p "Edit" at bounding box center [447, 294] width 49 height 19
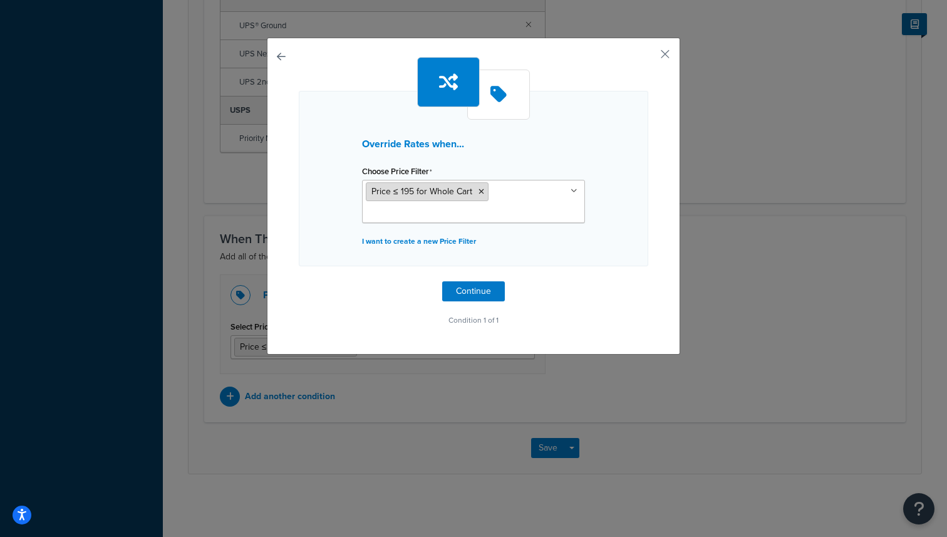
click at [480, 189] on icon at bounding box center [482, 192] width 6 height 8
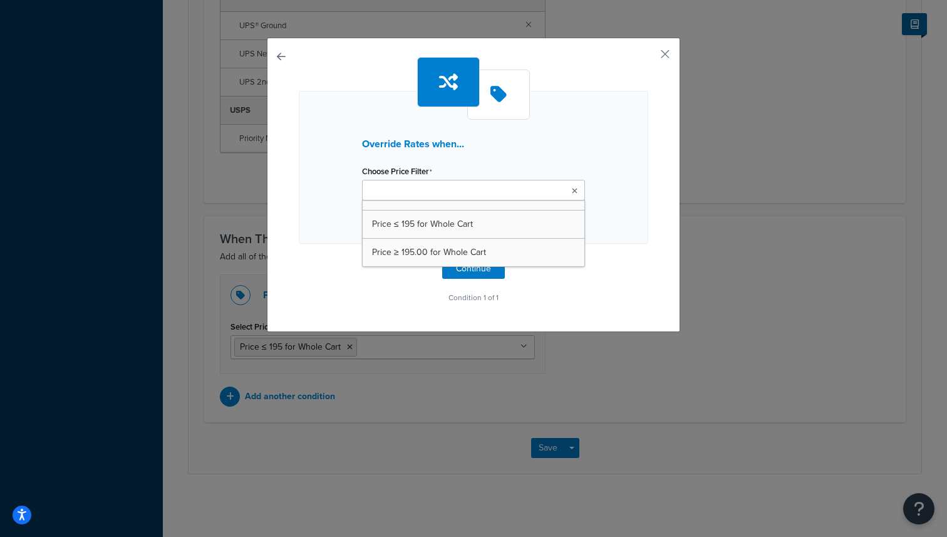
click at [480, 189] on ul at bounding box center [473, 190] width 223 height 21
click at [480, 143] on h3 "Override Rates when..." at bounding box center [473, 143] width 223 height 11
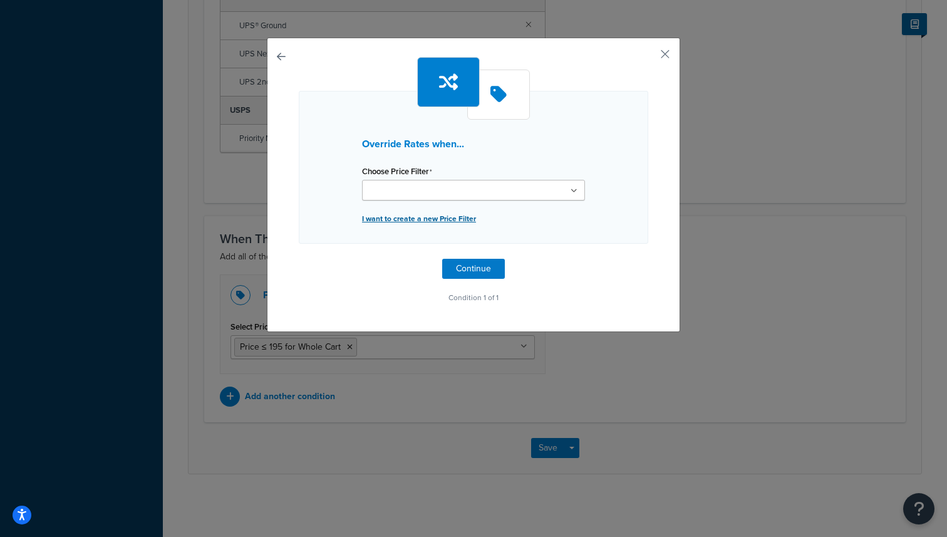
click at [433, 221] on p "I want to create a new Price Filter" at bounding box center [473, 219] width 223 height 18
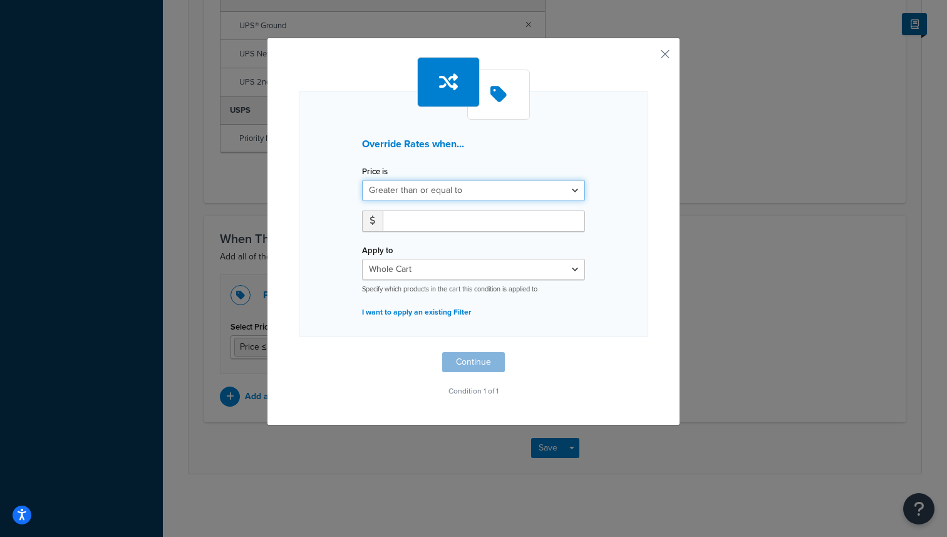
click at [444, 187] on select "Greater than or equal to Between or equal to Less than or equal to" at bounding box center [473, 190] width 223 height 21
select select "UNDER"
click at [452, 216] on input "number" at bounding box center [484, 220] width 202 height 21
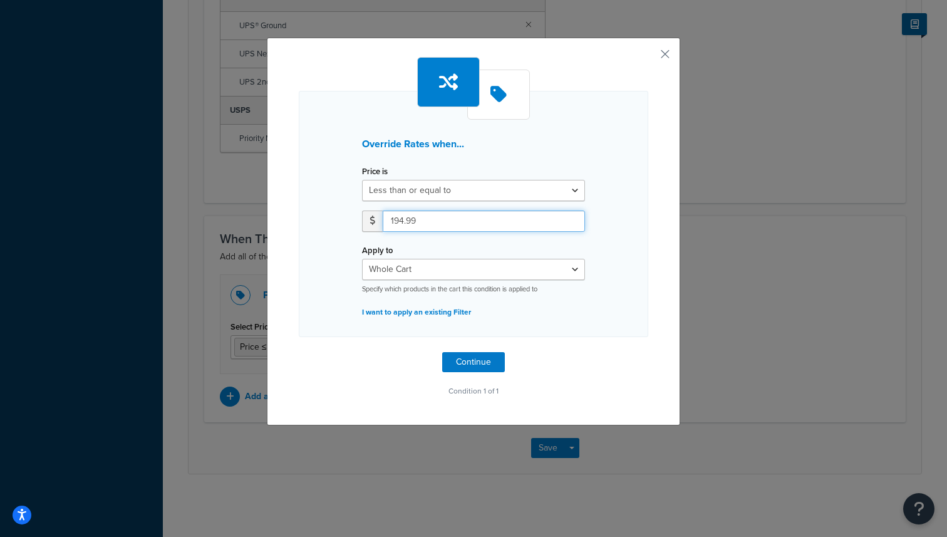
type input "194.99"
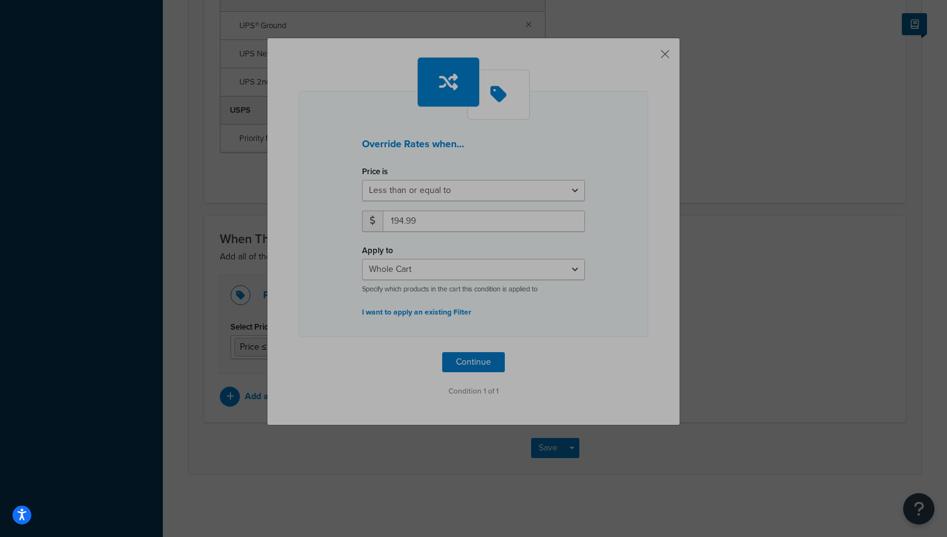
click at [409, 348] on div "Override Rates when... Price is Greater than or equal to Between or equal to Le…" at bounding box center [473, 228] width 349 height 343
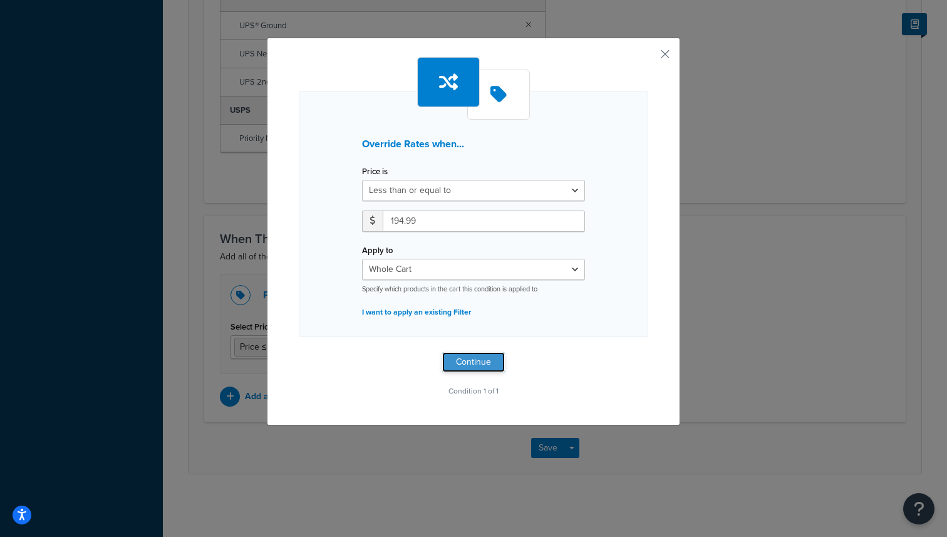
click at [481, 360] on button "Continue" at bounding box center [473, 362] width 63 height 20
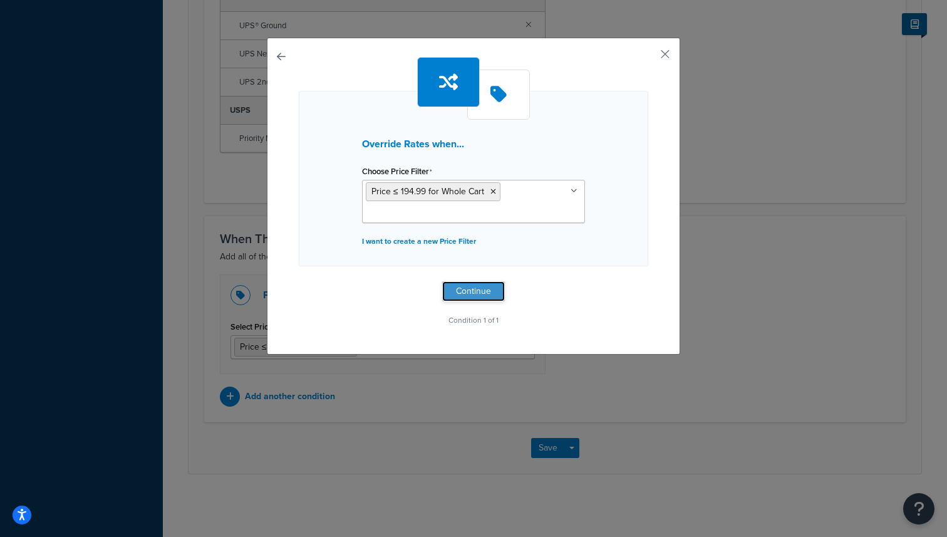
click at [483, 291] on button "Continue" at bounding box center [473, 291] width 63 height 20
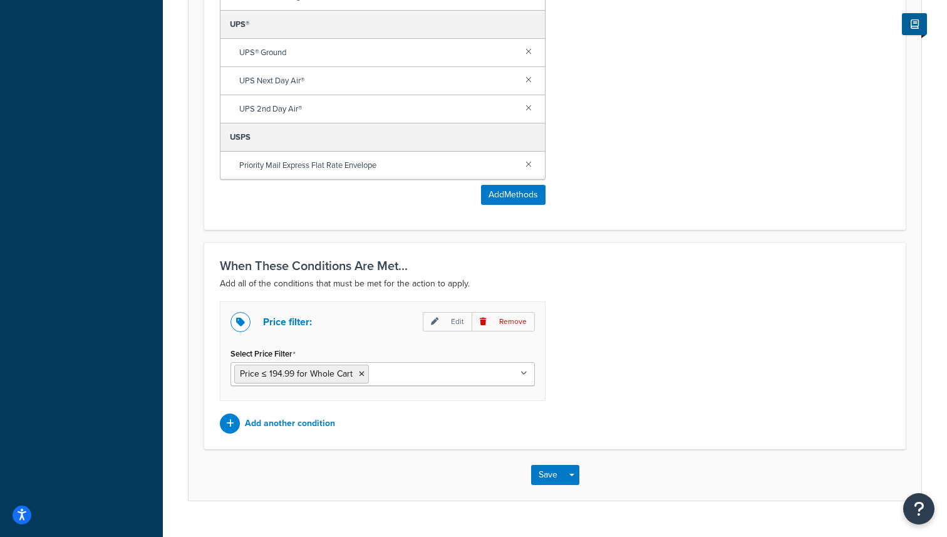
scroll to position [874, 0]
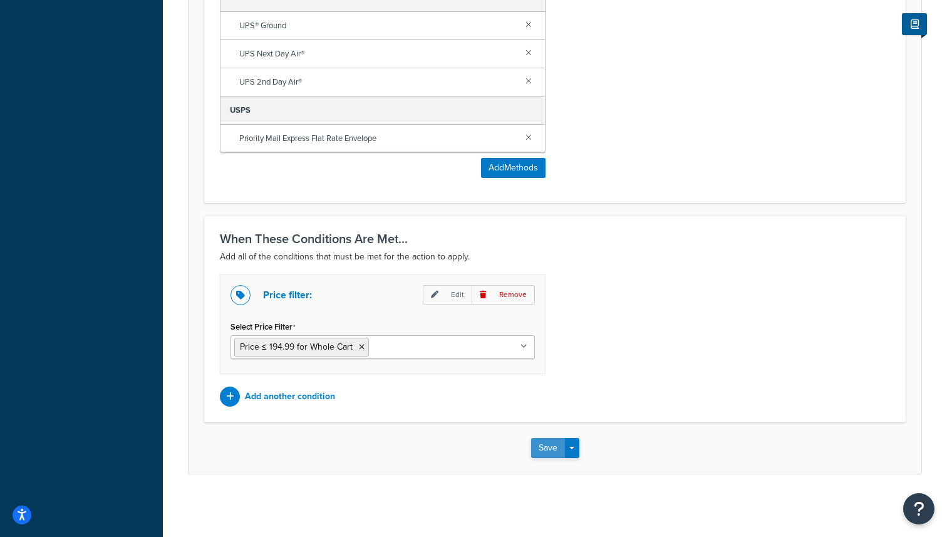
click at [554, 448] on button "Save" at bounding box center [548, 448] width 34 height 20
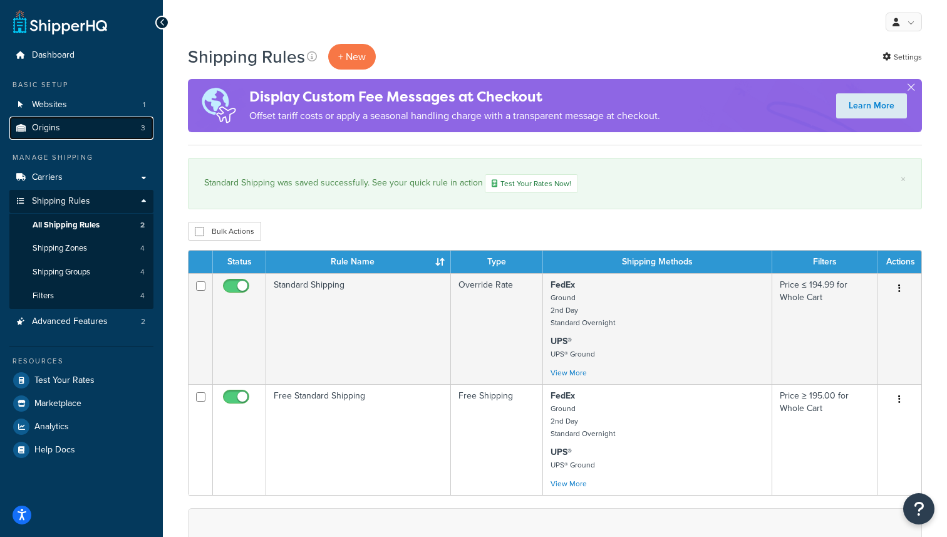
click at [121, 135] on link "Origins 3" at bounding box center [81, 127] width 144 height 23
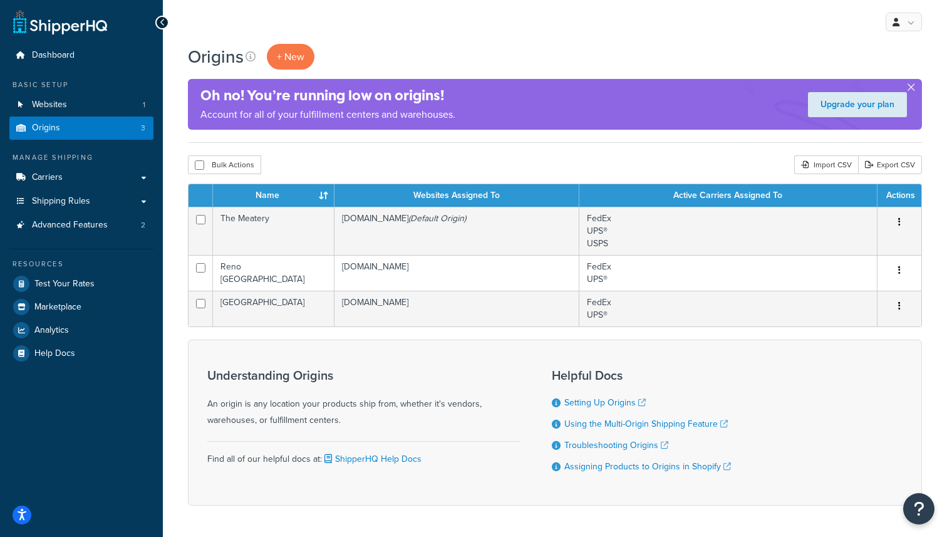
click at [909, 89] on button "button" at bounding box center [910, 89] width 3 height 3
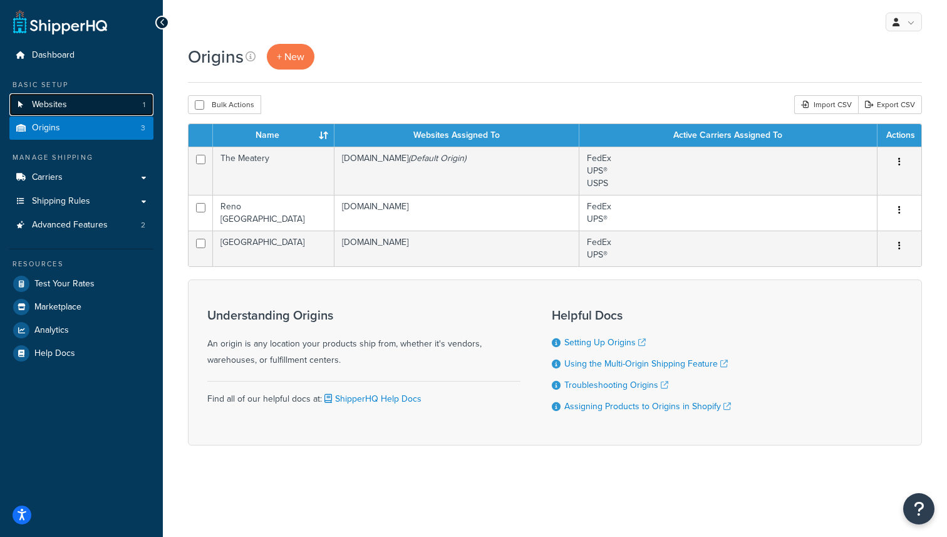
click at [85, 100] on link "Websites 1" at bounding box center [81, 104] width 144 height 23
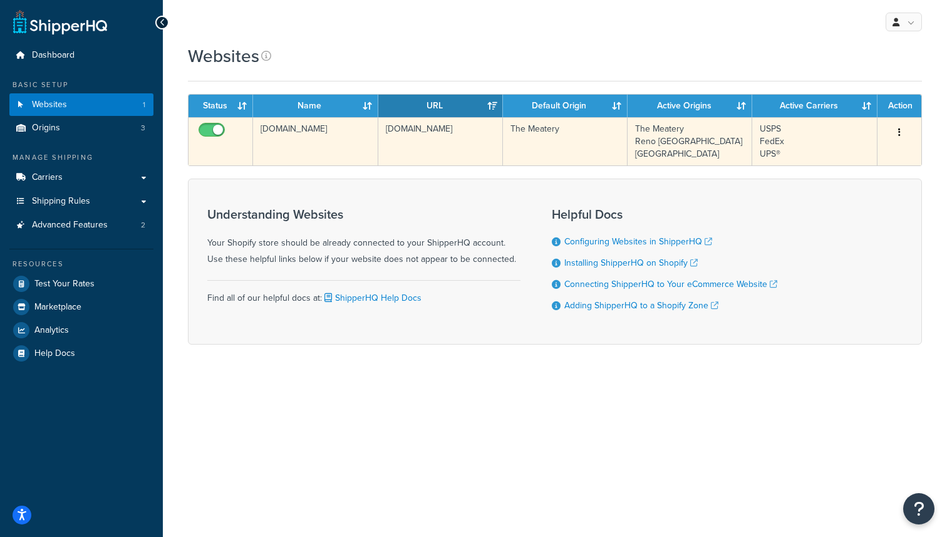
click at [902, 135] on button "button" at bounding box center [900, 133] width 18 height 20
click at [869, 156] on link "Edit" at bounding box center [848, 158] width 99 height 26
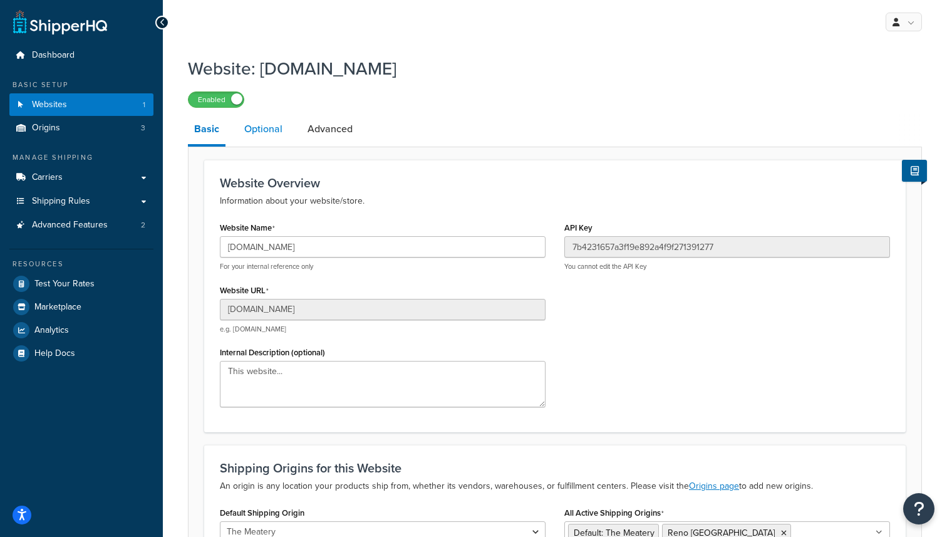
click at [257, 128] on link "Optional" at bounding box center [263, 129] width 51 height 30
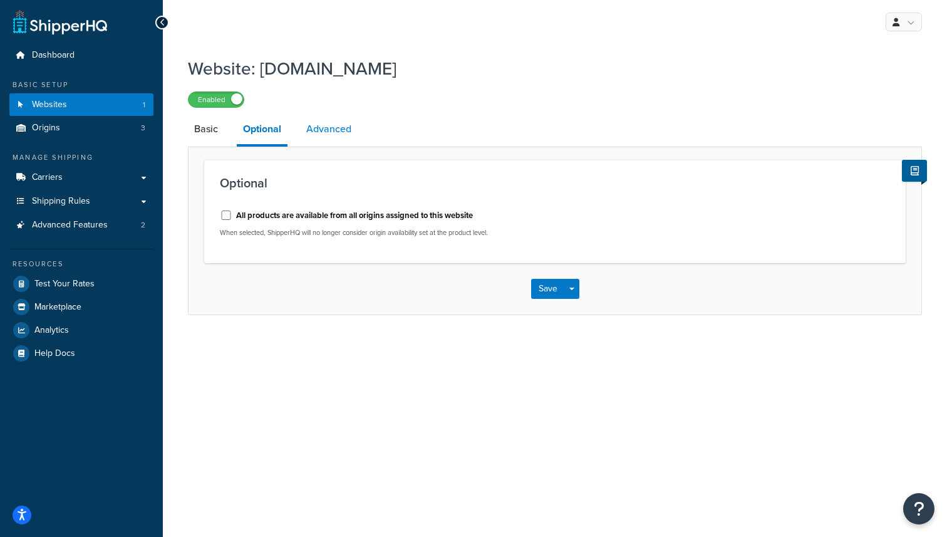
click at [326, 130] on link "Advanced" at bounding box center [329, 129] width 58 height 30
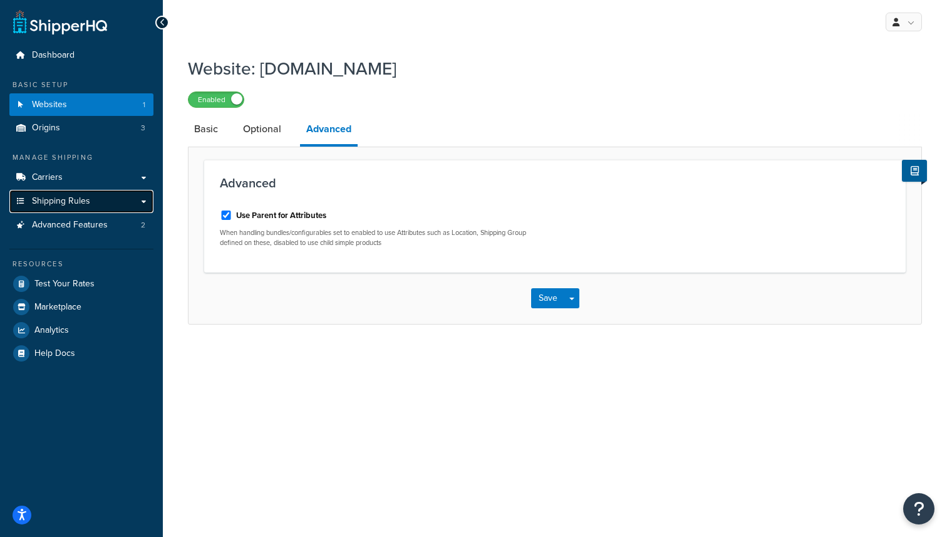
click at [140, 191] on link "Shipping Rules" at bounding box center [81, 201] width 144 height 23
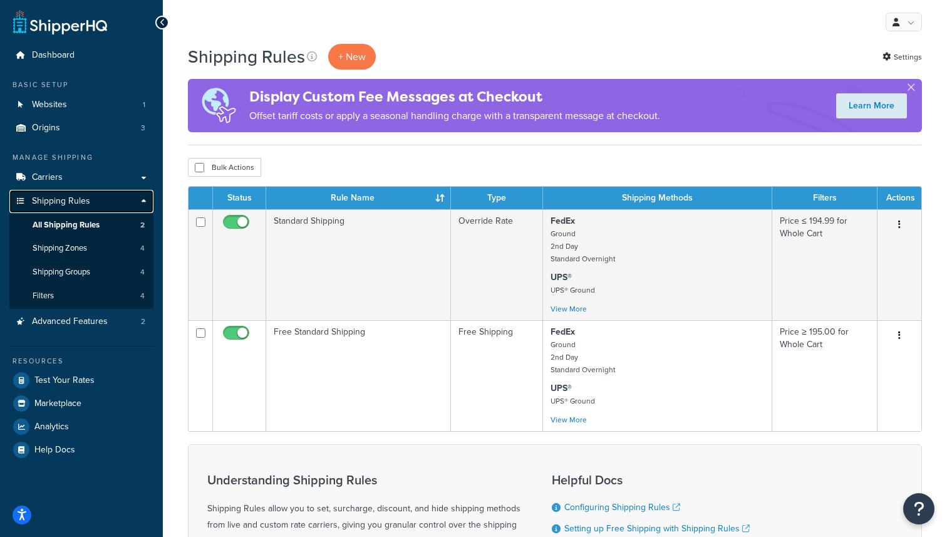
click at [134, 197] on link "Shipping Rules" at bounding box center [81, 201] width 144 height 23
click at [144, 202] on link "Shipping Rules" at bounding box center [81, 201] width 144 height 23
click at [110, 325] on link "Advanced Features 2" at bounding box center [81, 321] width 144 height 23
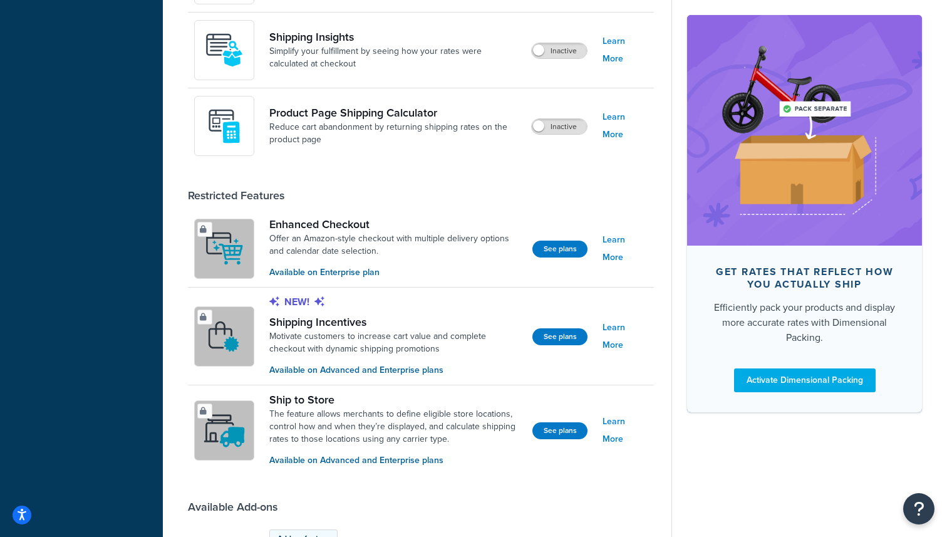
scroll to position [807, 0]
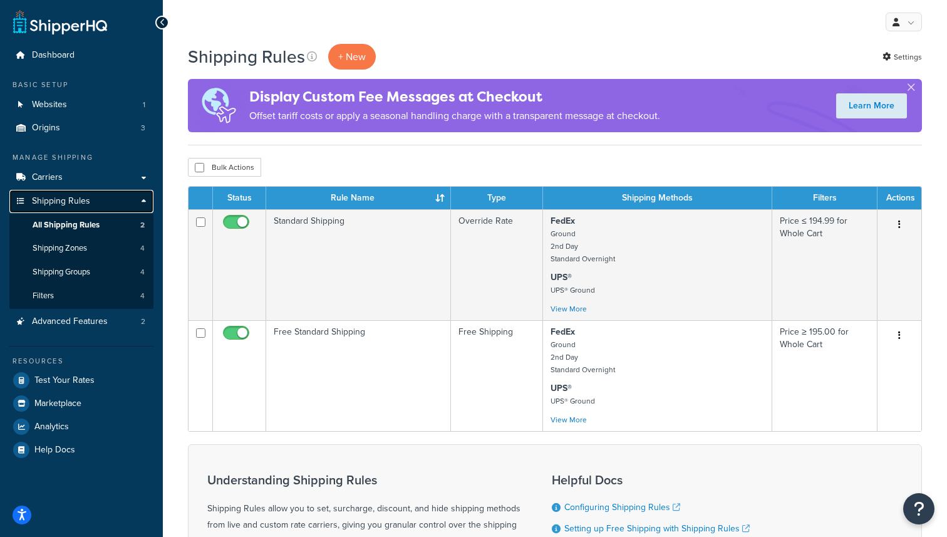
click at [143, 199] on link "Shipping Rules" at bounding box center [81, 201] width 144 height 23
click at [84, 321] on span "Advanced Features" at bounding box center [70, 321] width 76 height 11
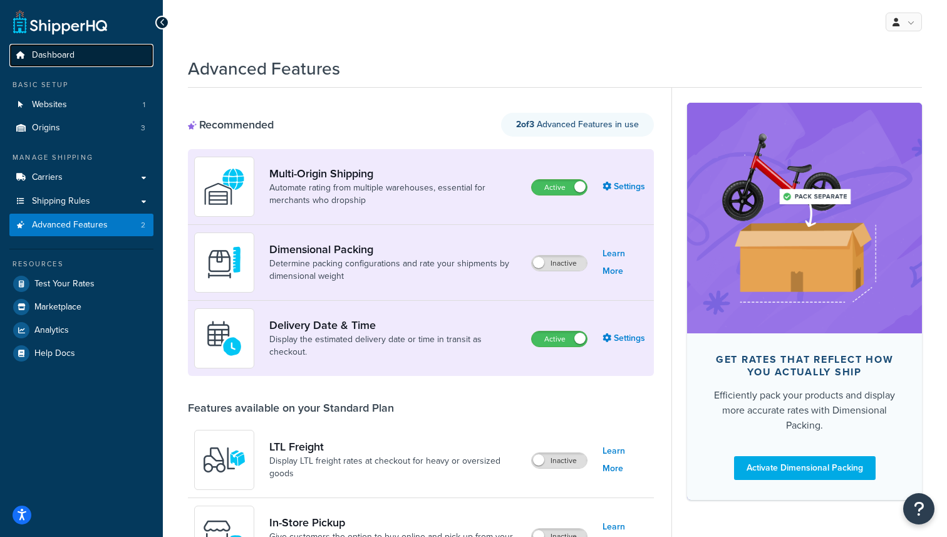
click at [63, 51] on span "Dashboard" at bounding box center [53, 55] width 43 height 11
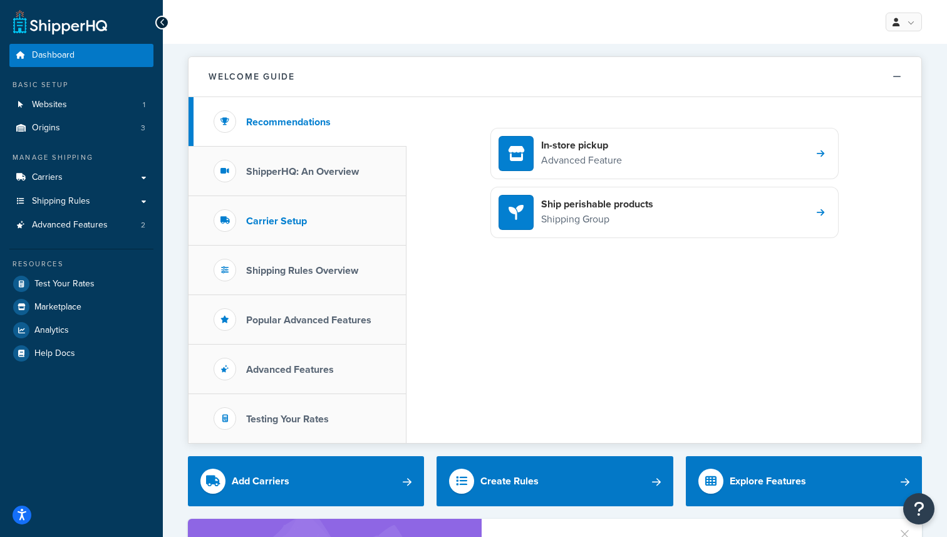
click at [371, 215] on li "Carrier Setup" at bounding box center [298, 220] width 218 height 49
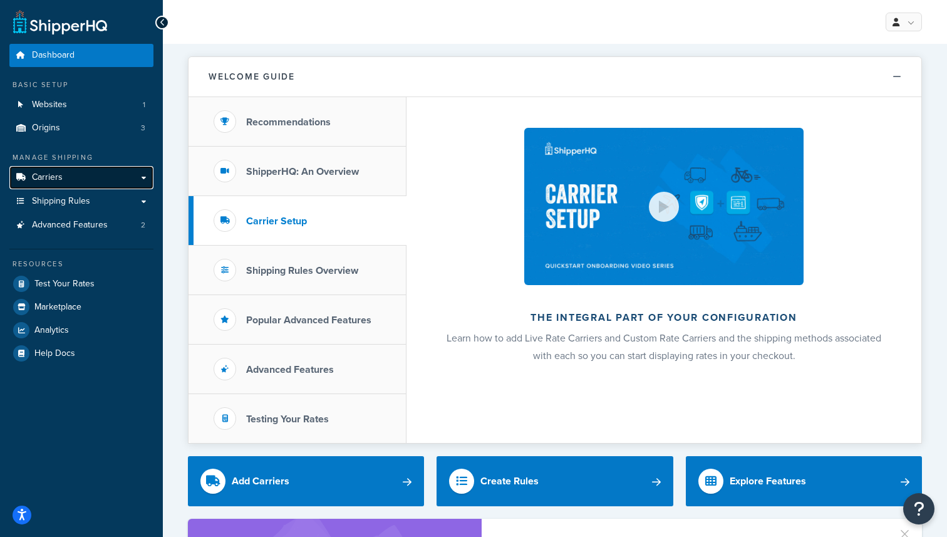
click at [81, 179] on link "Carriers" at bounding box center [81, 177] width 144 height 23
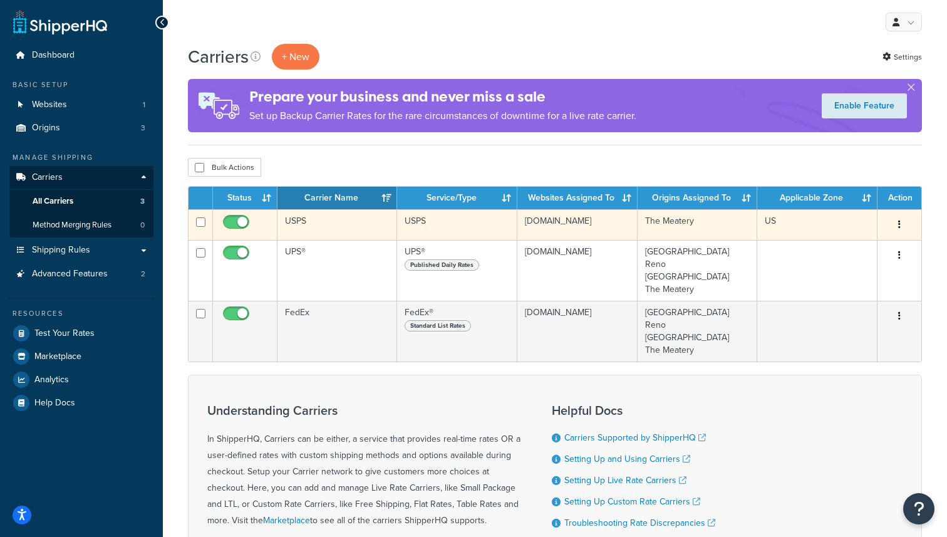
click at [871, 222] on td "US" at bounding box center [817, 224] width 120 height 31
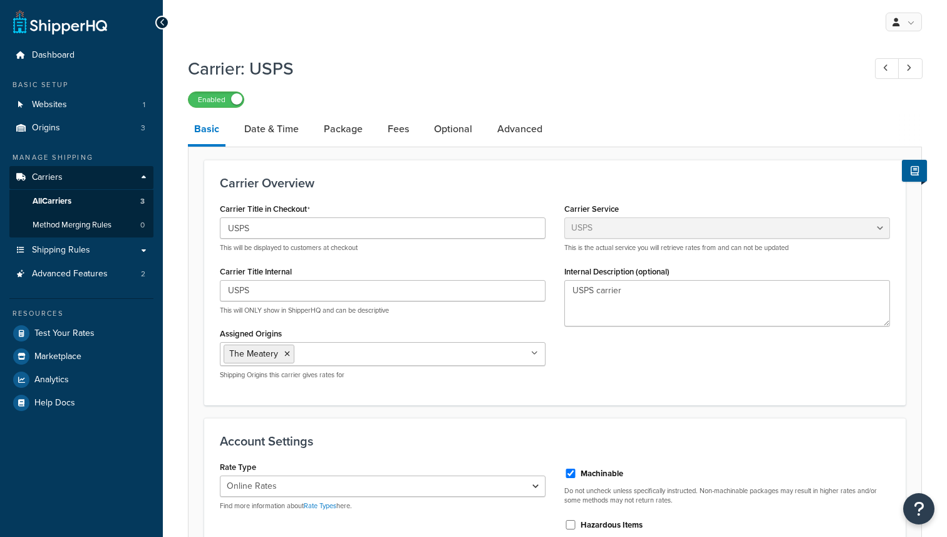
select select "usps"
select select "ONLINE"
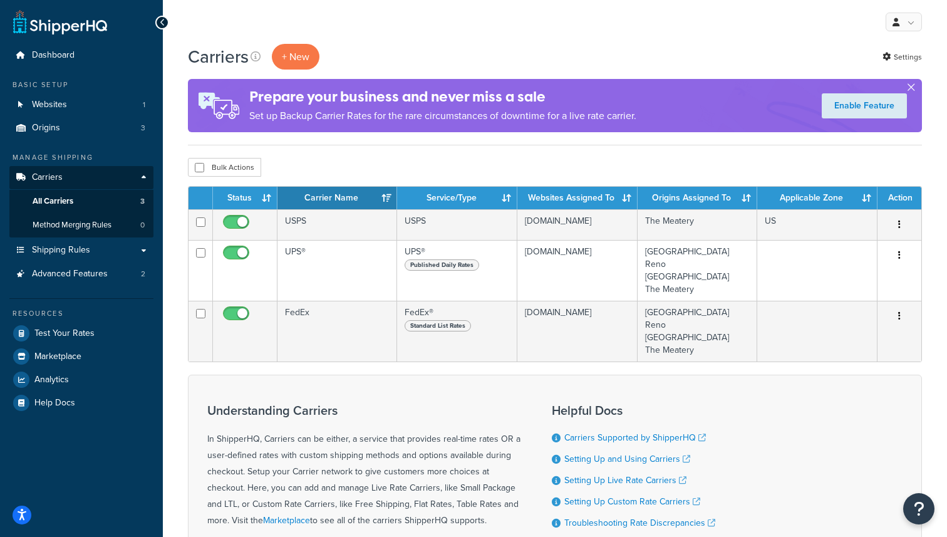
click at [911, 89] on button "button" at bounding box center [910, 89] width 3 height 3
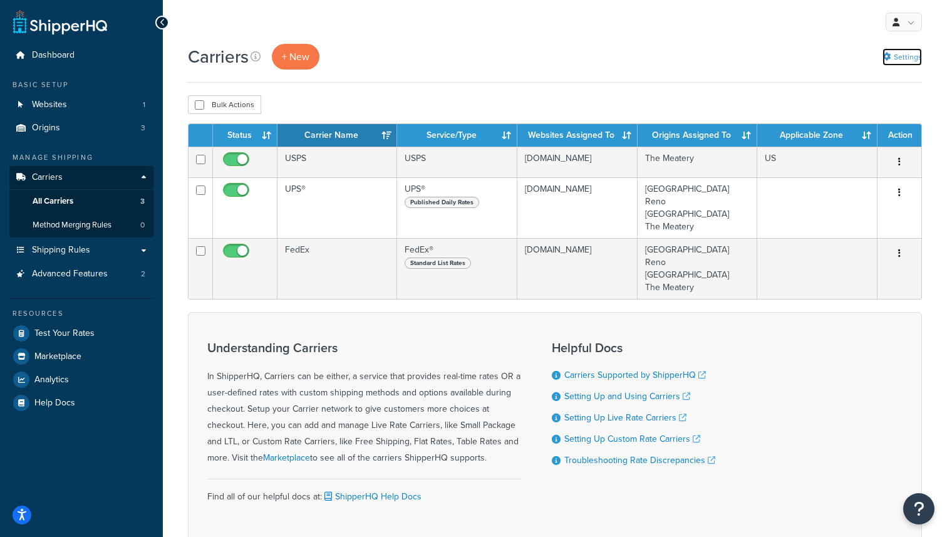
click at [909, 58] on link "Settings" at bounding box center [901, 57] width 39 height 18
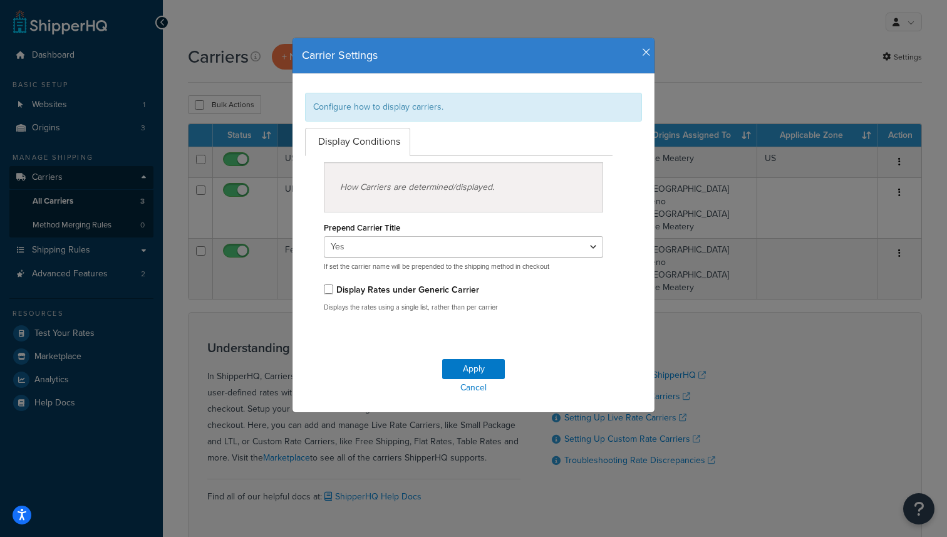
click at [646, 53] on icon "button" at bounding box center [646, 52] width 9 height 11
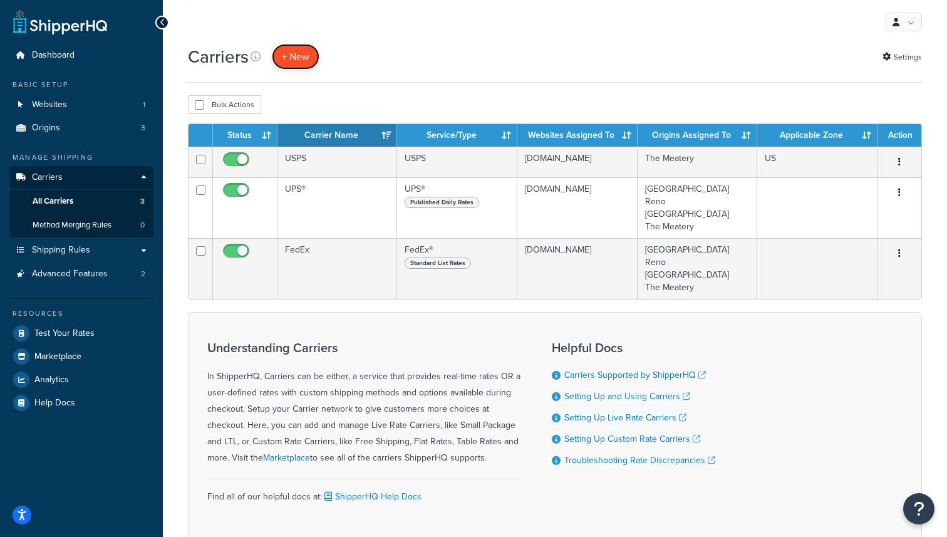
click at [310, 56] on button "+ New" at bounding box center [296, 57] width 48 height 26
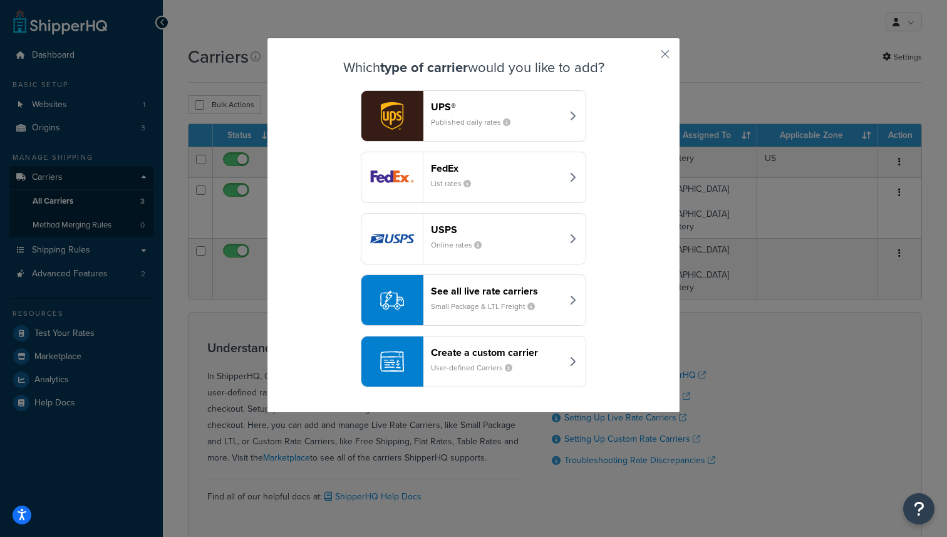
click at [517, 351] on header "Create a custom carrier" at bounding box center [496, 352] width 131 height 12
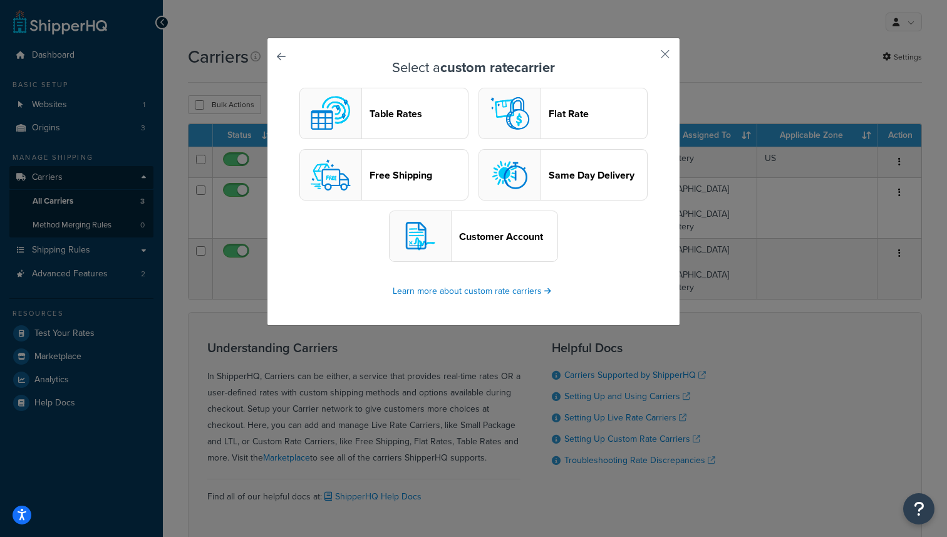
click at [405, 164] on button "Free Shipping" at bounding box center [383, 174] width 169 height 51
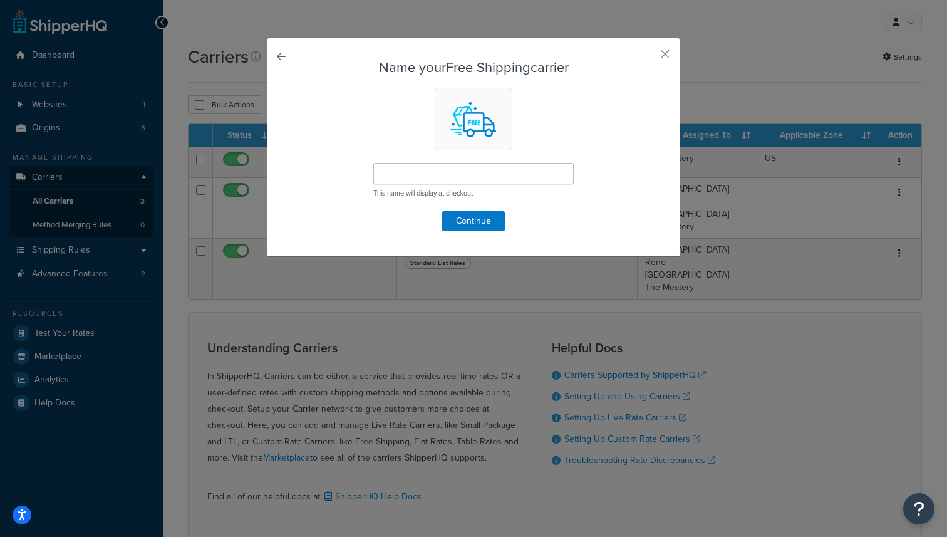
click at [286, 53] on div "Name your Free Shipping carrier This name will display at checkout Continue" at bounding box center [473, 147] width 413 height 219
click at [299, 60] on link at bounding box center [299, 60] width 0 height 0
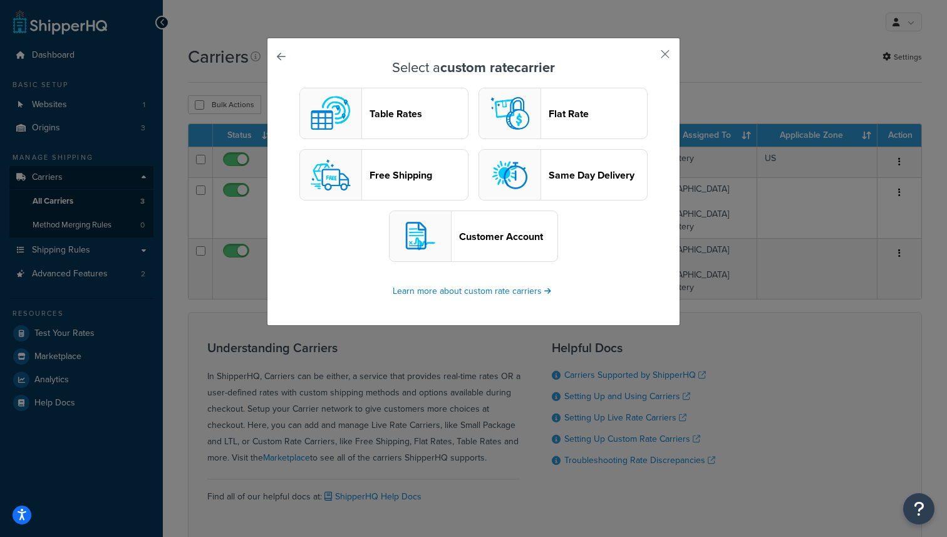
click at [299, 60] on link at bounding box center [299, 60] width 0 height 0
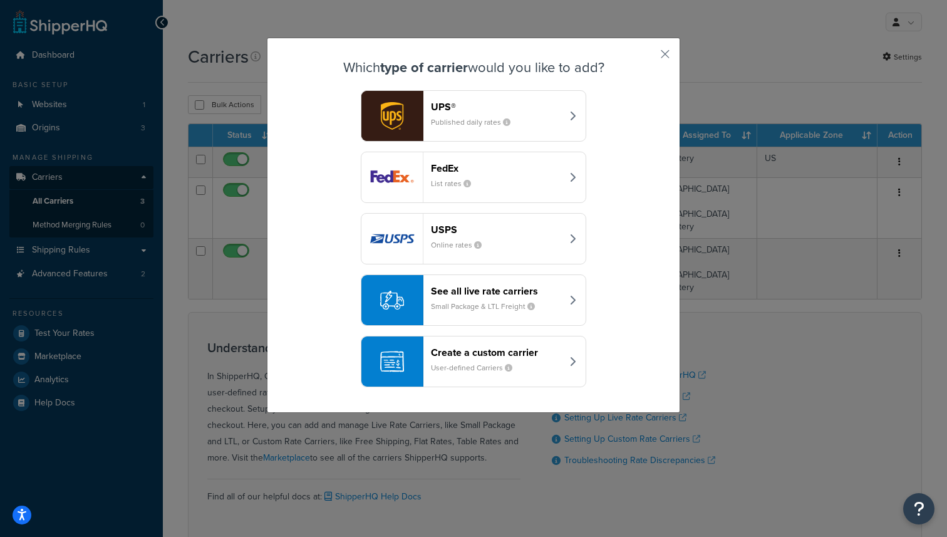
click at [249, 86] on div "Which type of carrier would you like to add? UPS® Published daily rates FedEx L…" at bounding box center [473, 268] width 947 height 537
click at [648, 57] on button "button" at bounding box center [646, 58] width 3 height 3
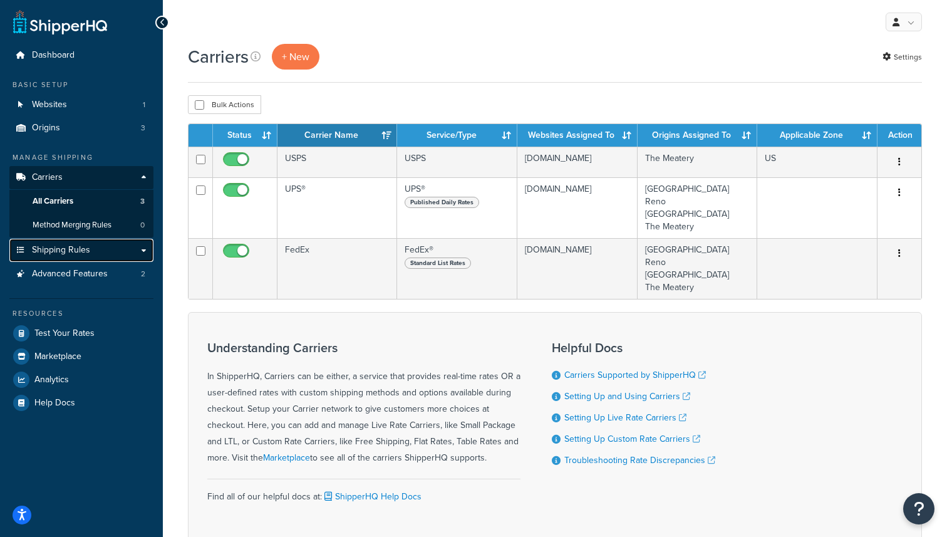
click at [116, 253] on link "Shipping Rules" at bounding box center [81, 250] width 144 height 23
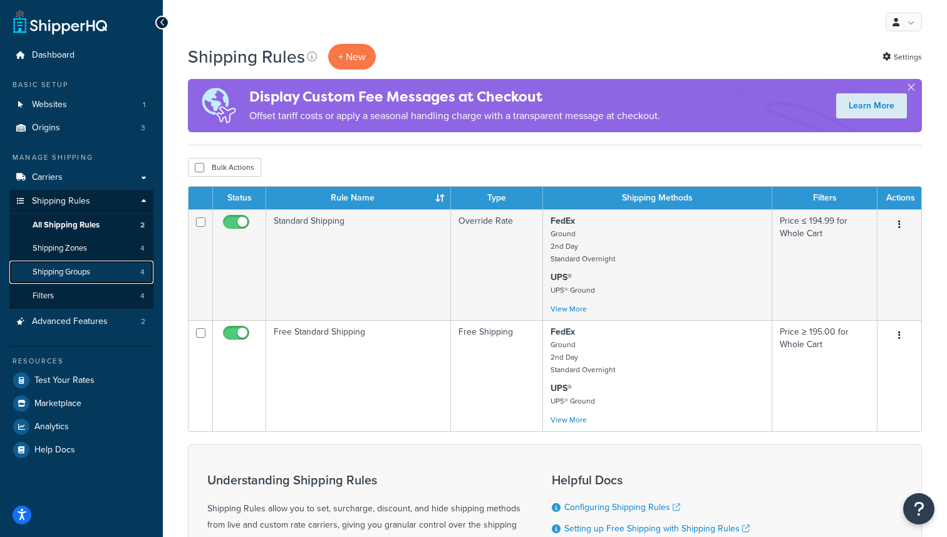
click at [96, 272] on link "Shipping Groups 4" at bounding box center [81, 272] width 144 height 23
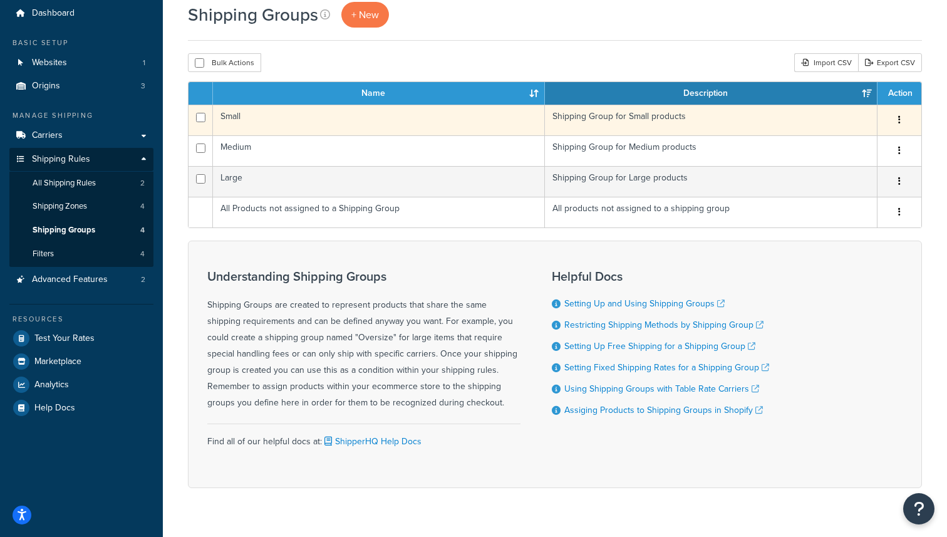
scroll to position [35, 0]
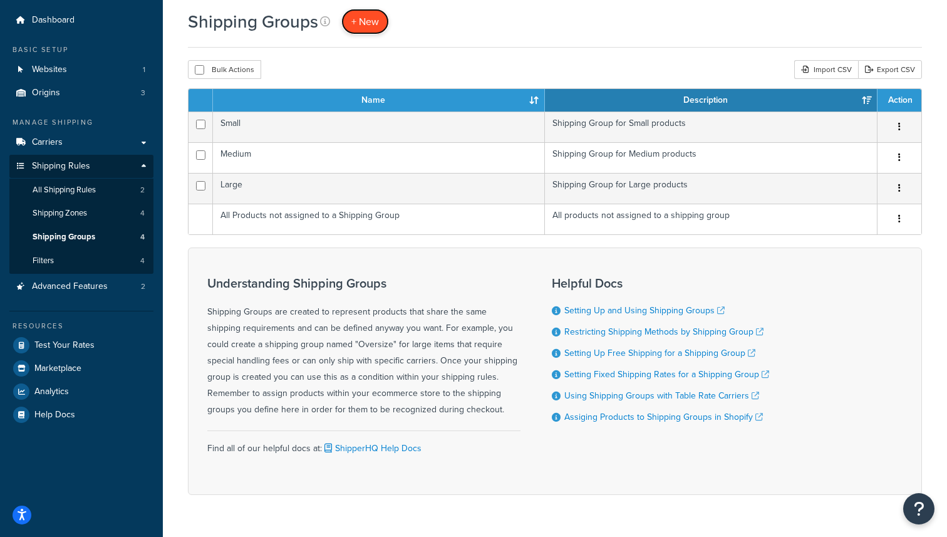
click at [362, 19] on span "+ New" at bounding box center [365, 21] width 28 height 14
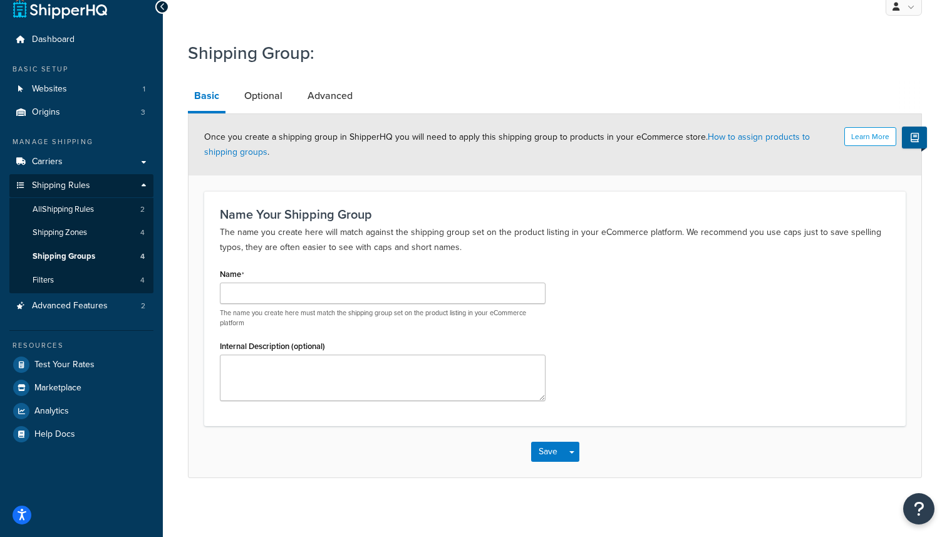
scroll to position [16, 0]
click at [265, 98] on link "Optional" at bounding box center [263, 95] width 51 height 30
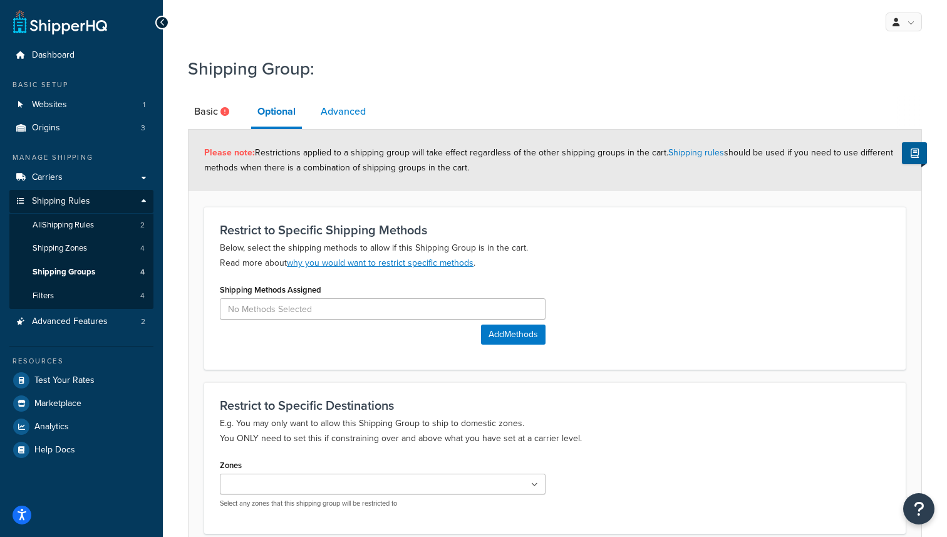
click at [341, 104] on link "Advanced" at bounding box center [343, 111] width 58 height 30
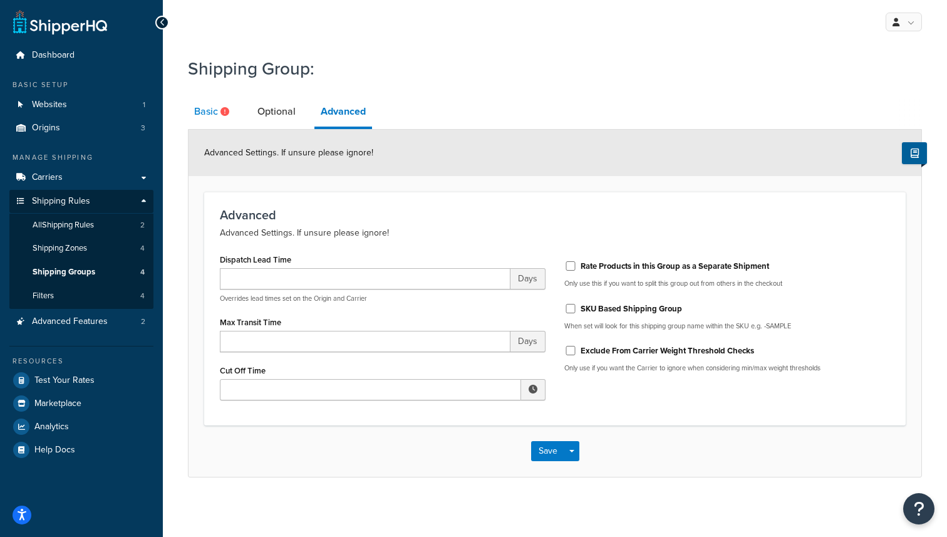
click at [217, 110] on link "Basic" at bounding box center [213, 111] width 51 height 30
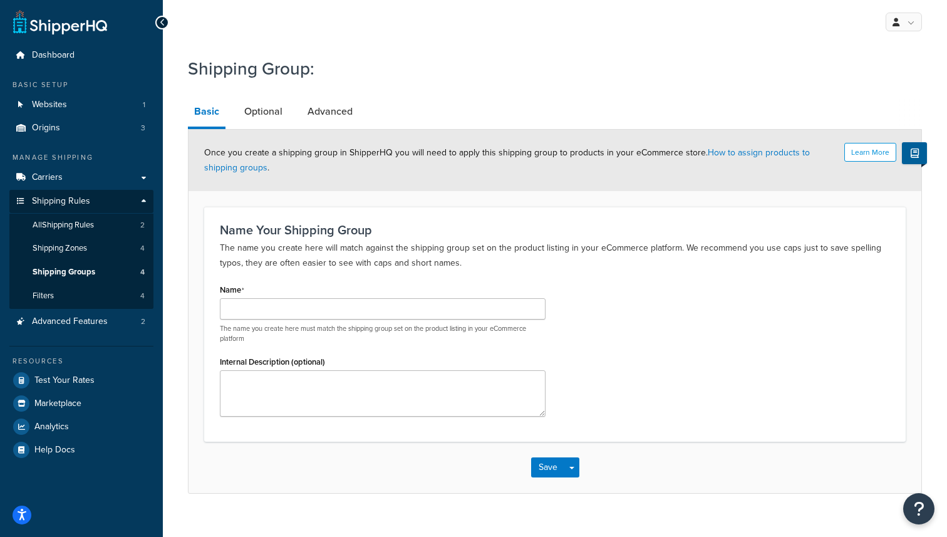
click at [609, 93] on div "Shipping Group: Basic Optional Advanced Learn More Once you create a shipping g…" at bounding box center [555, 271] width 734 height 443
click at [267, 123] on link "Optional" at bounding box center [263, 111] width 51 height 30
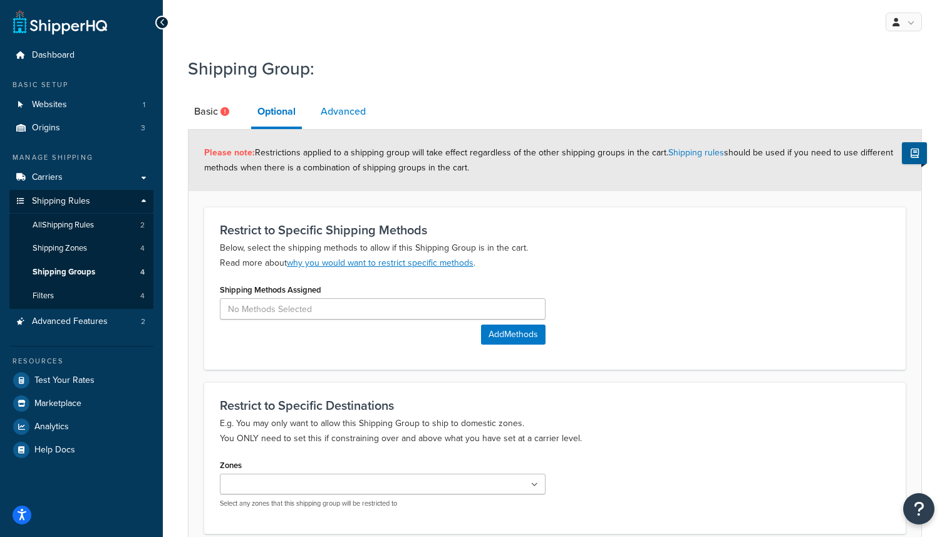
click at [346, 118] on link "Advanced" at bounding box center [343, 111] width 58 height 30
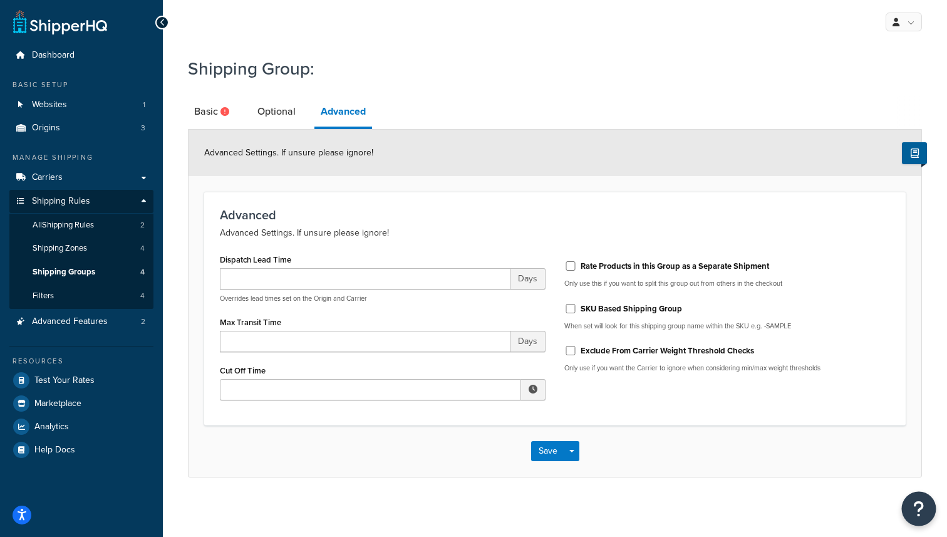
click at [922, 510] on icon "Open Resource Center" at bounding box center [919, 509] width 12 height 18
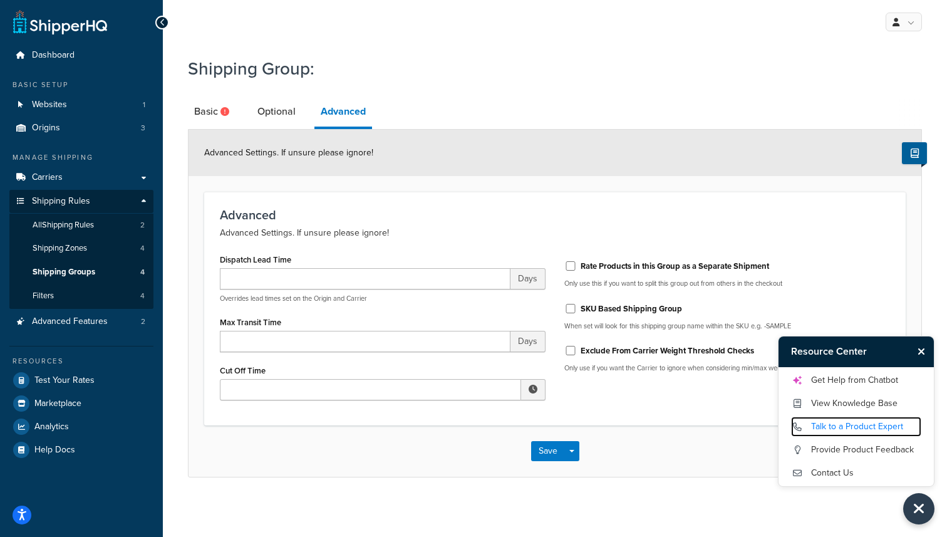
click at [876, 427] on link "Talk to a Product Expert" at bounding box center [856, 427] width 130 height 20
